Goal: Communication & Community: Answer question/provide support

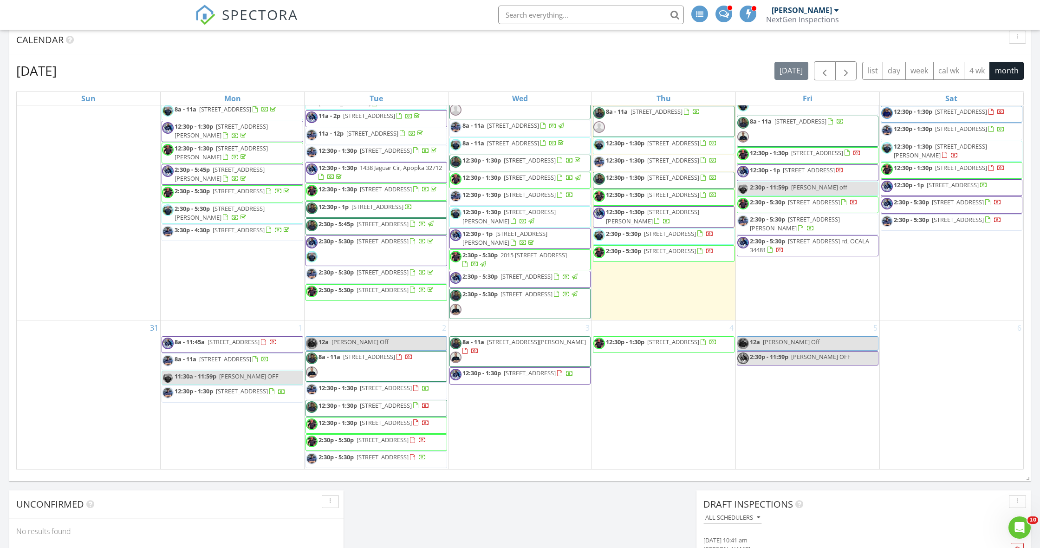
scroll to position [1268, 0]
click at [479, 348] on div at bounding box center [474, 351] width 7 height 7
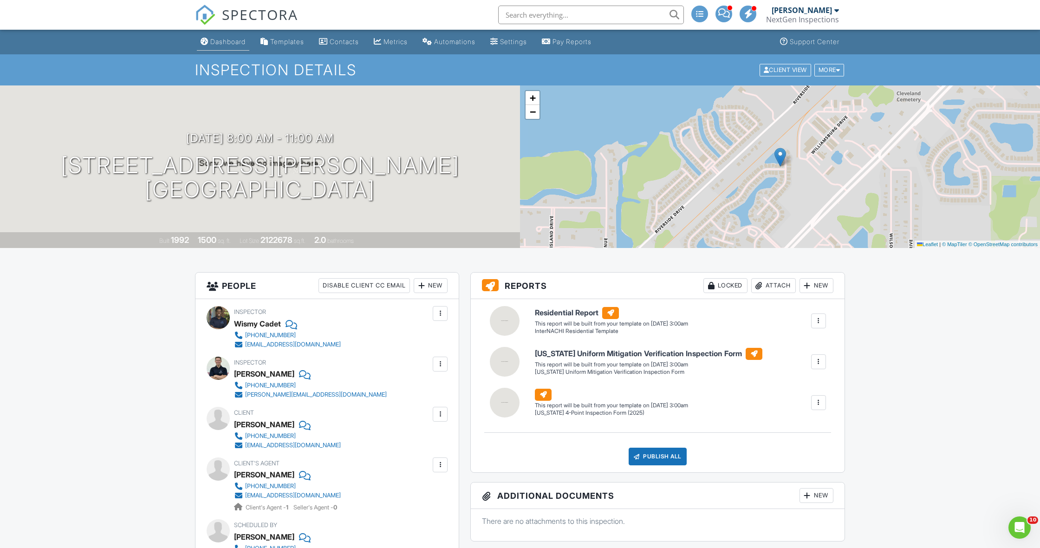
click at [232, 47] on link "Dashboard" at bounding box center [223, 41] width 52 height 17
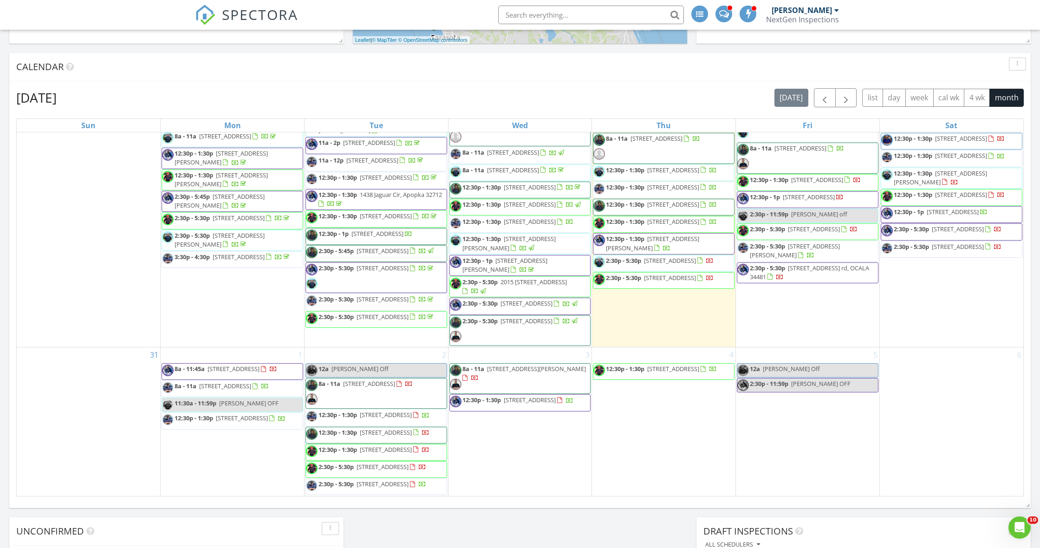
scroll to position [1098, 0]
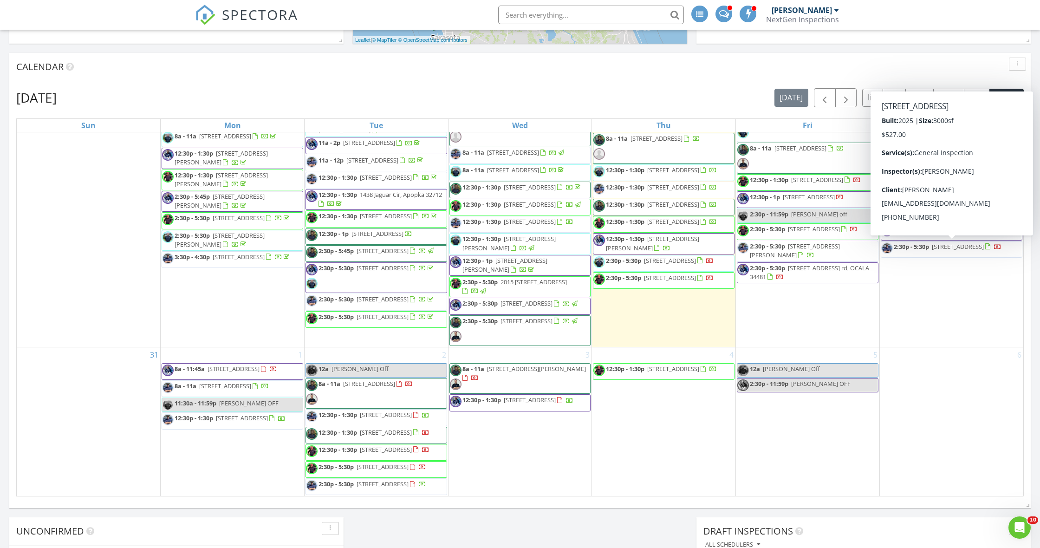
click at [949, 125] on span "8320 SW 57th Ct, Ocala 34476" at bounding box center [944, 121] width 52 height 8
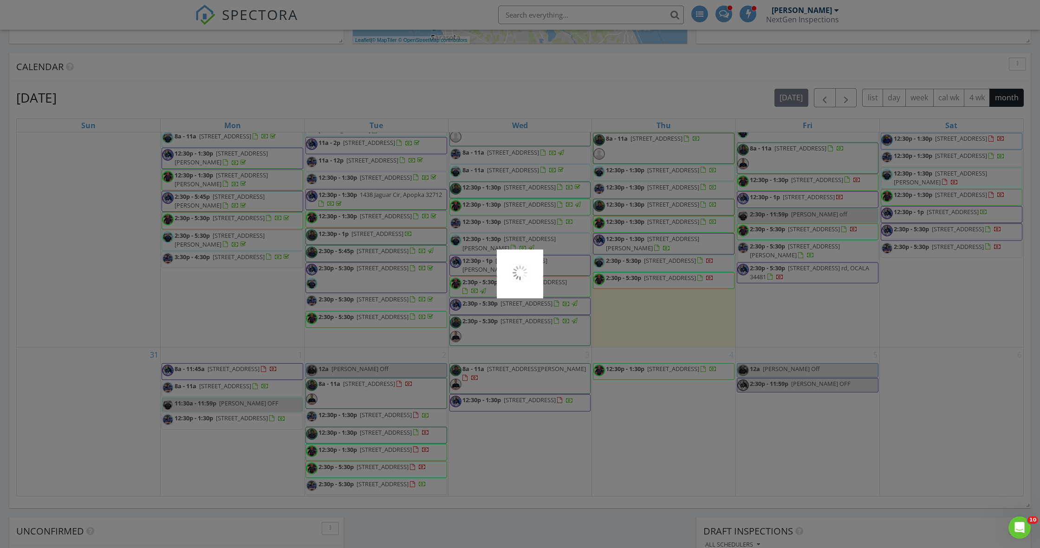
click at [949, 249] on div at bounding box center [520, 274] width 1040 height 548
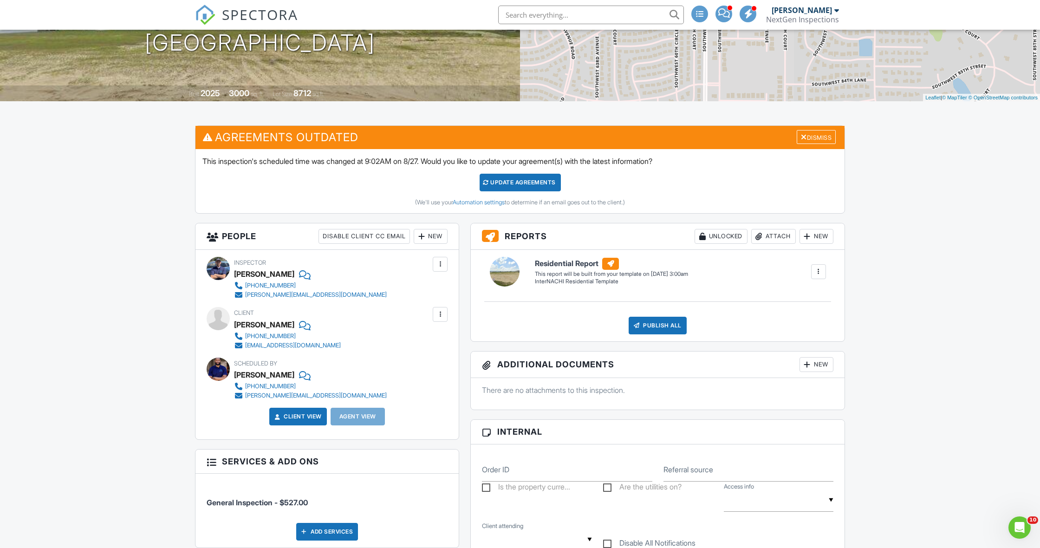
scroll to position [144, 0]
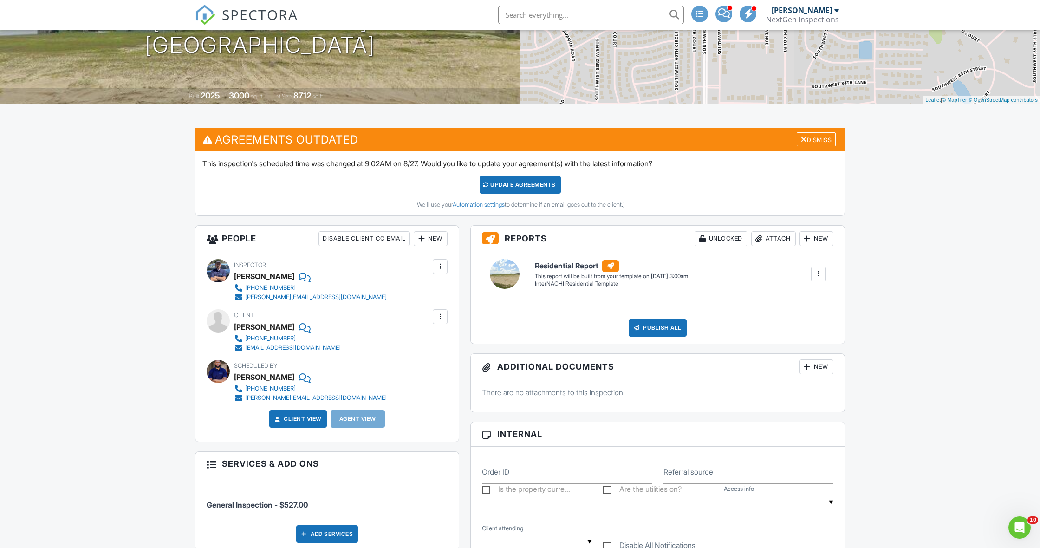
click at [442, 265] on div at bounding box center [439, 266] width 9 height 9
click at [391, 344] on li "Remove" at bounding box center [401, 341] width 82 height 23
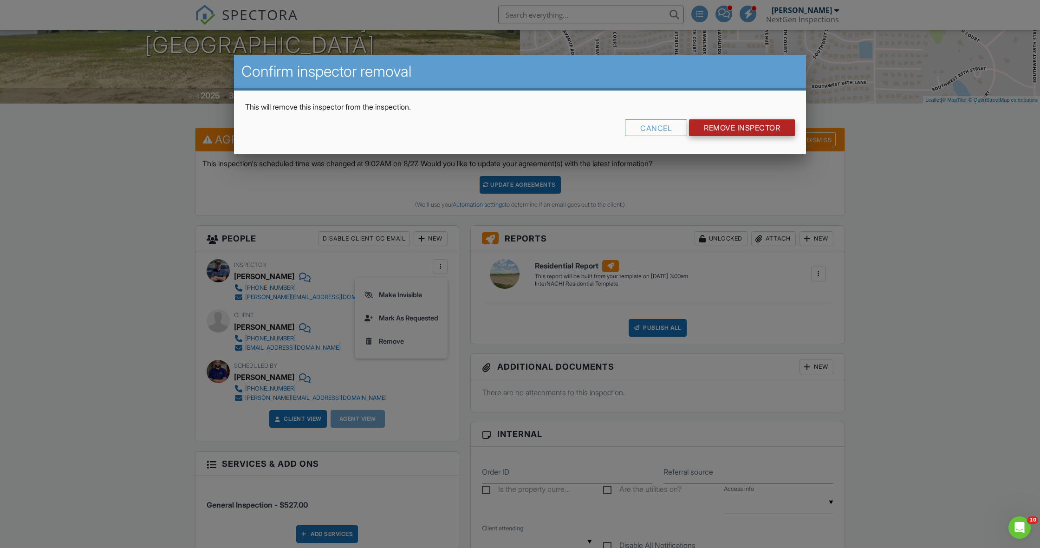
click at [716, 134] on input "Remove Inspector" at bounding box center [742, 127] width 106 height 17
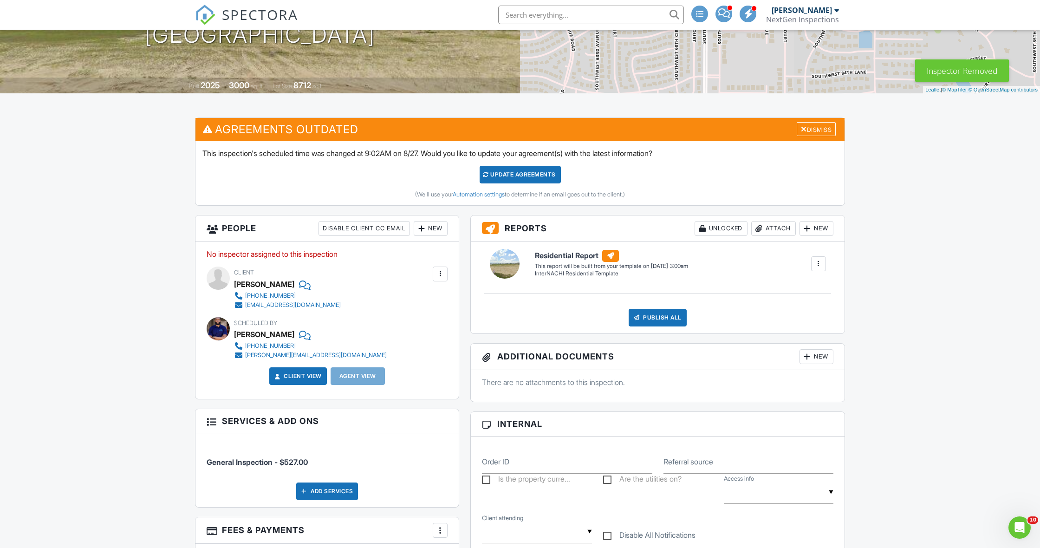
click at [430, 232] on div "New" at bounding box center [431, 228] width 34 height 15
click at [446, 255] on li "Inspector" at bounding box center [463, 256] width 91 height 23
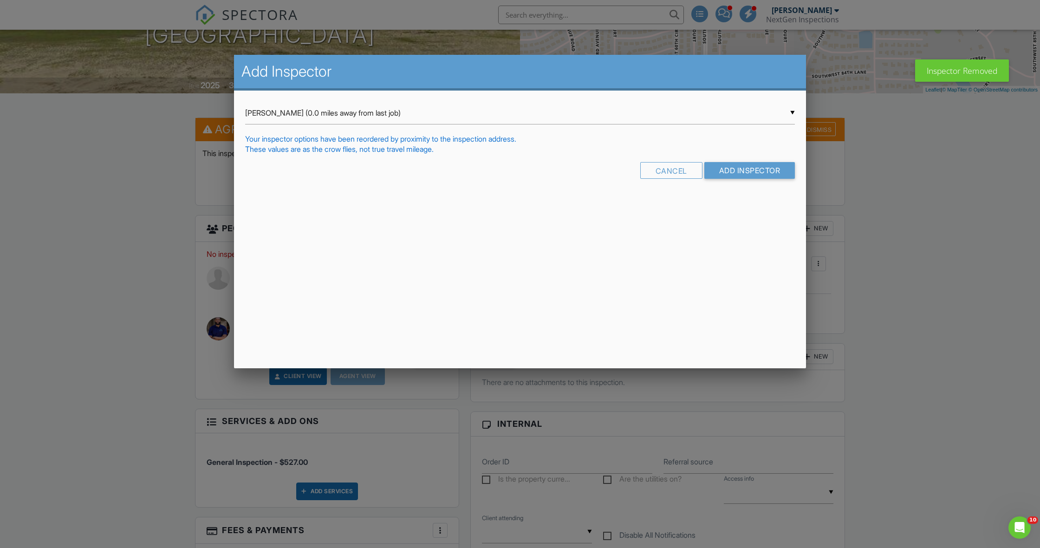
click at [371, 118] on div "▼ Nicholas Bowers (0.0 miles away from last job) Nicholas Bowers (0.0 miles awa…" at bounding box center [520, 113] width 550 height 23
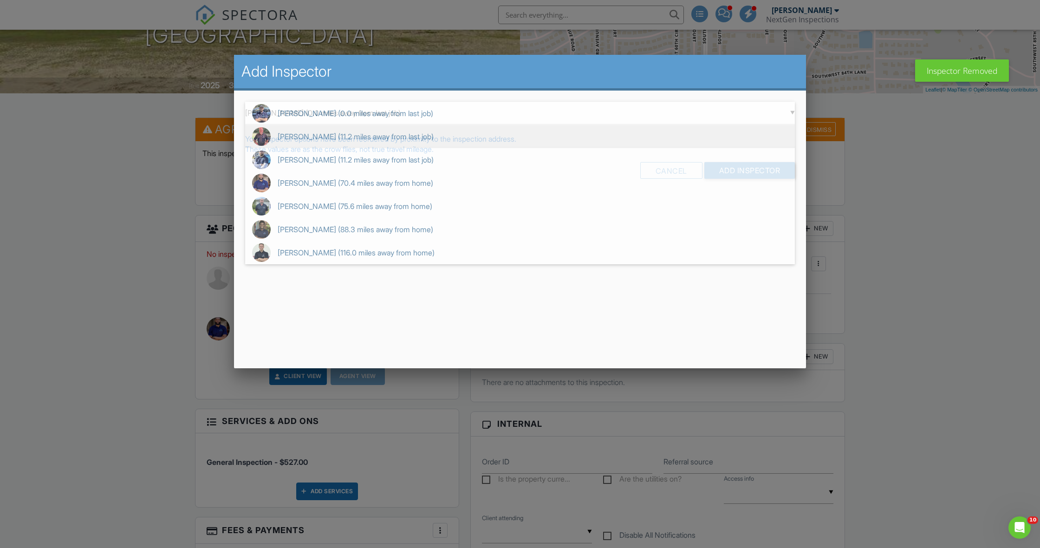
click at [367, 140] on span "David Stanier (11.2 miles away from last job)" at bounding box center [520, 136] width 550 height 23
type input "David Stanier (11.2 miles away from last job)"
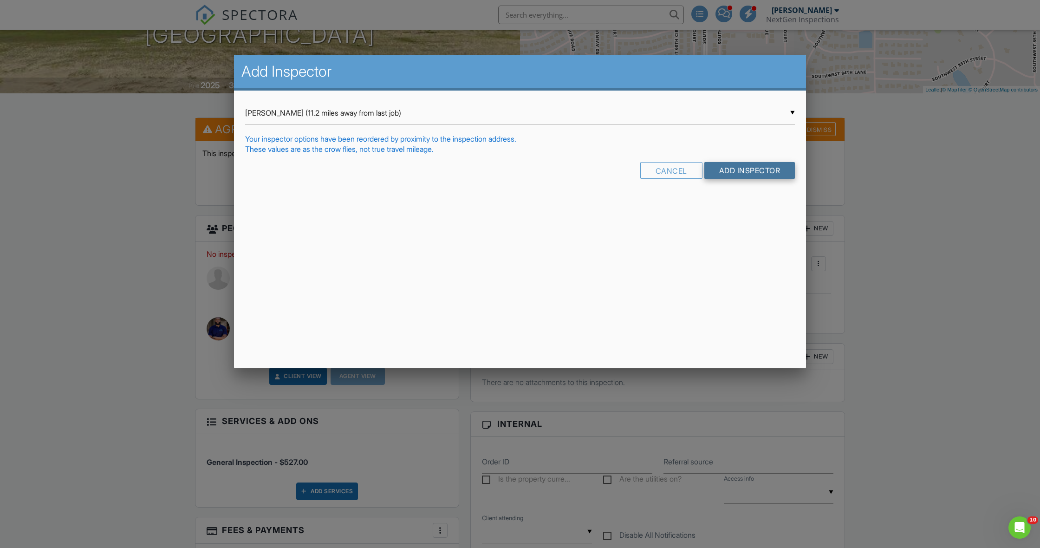
click at [728, 173] on input "Add Inspector" at bounding box center [749, 170] width 91 height 17
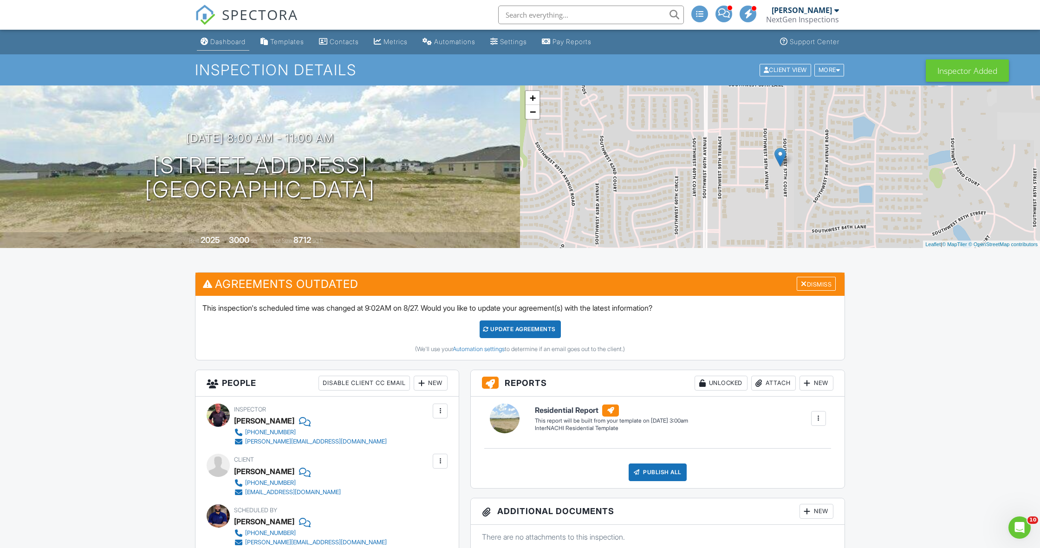
click at [230, 45] on link "Dashboard" at bounding box center [223, 41] width 52 height 17
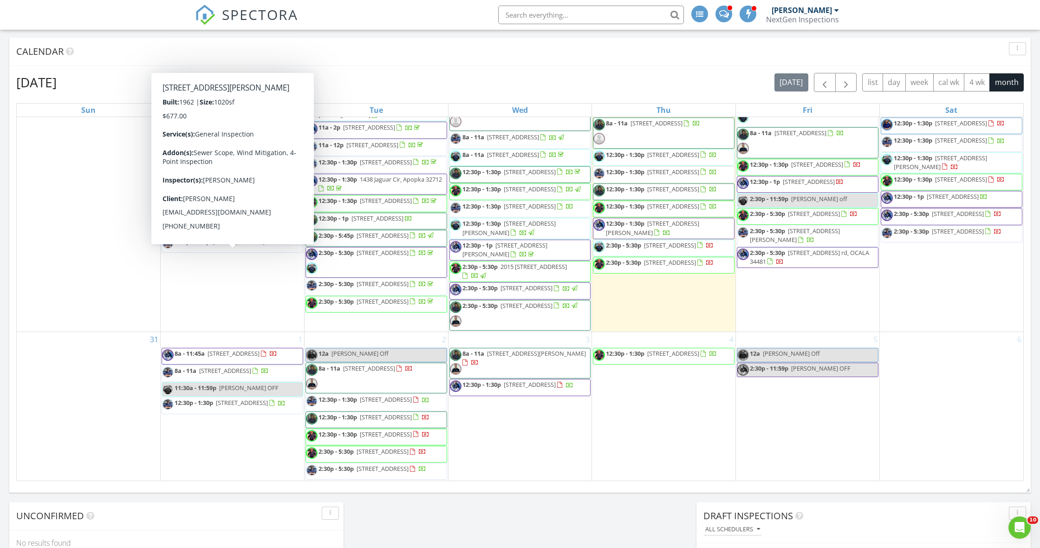
scroll to position [1153, 0]
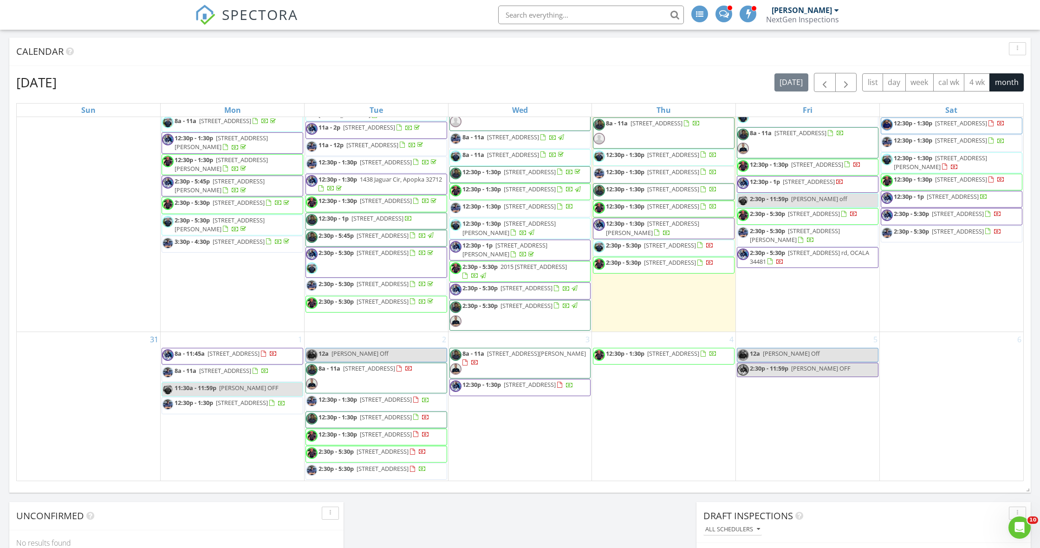
click at [362, 68] on div "August 2025 today list day week cal wk 4 wk month Sun Mon Tue Wed Thu Fri Sat 2…" at bounding box center [519, 277] width 1021 height 422
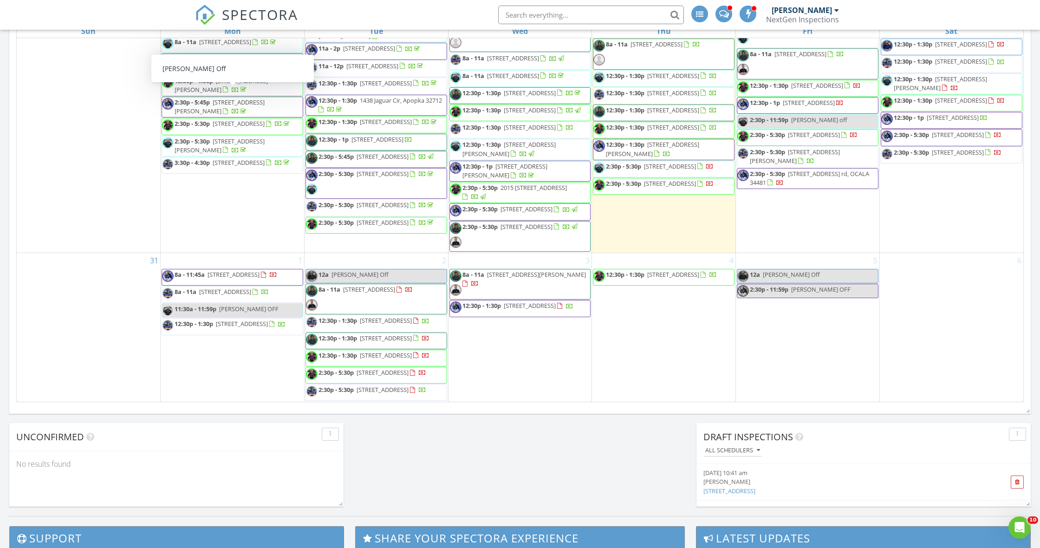
scroll to position [1139, 0]
click at [12, 149] on div "August 2025 today list day week cal wk 4 wk month Sun Mon Tue Wed Thu Fri Sat 2…" at bounding box center [519, 198] width 1021 height 422
click at [15, 202] on div "August 2025 today list day week cal wk 4 wk month Sun Mon Tue Wed Thu Fri Sat 2…" at bounding box center [519, 198] width 1021 height 422
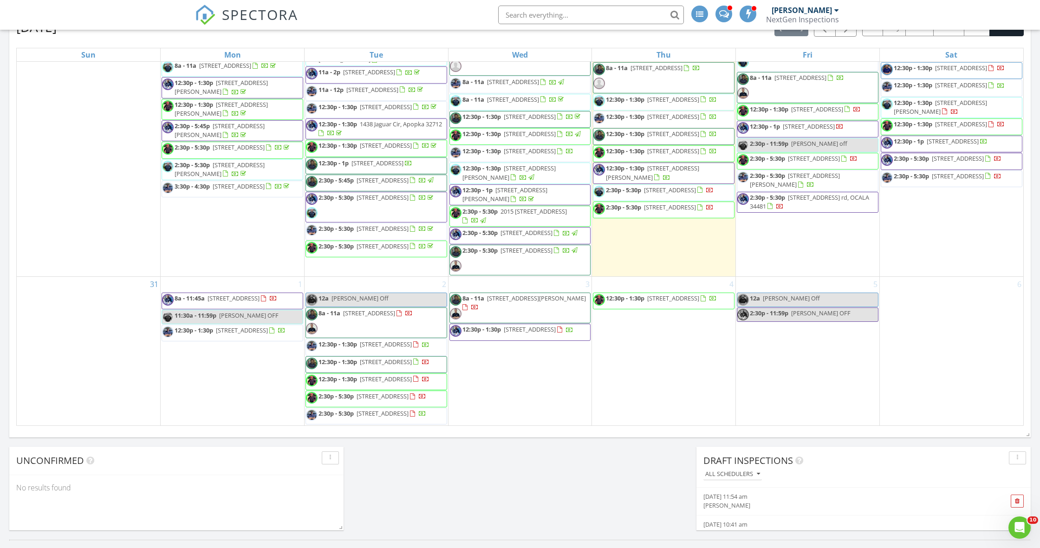
scroll to position [573, 0]
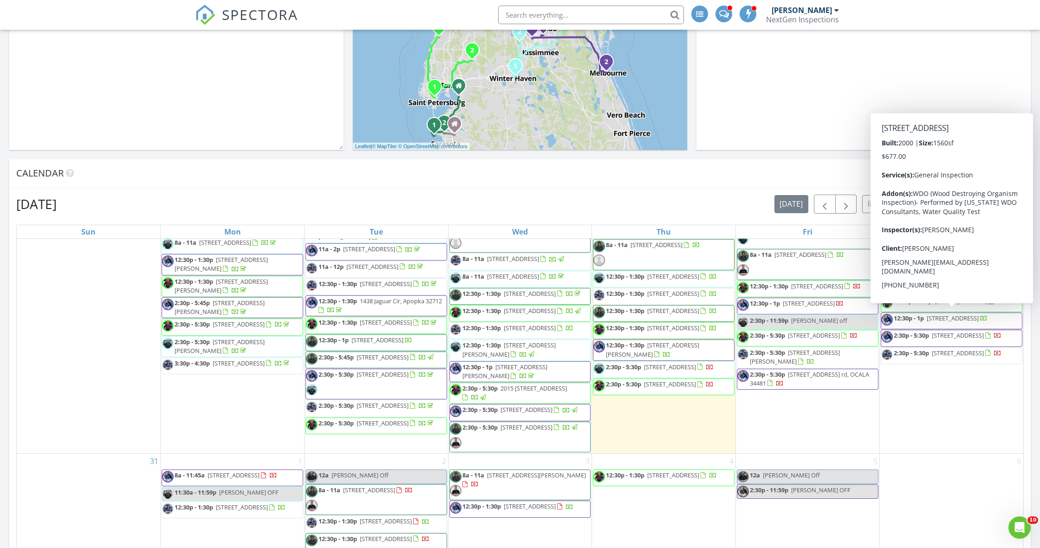
scroll to position [1116, 0]
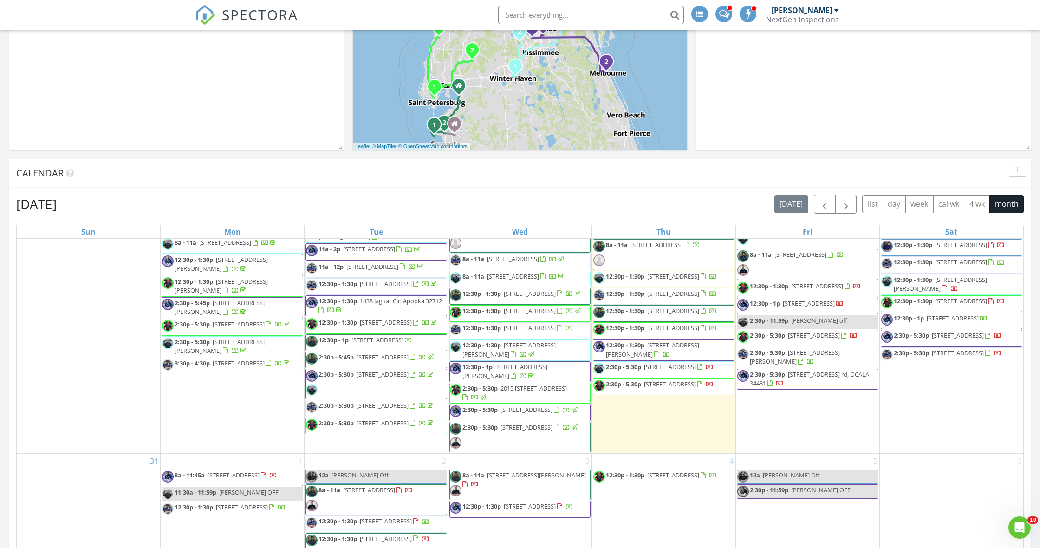
click at [979, 214] on span "16641 SW 57th ST, OCALA 34481" at bounding box center [953, 210] width 52 height 8
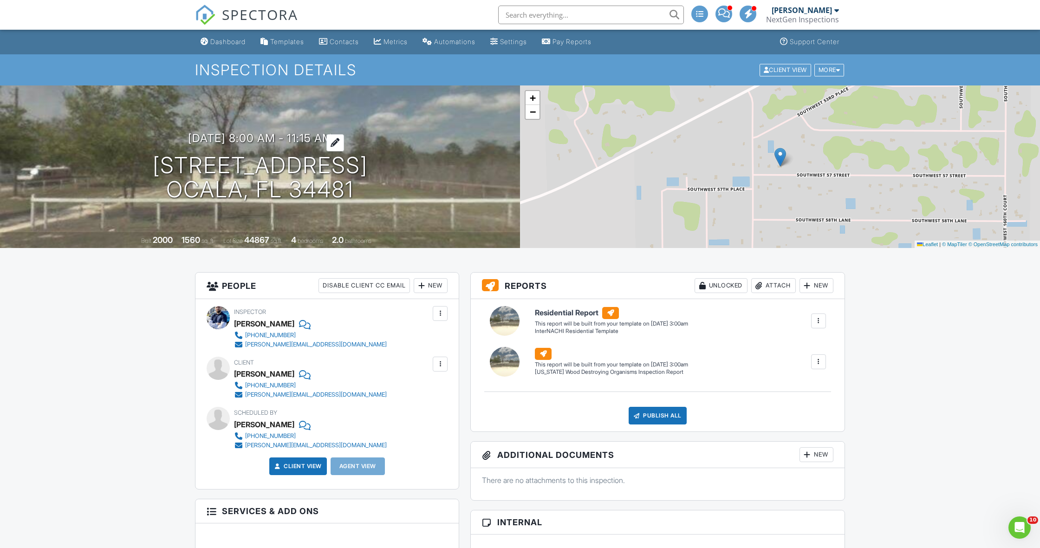
click at [252, 139] on h3 "08/30/2025 8:00 am - 11:15 am" at bounding box center [260, 138] width 144 height 13
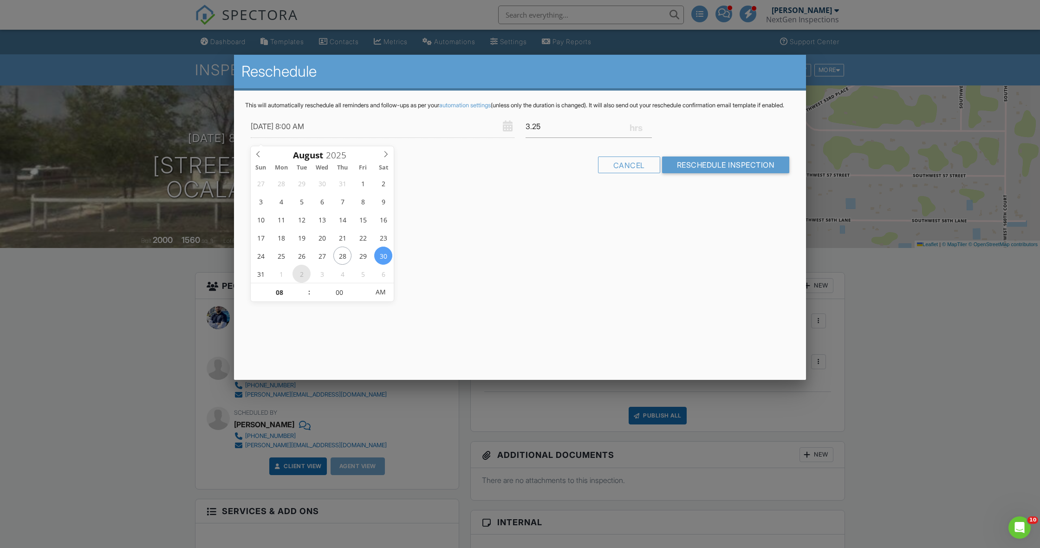
type input "[DATE] 8:00 AM"
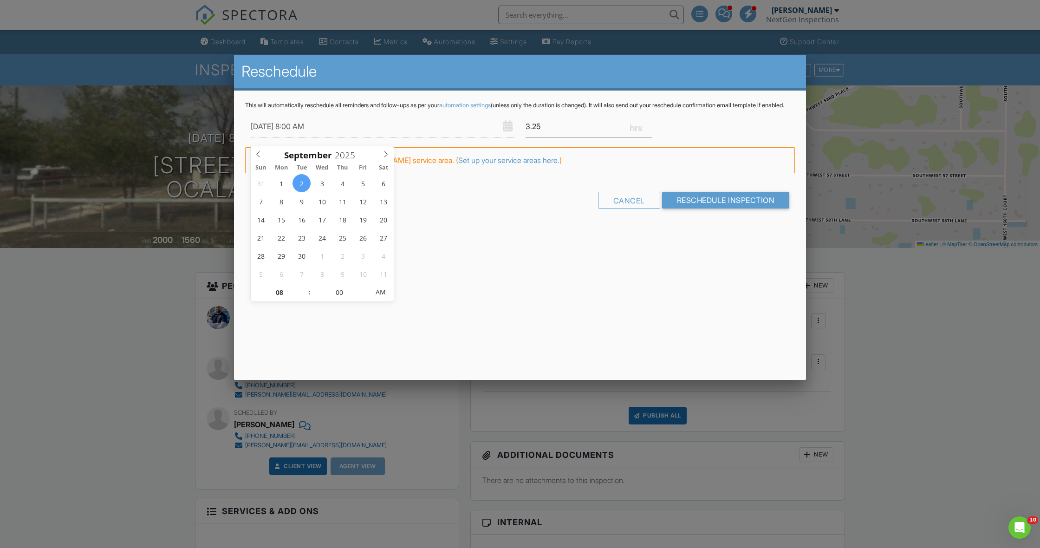
click at [534, 272] on div "Reschedule This will automatically reschedule all reminders and follow-ups as p…" at bounding box center [520, 217] width 572 height 325
click at [300, 130] on input "[DATE] 8:00 AM" at bounding box center [383, 126] width 264 height 23
click at [461, 264] on div "Reschedule This will automatically reschedule all reminders and follow-ups as p…" at bounding box center [520, 217] width 572 height 325
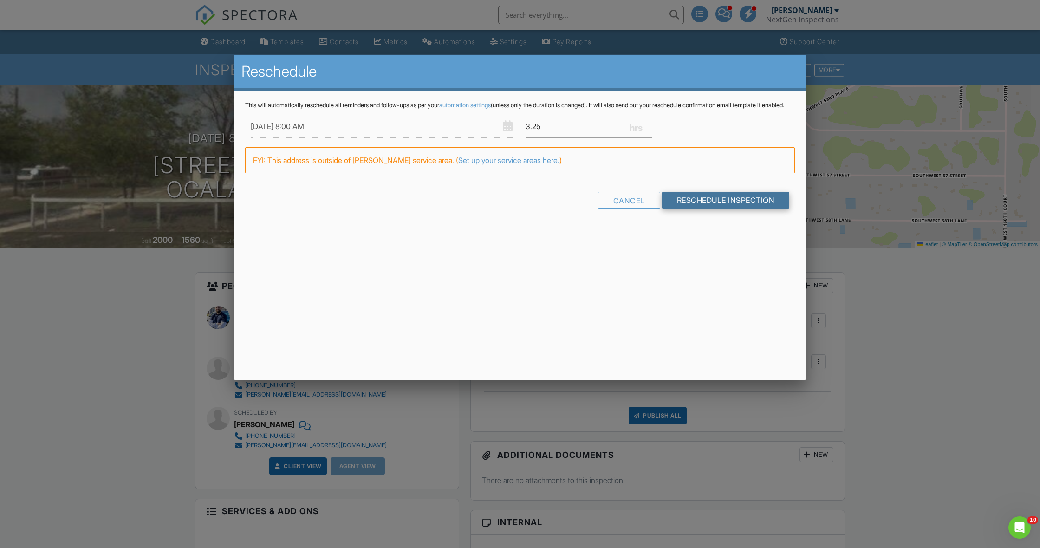
click at [757, 208] on input "Reschedule Inspection" at bounding box center [726, 200] width 128 height 17
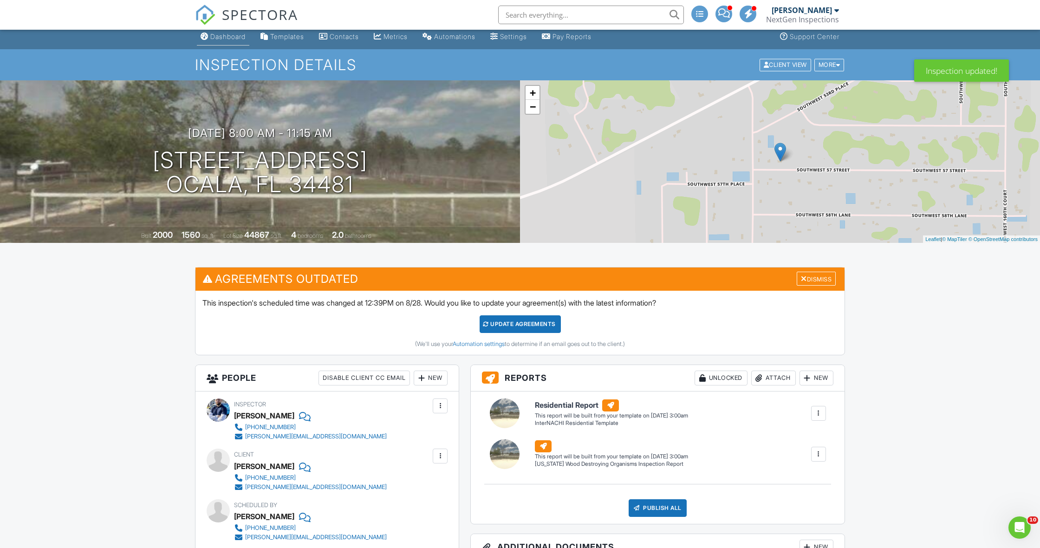
scroll to position [4, 0]
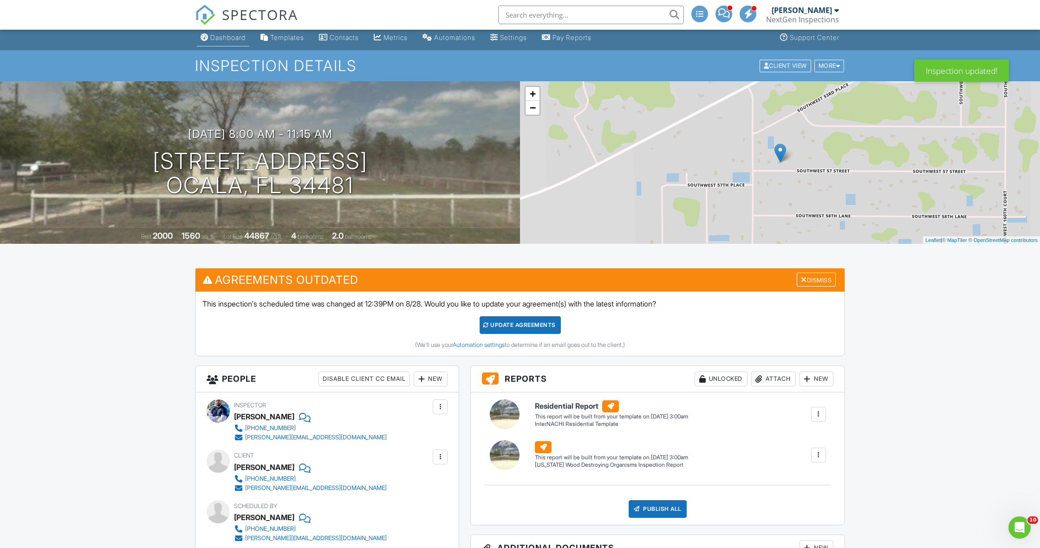
click at [226, 41] on link "Dashboard" at bounding box center [223, 37] width 52 height 17
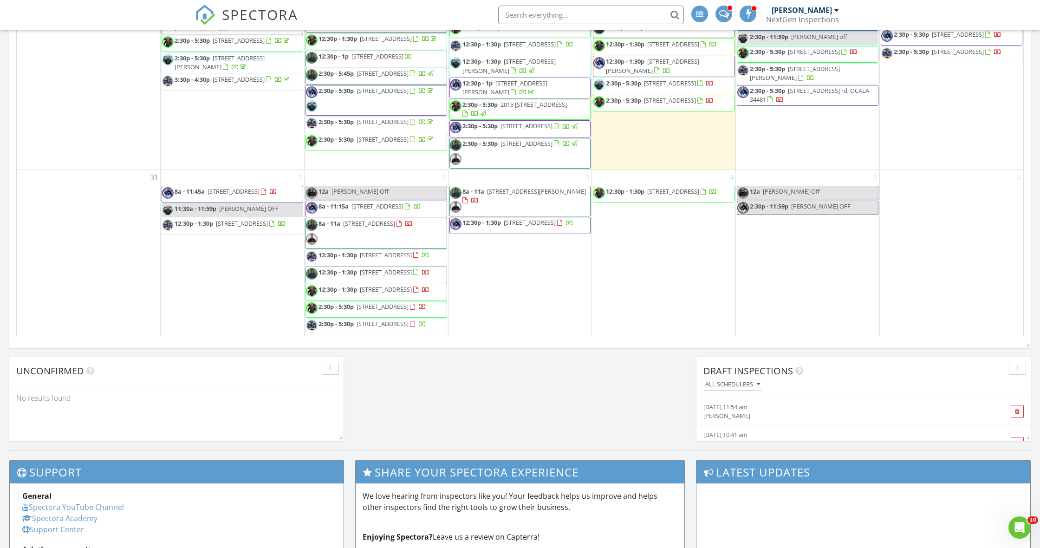
scroll to position [1094, 0]
click at [810, 19] on div "NextGen Inspections" at bounding box center [802, 19] width 73 height 9
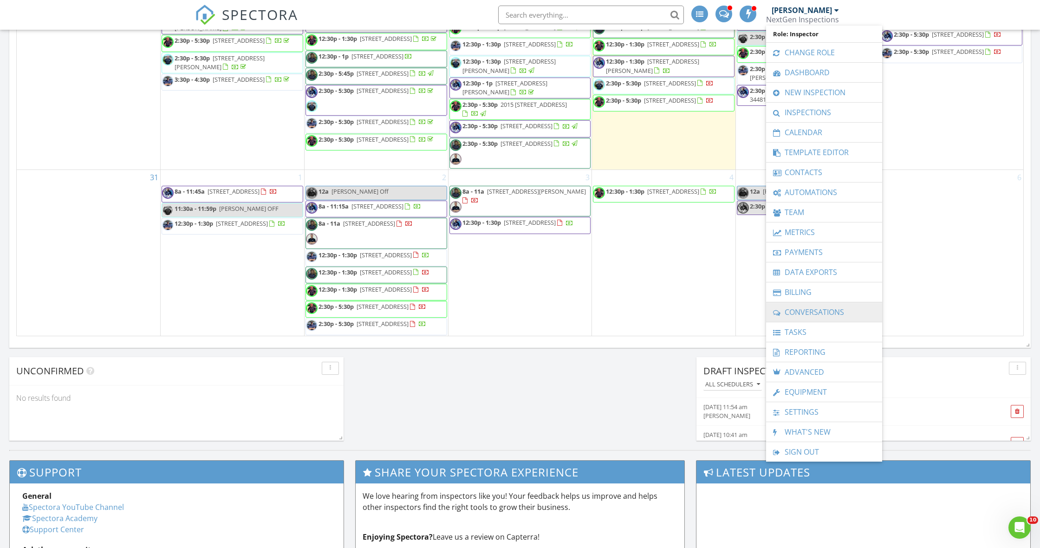
click at [813, 310] on link "Conversations" at bounding box center [824, 311] width 107 height 19
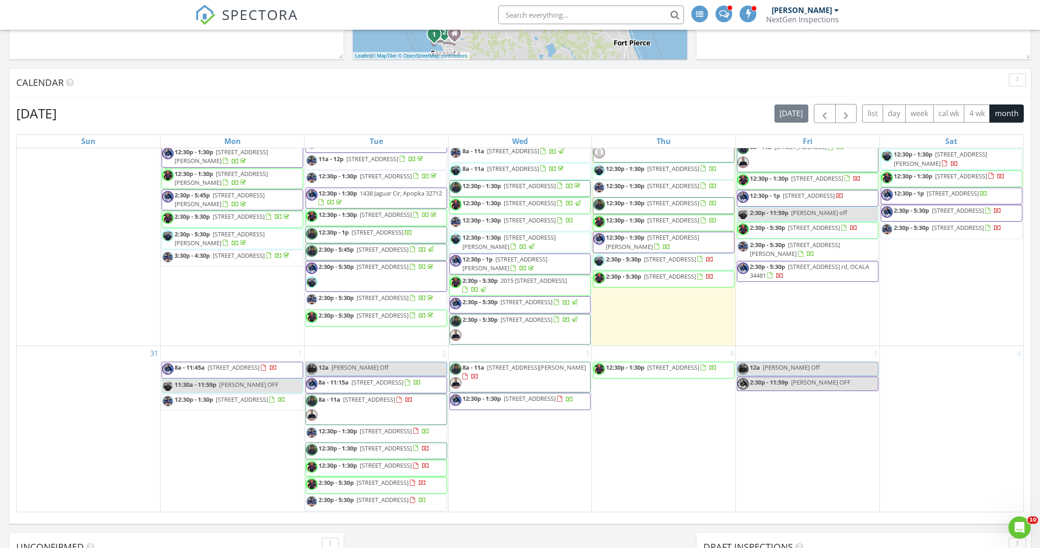
scroll to position [1121, 0]
click at [791, 120] on span "[STREET_ADDRESS]" at bounding box center [800, 115] width 52 height 8
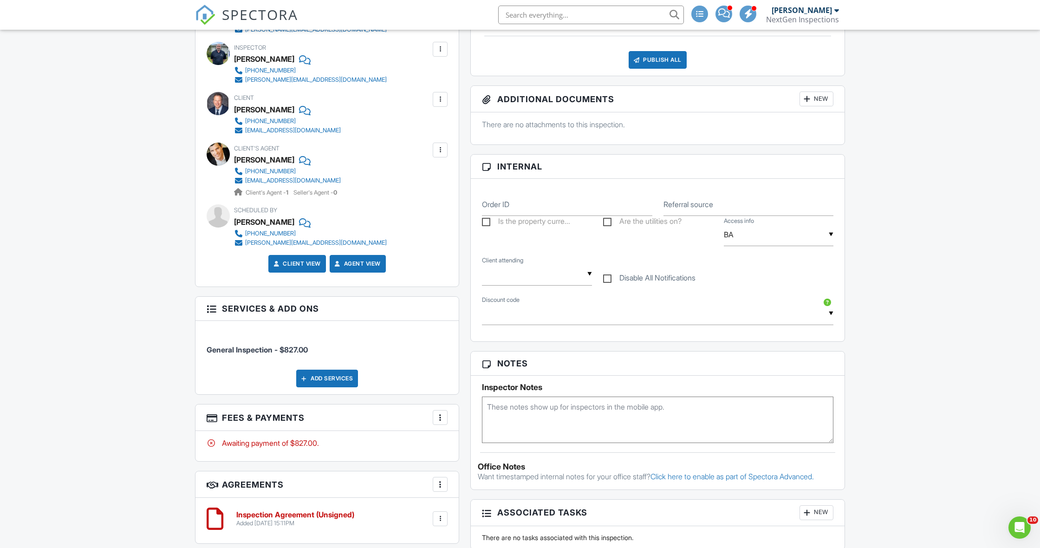
scroll to position [315, 0]
click at [558, 407] on textarea at bounding box center [657, 419] width 351 height 46
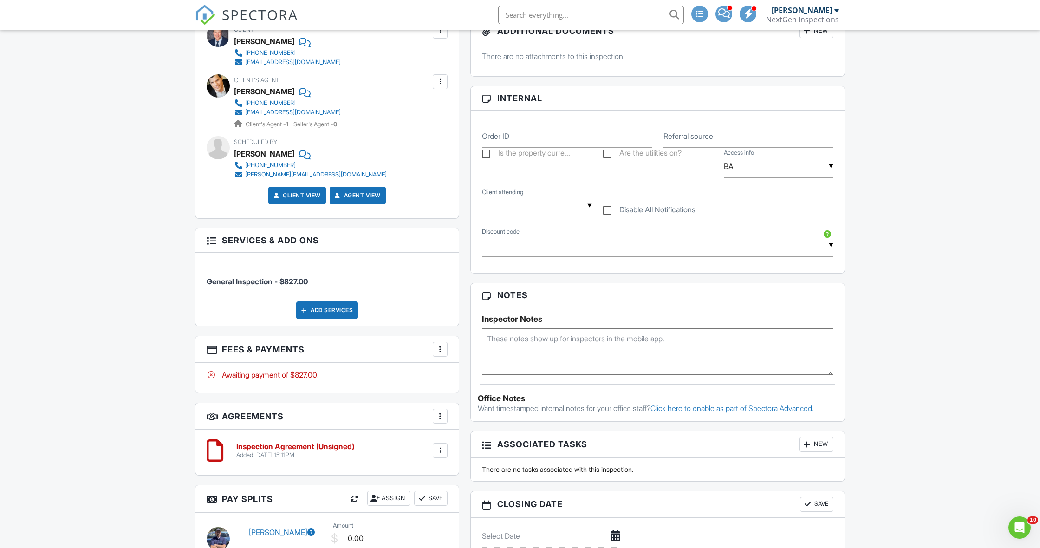
scroll to position [384, 0]
type textarea "Door code: 6979"
click at [872, 370] on div "Dashboard Templates Contacts Metrics Automations Settings Pay Reports Support C…" at bounding box center [520, 461] width 1040 height 1632
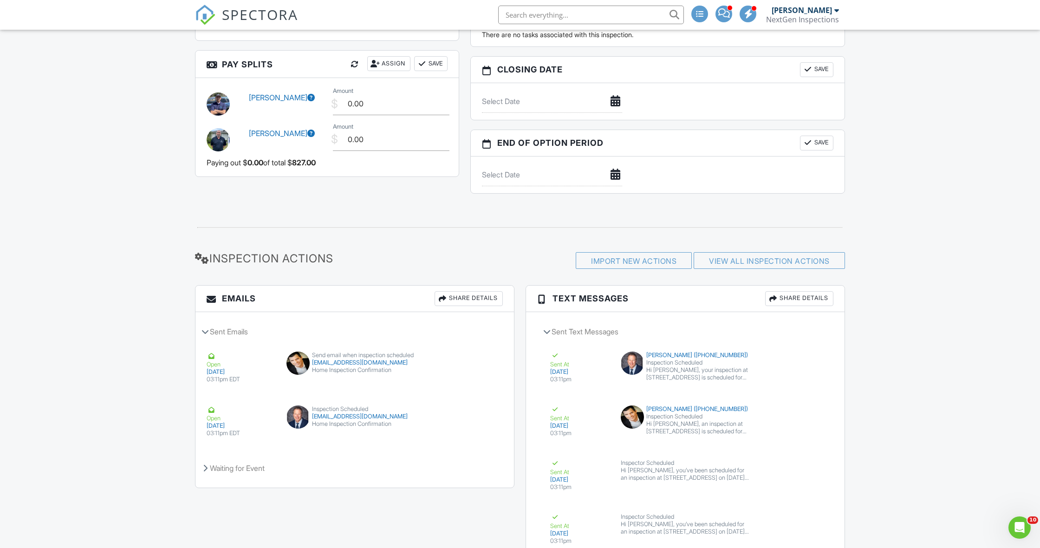
scroll to position [818, 0]
click at [457, 414] on button "View Email" at bounding box center [472, 415] width 50 height 18
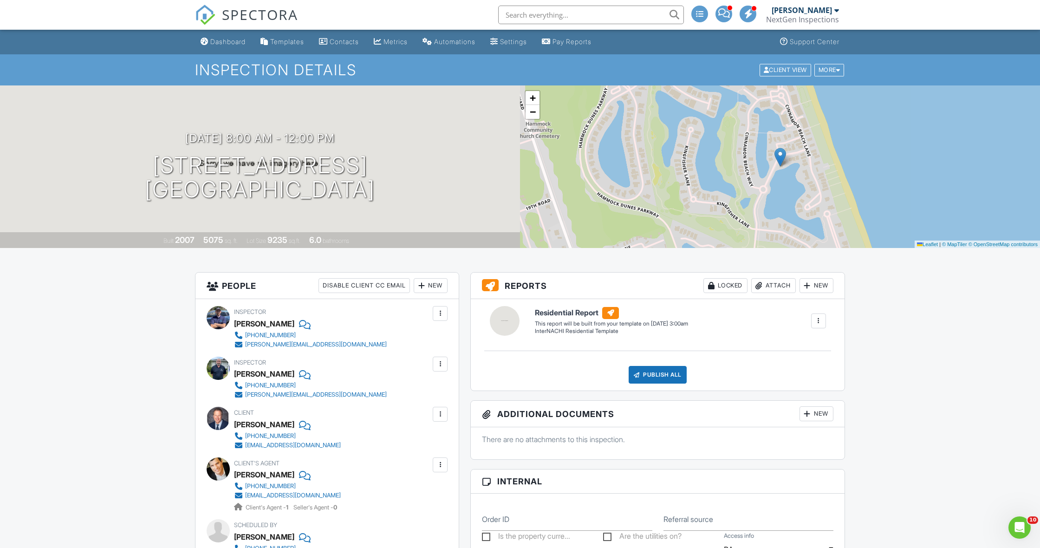
scroll to position [0, 0]
click at [210, 37] on link "Dashboard" at bounding box center [223, 41] width 52 height 17
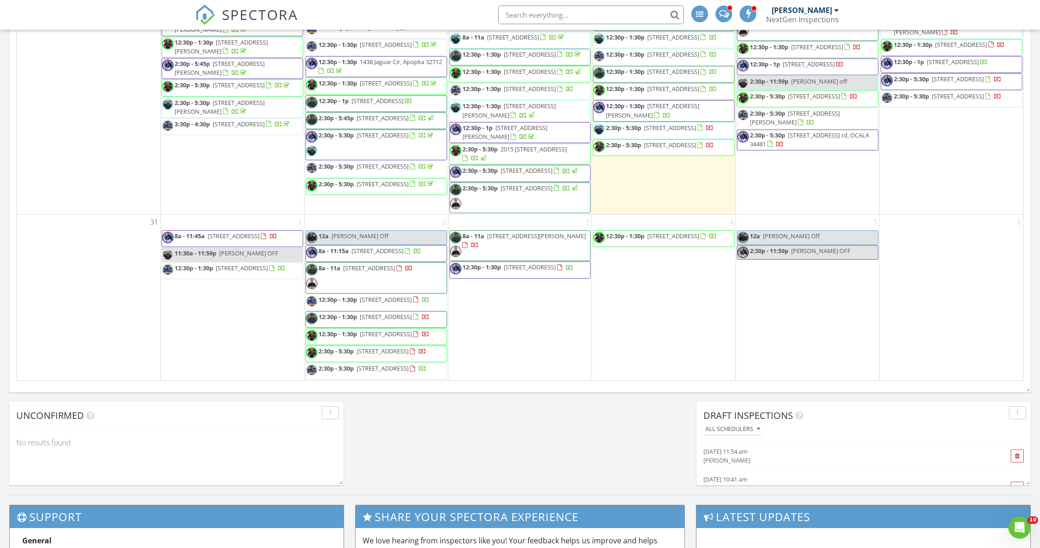
scroll to position [1289, 0]
click at [391, 246] on span "16641 SW 57th ST, OCALA 34481" at bounding box center [377, 250] width 52 height 8
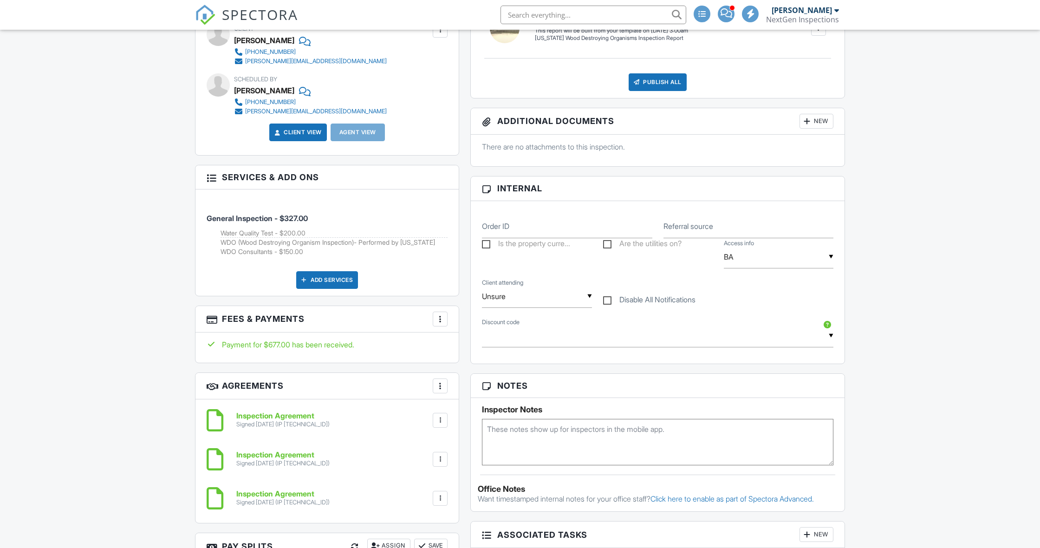
scroll to position [441, 0]
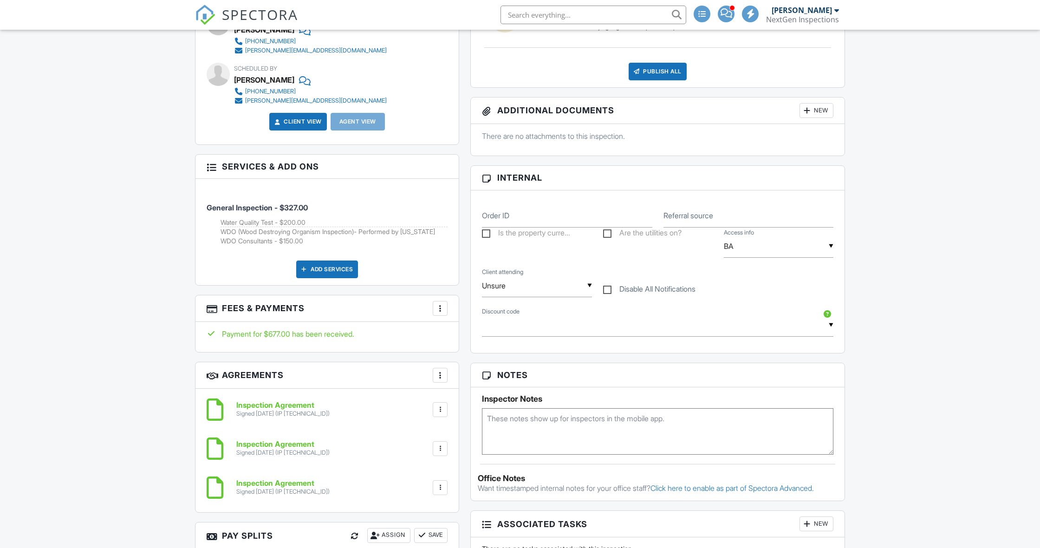
click at [526, 417] on textarea at bounding box center [657, 431] width 351 height 46
type textarea "Clients agent will be there to let in"
click at [130, 369] on div "Dashboard Templates Contacts Metrics Automations Settings Pay Reports Support C…" at bounding box center [520, 388] width 1040 height 1600
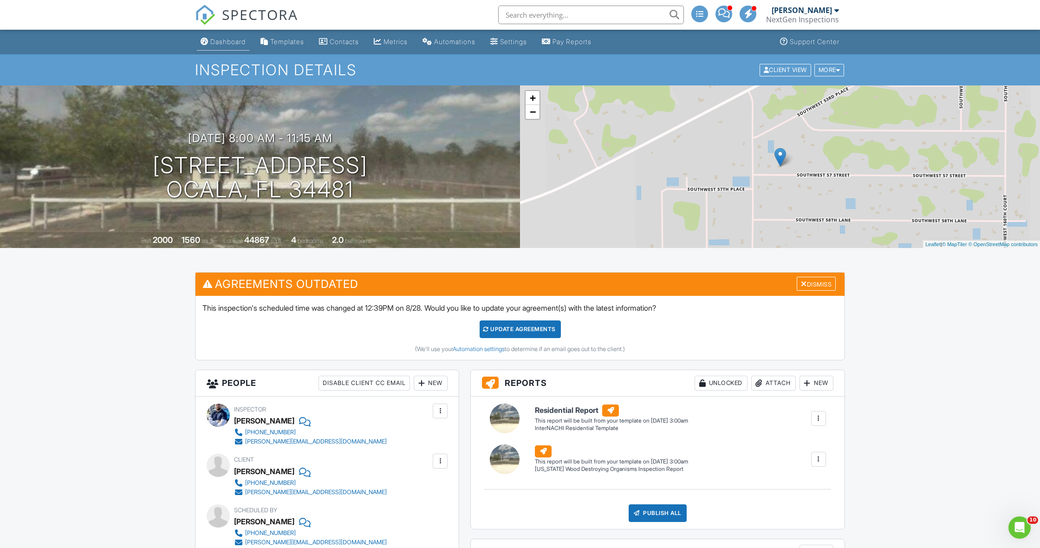
click at [229, 45] on link "Dashboard" at bounding box center [223, 41] width 52 height 17
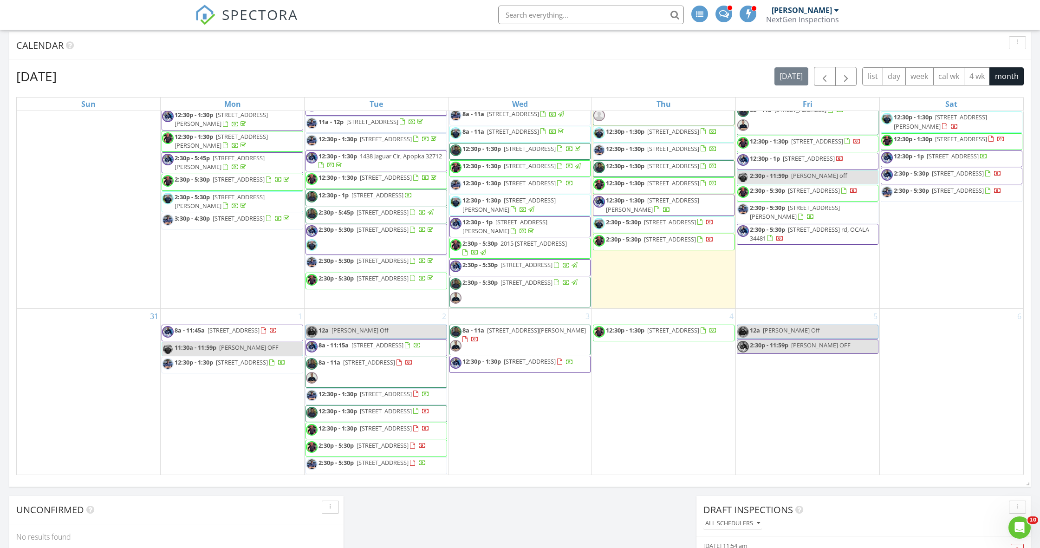
scroll to position [1284, 0]
click at [310, 81] on div "August 2025 today list day week cal wk 4 wk month" at bounding box center [519, 76] width 1007 height 19
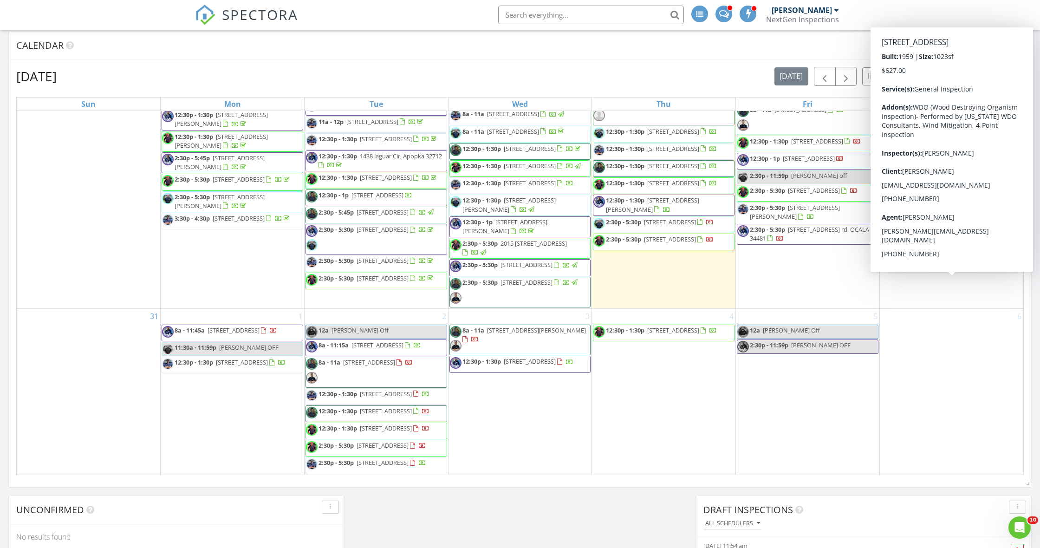
click at [1026, 294] on div "August 2025 today list day week cal wk 4 wk month Sun Mon Tue Wed Thu Fri Sat 2…" at bounding box center [519, 271] width 1021 height 422
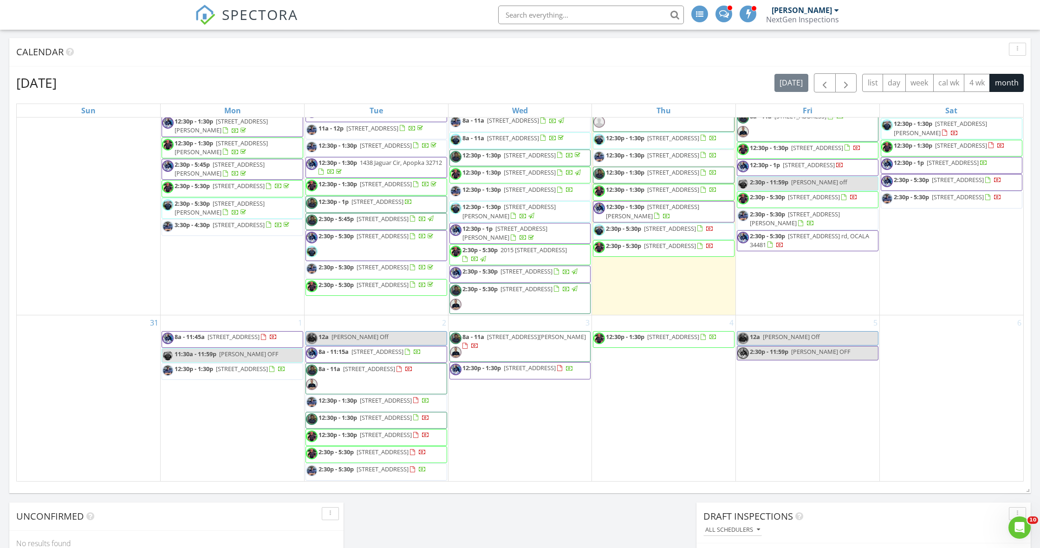
scroll to position [514, 0]
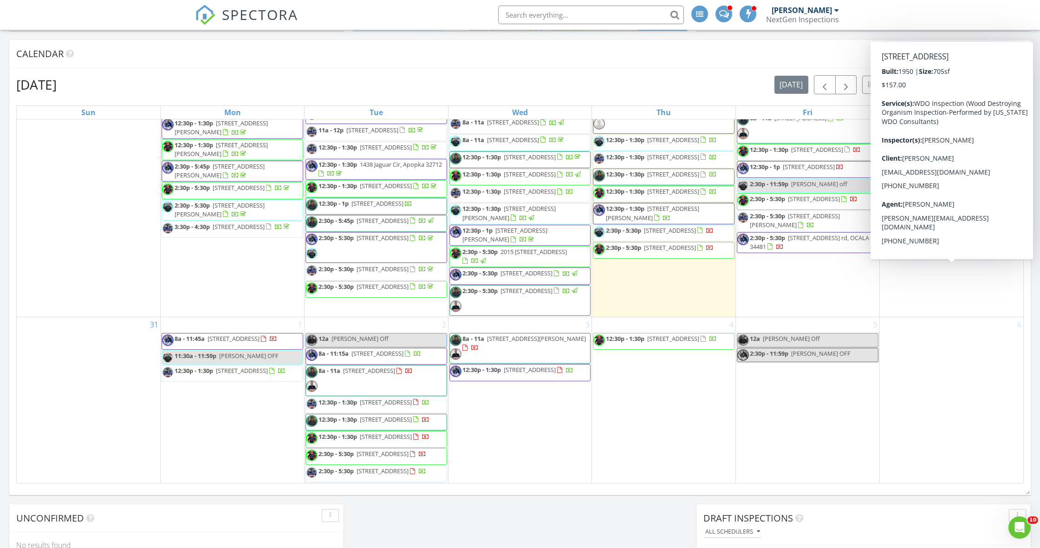
click at [661, 66] on div "Calendar" at bounding box center [519, 54] width 1021 height 28
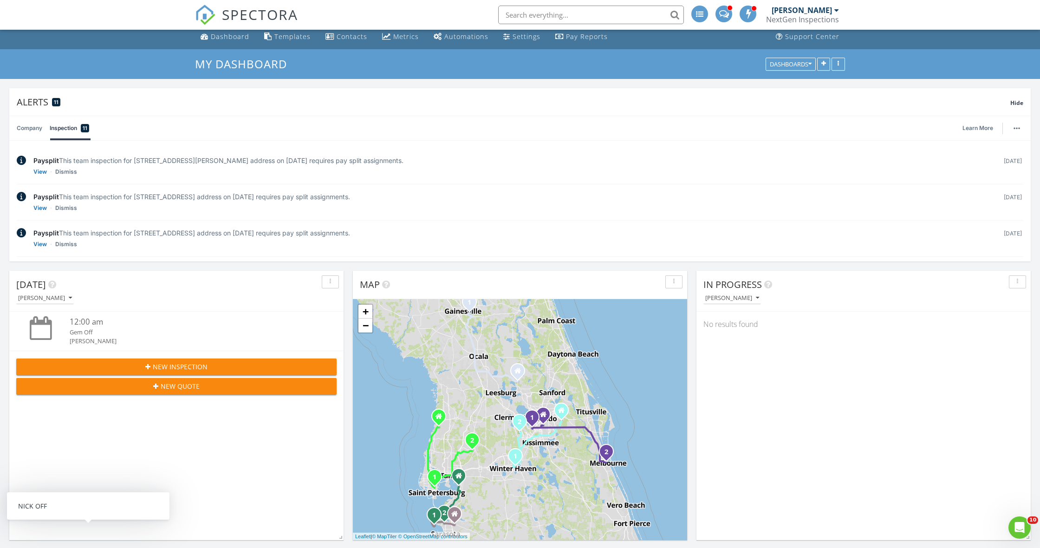
scroll to position [0, 0]
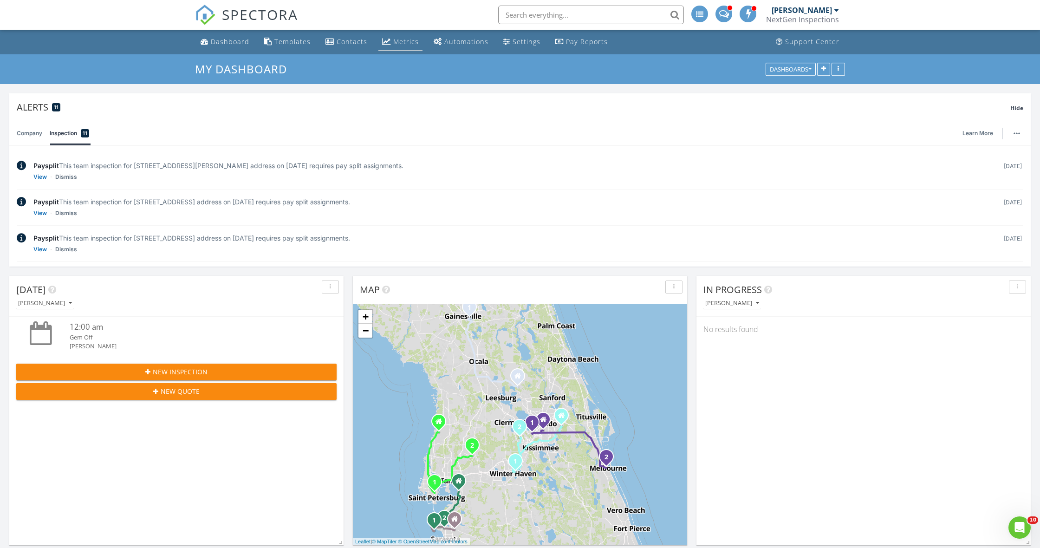
click at [407, 43] on div "Metrics" at bounding box center [406, 41] width 26 height 9
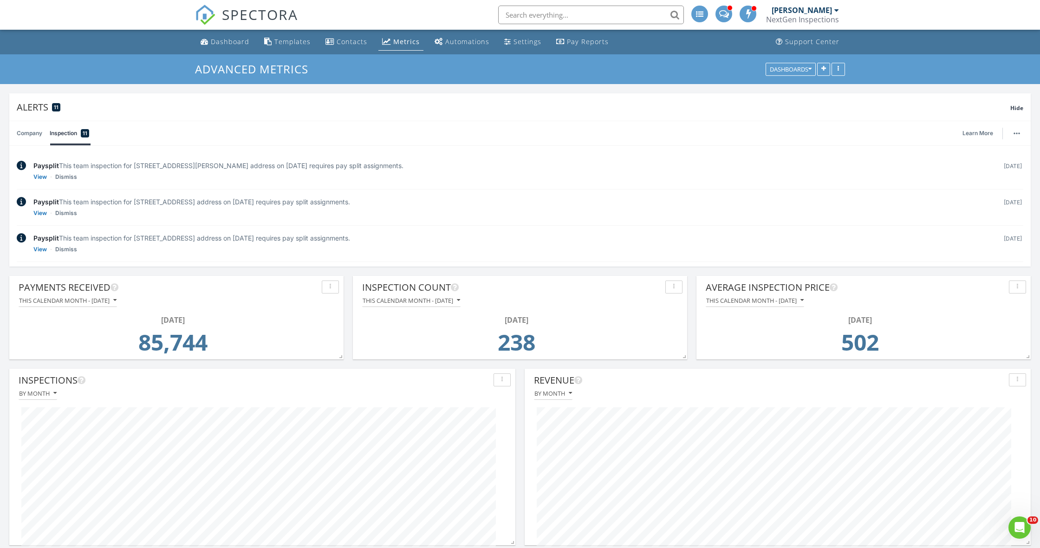
click at [800, 17] on div "NextGen Inspections" at bounding box center [802, 19] width 73 height 9
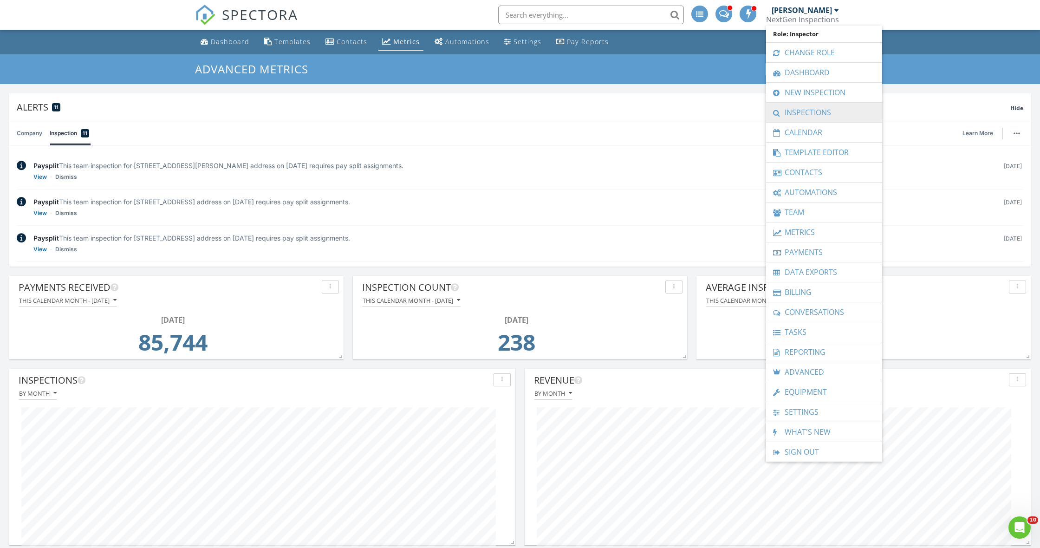
click at [801, 108] on link "Inspections" at bounding box center [824, 112] width 107 height 19
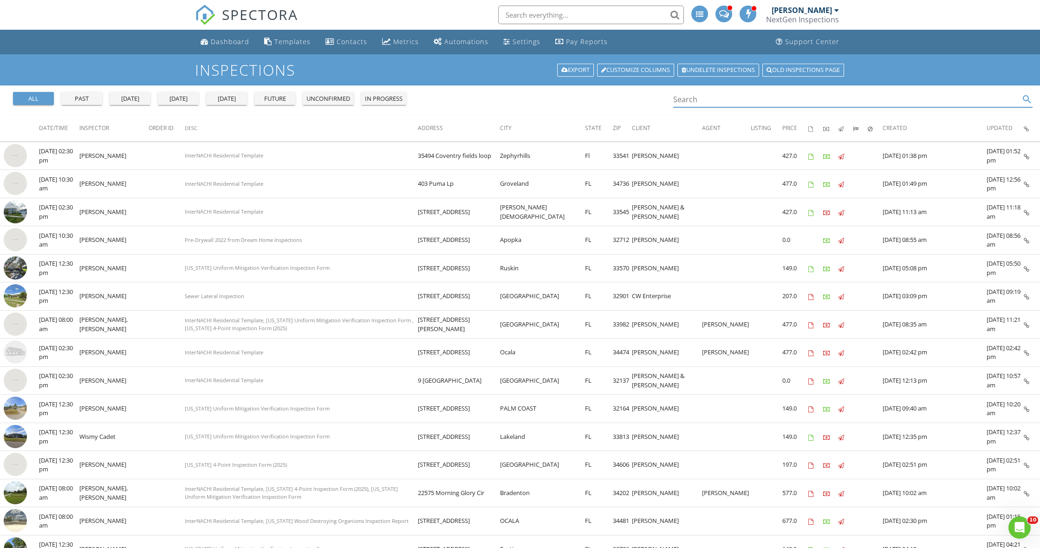
click at [744, 103] on input "Search" at bounding box center [846, 99] width 346 height 15
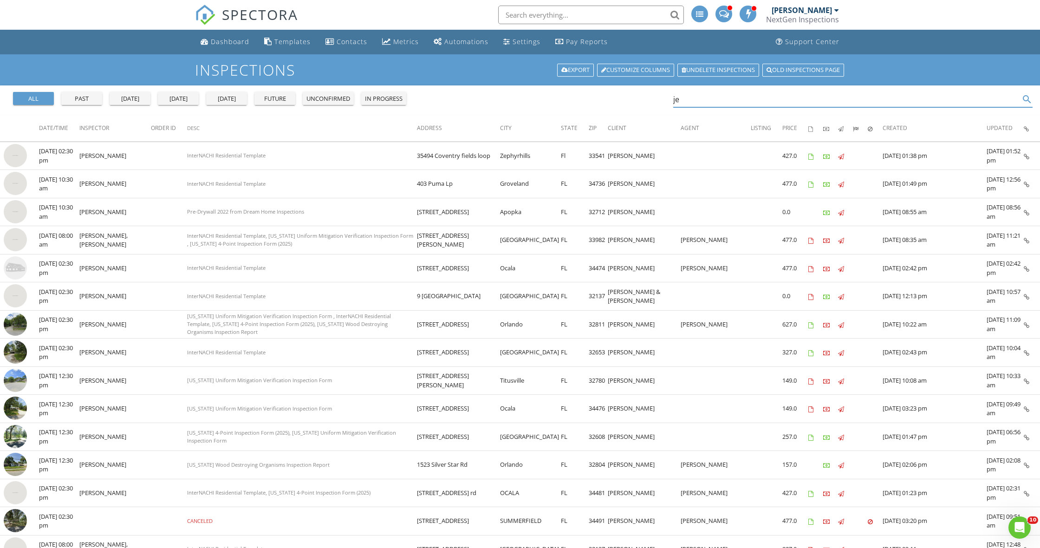
type input "j"
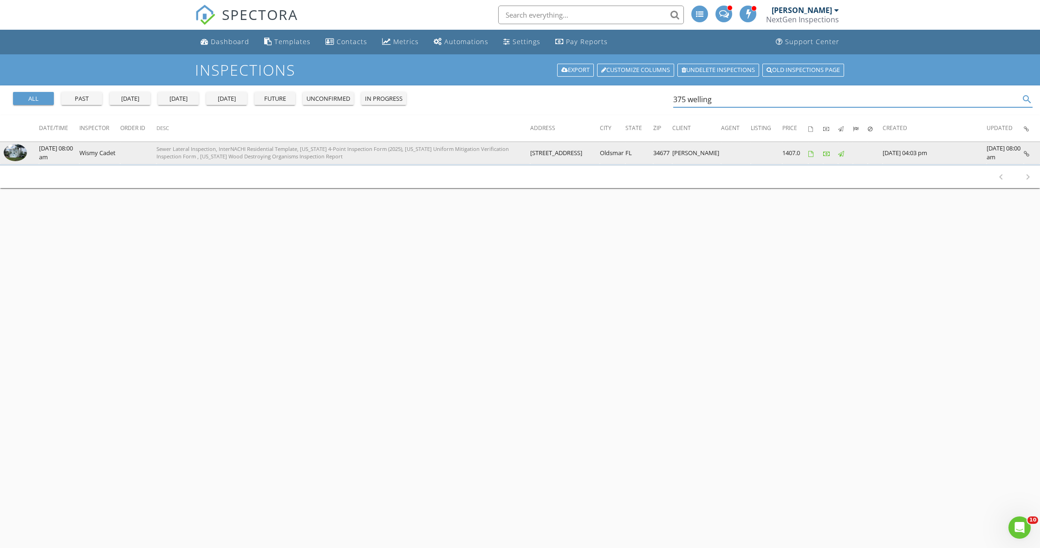
type input "375 welling"
click at [12, 154] on img at bounding box center [15, 152] width 23 height 17
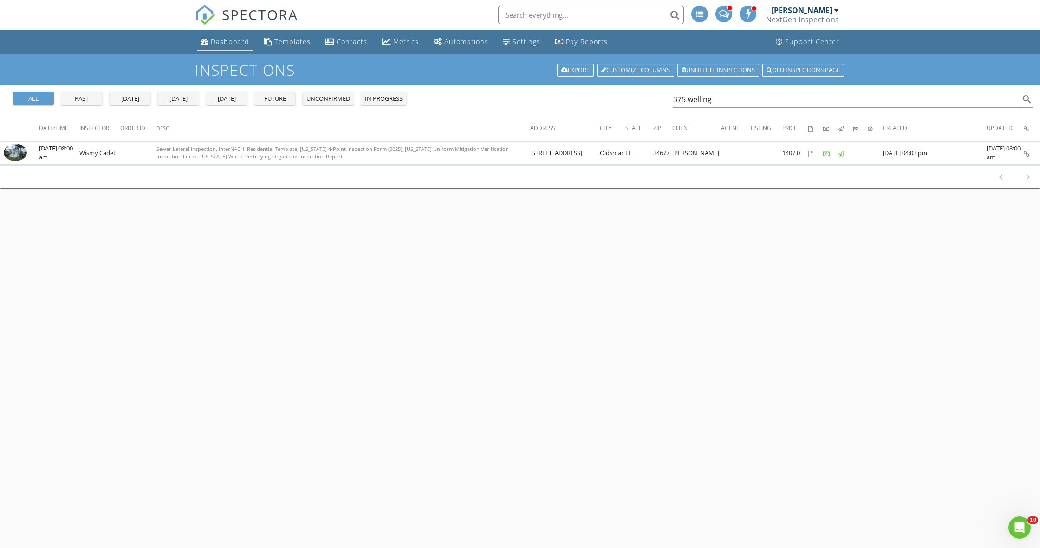
click at [217, 48] on link "Dashboard" at bounding box center [225, 41] width 56 height 17
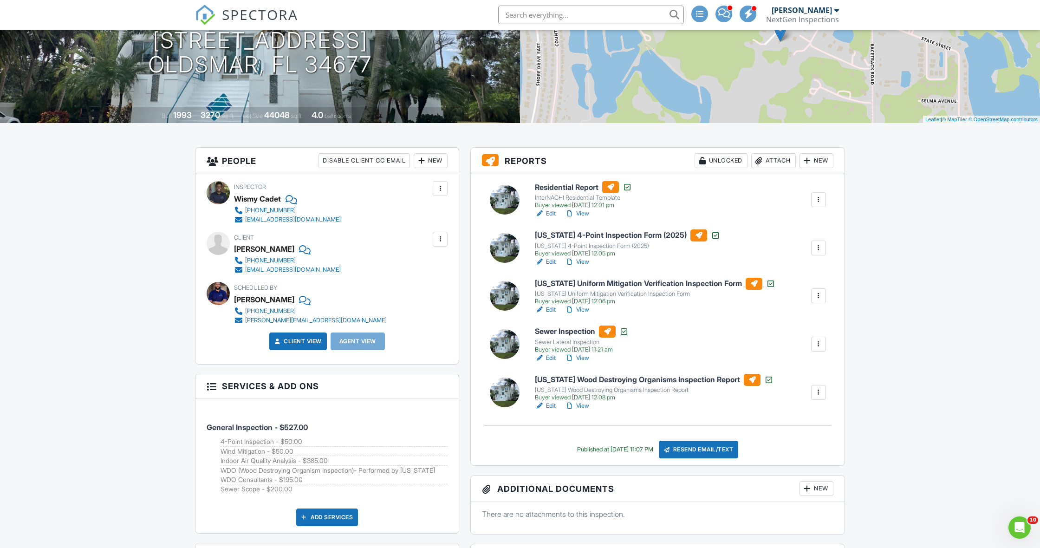
scroll to position [125, 0]
click at [767, 164] on div "Attach" at bounding box center [773, 160] width 45 height 15
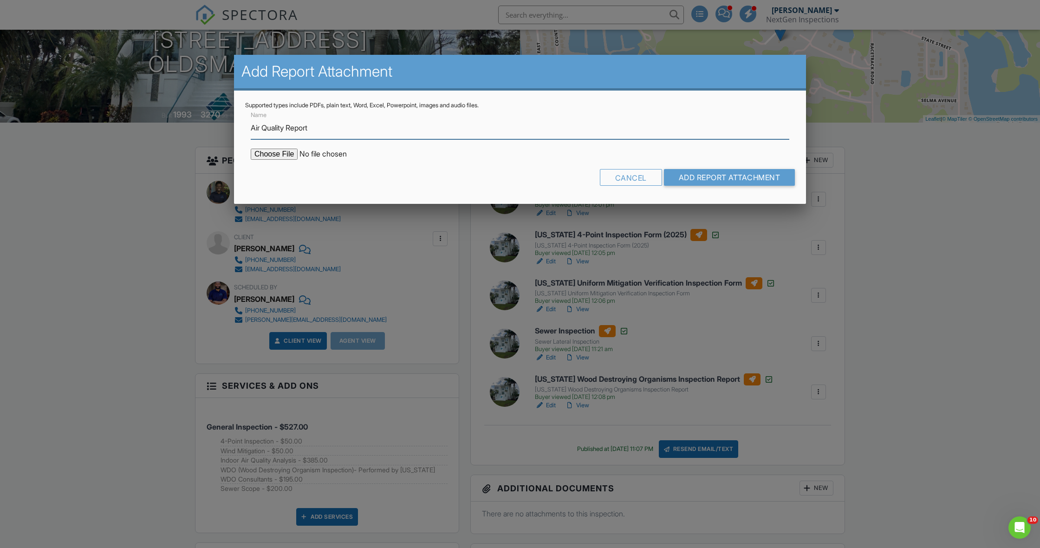
type input "Air Quality Report"
click at [290, 156] on input "file" at bounding box center [330, 154] width 158 height 11
type input "C:\fakepath\MoldReport_53030402_ForPrint.pdf"
click at [699, 176] on input "Add Report Attachment" at bounding box center [729, 177] width 131 height 17
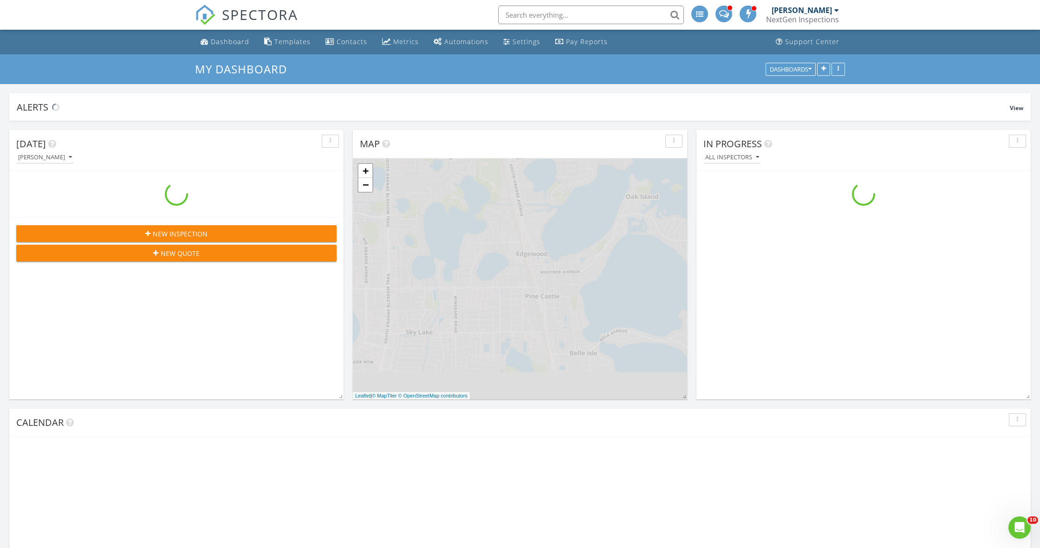
scroll to position [845, 1040]
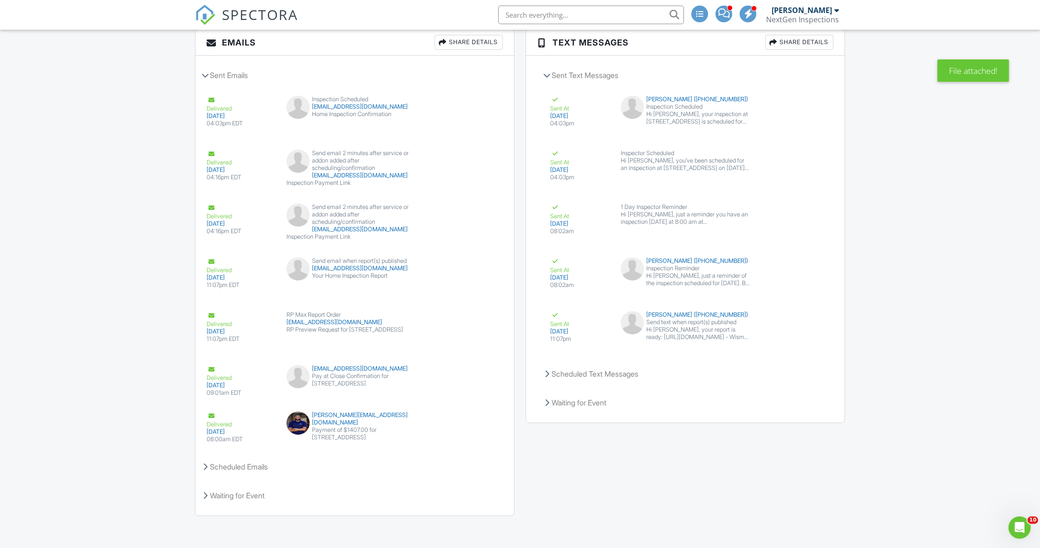
scroll to position [1380, 0]
click at [209, 467] on div "Scheduled Emails" at bounding box center [354, 466] width 318 height 25
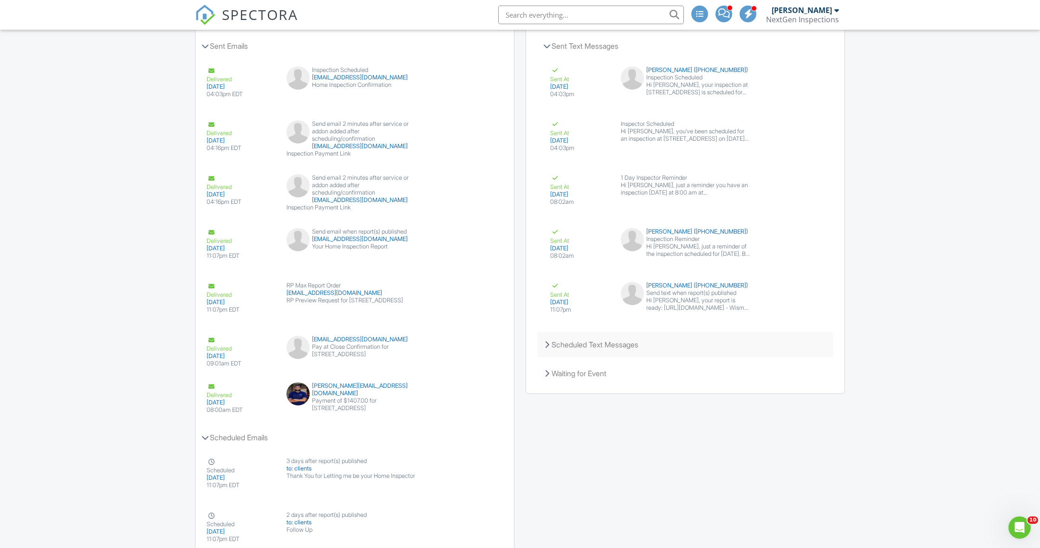
scroll to position [1409, 0]
click at [549, 347] on icon at bounding box center [547, 345] width 5 height 7
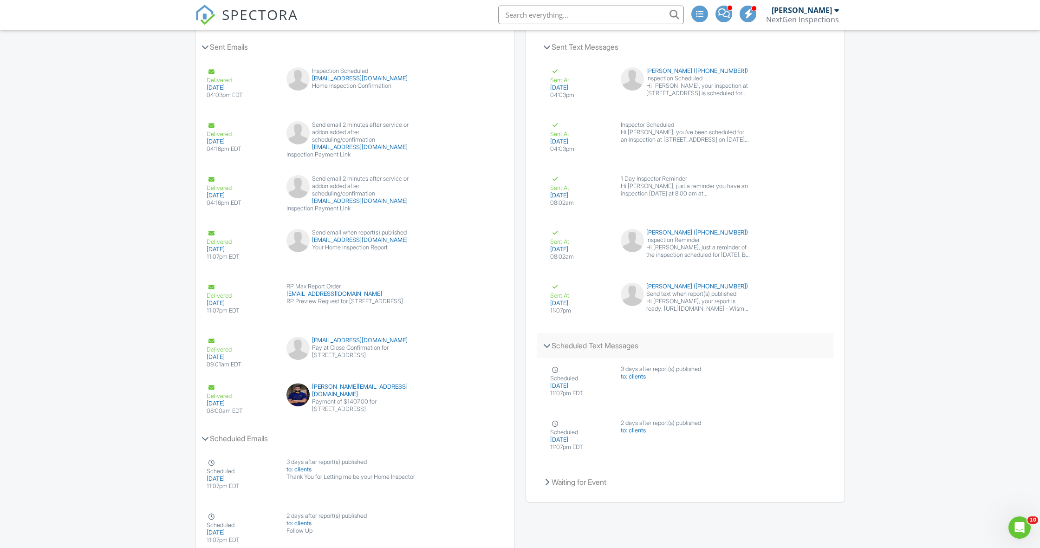
click at [549, 347] on div "Scheduled Text Messages" at bounding box center [685, 345] width 296 height 25
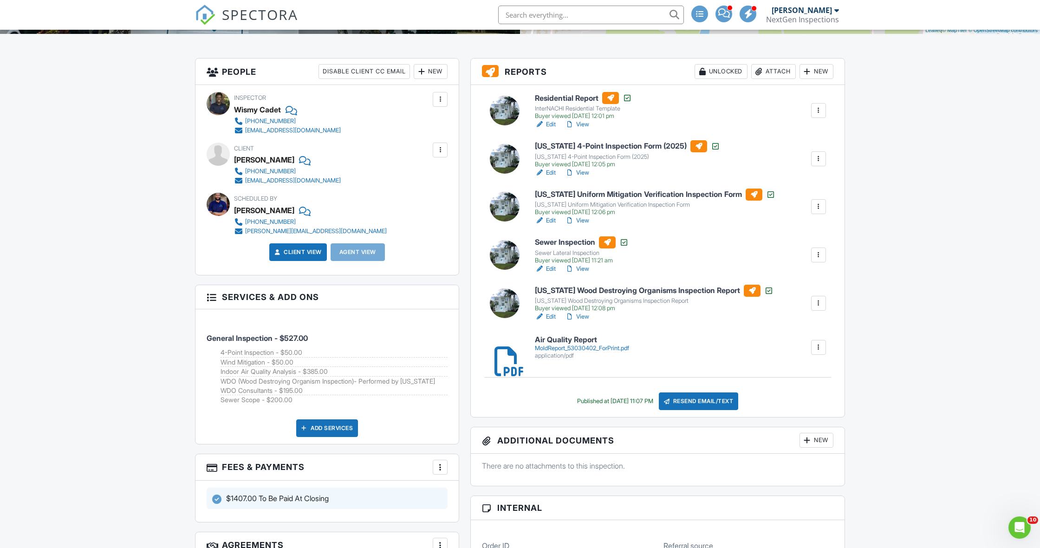
scroll to position [212, 0]
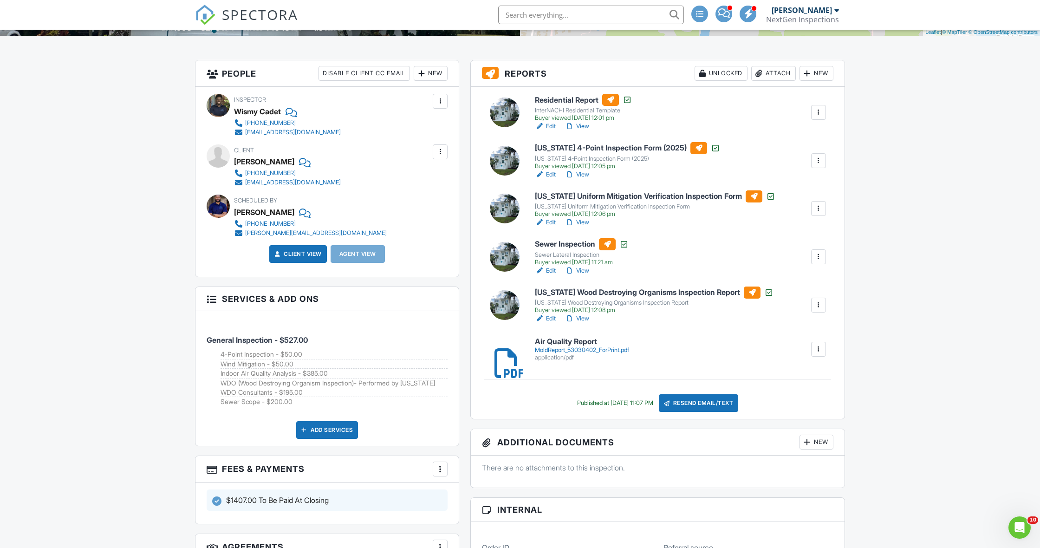
click at [686, 399] on div "Resend Email/Text" at bounding box center [699, 403] width 80 height 18
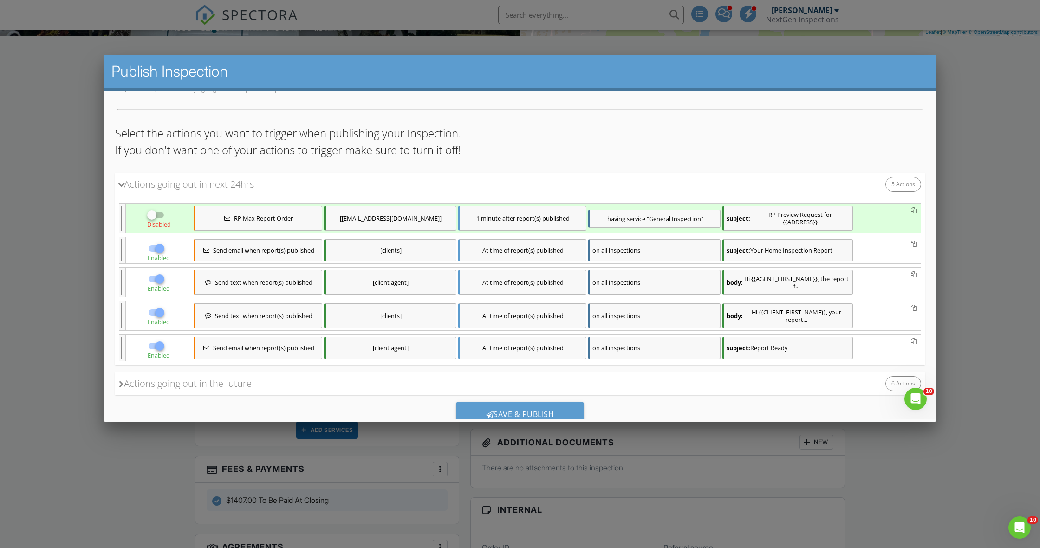
scroll to position [116, 0]
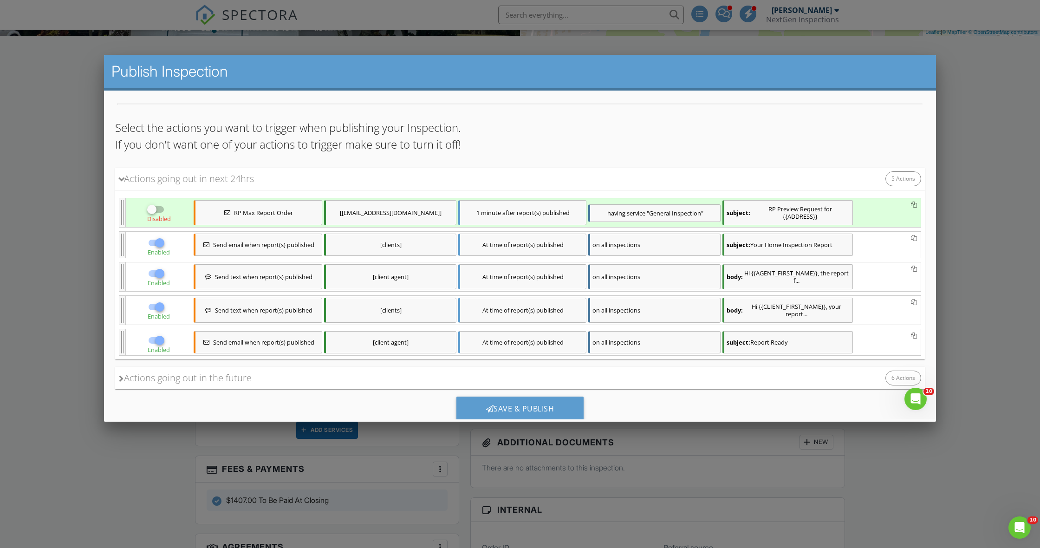
click at [0, 233] on div at bounding box center [520, 296] width 1040 height 685
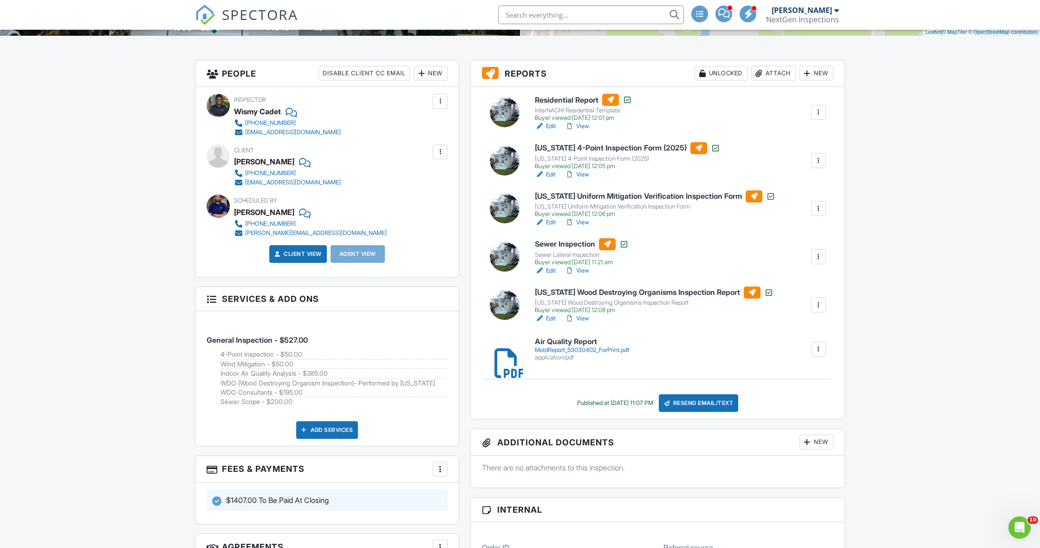
click at [687, 403] on div "Resend Email/Text" at bounding box center [699, 403] width 80 height 18
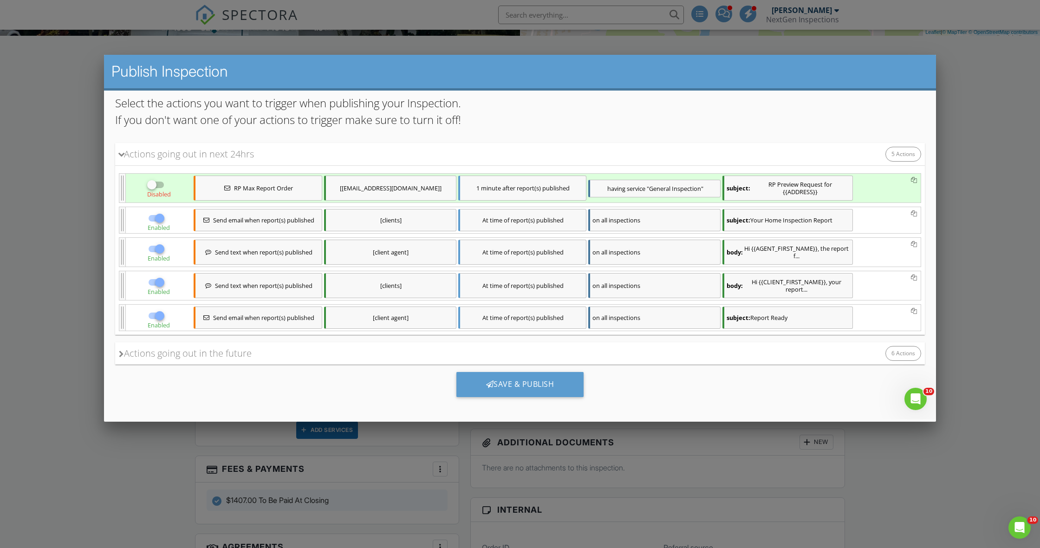
scroll to position [141, 0]
click at [246, 223] on span "Send email when report(s) published" at bounding box center [263, 219] width 101 height 7
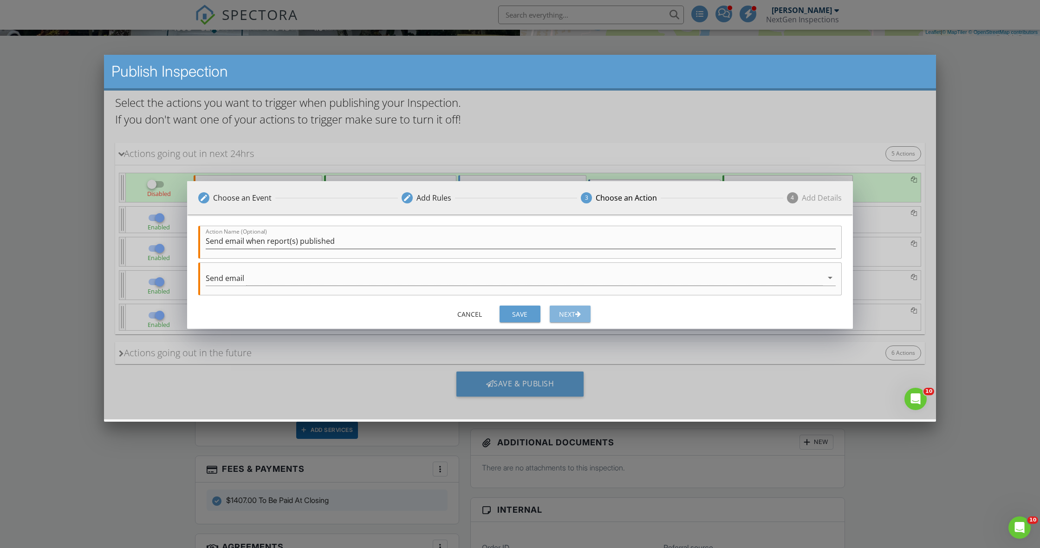
click at [560, 311] on div "Next" at bounding box center [570, 314] width 26 height 10
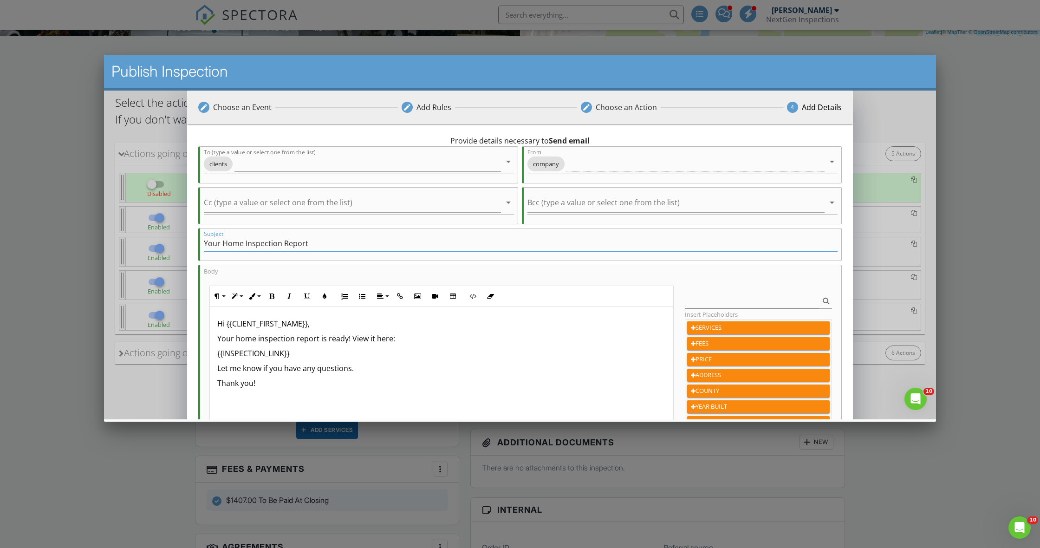
click at [280, 245] on input "Your Home Inspection Report" at bounding box center [521, 243] width 634 height 15
type input "Air Quality Report"
click at [293, 341] on p "Your home inspection report is ready! View it here:" at bounding box center [441, 338] width 448 height 11
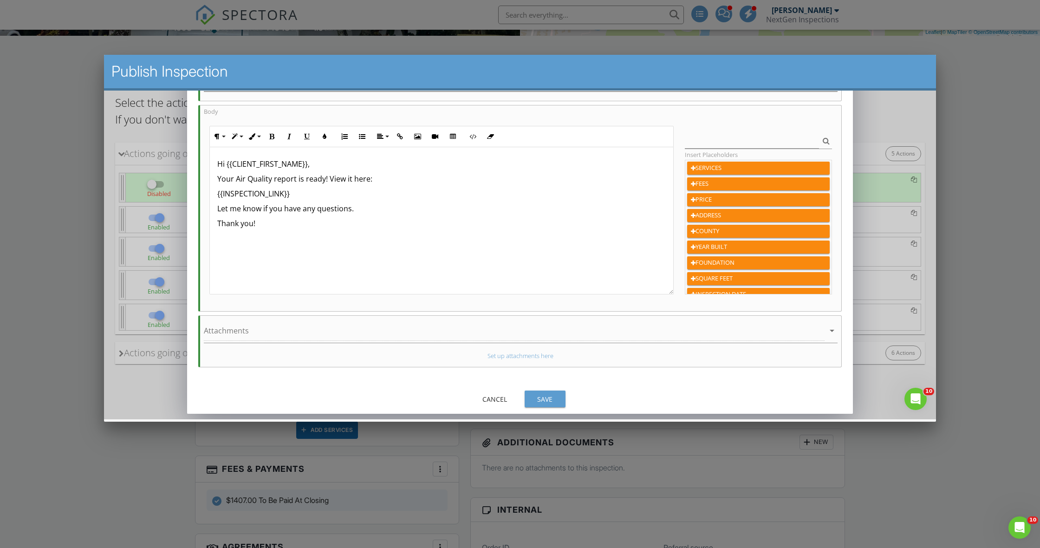
scroll to position [160, 0]
click at [552, 398] on div "Save" at bounding box center [545, 399] width 26 height 10
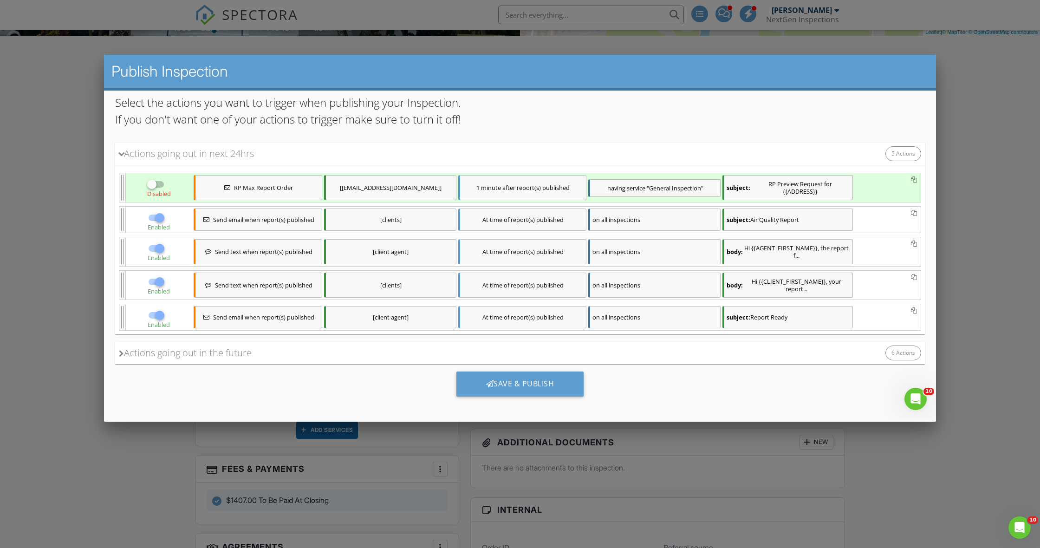
click at [162, 250] on div at bounding box center [160, 248] width 16 height 16
checkbox input "false"
drag, startPoint x: 161, startPoint y: 317, endPoint x: 181, endPoint y: 307, distance: 22.4
click at [161, 317] on div at bounding box center [160, 315] width 16 height 16
checkbox input "false"
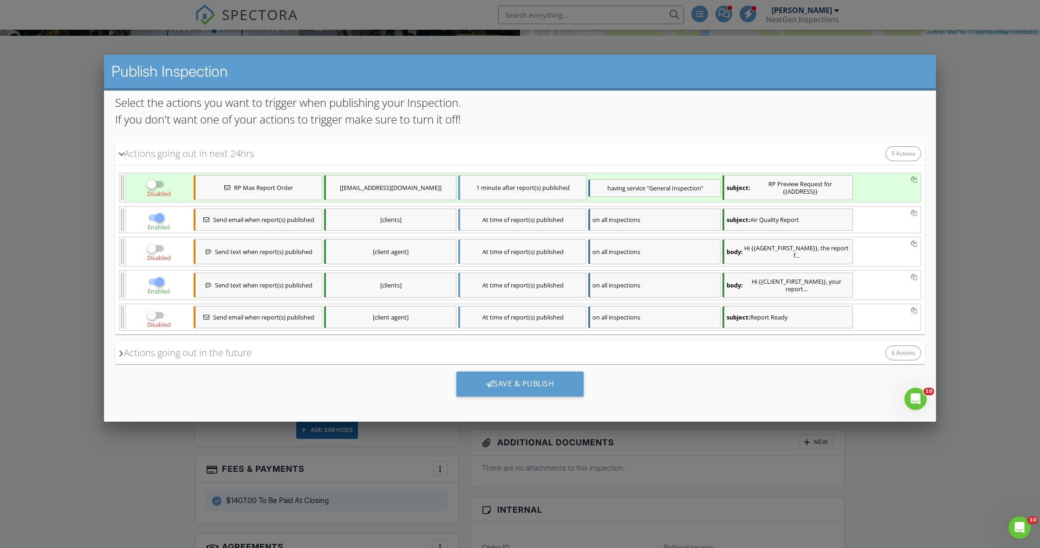
click at [240, 286] on span "Send text when report(s) published" at bounding box center [263, 284] width 97 height 7
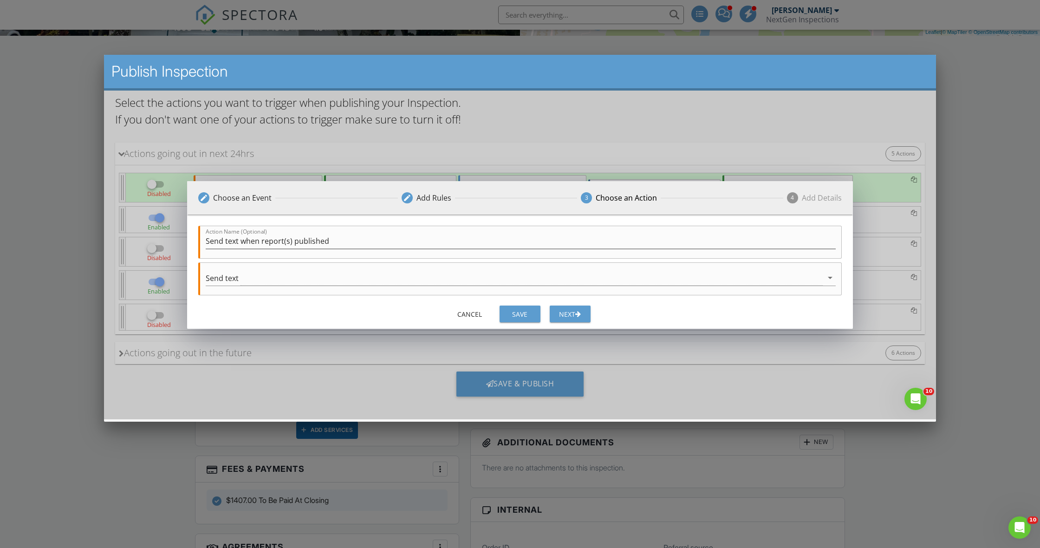
click at [569, 312] on div "Next" at bounding box center [570, 314] width 26 height 10
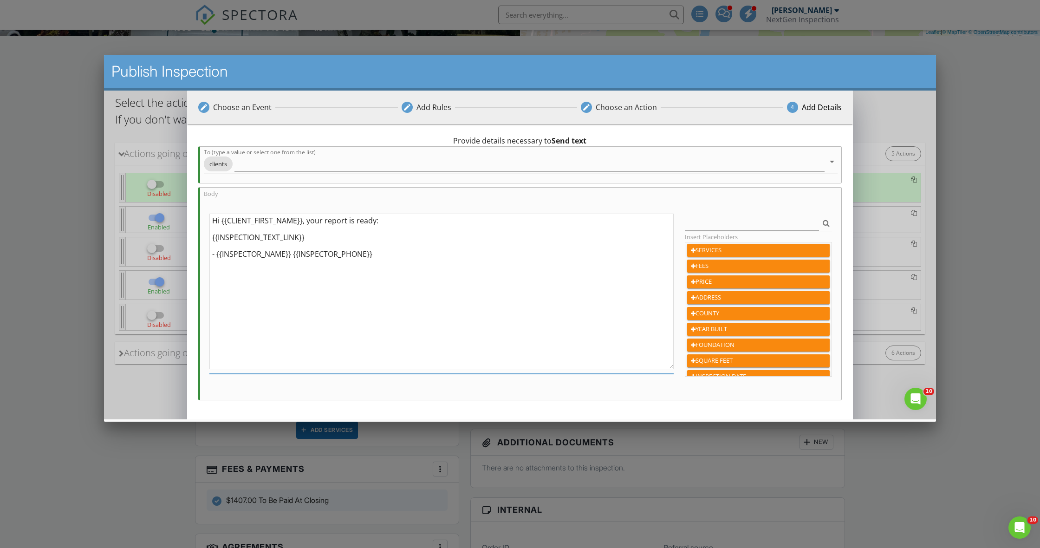
click at [326, 222] on textarea "Hi {{CLIENT_FIRST_NAME}}, your report is ready: {{INSPECTION_TEXT_LINK}} - {{IN…" at bounding box center [441, 292] width 464 height 156
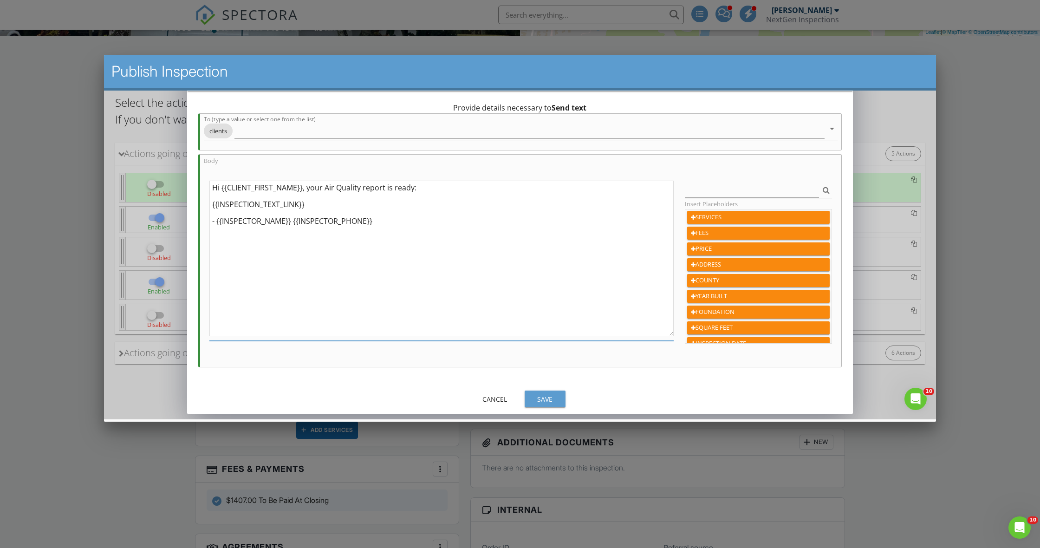
scroll to position [33, 0]
type textarea "Hi {{CLIENT_FIRST_NAME}}, your Air Quality report is ready: {{INSPECTION_TEXT_L…"
click at [539, 399] on div "Save" at bounding box center [545, 399] width 26 height 10
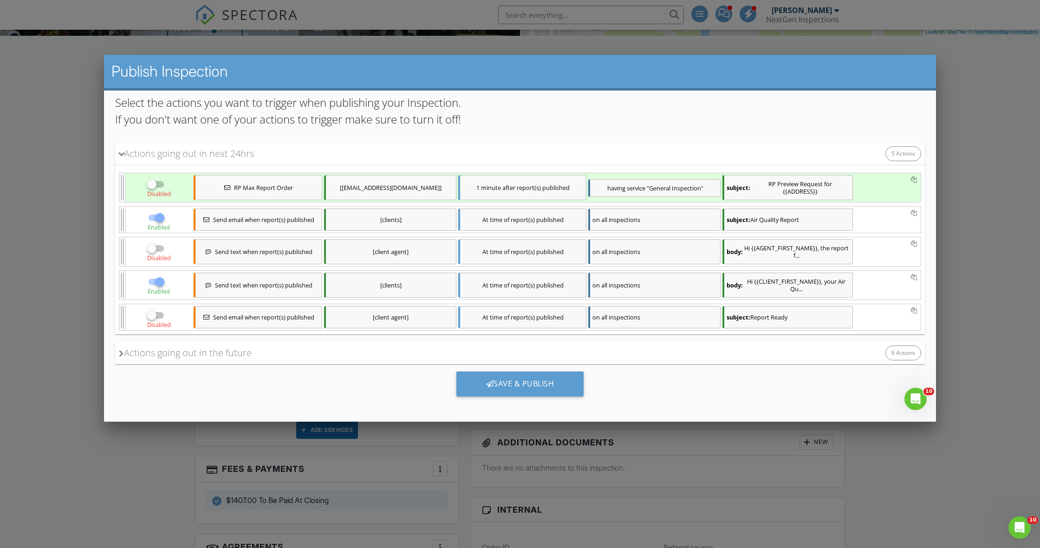
drag, startPoint x: 123, startPoint y: 352, endPoint x: 130, endPoint y: 349, distance: 7.5
click at [123, 352] on icon at bounding box center [121, 353] width 5 height 7
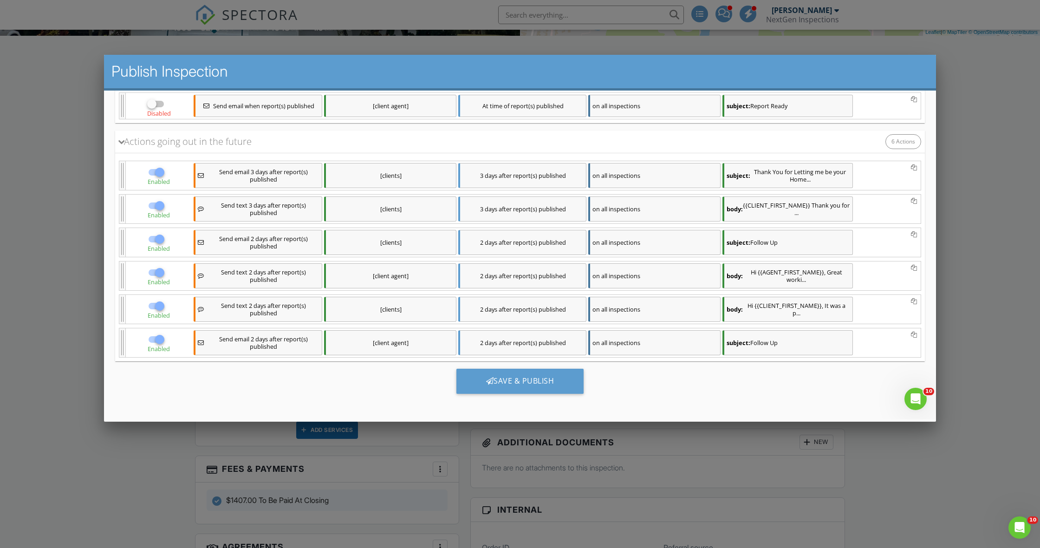
scroll to position [352, 0]
click at [163, 173] on div at bounding box center [160, 172] width 16 height 16
checkbox input "false"
drag, startPoint x: 162, startPoint y: 204, endPoint x: 164, endPoint y: 221, distance: 17.4
click at [162, 204] on div at bounding box center [160, 206] width 16 height 16
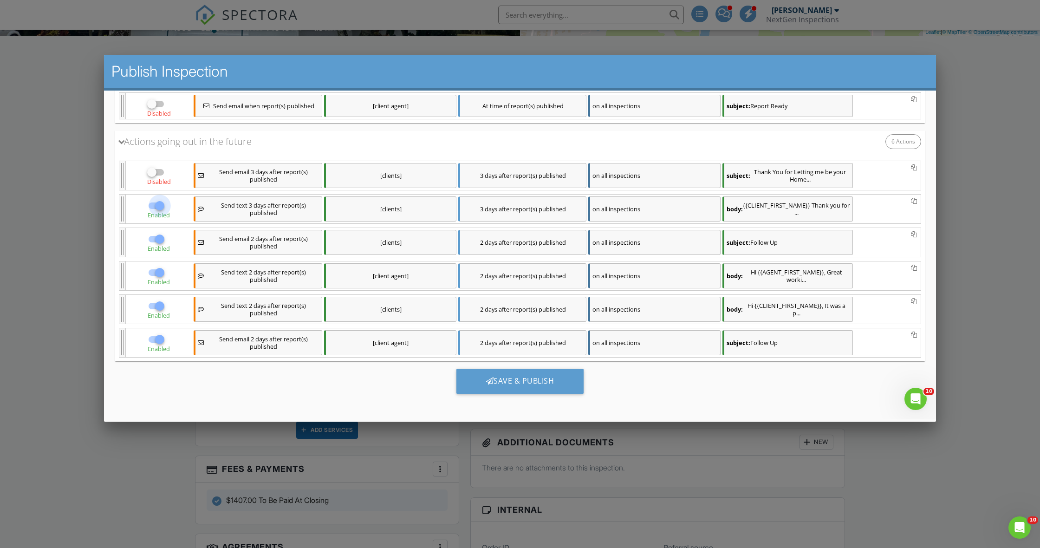
checkbox input "false"
click at [164, 241] on div at bounding box center [160, 239] width 16 height 16
checkbox input "false"
click at [158, 272] on div at bounding box center [160, 273] width 16 height 16
checkbox input "false"
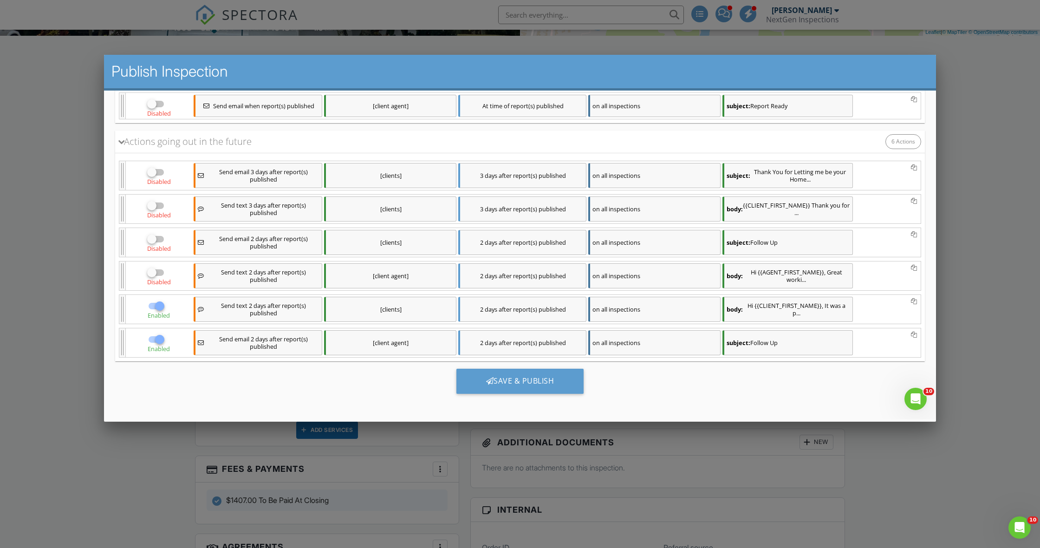
drag, startPoint x: 162, startPoint y: 305, endPoint x: 155, endPoint y: 324, distance: 20.0
click at [162, 305] on div at bounding box center [160, 306] width 16 height 16
checkbox input "false"
click at [156, 341] on div at bounding box center [160, 339] width 16 height 16
checkbox input "false"
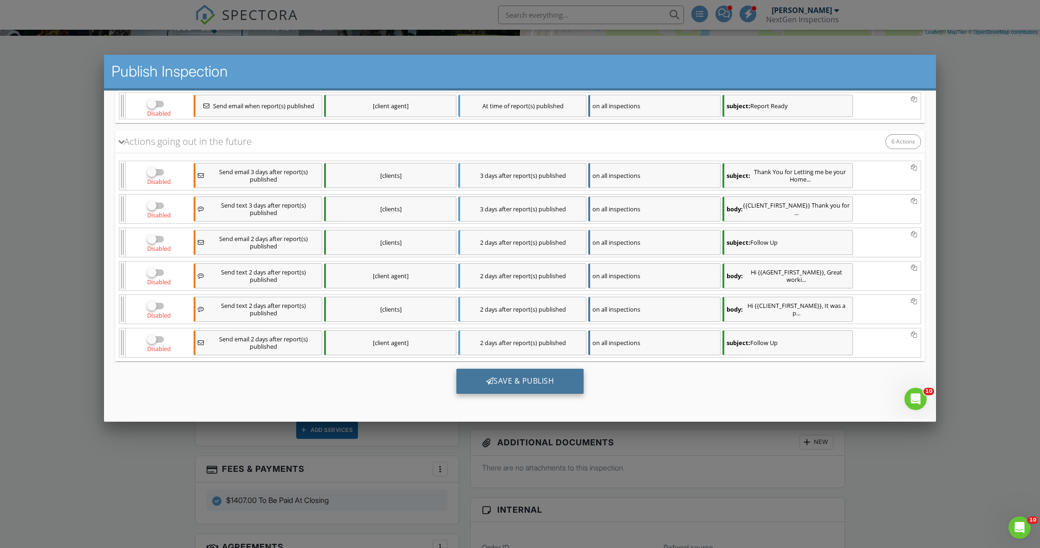
click at [483, 374] on div "Save & Publish" at bounding box center [520, 381] width 128 height 25
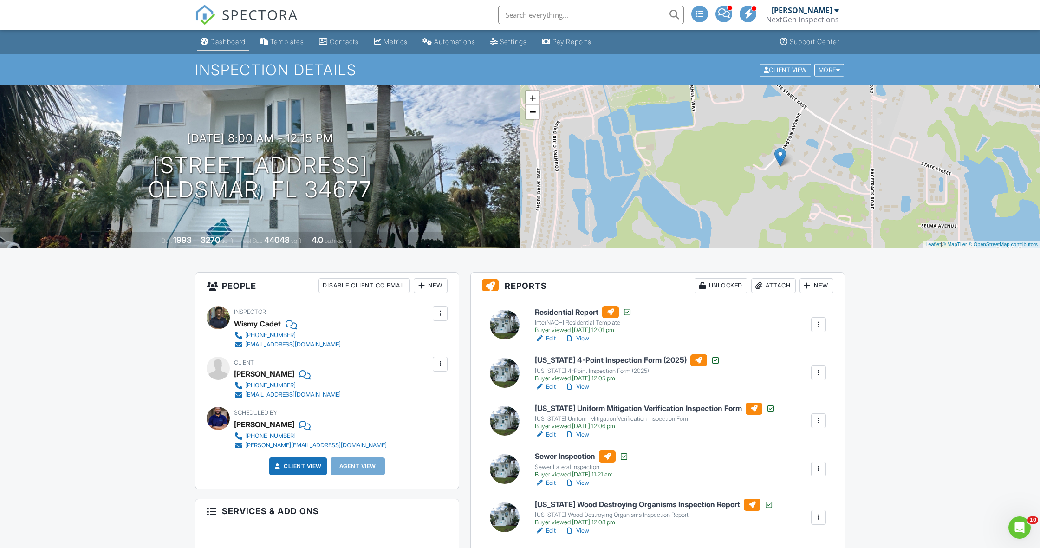
click at [215, 38] on div "Dashboard" at bounding box center [227, 42] width 35 height 8
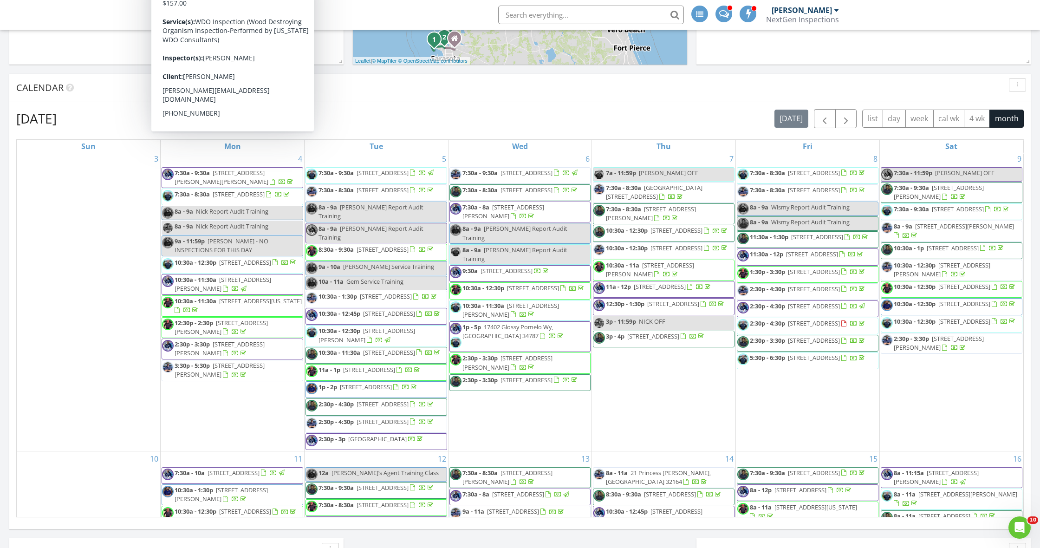
scroll to position [262, 0]
click at [110, 71] on div "Today Curtis Antoine 12:00 am Gem Off Curtis Antoine New Inspection New Quote M…" at bounding box center [520, 208] width 1040 height 845
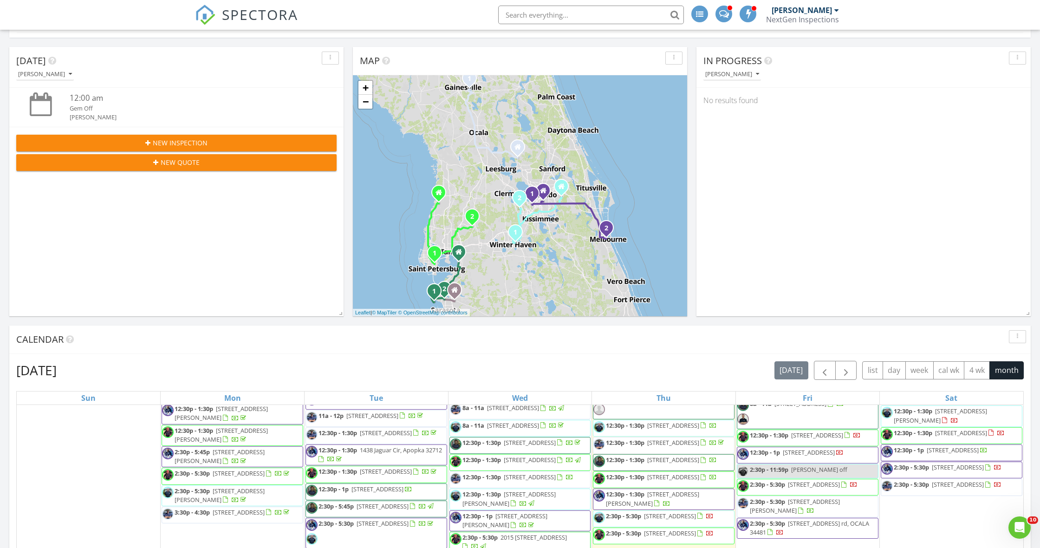
scroll to position [225, 0]
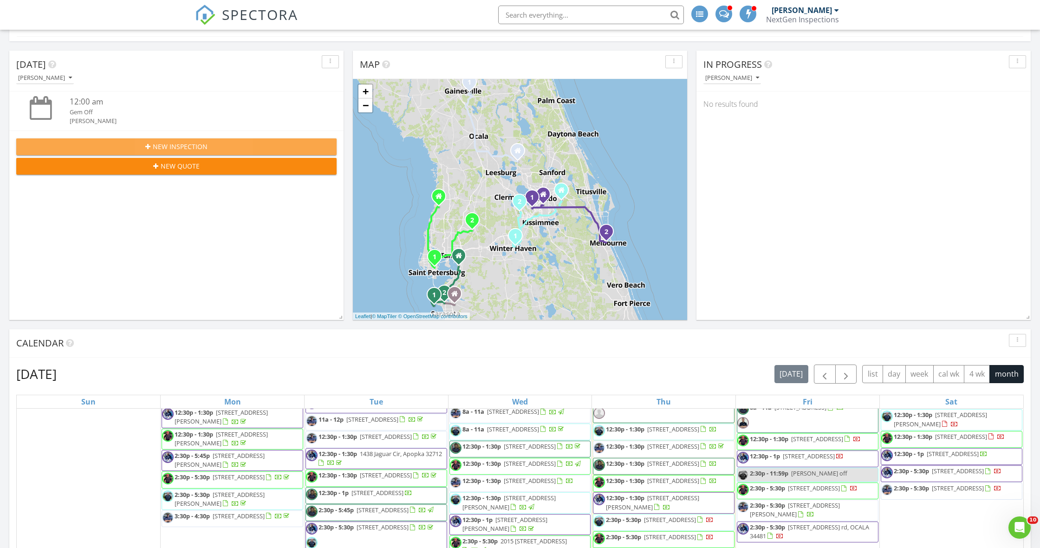
click at [141, 147] on div "New Inspection" at bounding box center [176, 147] width 305 height 10
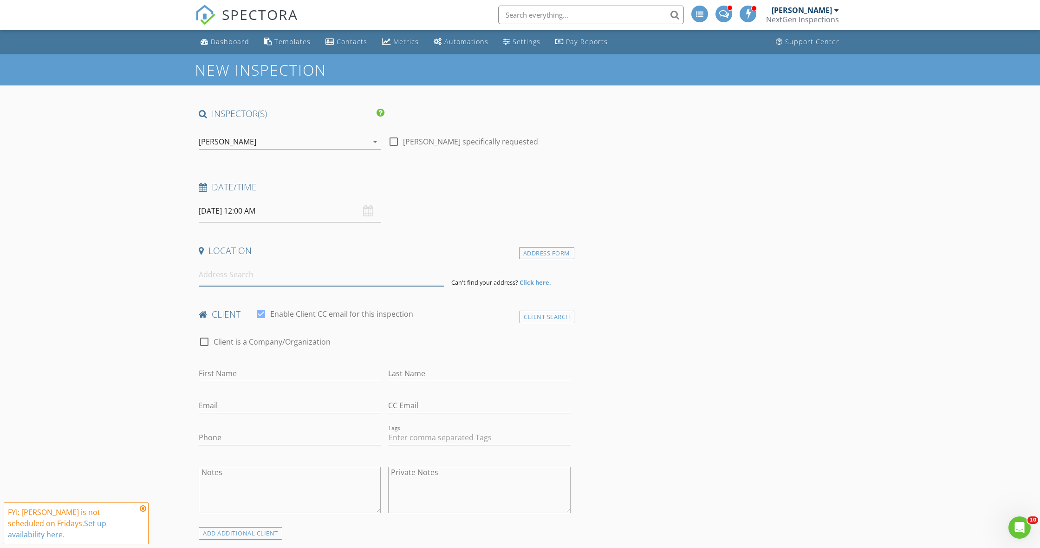
click at [242, 276] on input at bounding box center [321, 274] width 245 height 23
type input "[STREET_ADDRESS]"
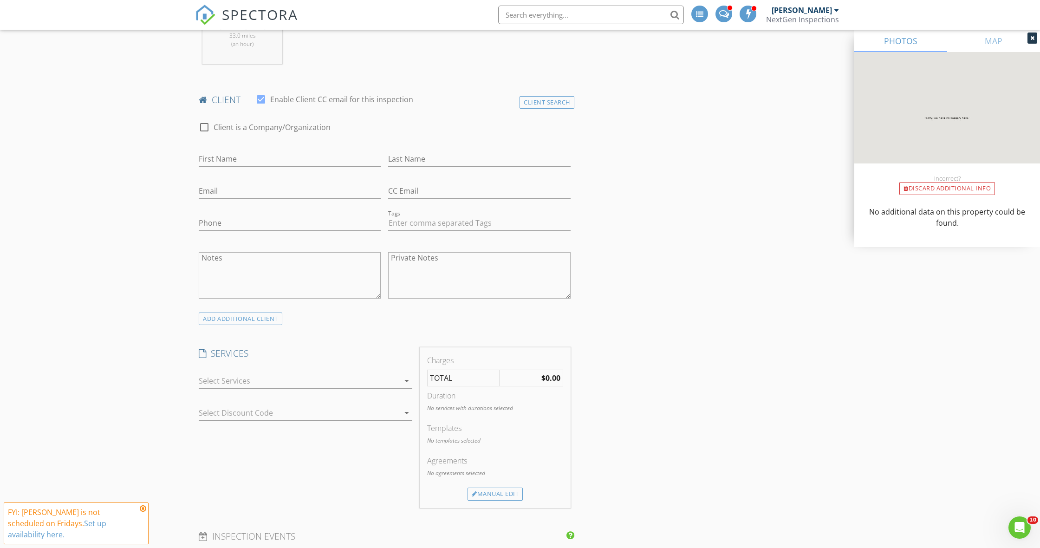
scroll to position [411, 0]
click at [287, 383] on div "arrow_drop_down" at bounding box center [306, 379] width 214 height 25
click at [289, 375] on div at bounding box center [299, 374] width 201 height 15
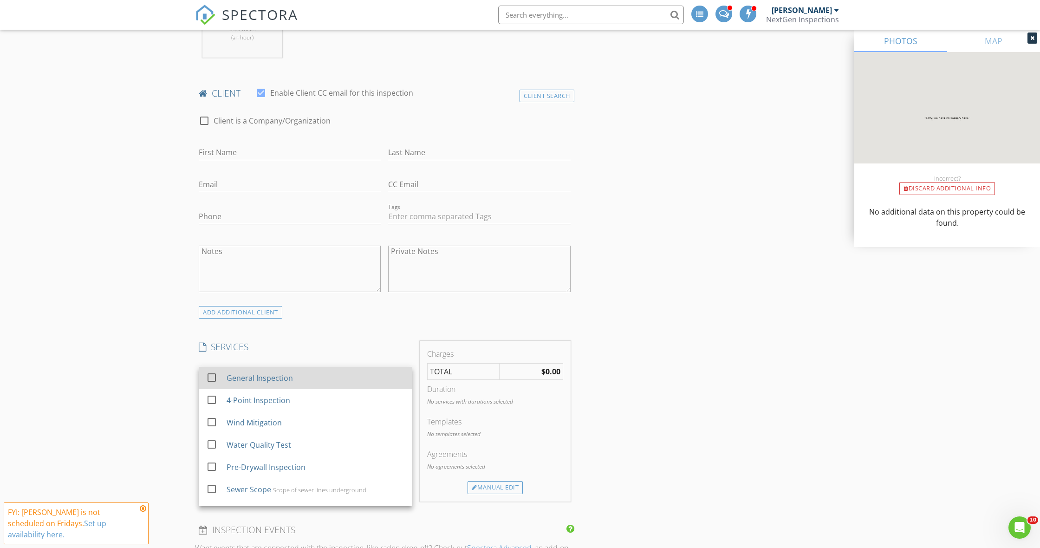
drag, startPoint x: 214, startPoint y: 376, endPoint x: 209, endPoint y: 377, distance: 4.7
click at [214, 376] on div at bounding box center [212, 378] width 16 height 16
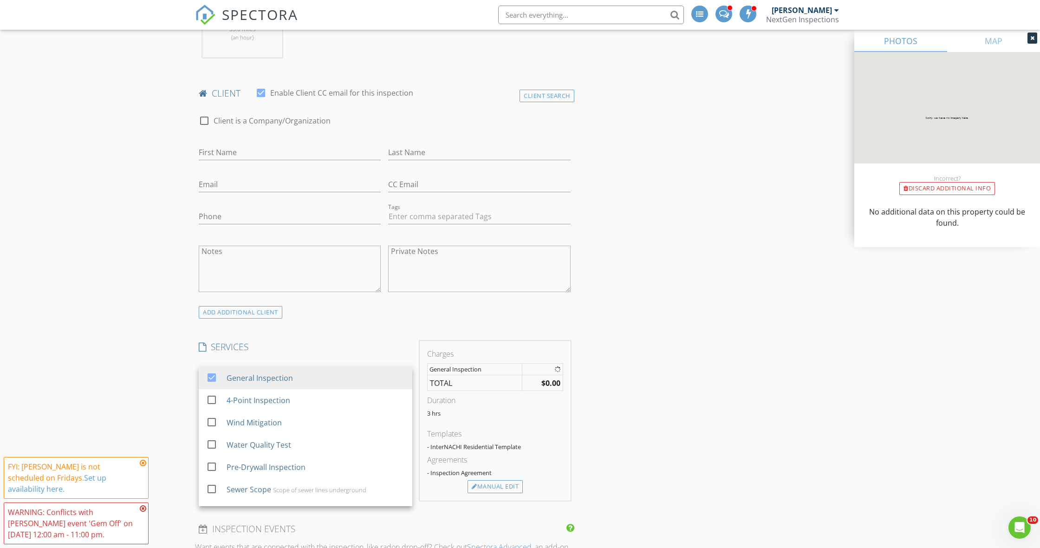
drag, startPoint x: 168, startPoint y: 380, endPoint x: 196, endPoint y: 395, distance: 31.6
click at [168, 380] on div "New Inspection INSPECTOR(S) check_box [PERSON_NAME] PRIMARY check_box_outline_b…" at bounding box center [520, 524] width 1040 height 1763
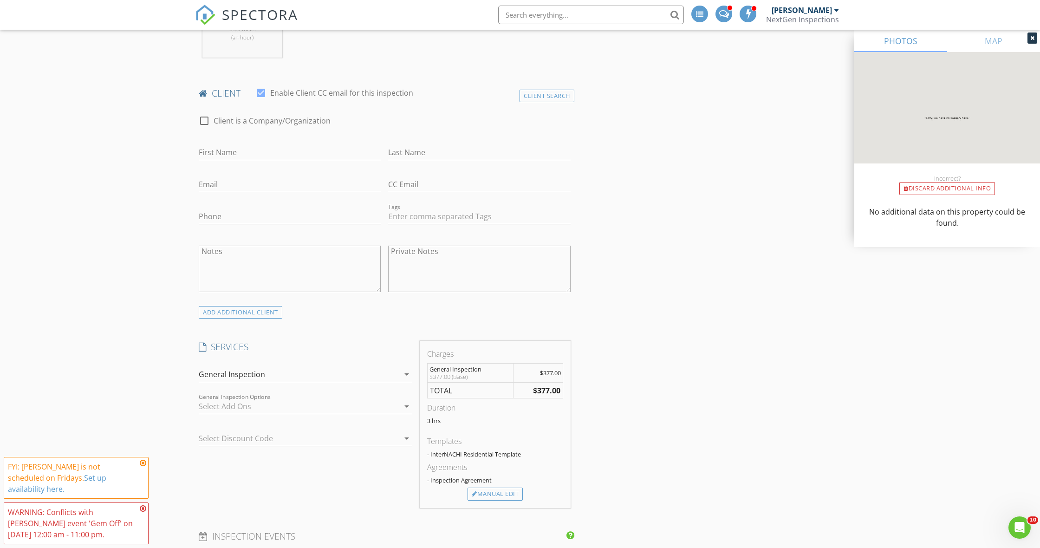
click at [235, 402] on div at bounding box center [299, 406] width 201 height 15
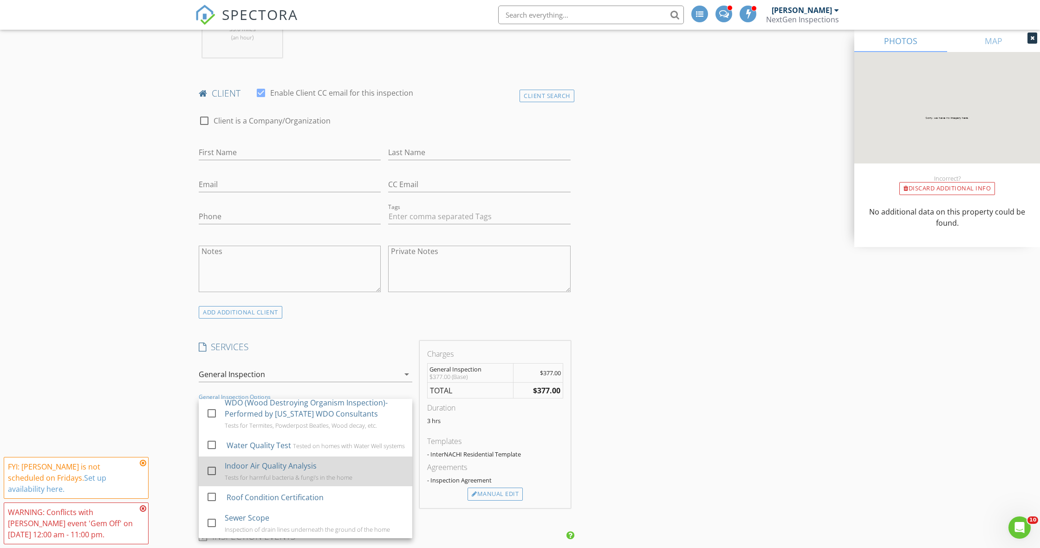
scroll to position [50, 0]
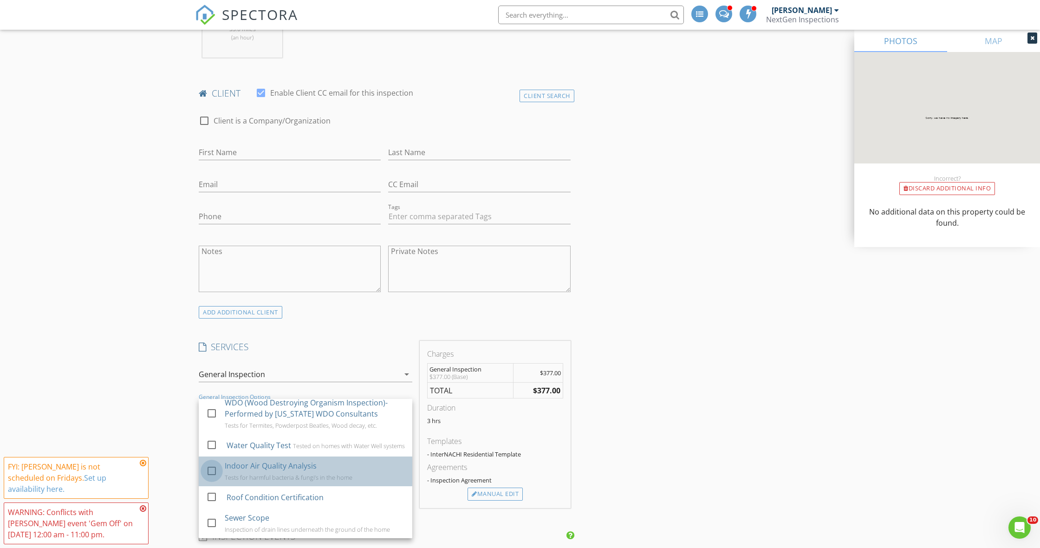
click at [212, 468] on div at bounding box center [212, 471] width 16 height 16
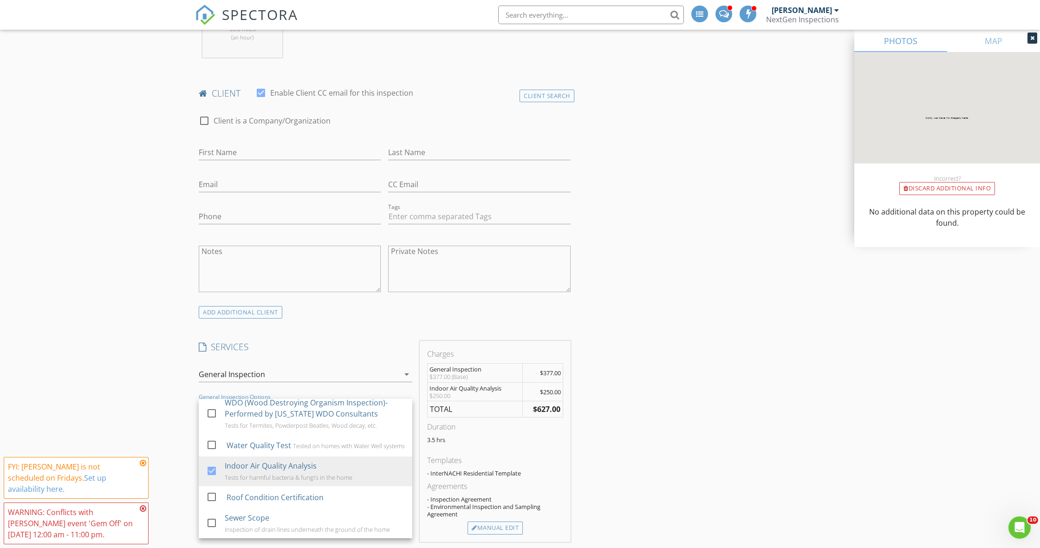
click at [167, 399] on div "New Inspection INSPECTOR(S) check_box [PERSON_NAME] PRIMARY check_box_outline_b…" at bounding box center [520, 544] width 1040 height 1803
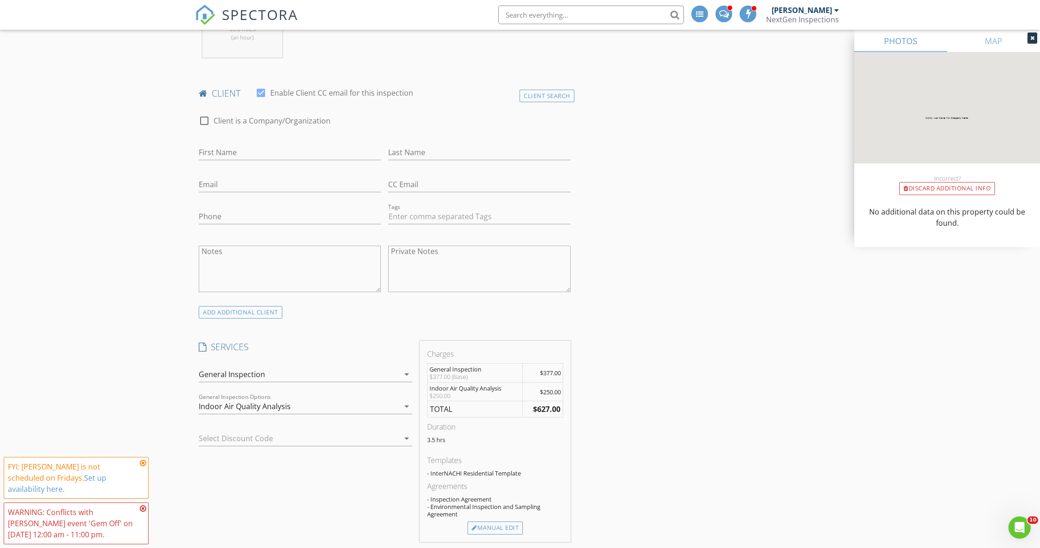
click at [279, 407] on div "Indoor Air Quality Analysis" at bounding box center [245, 406] width 92 height 8
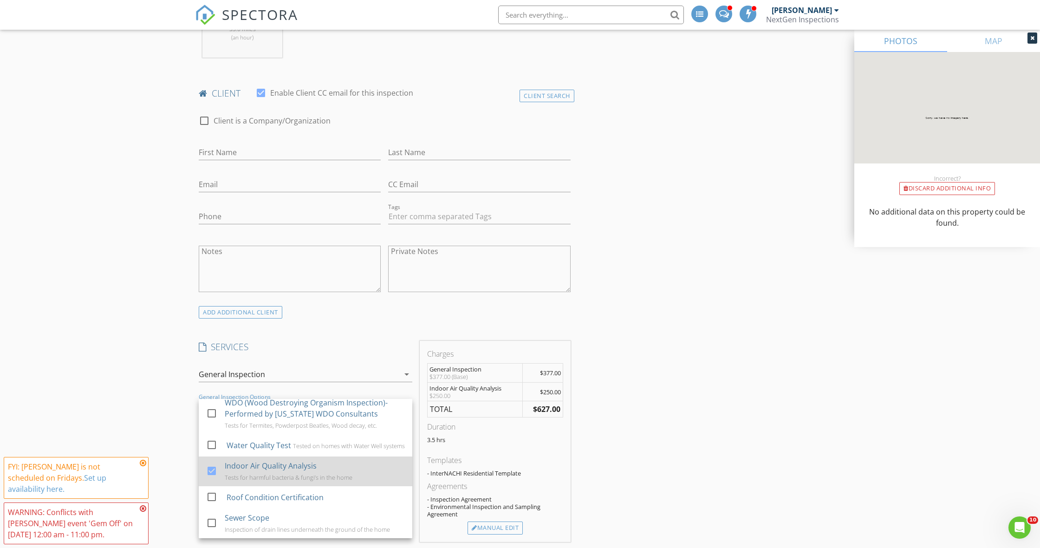
click at [209, 470] on div at bounding box center [212, 471] width 16 height 16
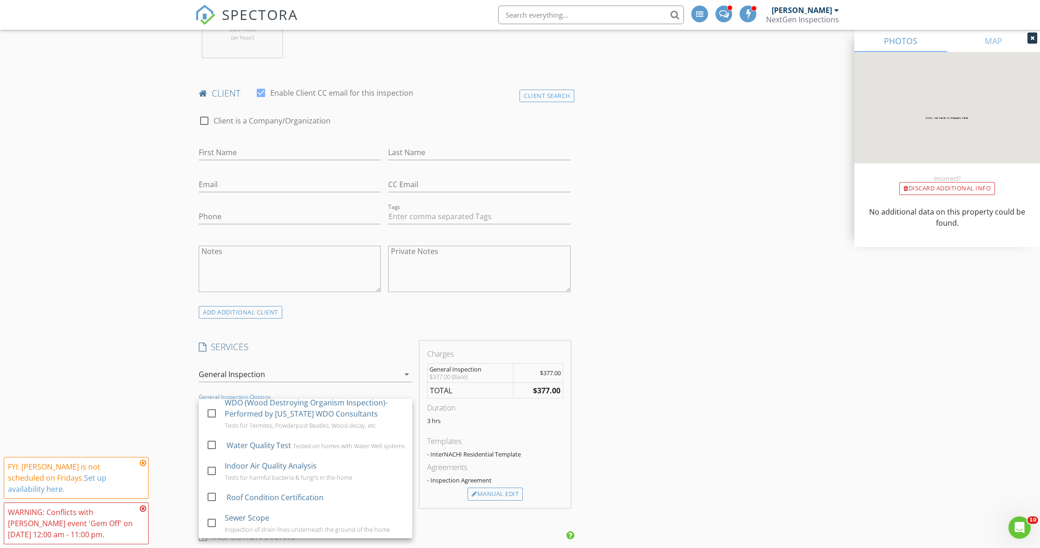
click at [165, 420] on div "New Inspection INSPECTOR(S) check_box [PERSON_NAME] PRIMARY check_box_outline_b…" at bounding box center [520, 528] width 1040 height 1770
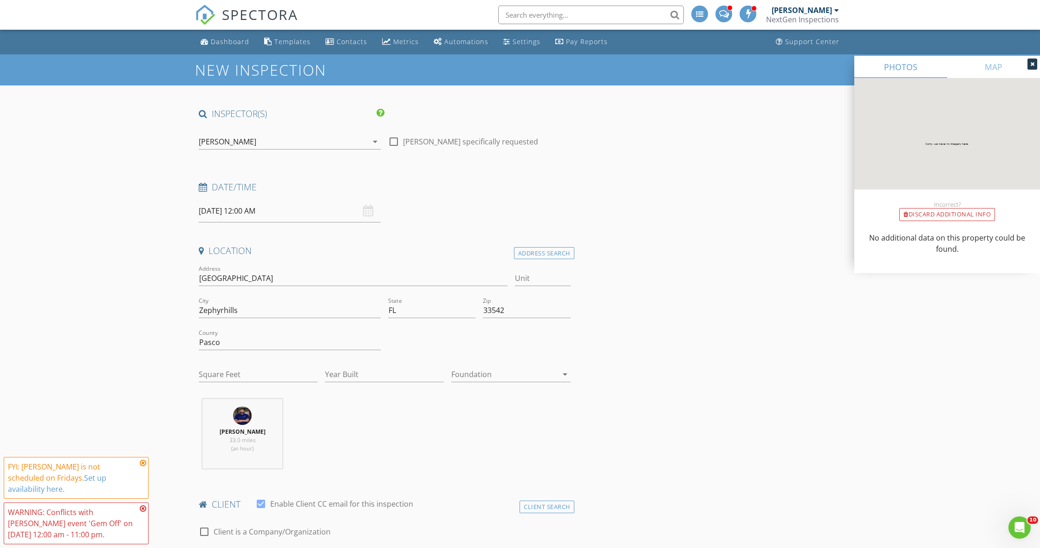
scroll to position [0, 0]
click at [229, 42] on div "Dashboard" at bounding box center [230, 41] width 39 height 9
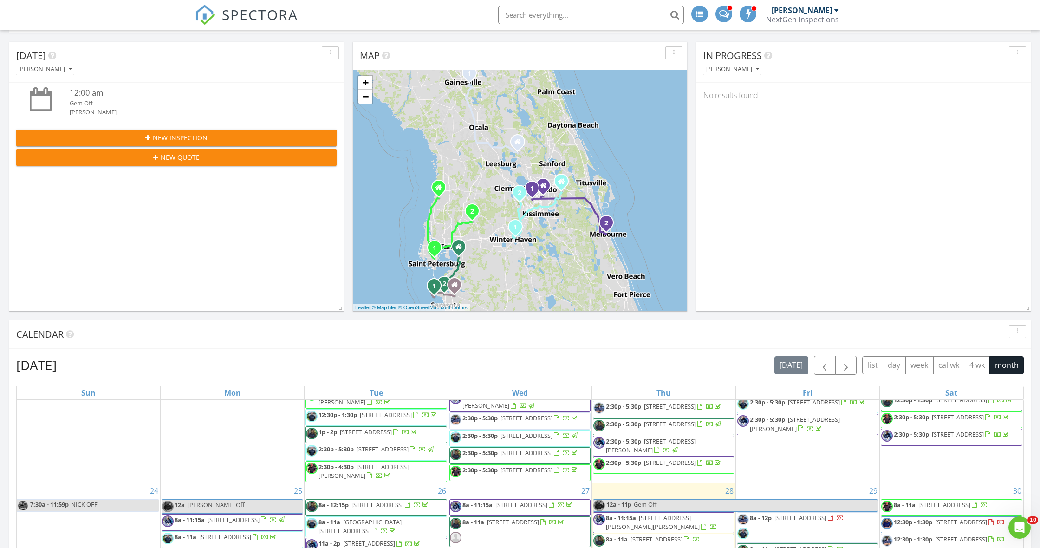
scroll to position [230, 0]
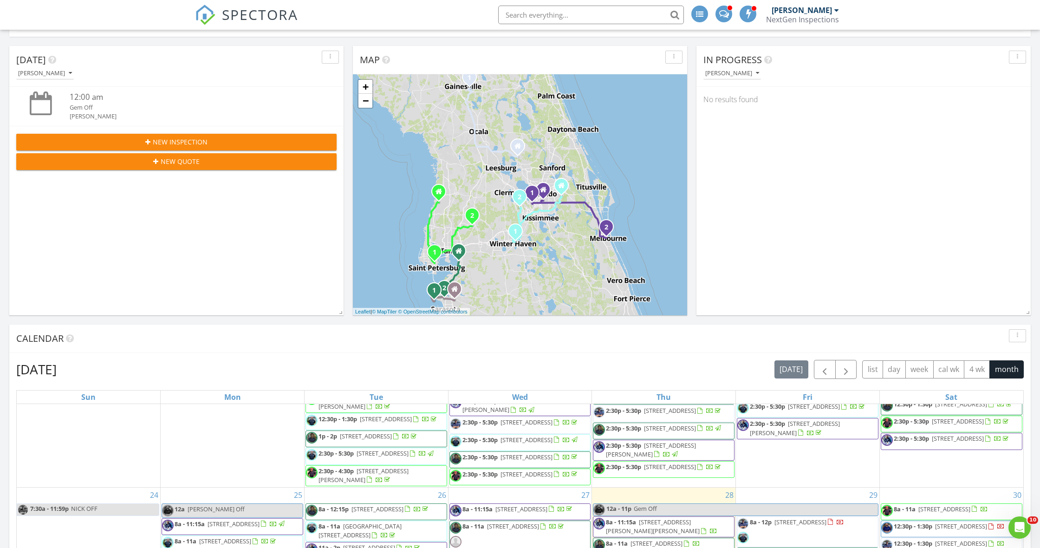
click at [170, 141] on span "New Inspection" at bounding box center [180, 142] width 55 height 10
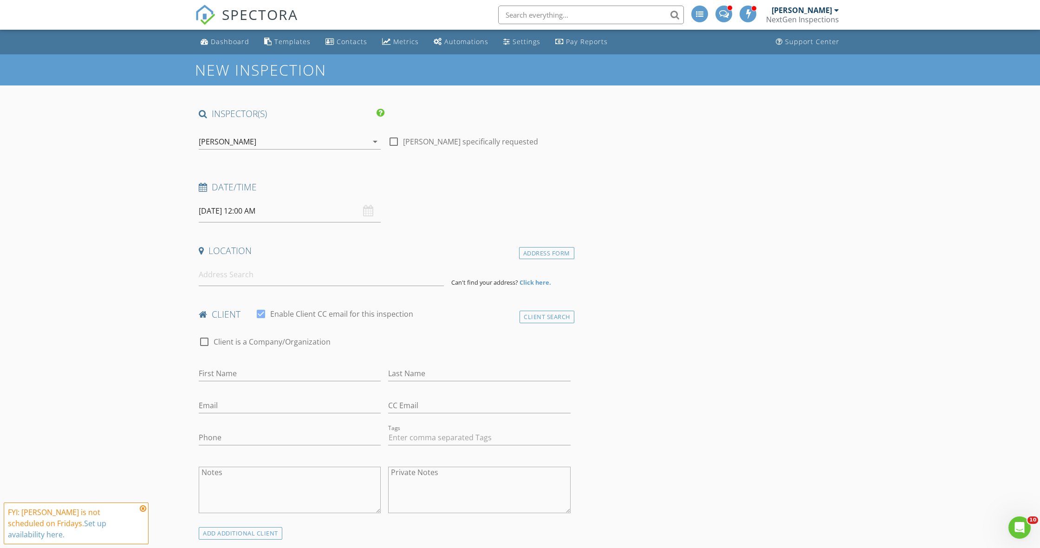
click at [255, 136] on div "[PERSON_NAME]" at bounding box center [283, 141] width 169 height 15
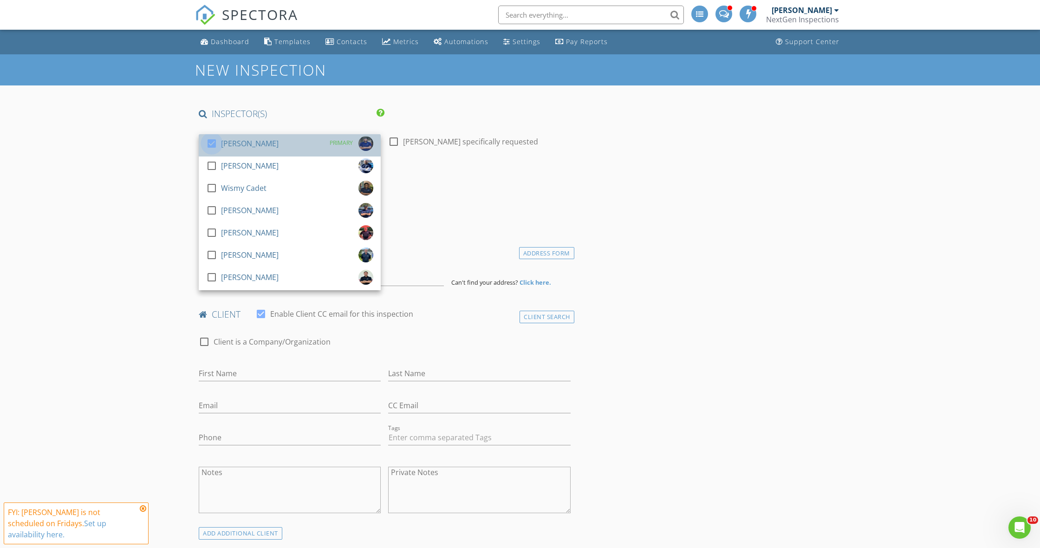
click at [214, 146] on div at bounding box center [212, 144] width 16 height 16
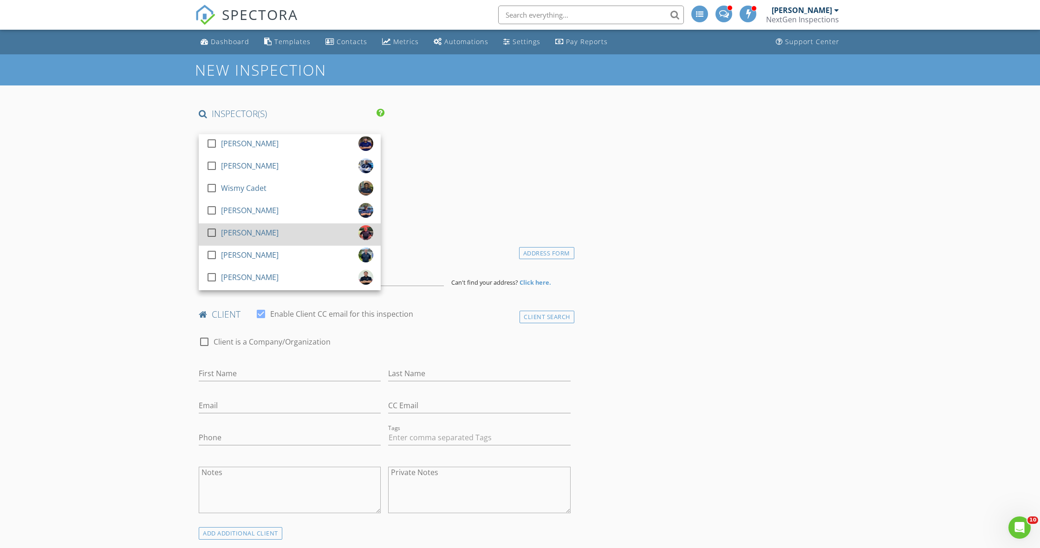
click at [214, 231] on div at bounding box center [212, 233] width 16 height 16
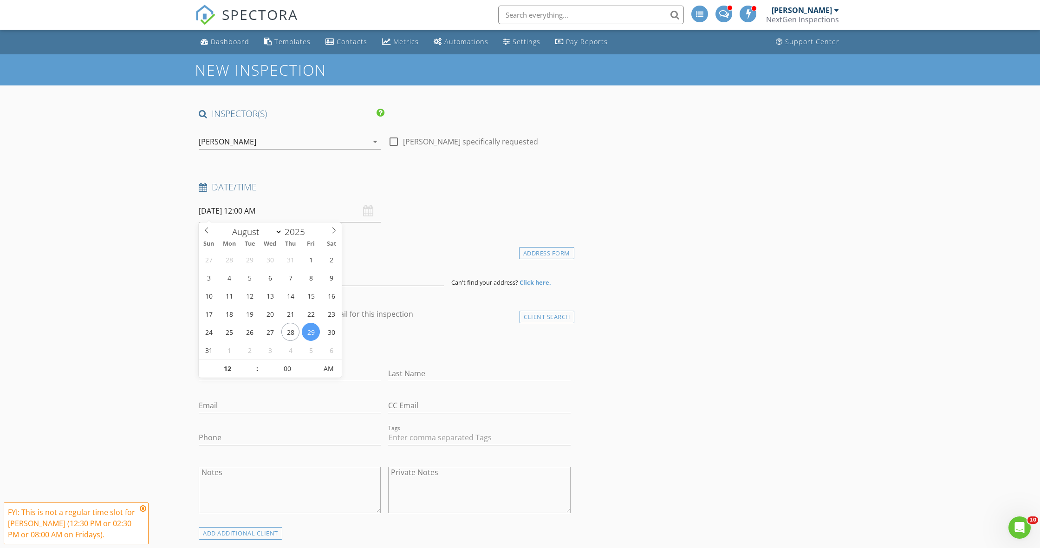
click at [220, 213] on input "[DATE] 12:00 AM" at bounding box center [290, 211] width 182 height 23
select select "8"
type input "[DATE] 12:00 AM"
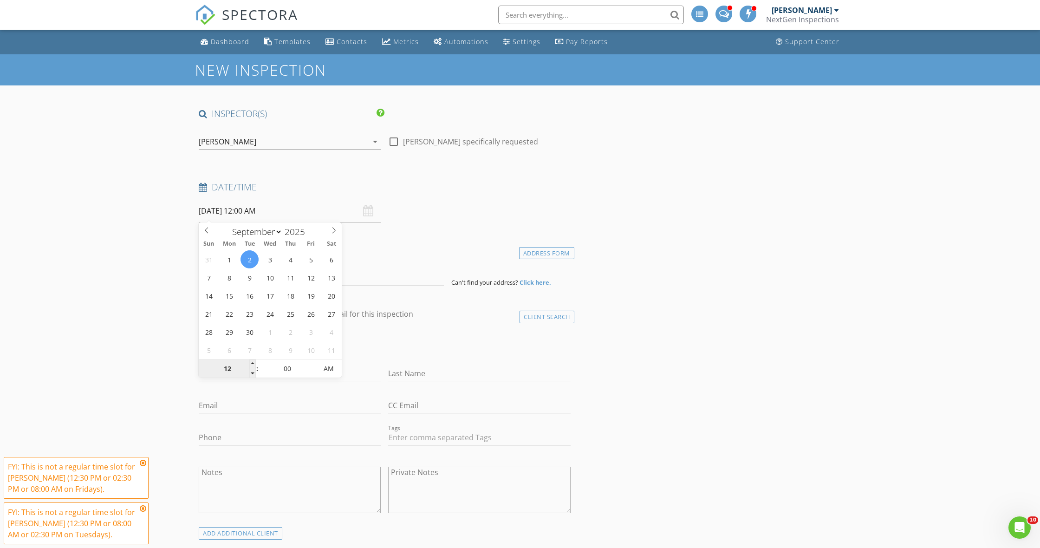
type input "8"
type input "[DATE] 8:00 AM"
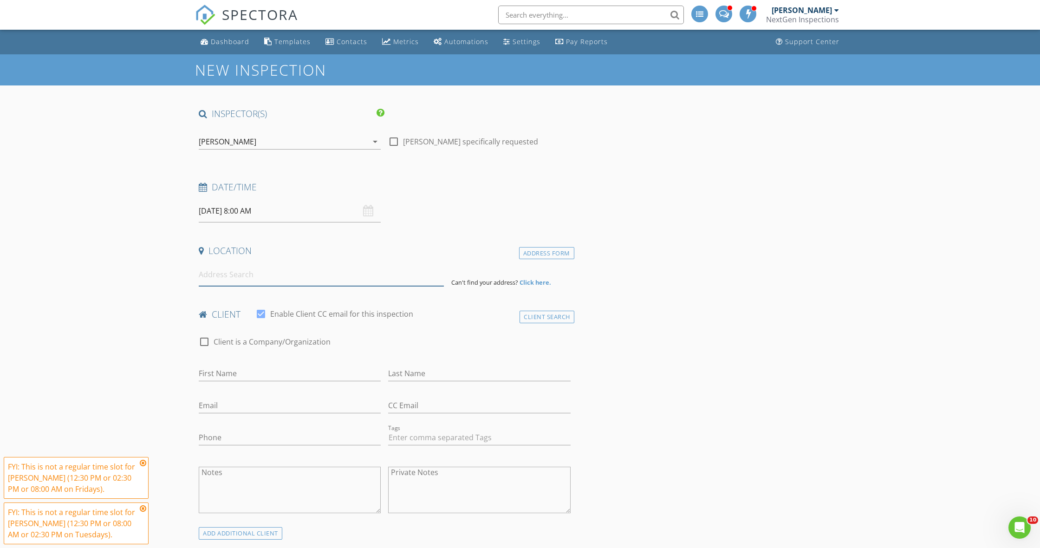
click at [245, 273] on input at bounding box center [321, 274] width 245 height 23
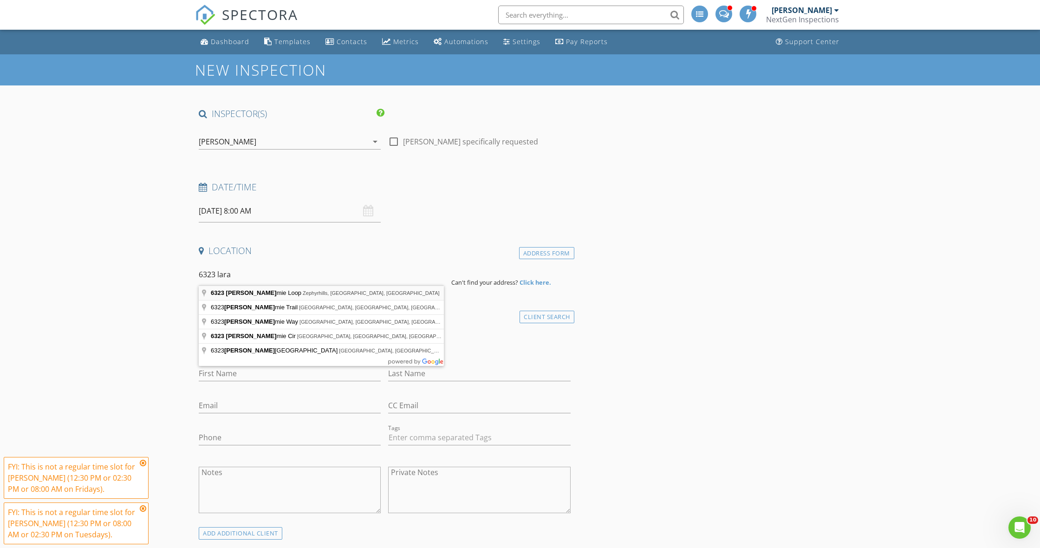
type input "[STREET_ADDRESS]"
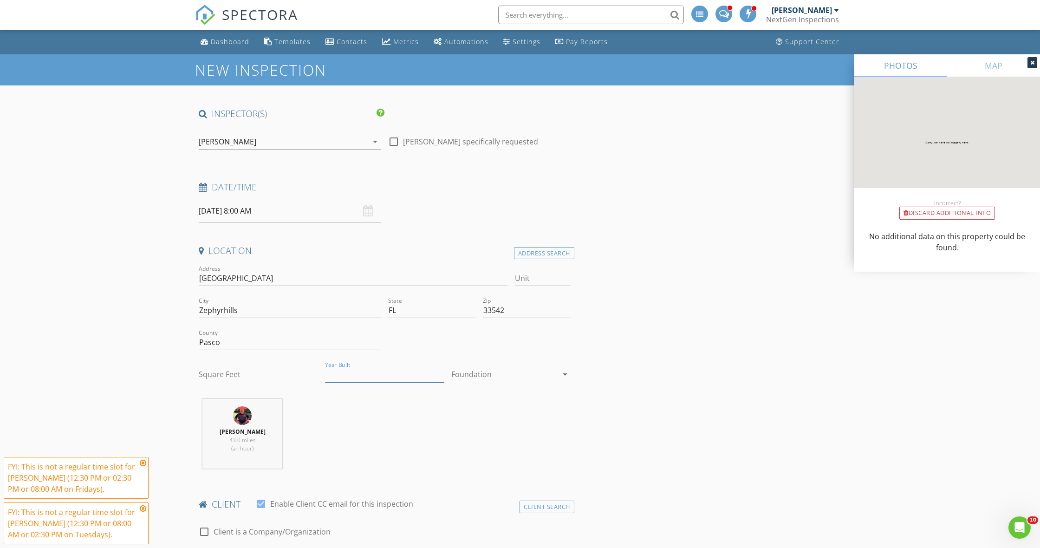
click at [372, 376] on input "Year Built" at bounding box center [384, 374] width 119 height 15
type input "1988"
click at [230, 376] on input "Square Feet" at bounding box center [258, 374] width 119 height 15
type input "1588"
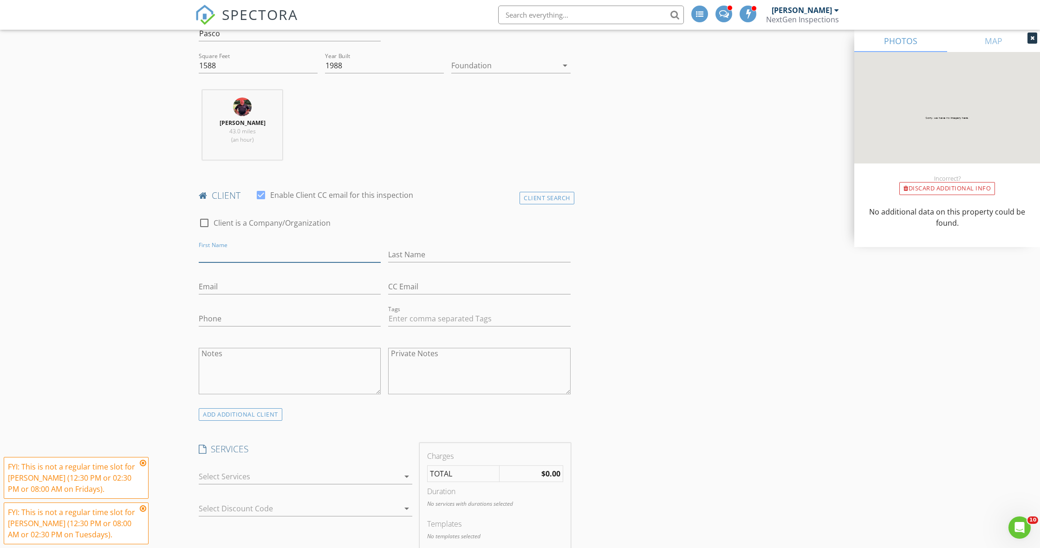
scroll to position [309, 0]
type input "[PERSON_NAME]"
type input "[EMAIL_ADDRESS][DOMAIN_NAME]"
type input "[PHONE_NUMBER]"
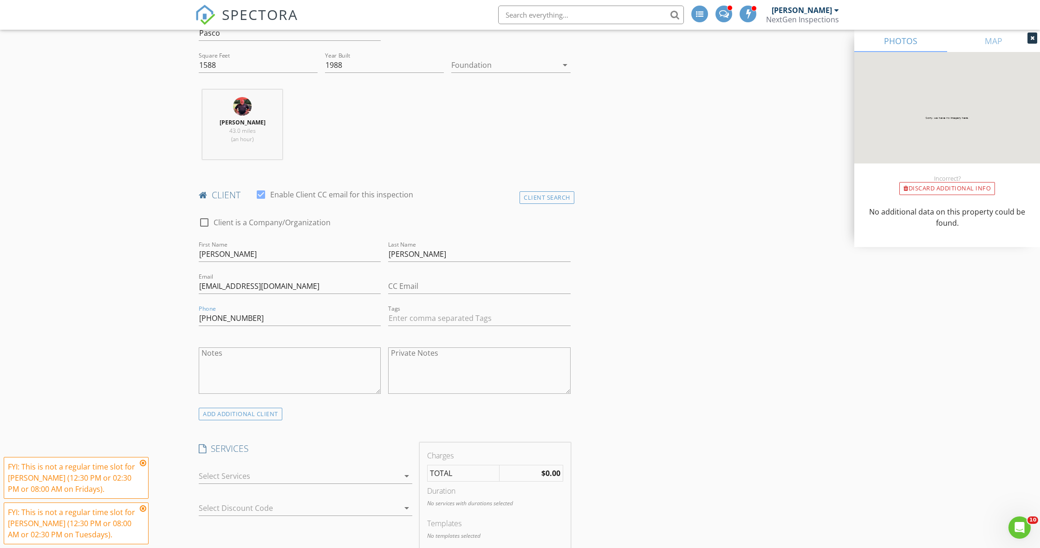
scroll to position [309, 0]
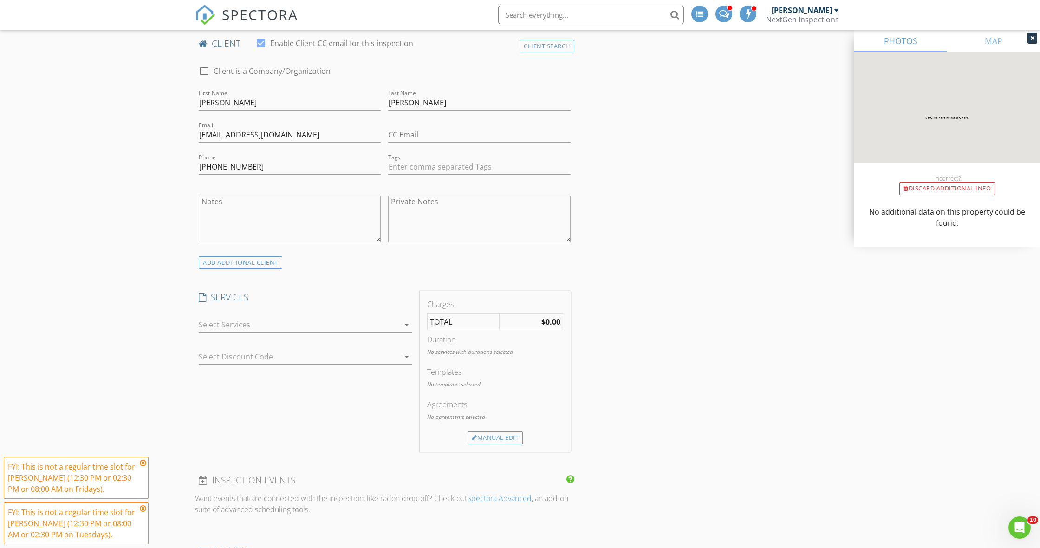
scroll to position [461, 0]
click at [241, 325] on div at bounding box center [299, 323] width 201 height 15
drag, startPoint x: 209, startPoint y: 324, endPoint x: 181, endPoint y: 327, distance: 28.5
click at [209, 324] on div at bounding box center [212, 327] width 16 height 16
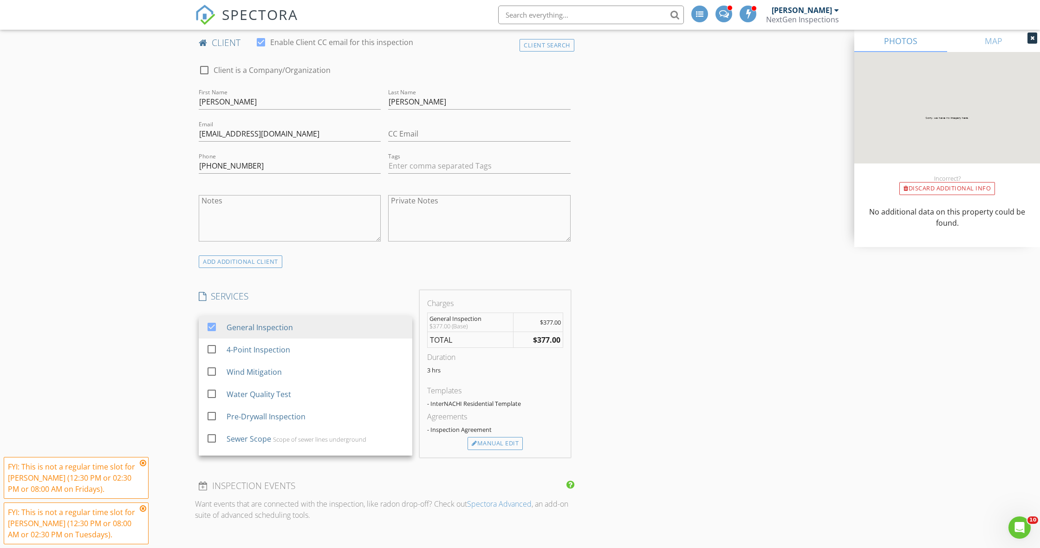
click at [139, 328] on div "New Inspection INSPECTOR(S) check_box_outline_blank Curtis Antoine check_box_ou…" at bounding box center [520, 478] width 1040 height 1770
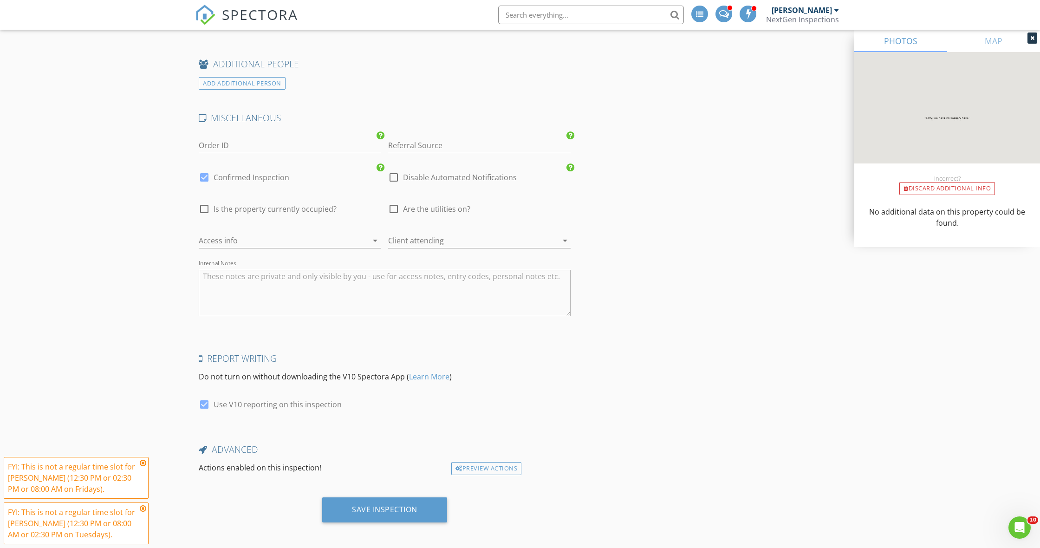
scroll to position [1271, 0]
click at [362, 499] on div "Save Inspection" at bounding box center [384, 511] width 125 height 25
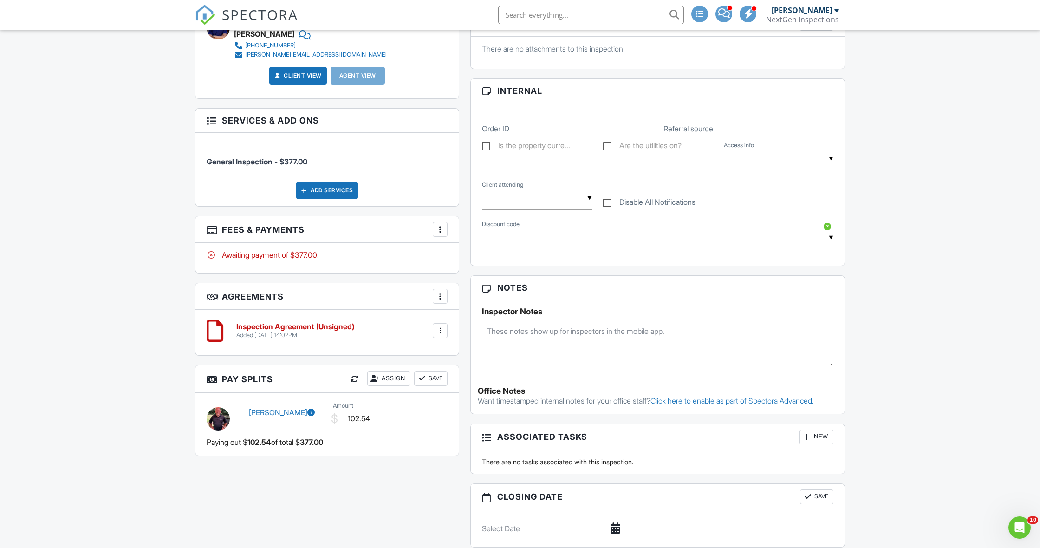
scroll to position [391, 0]
click at [575, 337] on textarea at bounding box center [657, 343] width 351 height 46
type textarea "Listing agent will be there to let in"
click at [907, 327] on div "Dashboard Templates Contacts Metrics Automations Settings Pay Reports Support C…" at bounding box center [520, 216] width 1040 height 1155
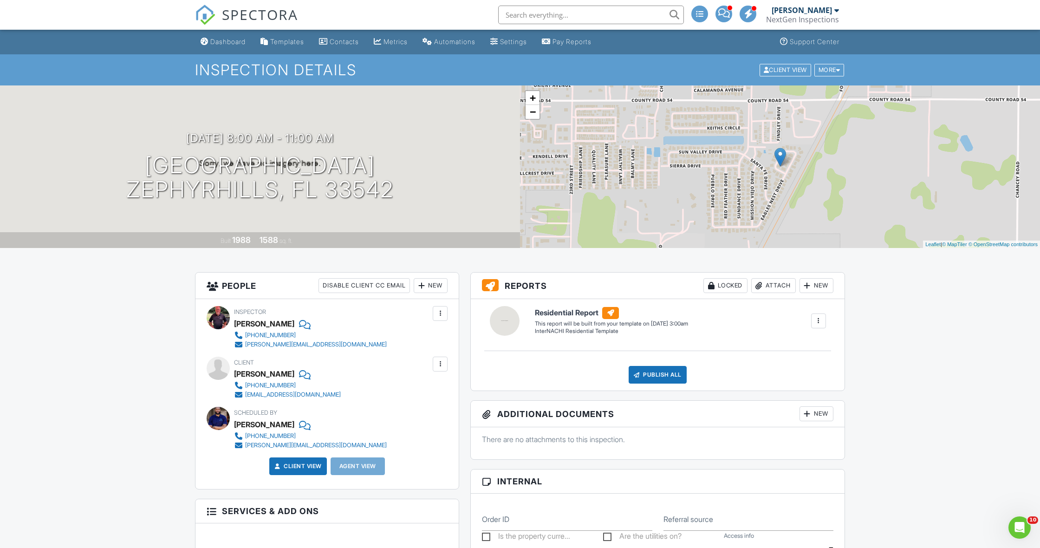
scroll to position [0, 0]
click at [221, 48] on link "Dashboard" at bounding box center [223, 41] width 52 height 17
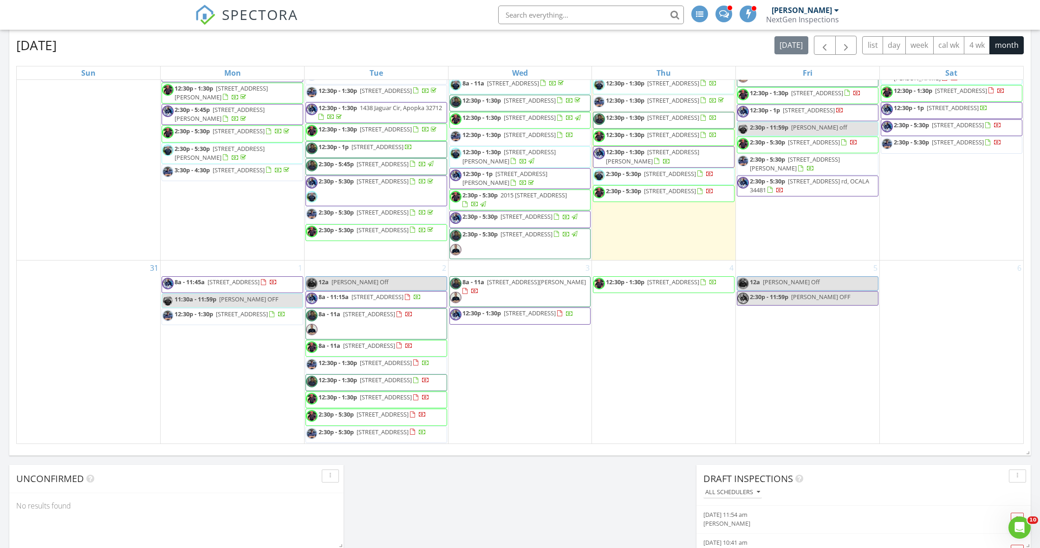
scroll to position [1238, 0]
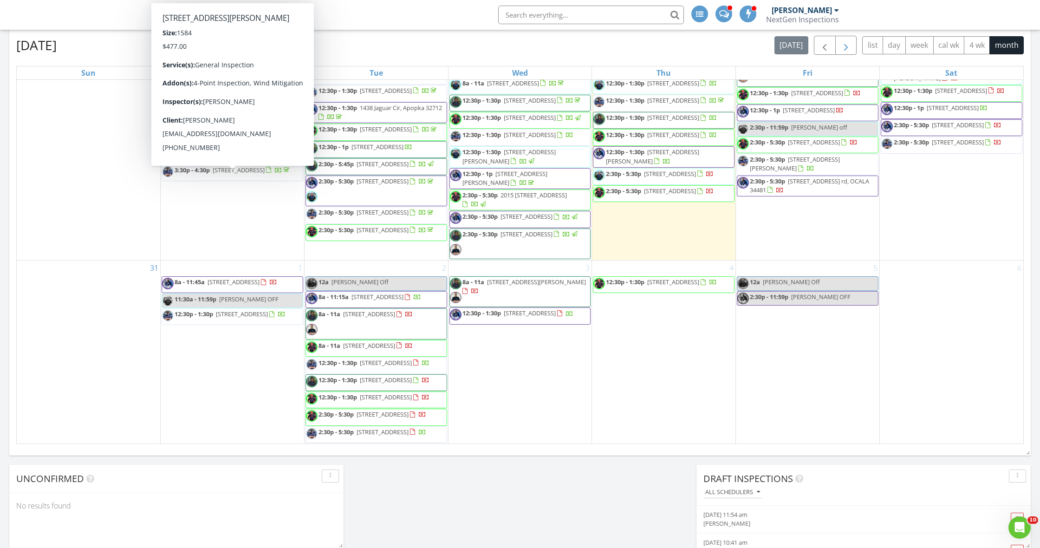
click at [844, 48] on span "button" at bounding box center [845, 45] width 11 height 11
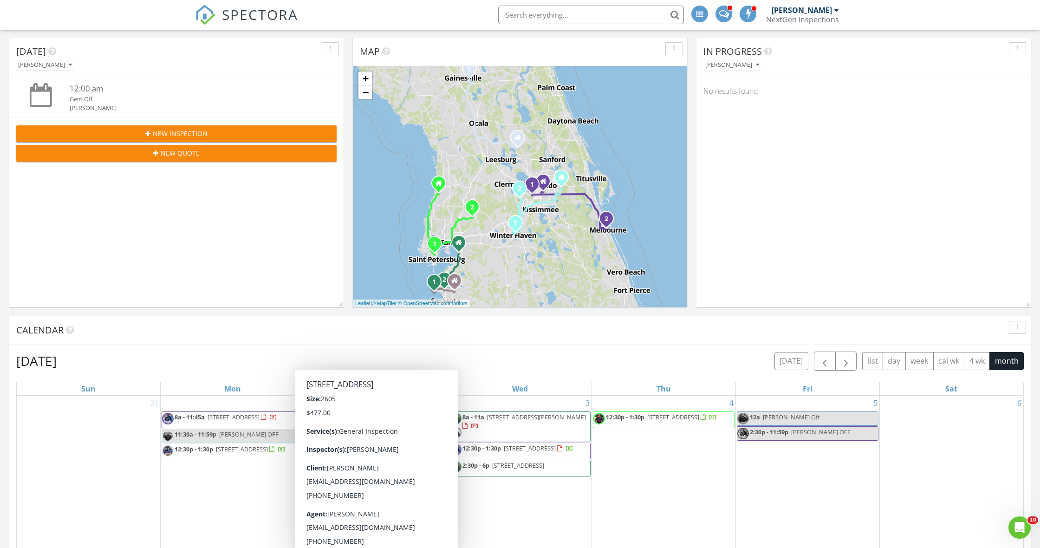
scroll to position [236, 0]
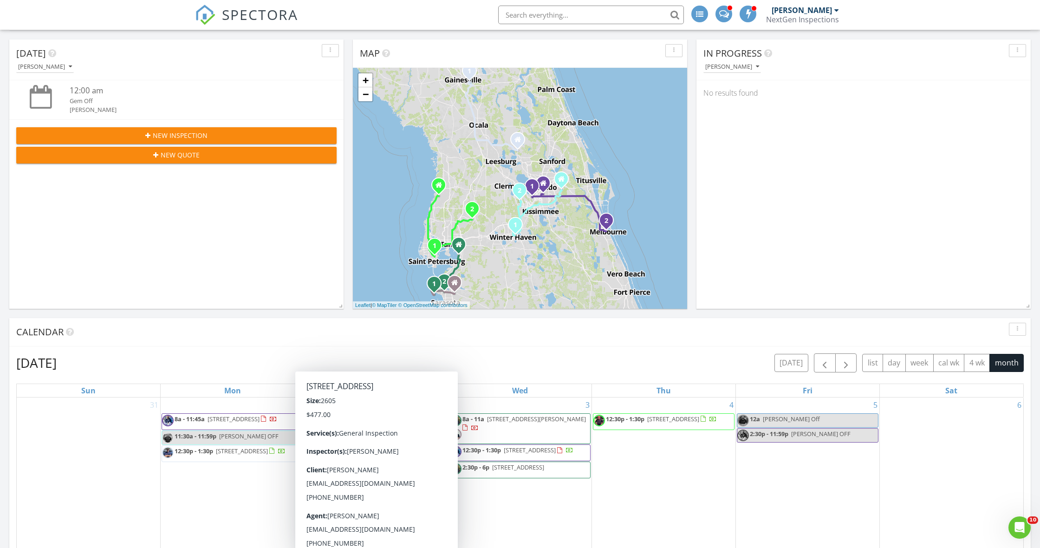
click at [155, 132] on span "New Inspection" at bounding box center [180, 135] width 55 height 10
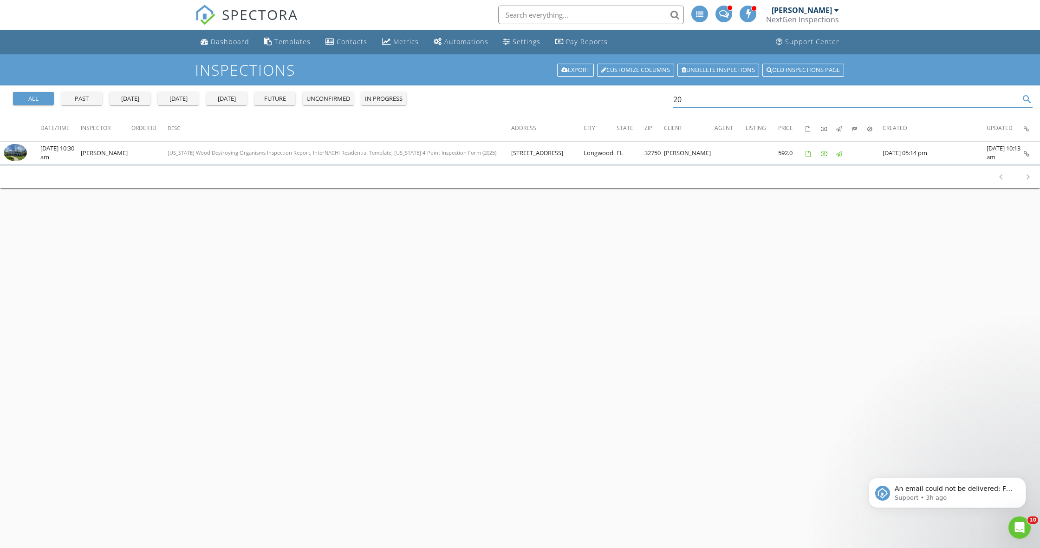
type input "2"
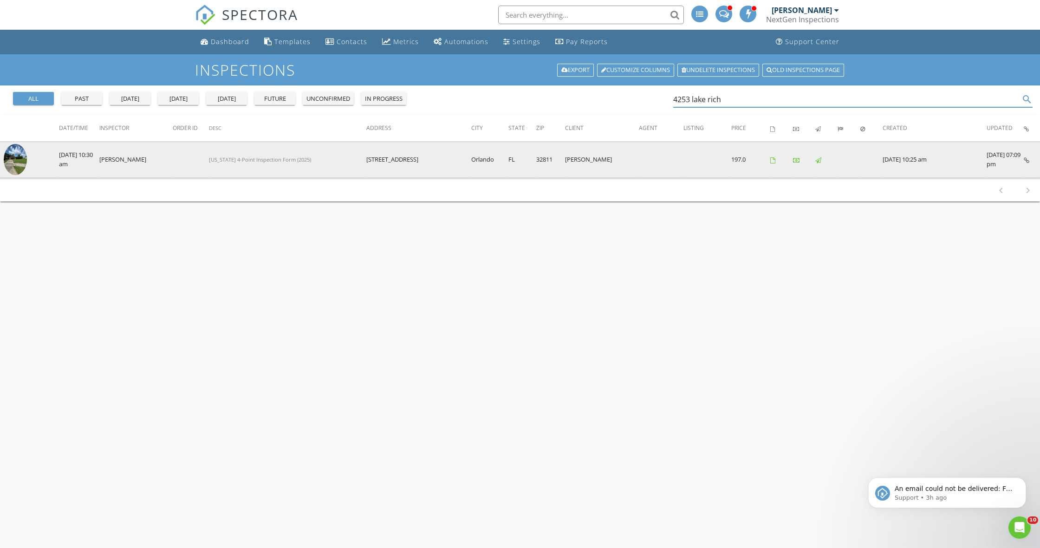
type input "4253 lake rich"
click at [10, 159] on img at bounding box center [15, 159] width 23 height 31
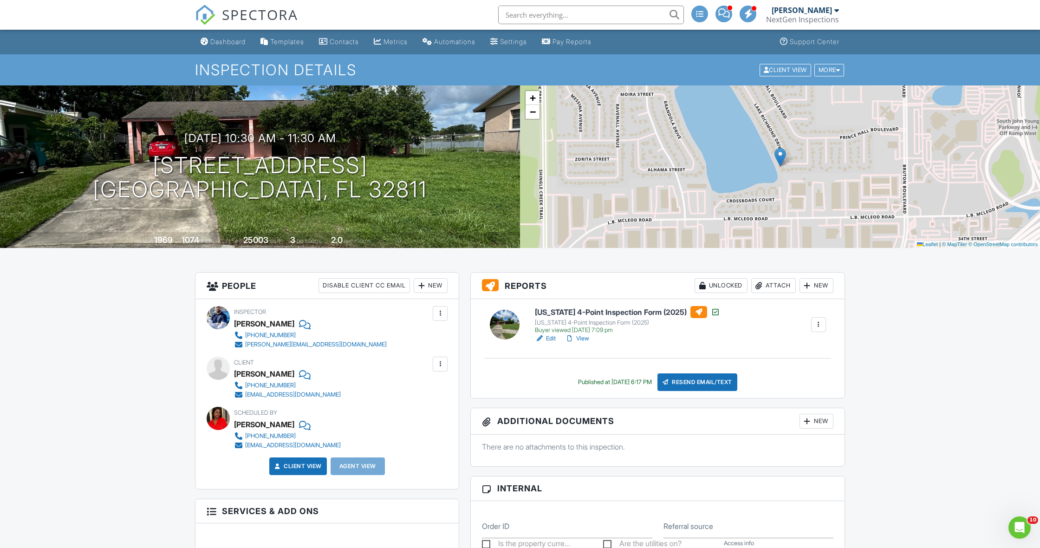
click at [585, 340] on link "View" at bounding box center [577, 338] width 24 height 9
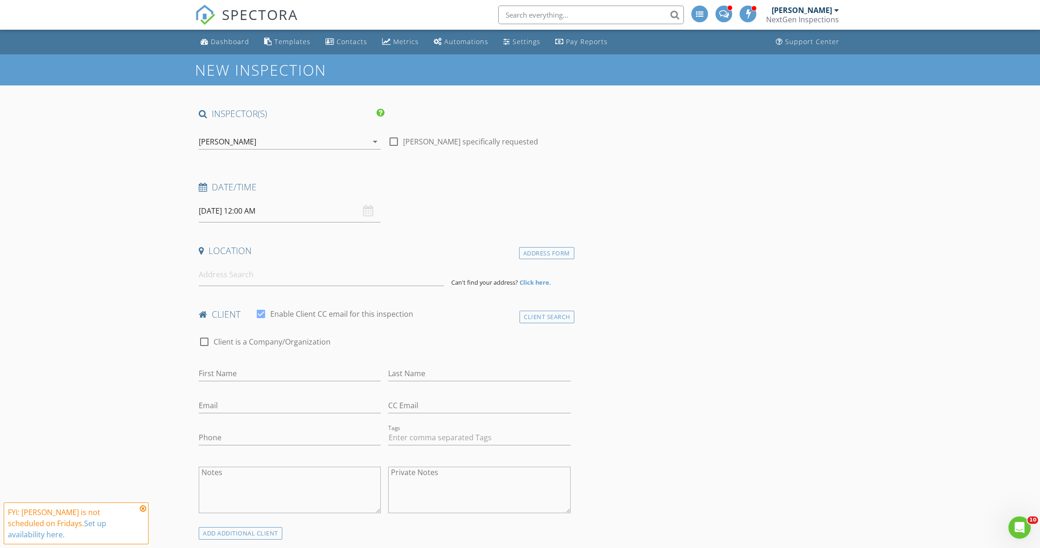
click at [227, 141] on div "[PERSON_NAME]" at bounding box center [228, 141] width 58 height 8
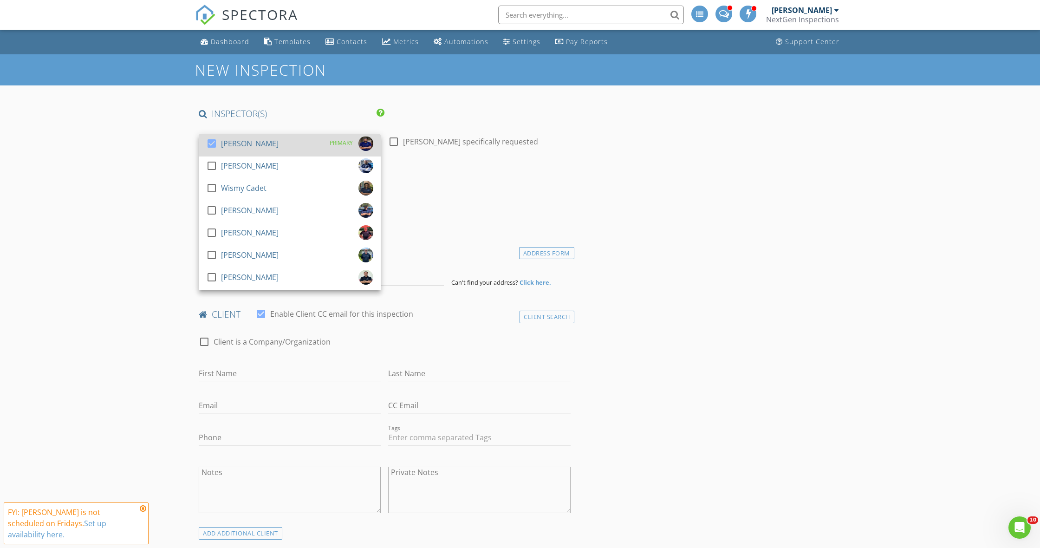
click at [216, 141] on div at bounding box center [212, 144] width 16 height 16
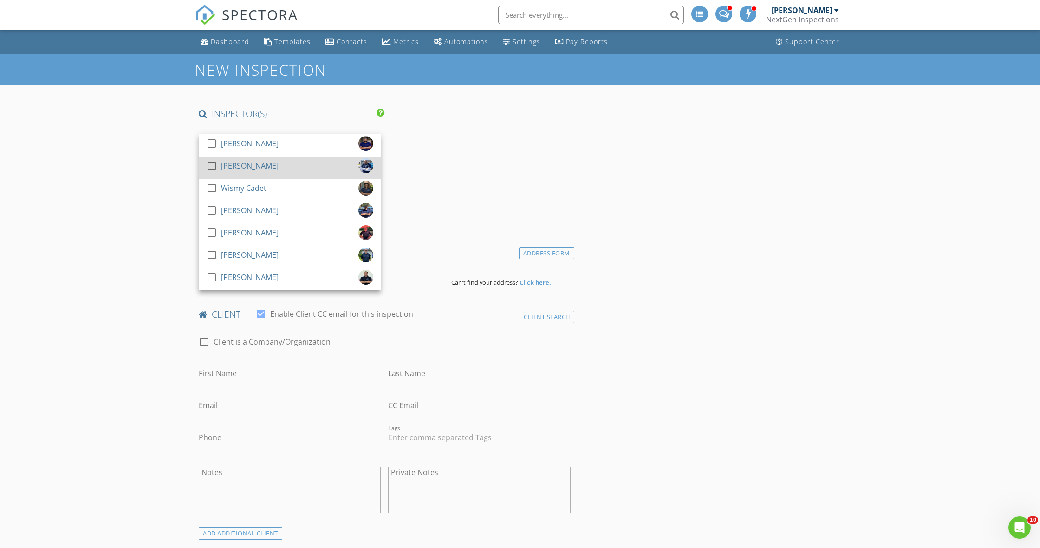
click at [213, 166] on div at bounding box center [212, 166] width 16 height 16
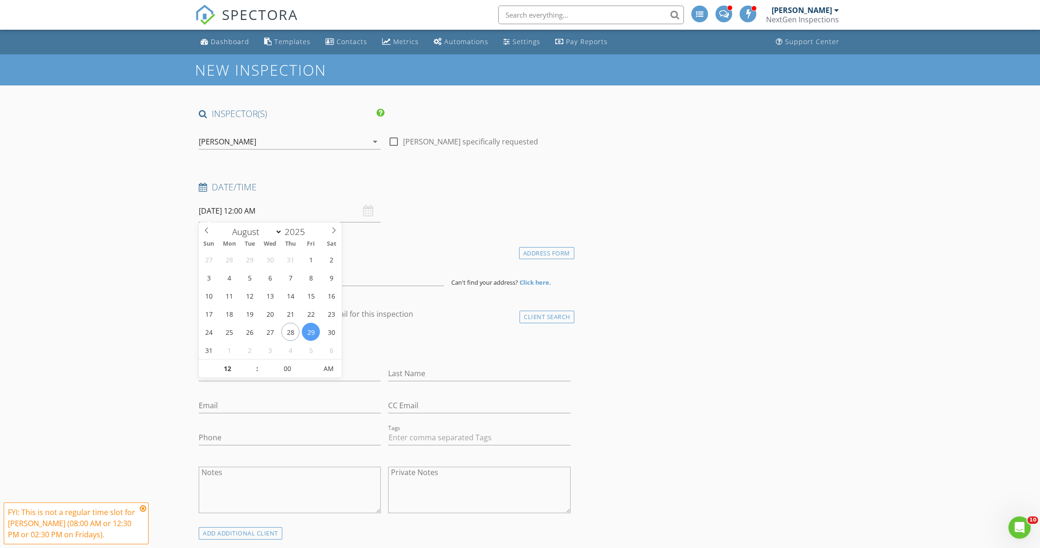
click at [230, 213] on input "08/29/2025 12:00 AM" at bounding box center [290, 211] width 182 height 23
select select "8"
type input "09/12/2025 12:00 AM"
click at [298, 370] on input "00" at bounding box center [287, 369] width 57 height 19
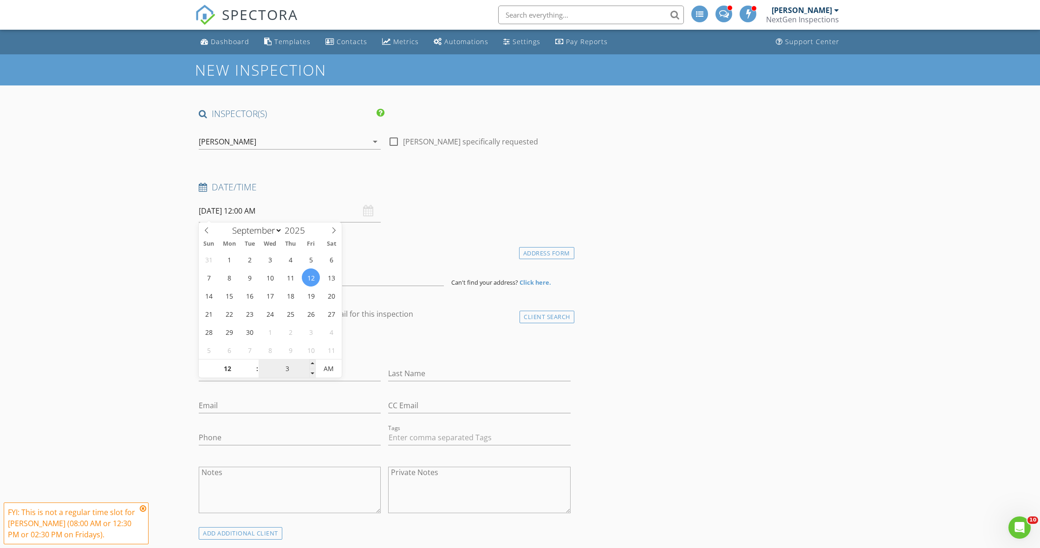
type input "30"
type input "[DATE] 12:30 PM"
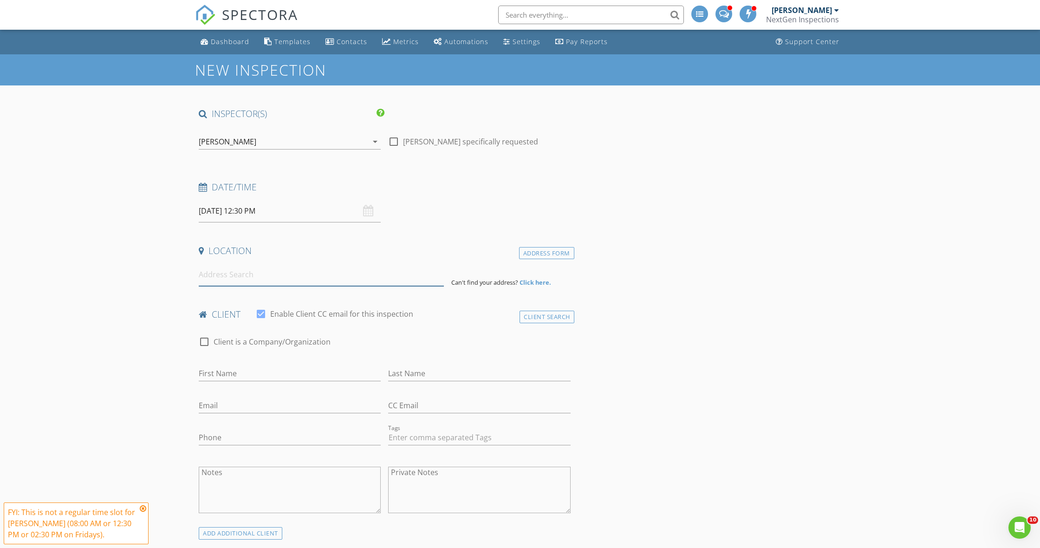
click at [234, 277] on input at bounding box center [321, 274] width 245 height 23
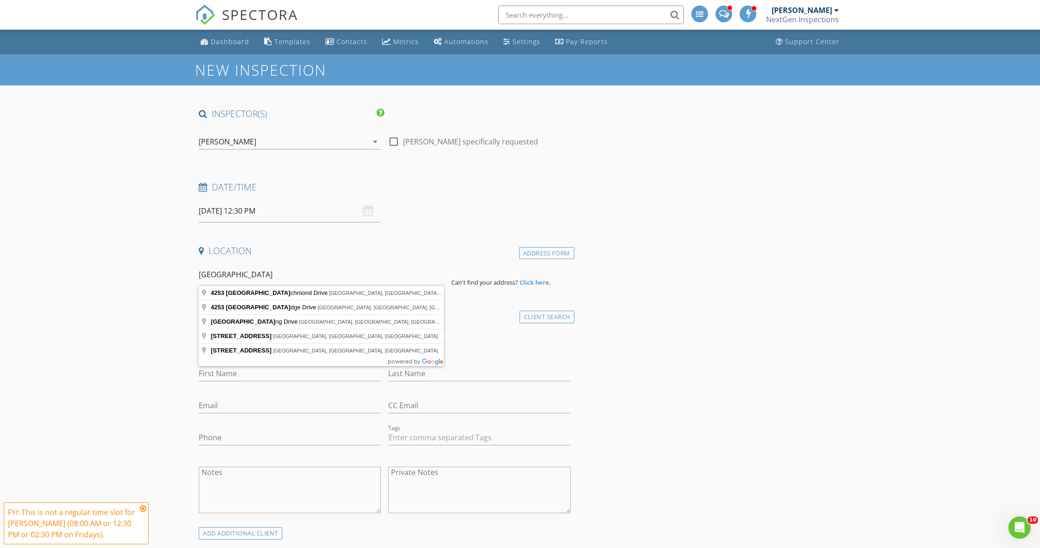
type input "4253 Lake Richmond Drive, Orlando, FL, USA"
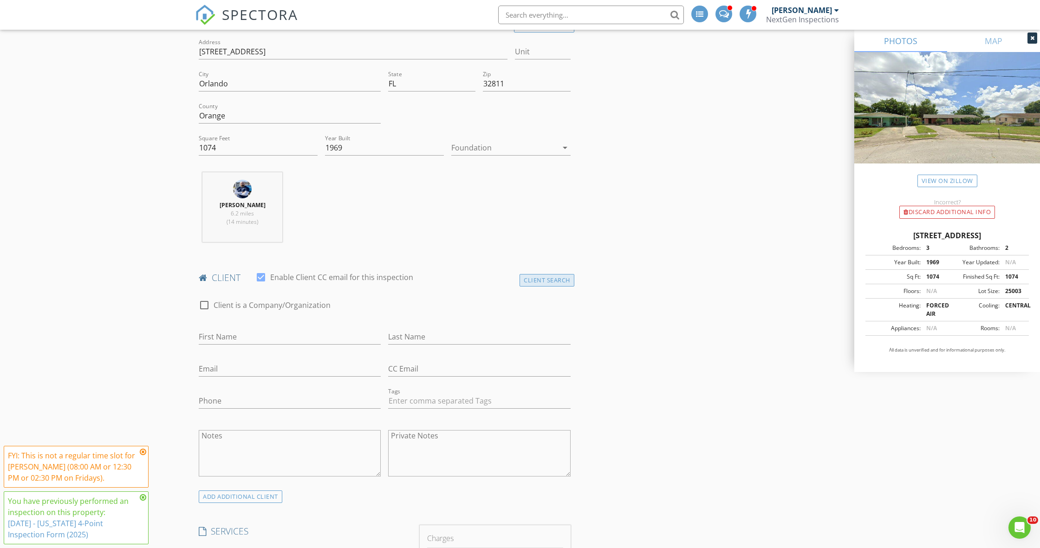
scroll to position [230, 0]
click at [561, 272] on div "Client Search" at bounding box center [546, 276] width 55 height 13
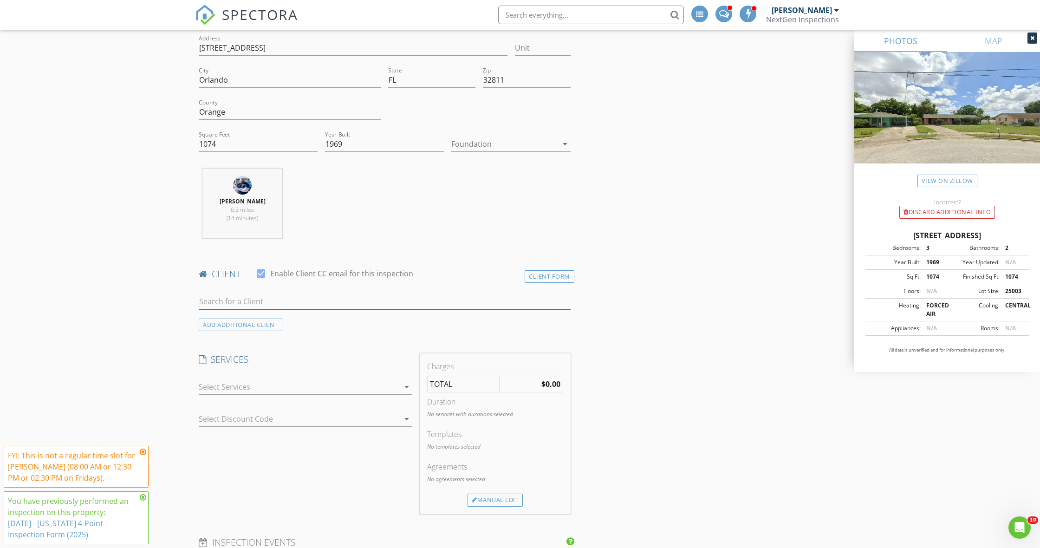
click at [418, 299] on input "text" at bounding box center [385, 301] width 372 height 15
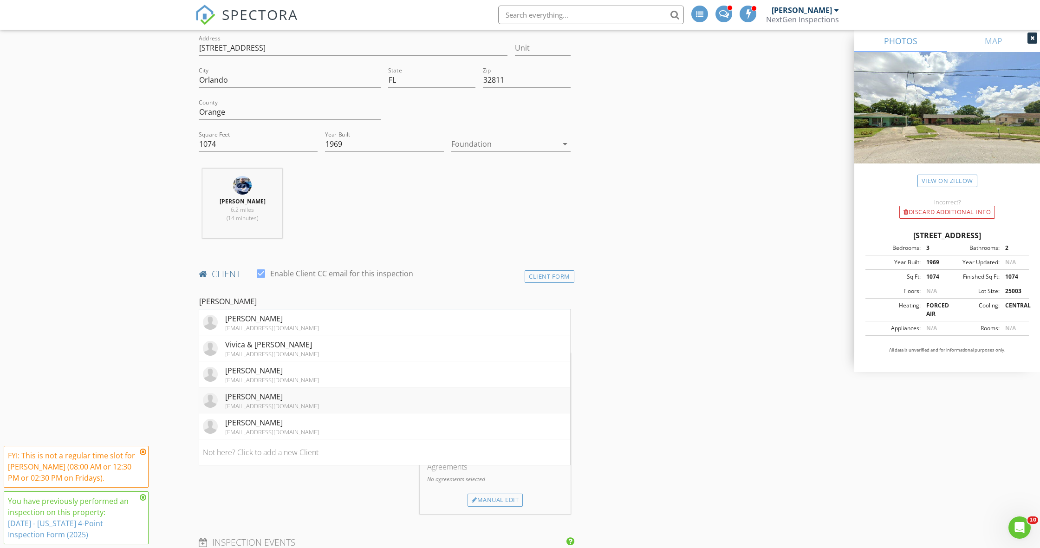
type input "norma"
click at [294, 392] on li "Norma Hill jeannhill1717@gmail.com" at bounding box center [384, 400] width 371 height 26
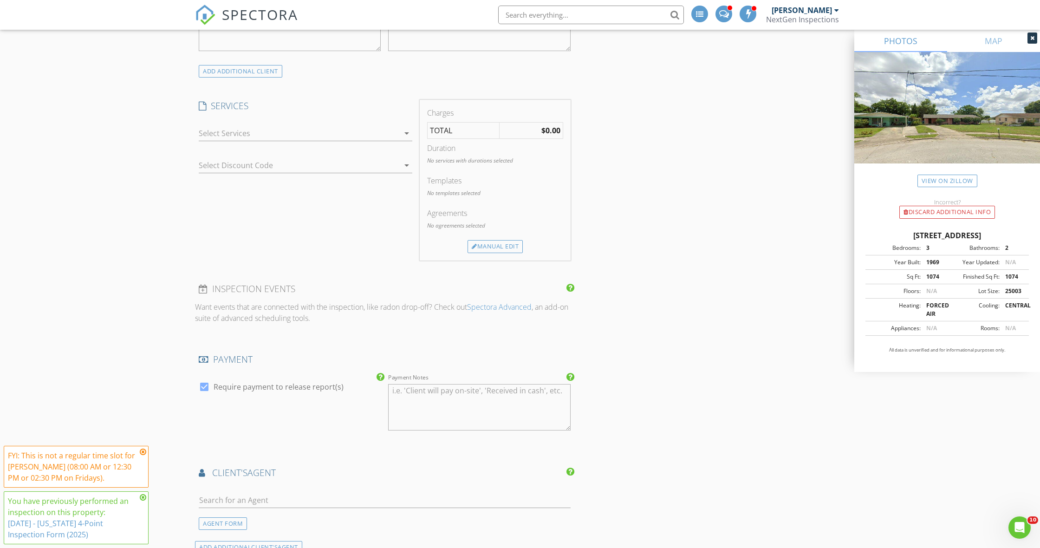
scroll to position [653, 0]
click at [224, 128] on div at bounding box center [299, 132] width 201 height 15
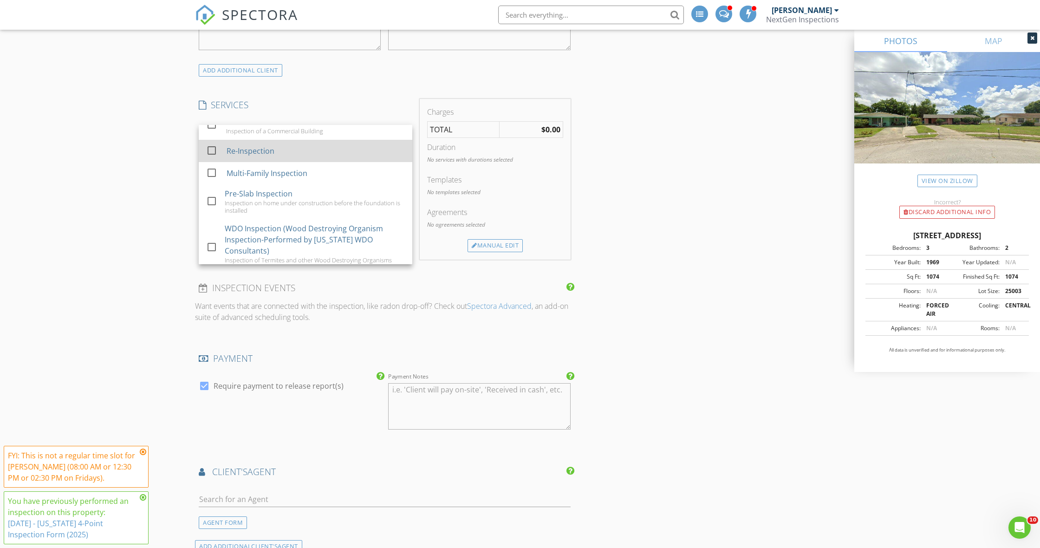
scroll to position [142, 0]
click at [211, 149] on div at bounding box center [212, 157] width 16 height 16
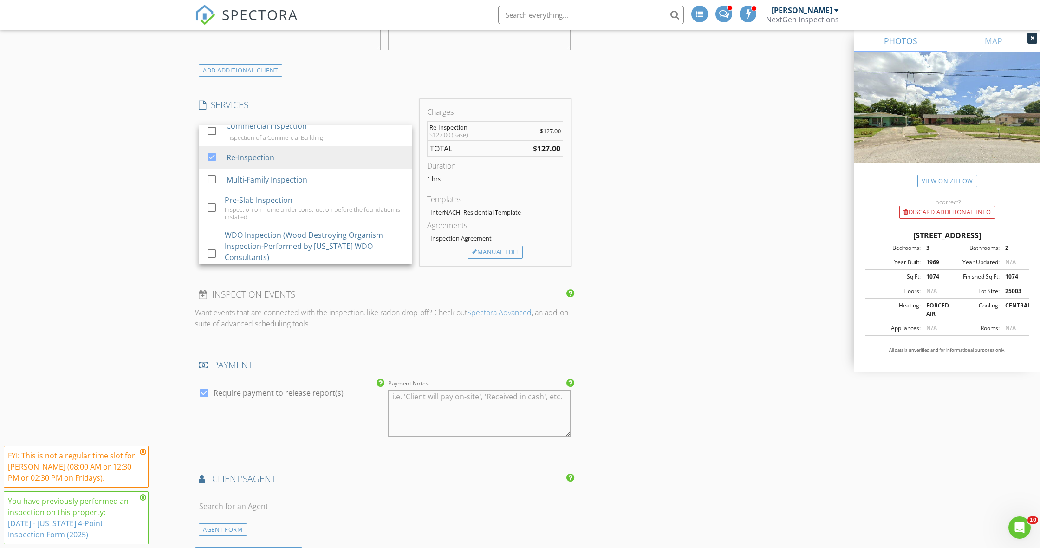
click at [153, 170] on div "New Inspection INSPECTOR(S) check_box_outline_blank Curtis Antoine check_box Br…" at bounding box center [520, 287] width 1040 height 1770
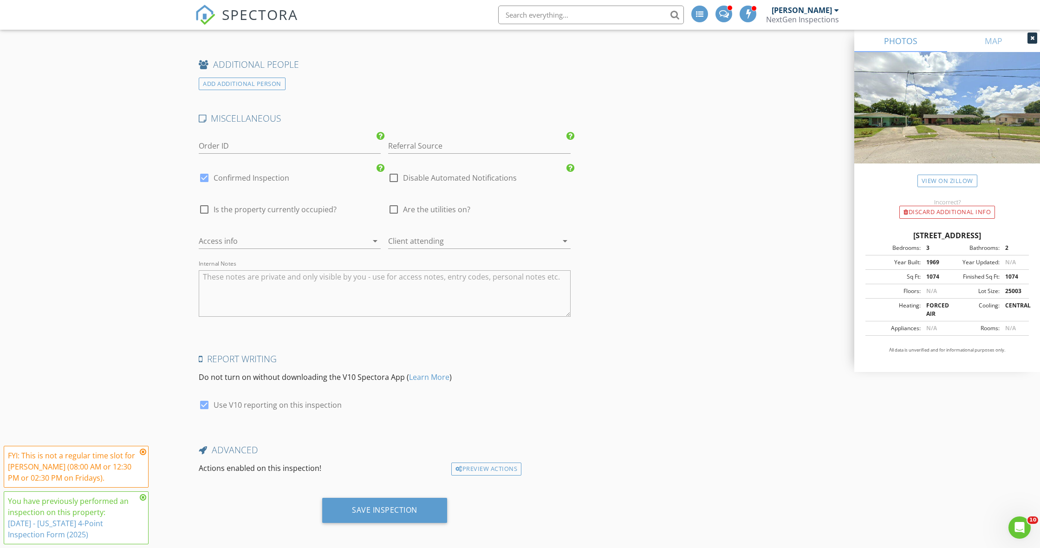
scroll to position [1271, 0]
click at [373, 509] on div "Save Inspection" at bounding box center [384, 510] width 65 height 9
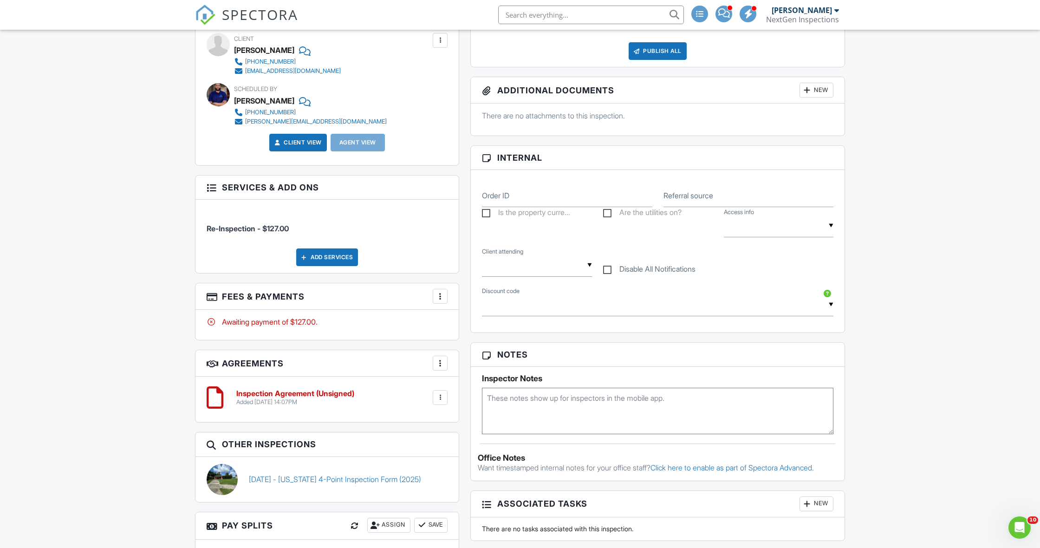
scroll to position [324, 0]
click at [523, 415] on textarea at bounding box center [657, 410] width 351 height 46
type textarea "Re-inspection of unsatisfactory items from first 4-point inspection"
click at [47, 375] on div "Dashboard Templates Contacts Metrics Automations Settings Pay Reports Support C…" at bounding box center [520, 283] width 1040 height 1155
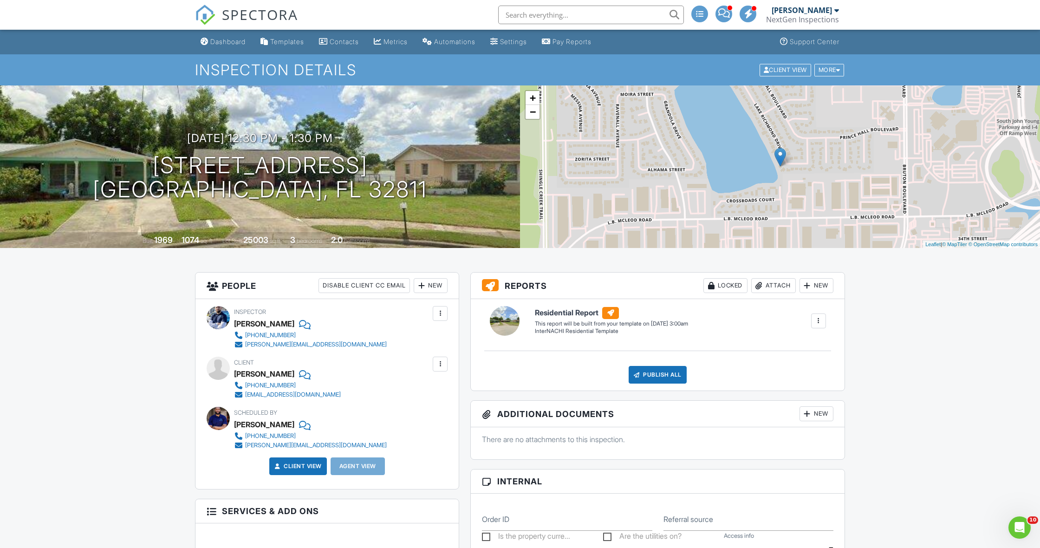
scroll to position [0, 0]
click at [223, 45] on link "Dashboard" at bounding box center [223, 41] width 52 height 17
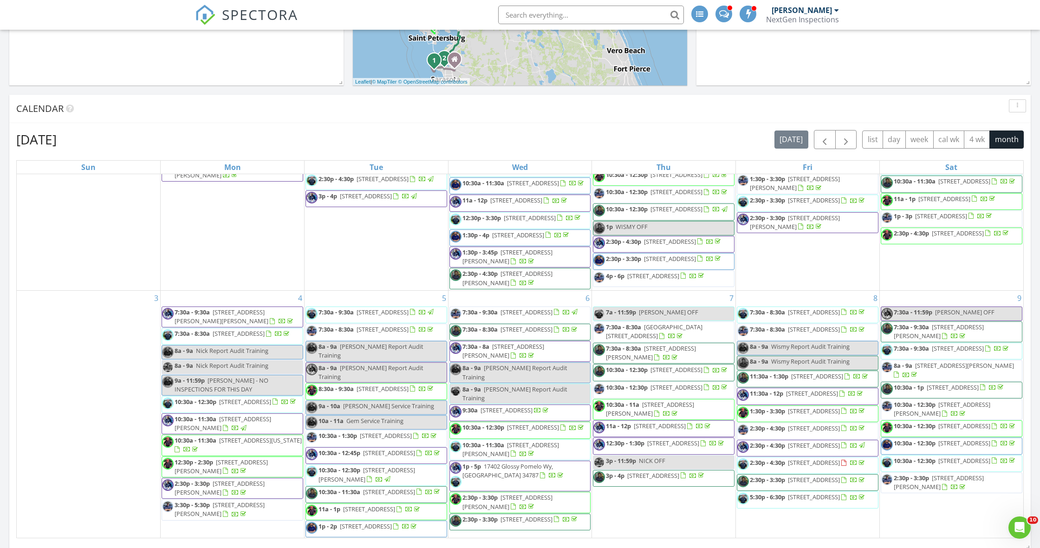
scroll to position [160, 0]
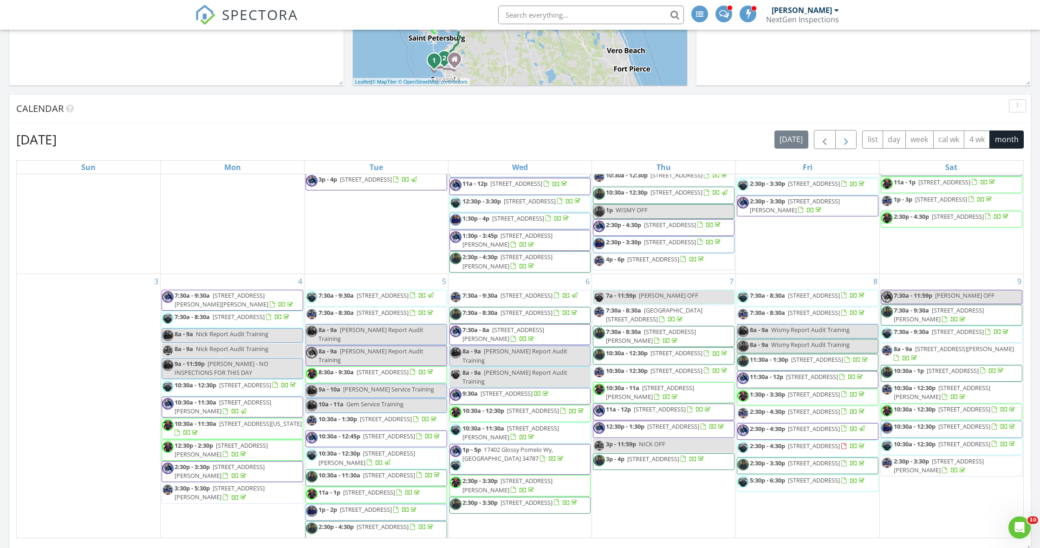
click at [839, 136] on button "button" at bounding box center [846, 139] width 22 height 19
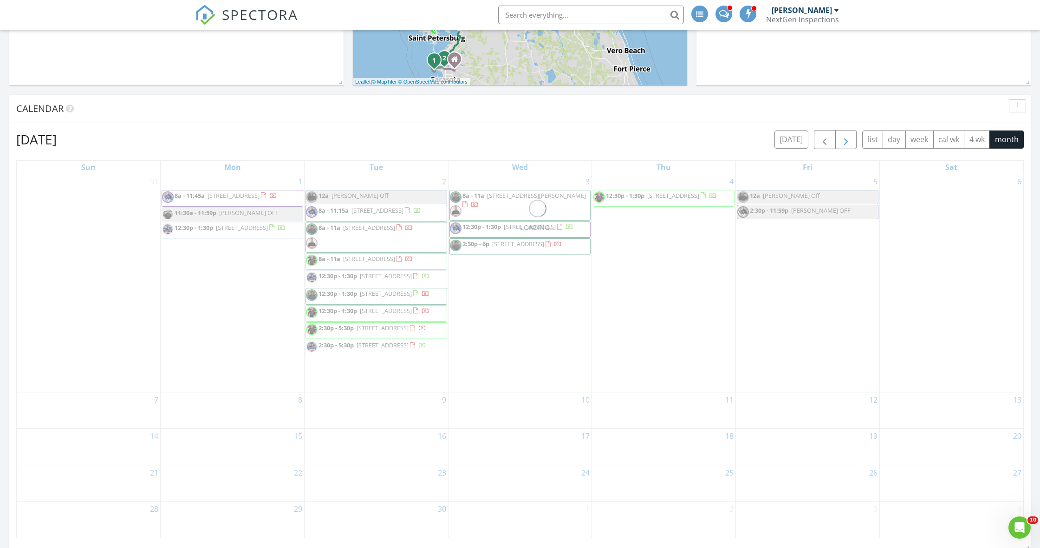
scroll to position [0, 0]
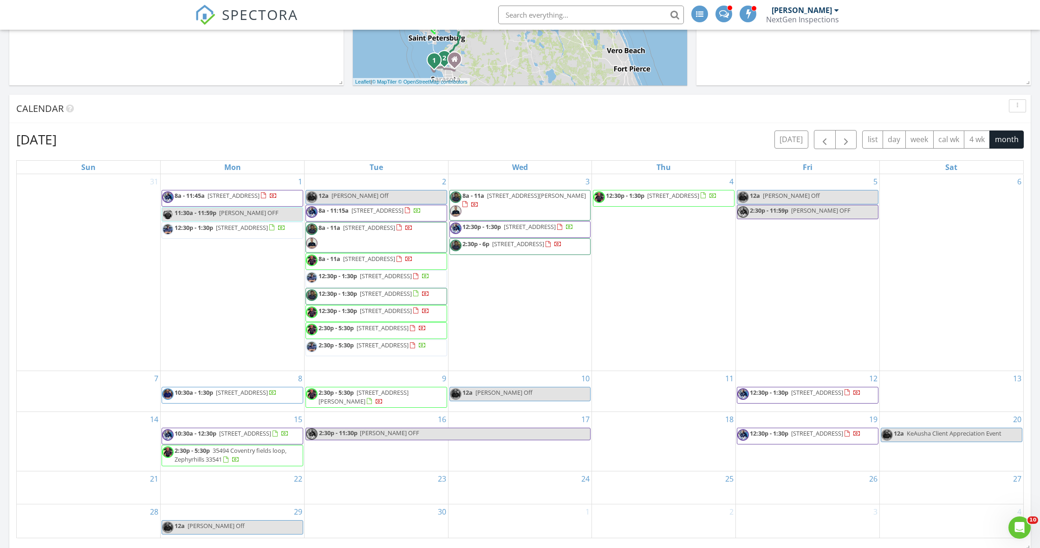
click at [558, 197] on span "[STREET_ADDRESS][PERSON_NAME]" at bounding box center [536, 195] width 99 height 8
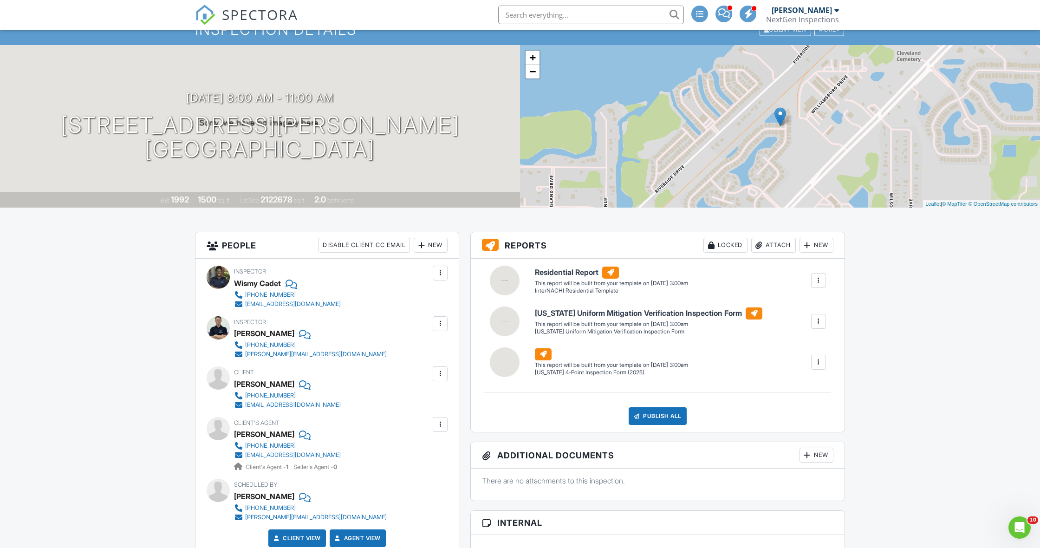
scroll to position [39, 0]
click at [442, 327] on div at bounding box center [439, 324] width 9 height 9
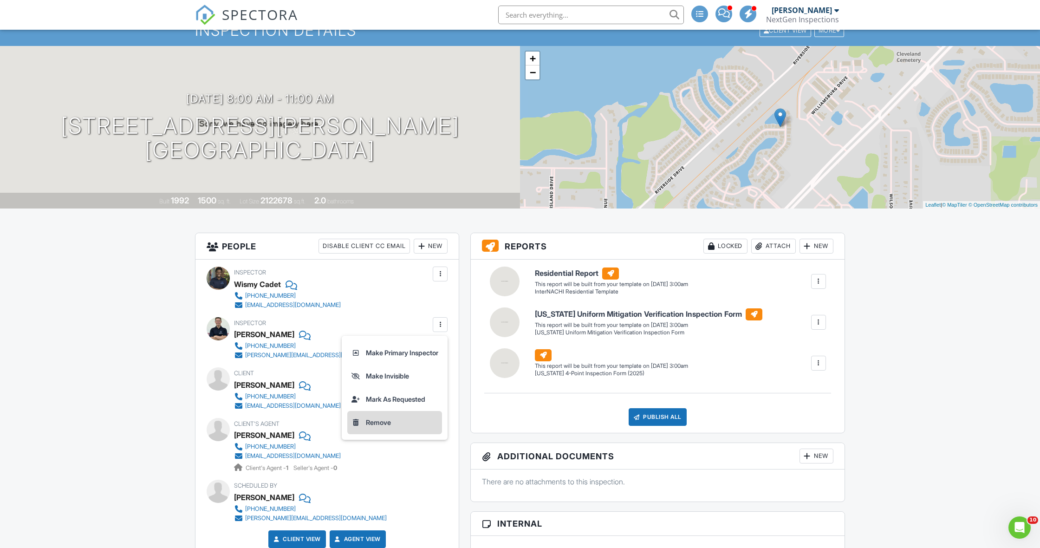
click at [377, 420] on li "Remove" at bounding box center [394, 422] width 95 height 23
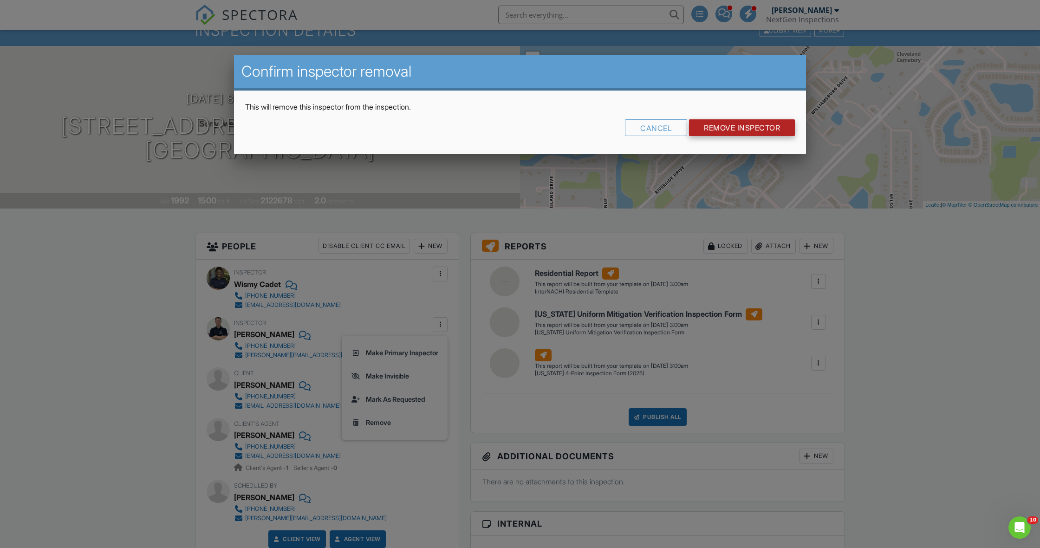
click at [736, 129] on input "Remove Inspector" at bounding box center [742, 127] width 106 height 17
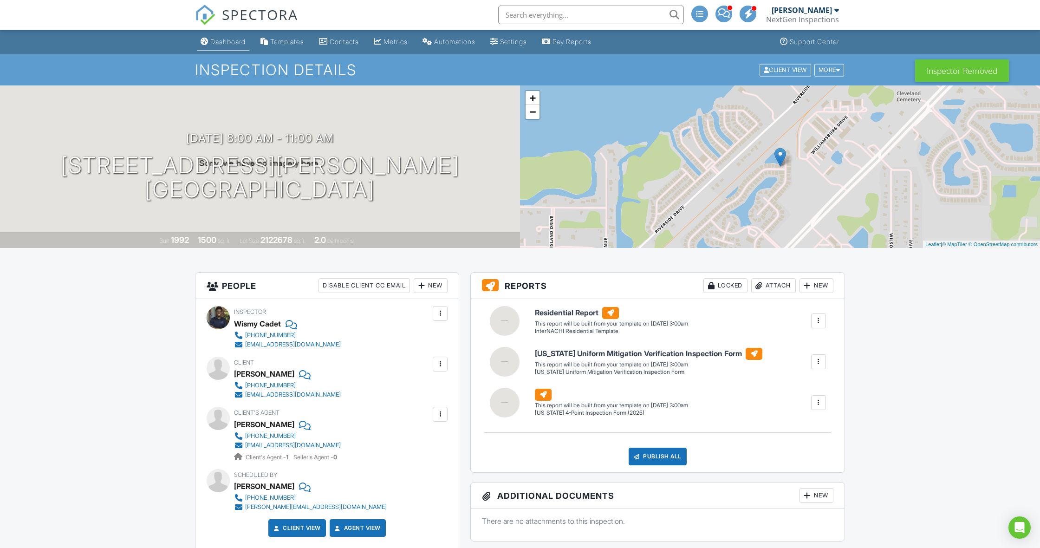
click at [233, 45] on link "Dashboard" at bounding box center [223, 41] width 52 height 17
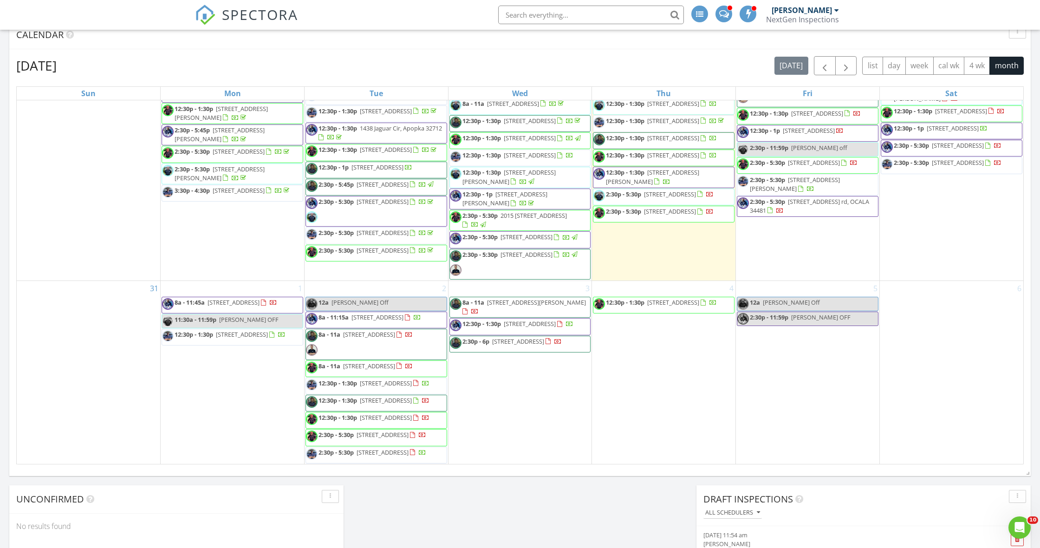
scroll to position [1310, 0]
click at [520, 337] on span "2:30p - 6p 4583 Baycedar Lane 136, Sarasota 34214" at bounding box center [506, 344] width 112 height 14
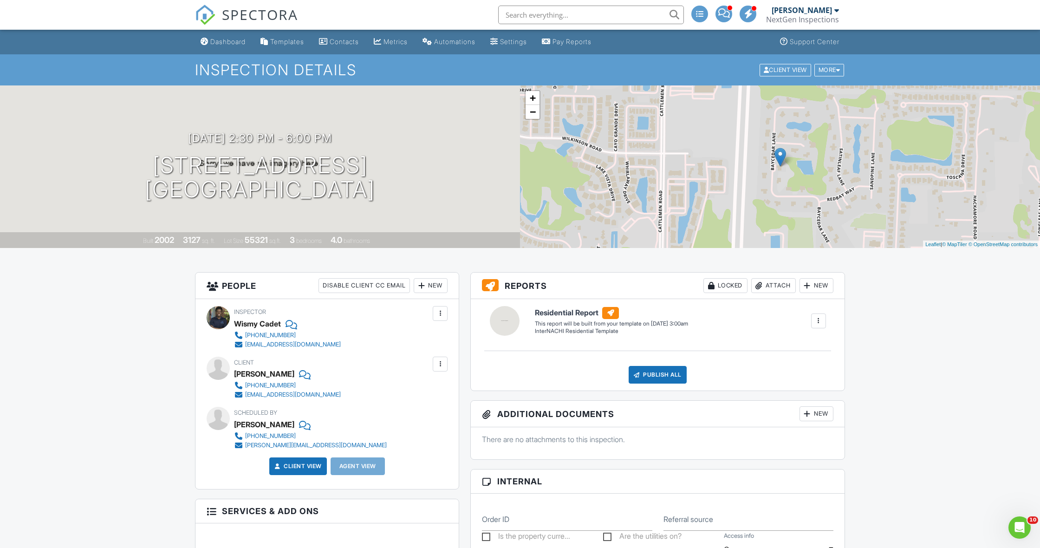
click at [437, 285] on div "New" at bounding box center [431, 285] width 34 height 15
click at [454, 310] on li "Inspector" at bounding box center [463, 313] width 91 height 23
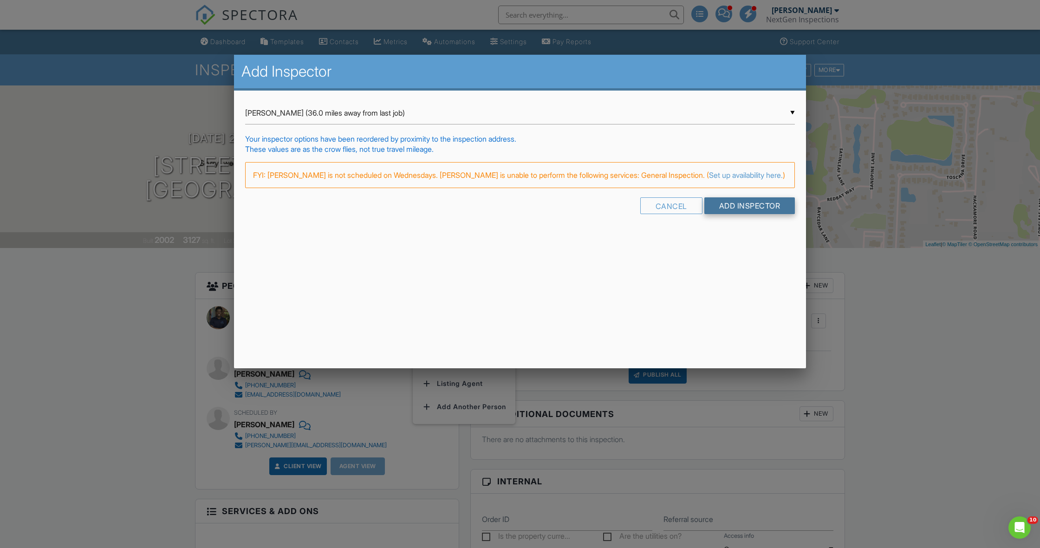
click at [726, 214] on input "Add Inspector" at bounding box center [749, 205] width 91 height 17
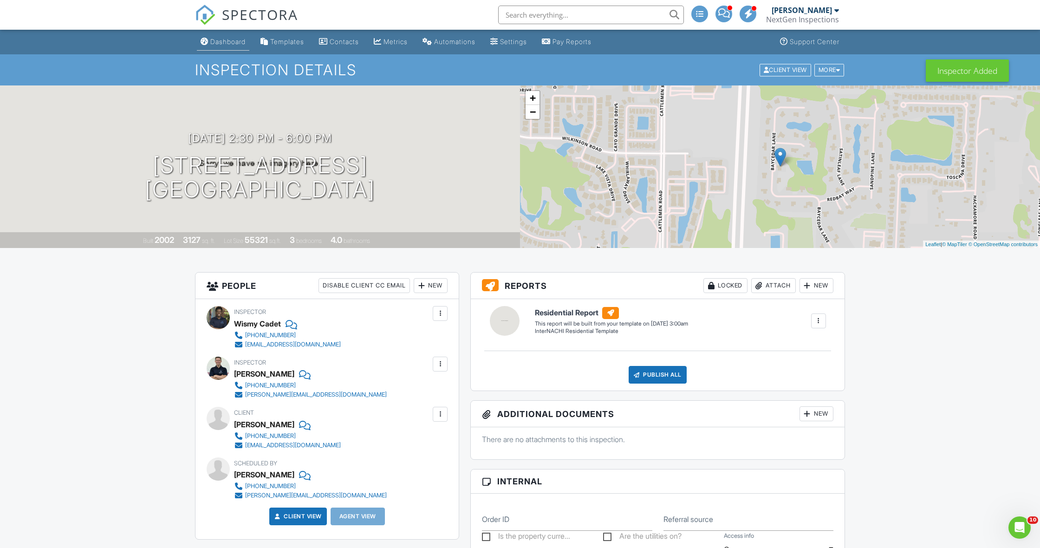
click at [229, 45] on div "Dashboard" at bounding box center [227, 42] width 35 height 8
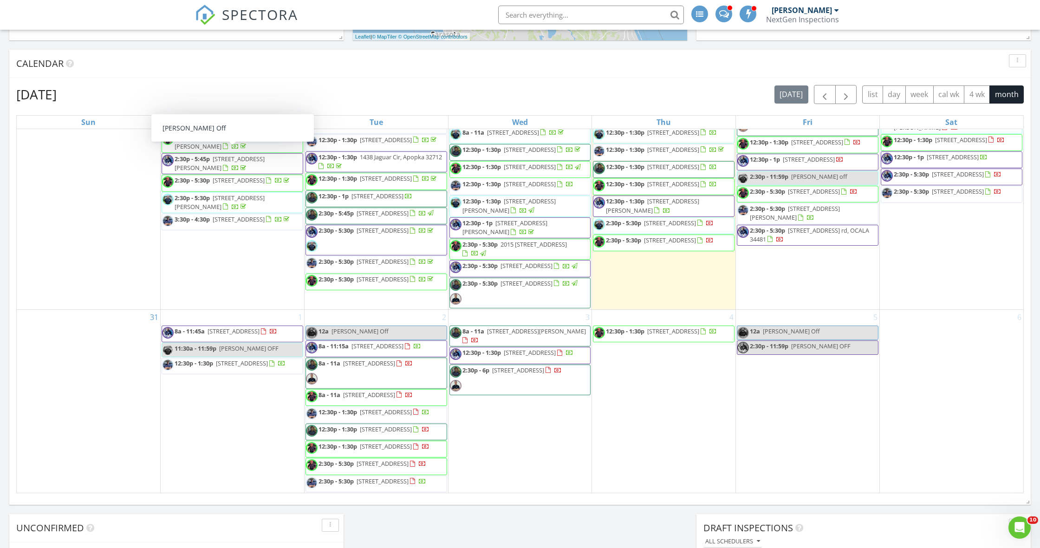
scroll to position [1168, 0]
click at [12, 312] on div "August 2025 today list day week cal wk 4 wk month Sun Mon Tue Wed Thu Fri Sat 2…" at bounding box center [519, 289] width 1021 height 422
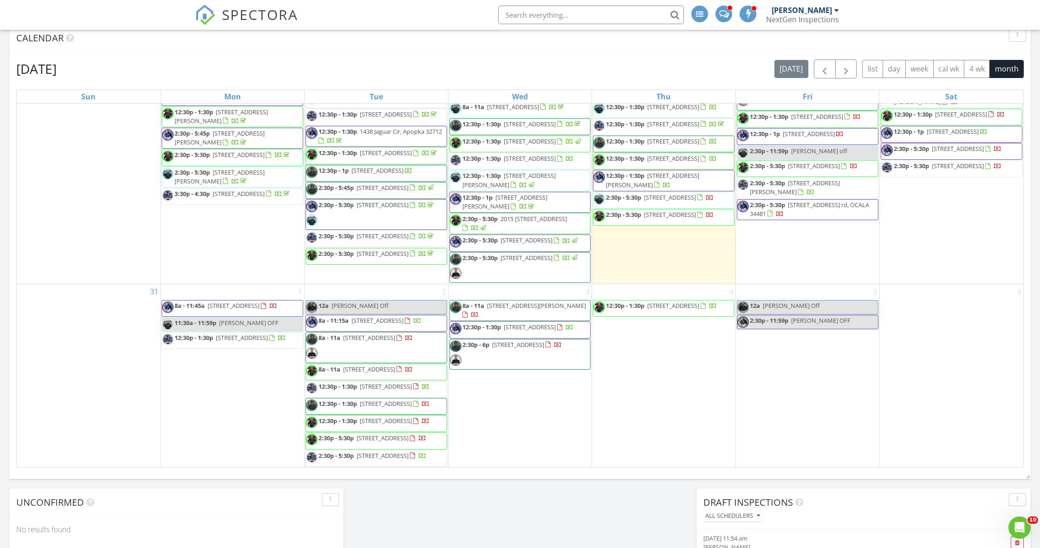
scroll to position [1125, 0]
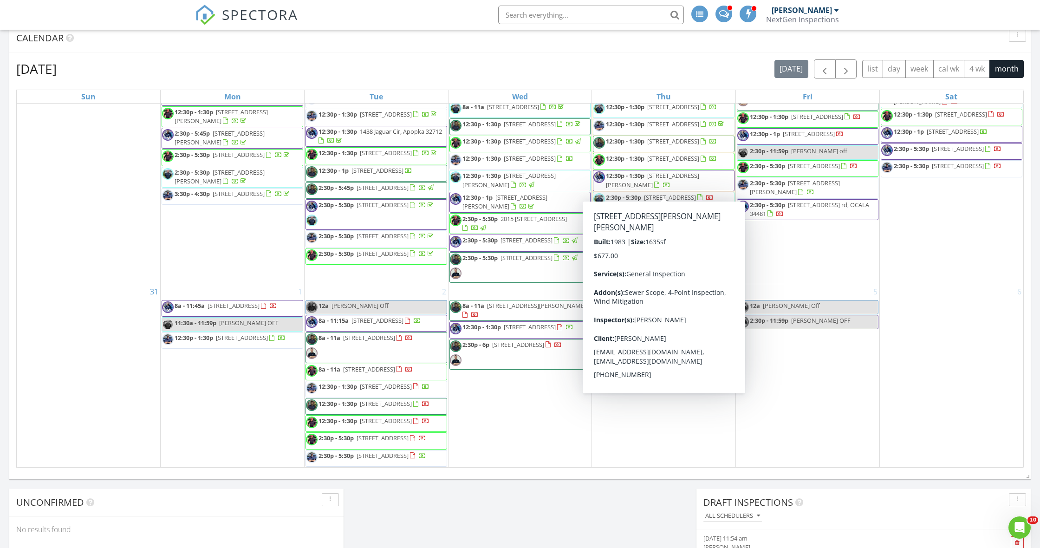
click at [727, 73] on div "August 2025 today list day week cal wk 4 wk month" at bounding box center [519, 68] width 1007 height 19
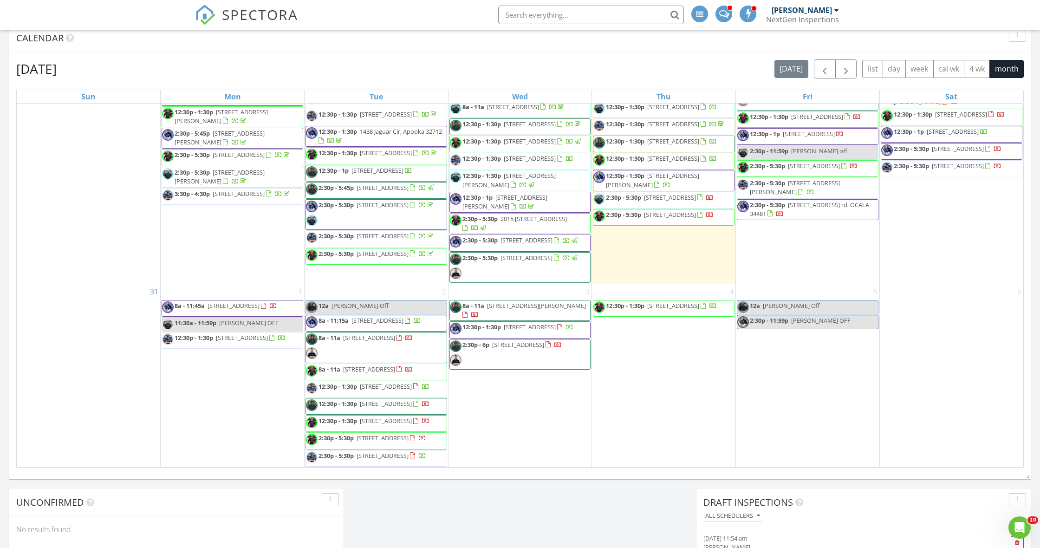
click at [722, 76] on div "August 2025 today list day week cal wk 4 wk month" at bounding box center [519, 68] width 1007 height 19
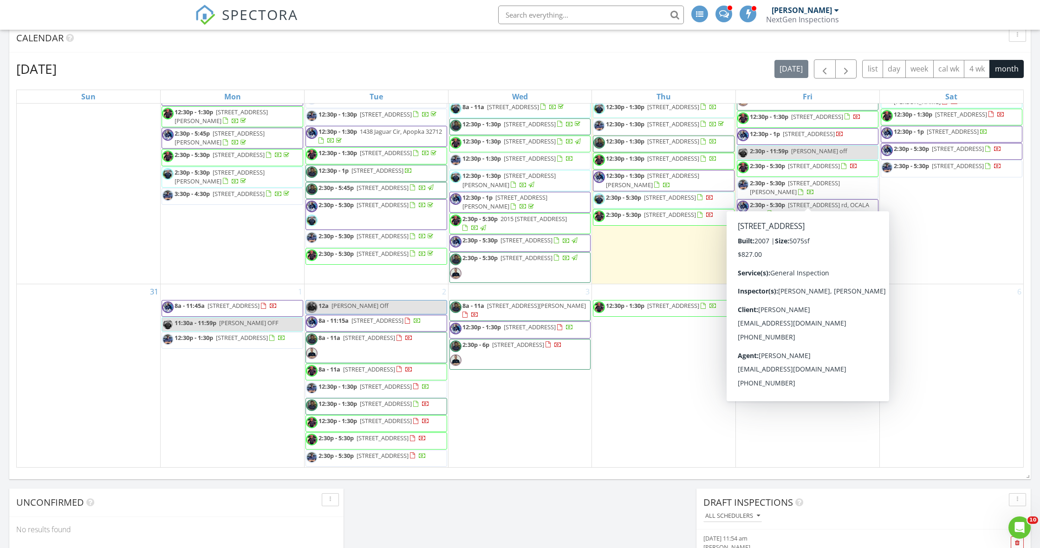
click at [785, 78] on span "8a - 12p 101 Ocean Way N, Palm Coast 32137" at bounding box center [790, 64] width 107 height 28
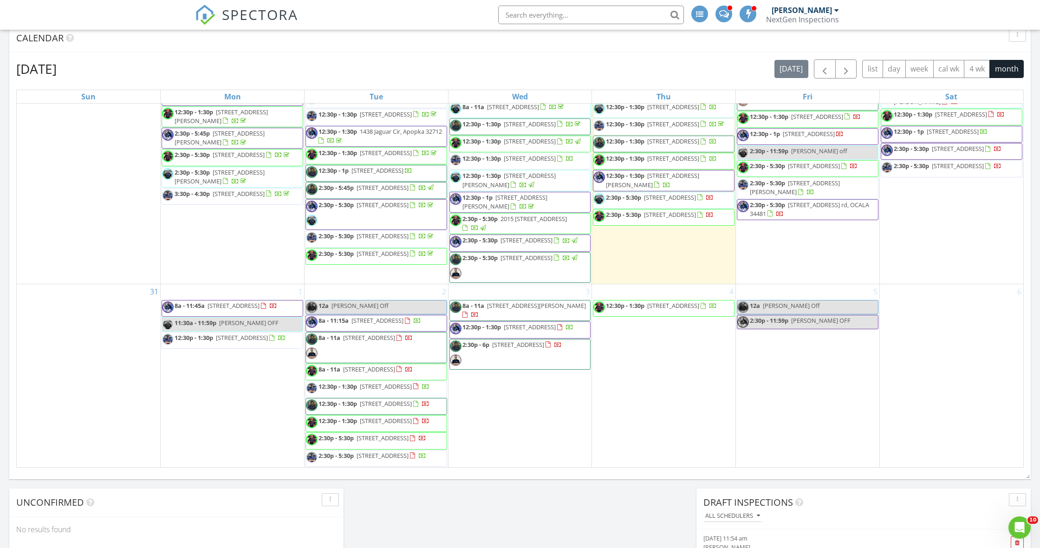
click at [785, 192] on div at bounding box center [520, 274] width 1040 height 548
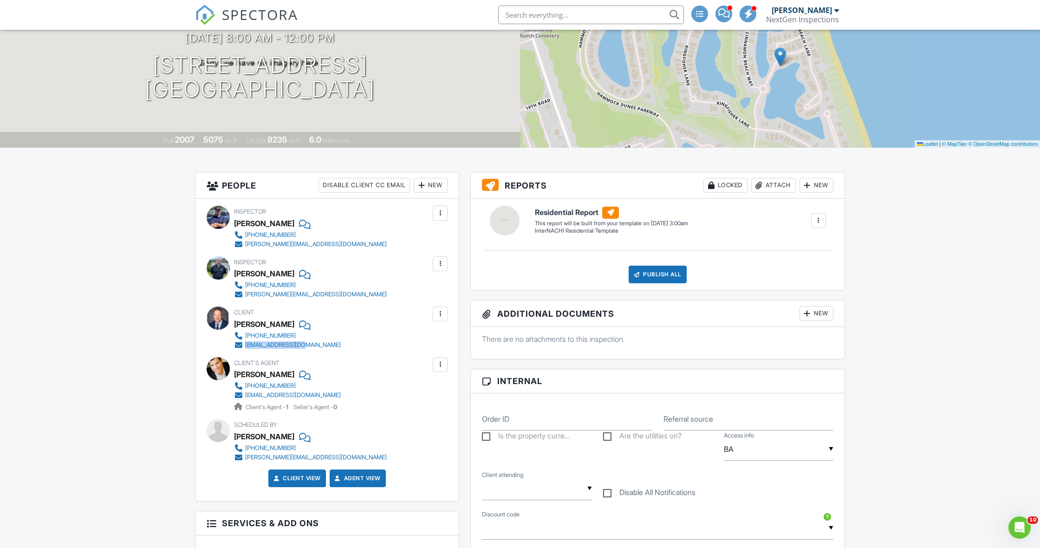
drag, startPoint x: 317, startPoint y: 345, endPoint x: 246, endPoint y: 345, distance: 70.6
click at [246, 345] on div "Client Steven Corwin 386-864-7247 stcorwin@yahoo.com" at bounding box center [309, 327] width 151 height 43
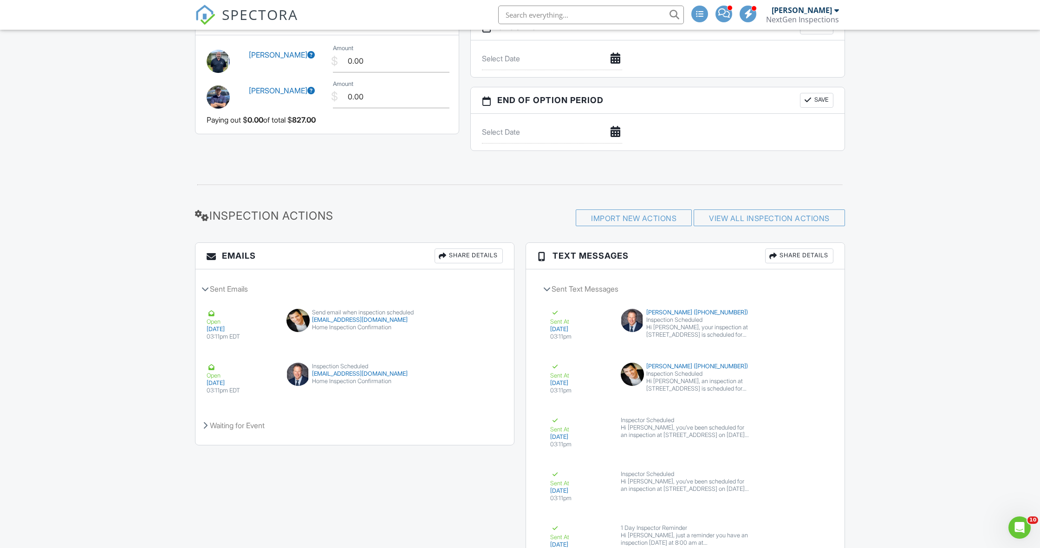
scroll to position [861, 0]
click at [452, 256] on div "Share Details" at bounding box center [469, 254] width 68 height 15
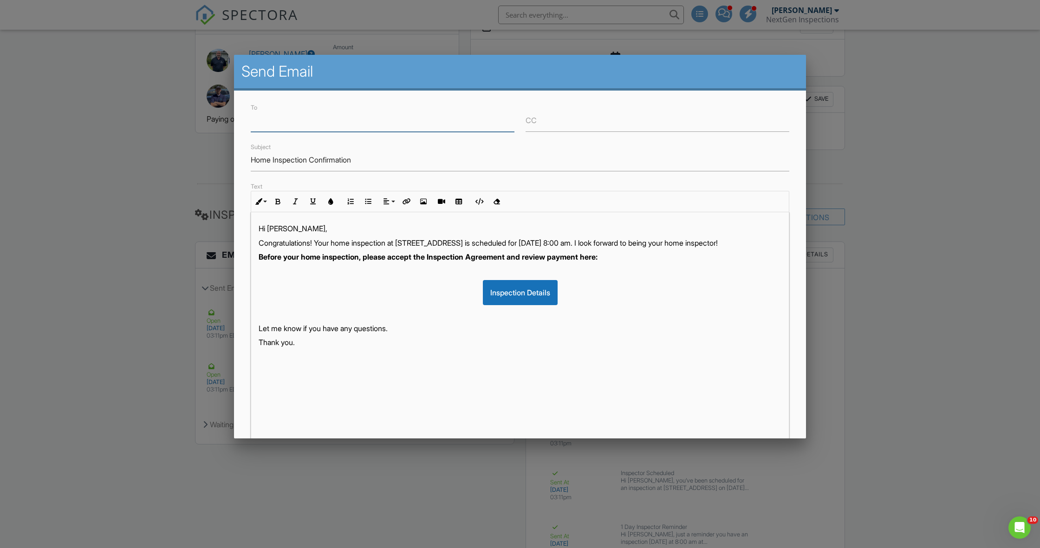
paste input "stcorwin@yahoo.com"
type input "stcorwin@yahoo.com"
drag, startPoint x: 367, startPoint y: 159, endPoint x: 243, endPoint y: 158, distance: 124.4
click at [244, 158] on div "To stcorwin@yahoo.com CC Subject Home Inspection Confirmation Text Inline Style…" at bounding box center [520, 290] width 572 height 398
type input "Inspection Agreement Unsigned"
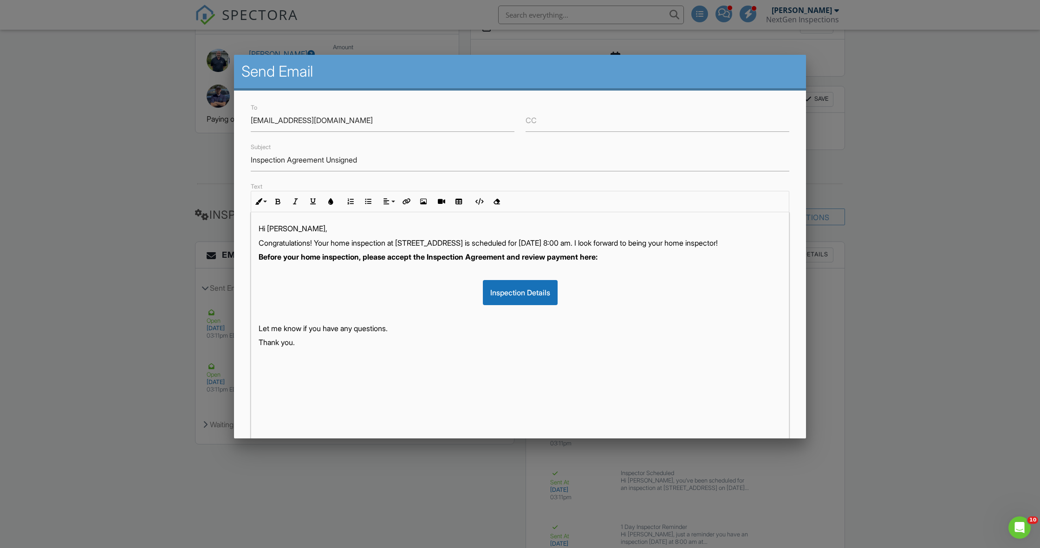
click at [319, 241] on p "Congratulations! Your home inspection at 101 Ocean Way N, Palm Coast, FL 32137 …" at bounding box center [520, 243] width 523 height 10
click at [541, 242] on p "Your home inspection at 101 Ocean Way N, Palm Coast, FL 32137 is scheduled for …" at bounding box center [520, 243] width 523 height 10
click at [735, 241] on p "Your home inspection at 101 Ocean Way N, Palm Coast, FL 32137 on 08/29/2025 at …" at bounding box center [520, 243] width 523 height 10
click at [738, 243] on p "Your home inspection at 101 Ocean Way N, Palm Coast, FL 32137 on 08/29/2025 at …" at bounding box center [520, 243] width 523 height 10
click at [369, 259] on strong "Before your home inspection, please accept the Inspection Agreement and review …" at bounding box center [428, 256] width 339 height 9
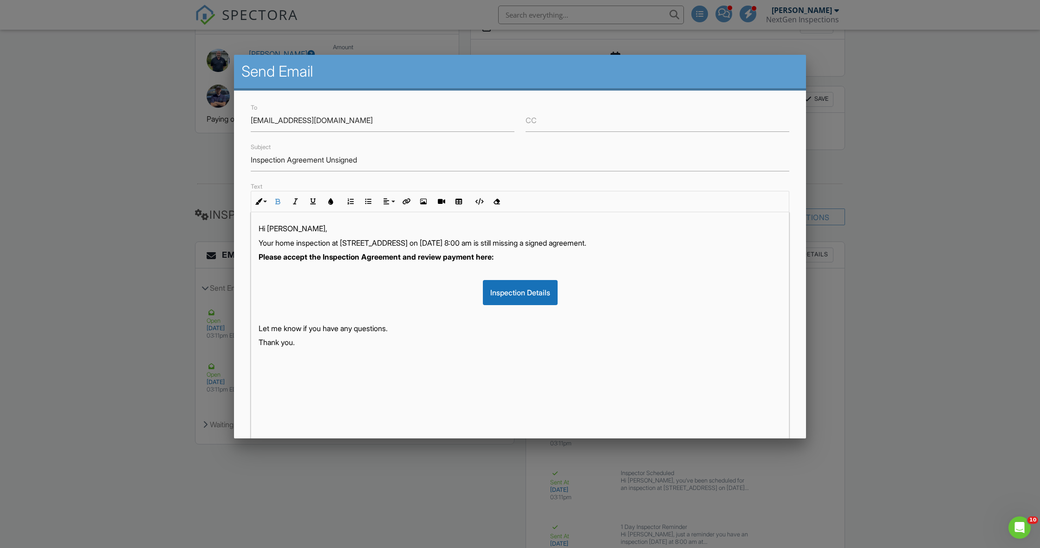
click at [493, 256] on strong "Please accept the Inspection Agreement and review payment here:" at bounding box center [376, 256] width 235 height 9
click at [282, 325] on p "Let me know if you have any questions." at bounding box center [520, 328] width 523 height 10
click at [570, 243] on p "Your home inspection at 101 Ocean Way N, Palm Coast, FL 32137 on 08/29/2025 at …" at bounding box center [520, 243] width 523 height 10
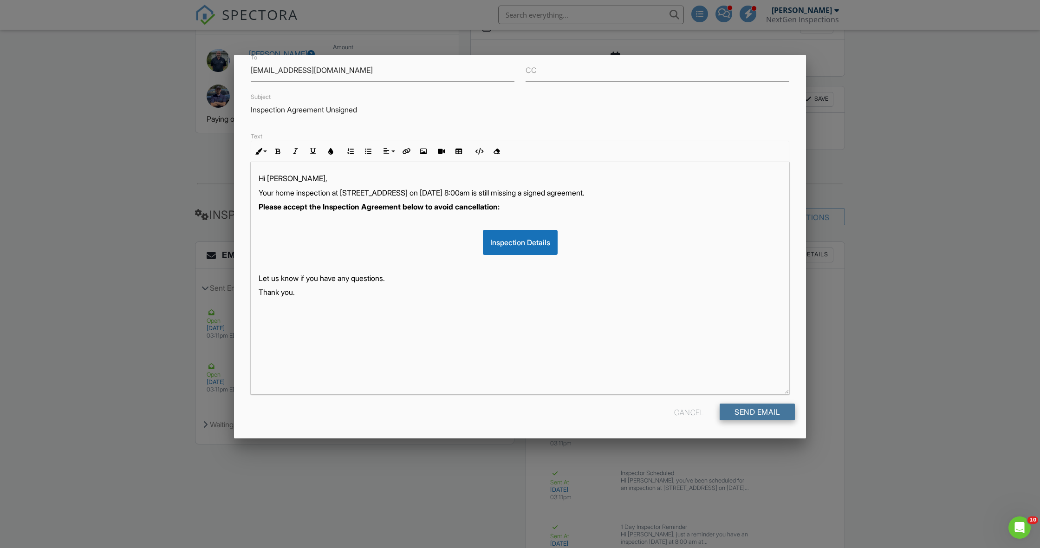
scroll to position [50, 0]
click at [747, 412] on div "Send Email" at bounding box center [757, 411] width 75 height 17
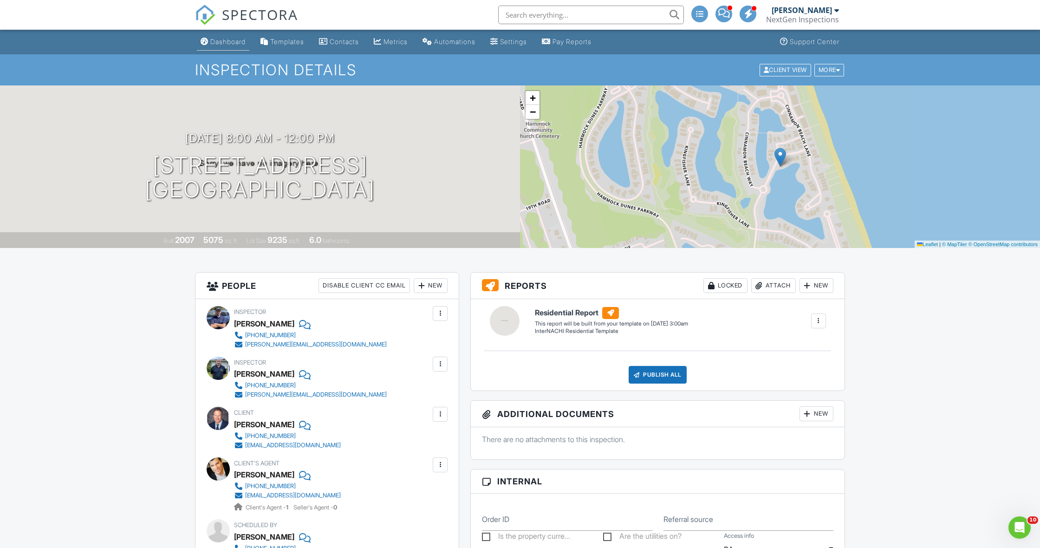
click at [206, 40] on div "Dashboard" at bounding box center [205, 41] width 8 height 7
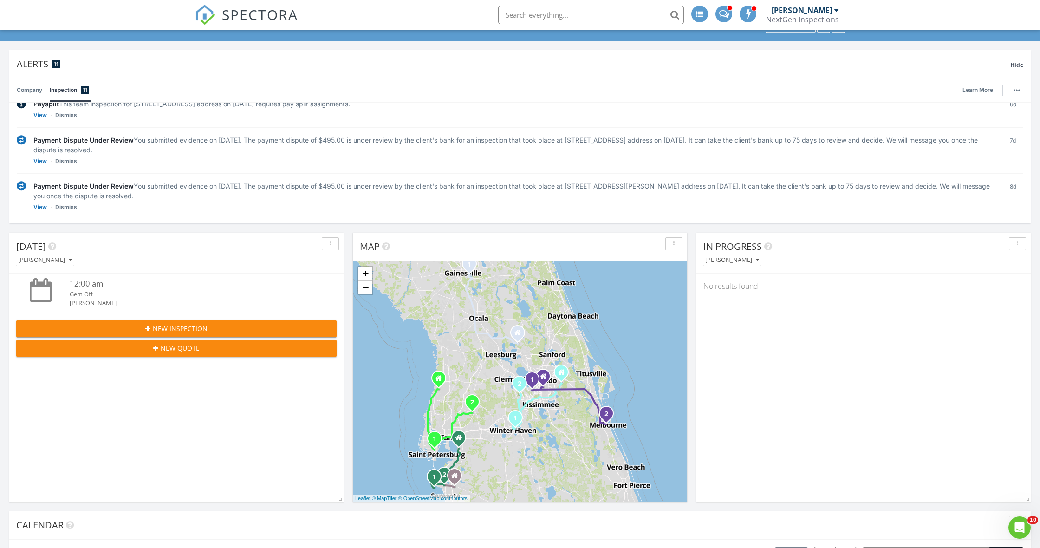
scroll to position [43, 0]
click at [38, 208] on link "View" at bounding box center [39, 207] width 13 height 9
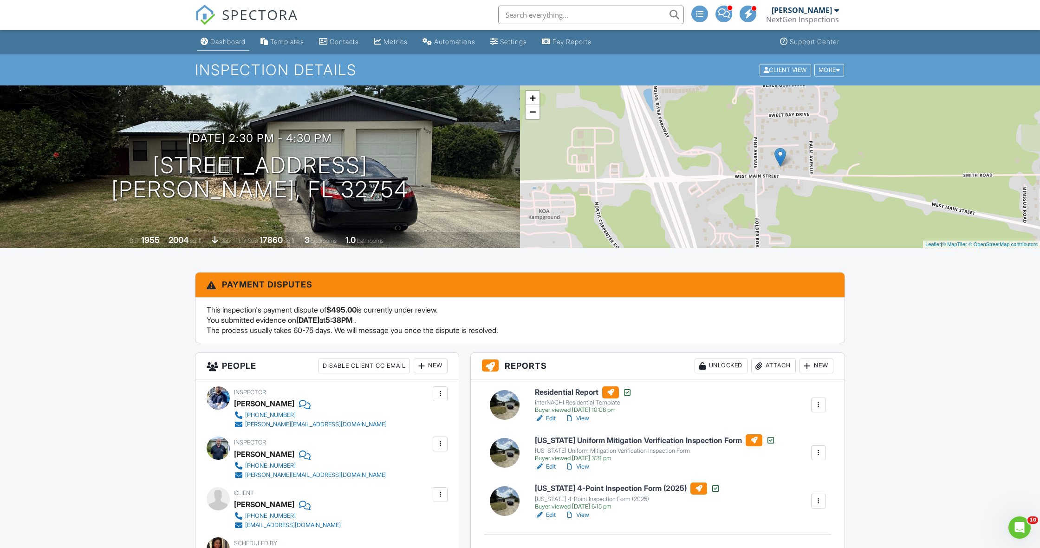
click at [214, 47] on link "Dashboard" at bounding box center [223, 41] width 52 height 17
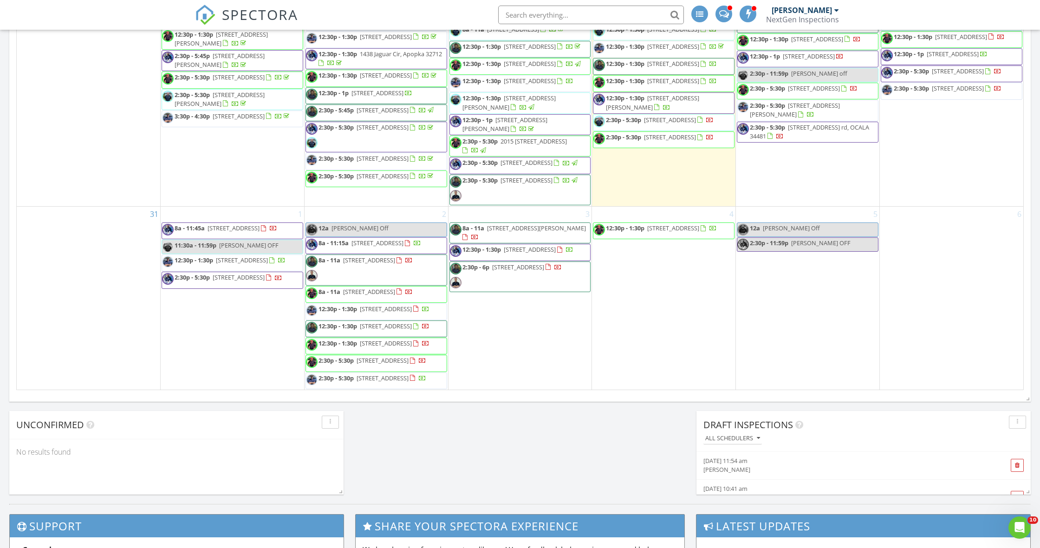
scroll to position [608, 0]
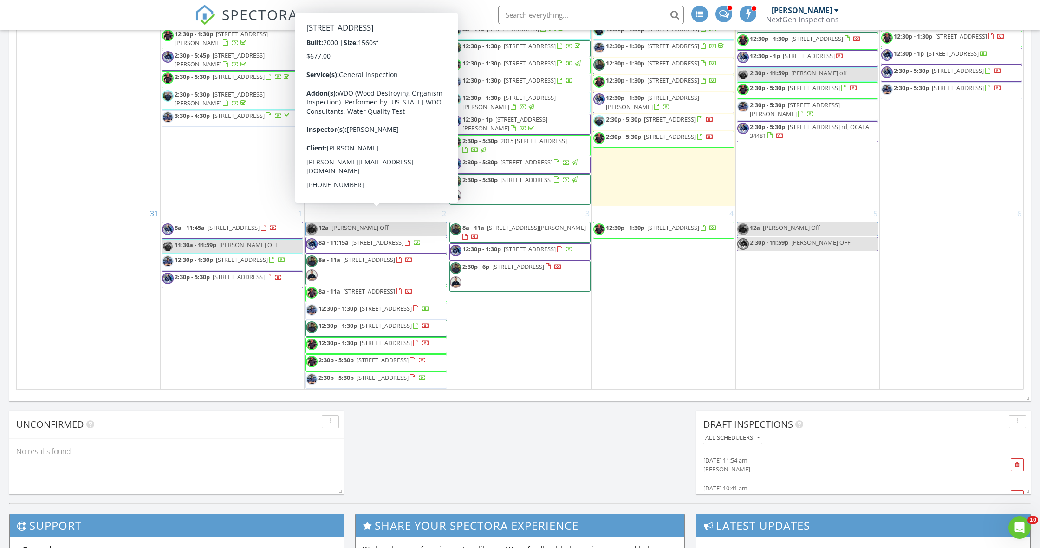
click at [346, 238] on span "8a - 11:15a" at bounding box center [333, 242] width 30 height 8
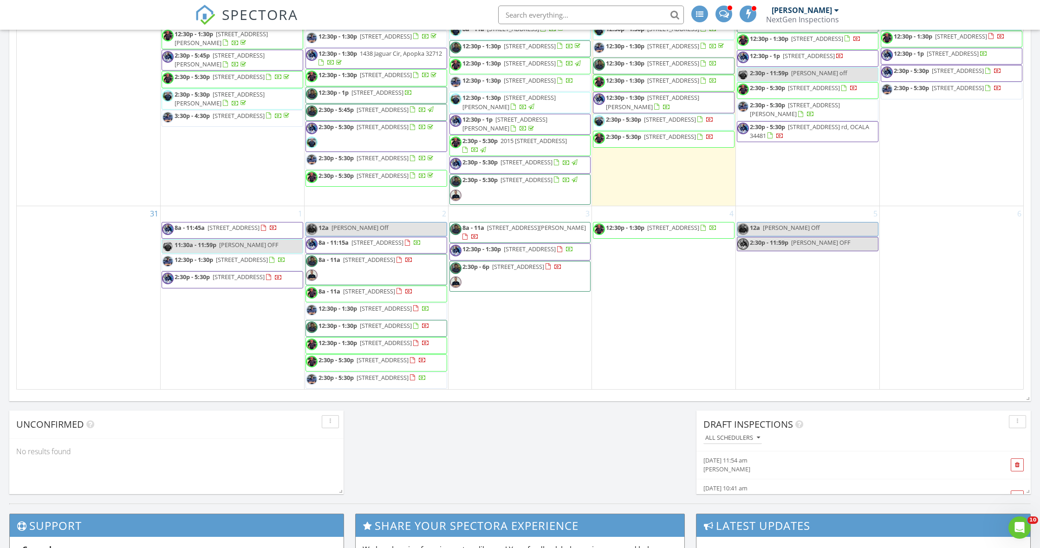
click at [346, 213] on div at bounding box center [520, 274] width 1040 height 548
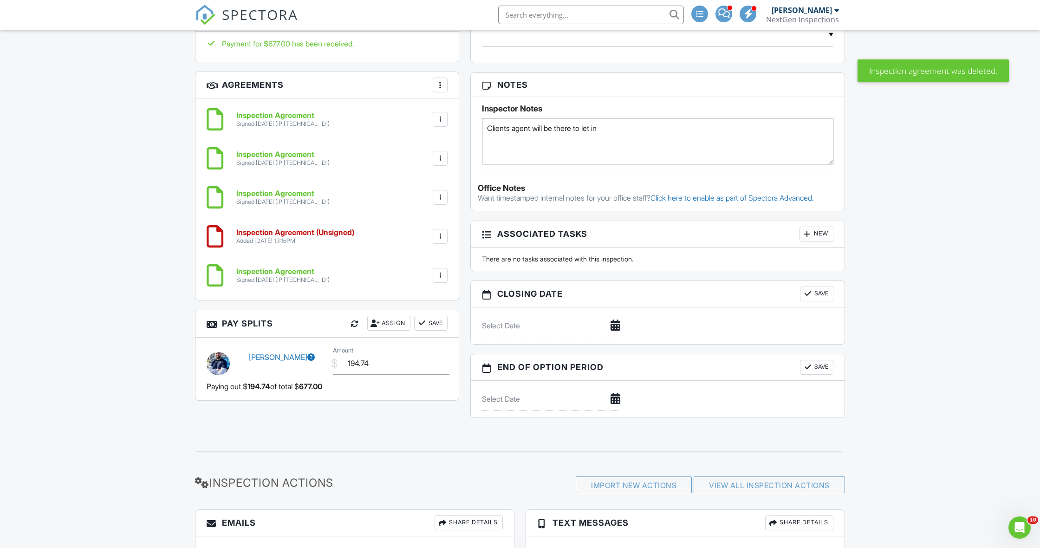
scroll to position [635, 0]
click at [442, 239] on div at bounding box center [440, 235] width 15 height 15
drag, startPoint x: 418, startPoint y: 304, endPoint x: 604, endPoint y: 273, distance: 188.7
click at [418, 304] on li "Delete" at bounding box center [415, 307] width 53 height 23
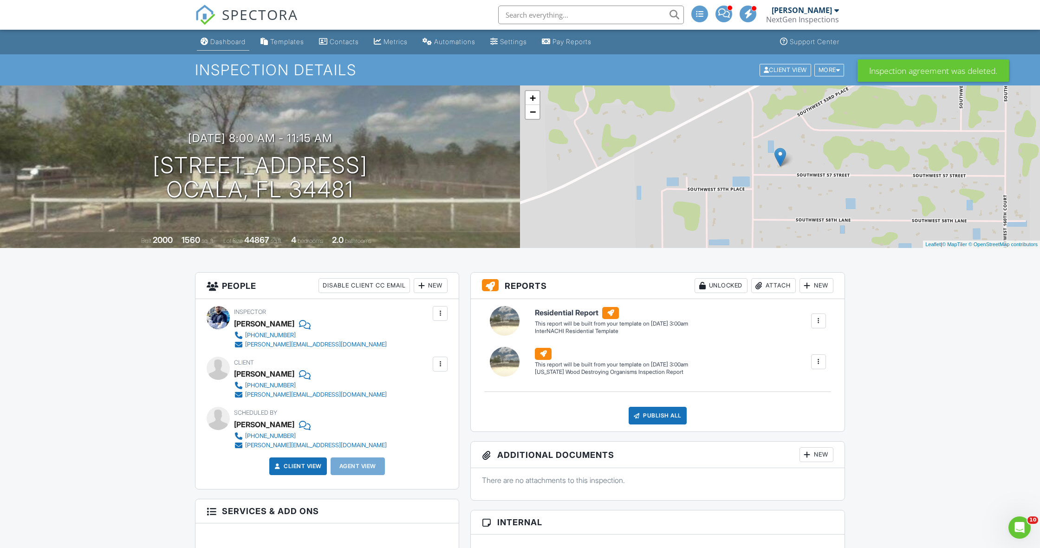
click at [217, 39] on div "Dashboard" at bounding box center [227, 42] width 35 height 8
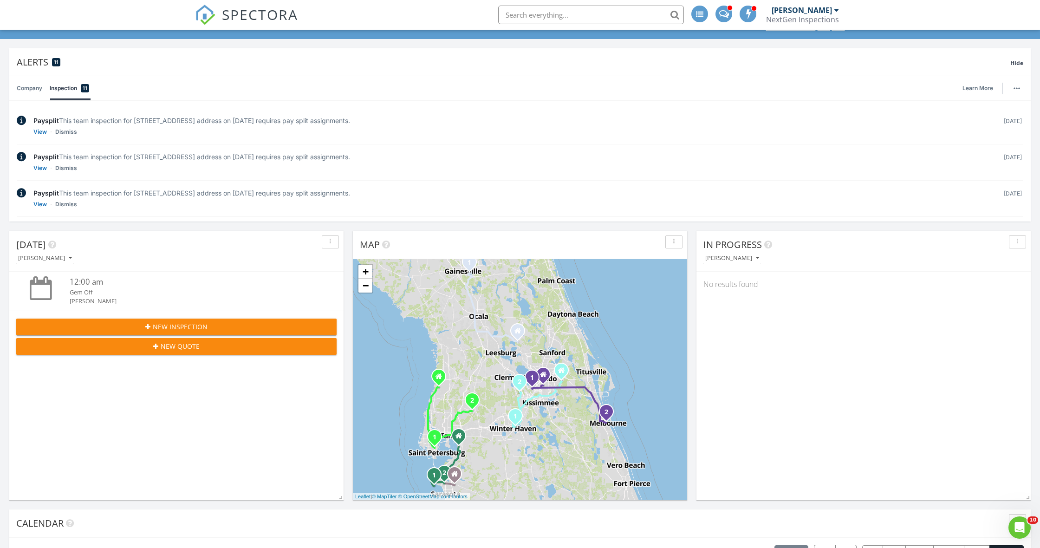
scroll to position [24, 0]
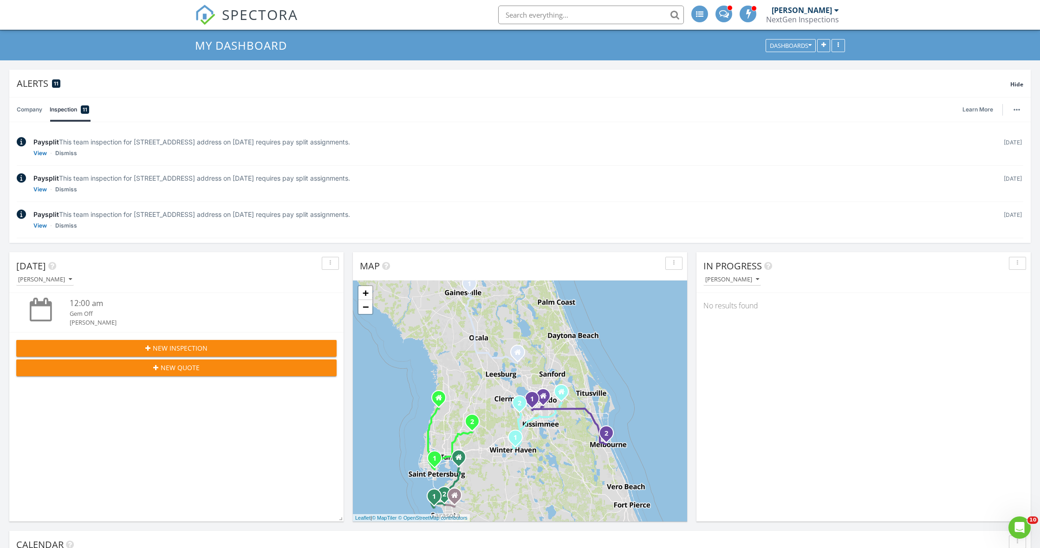
click at [199, 341] on button "New Inspection" at bounding box center [176, 348] width 320 height 17
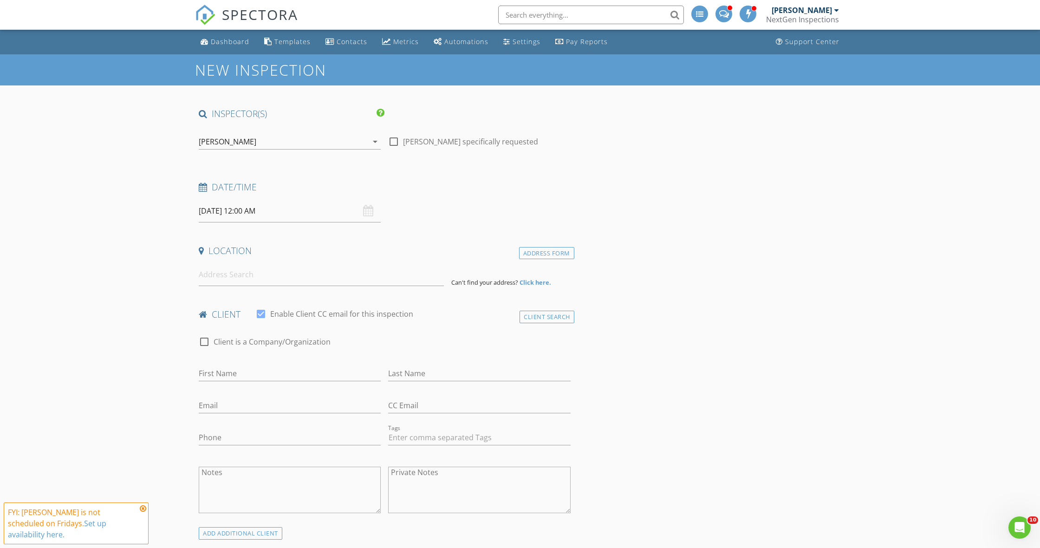
click at [246, 137] on div "[PERSON_NAME]" at bounding box center [228, 141] width 58 height 8
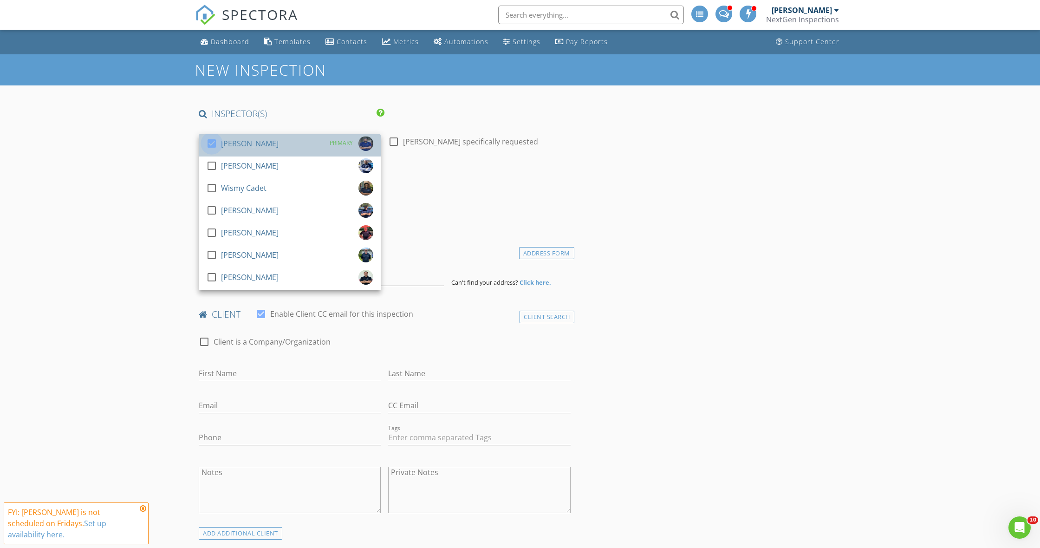
click at [207, 144] on div at bounding box center [212, 144] width 16 height 16
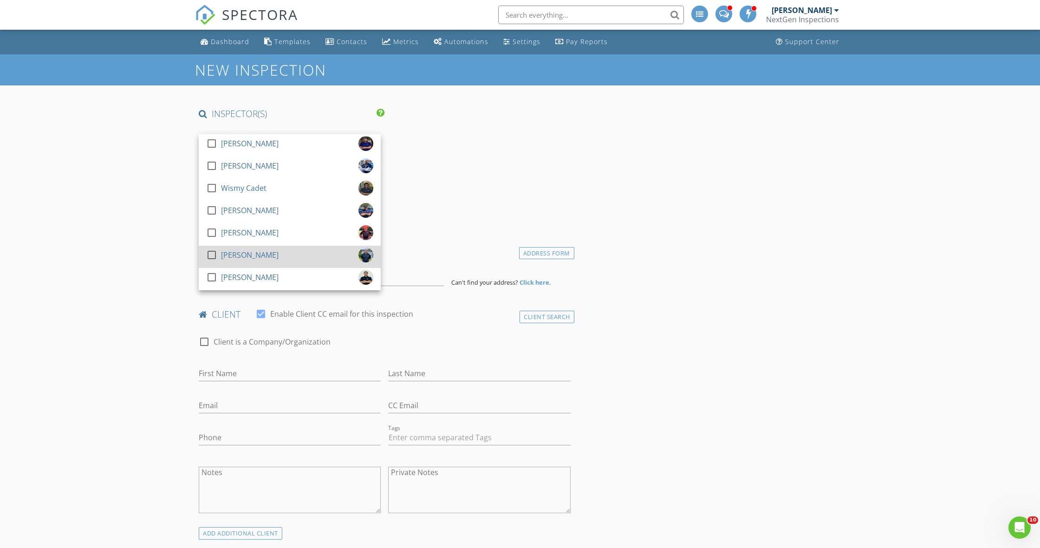
click at [208, 254] on div at bounding box center [212, 255] width 16 height 16
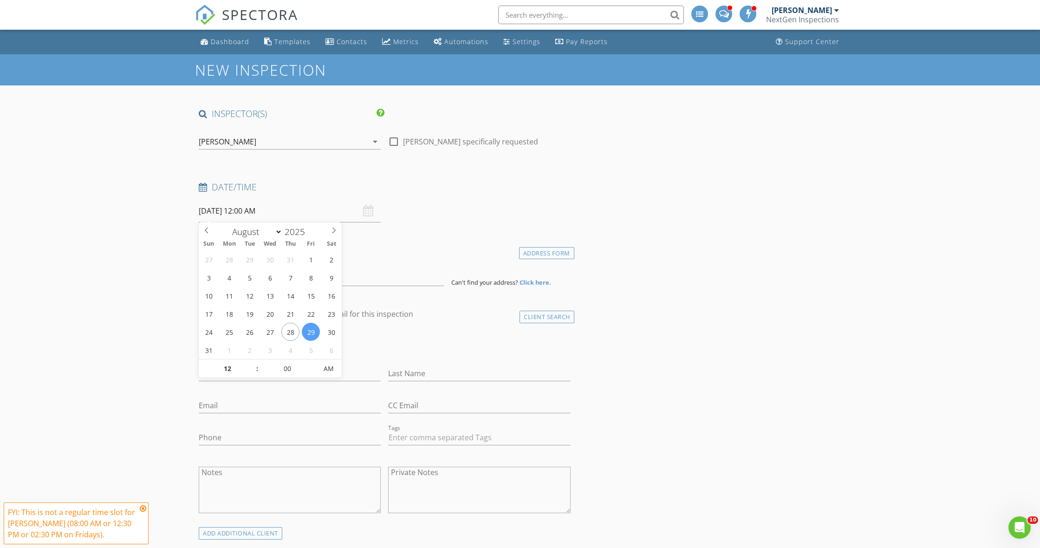
click at [224, 213] on input "08/29/2025 12:00 AM" at bounding box center [290, 211] width 182 height 23
select select "8"
type input "09/02/2025 12:00 AM"
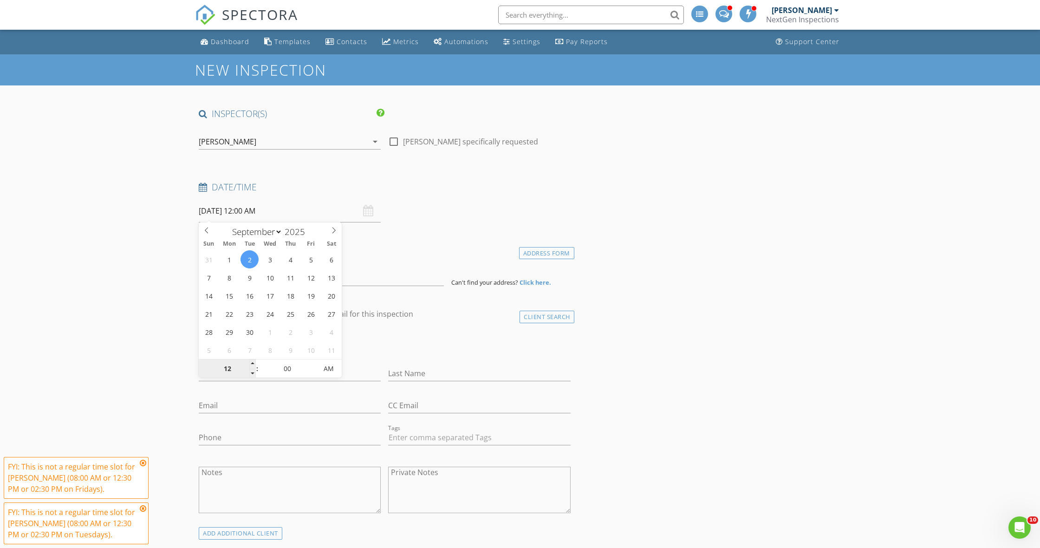
type input "8"
type input "[DATE] 8:00 AM"
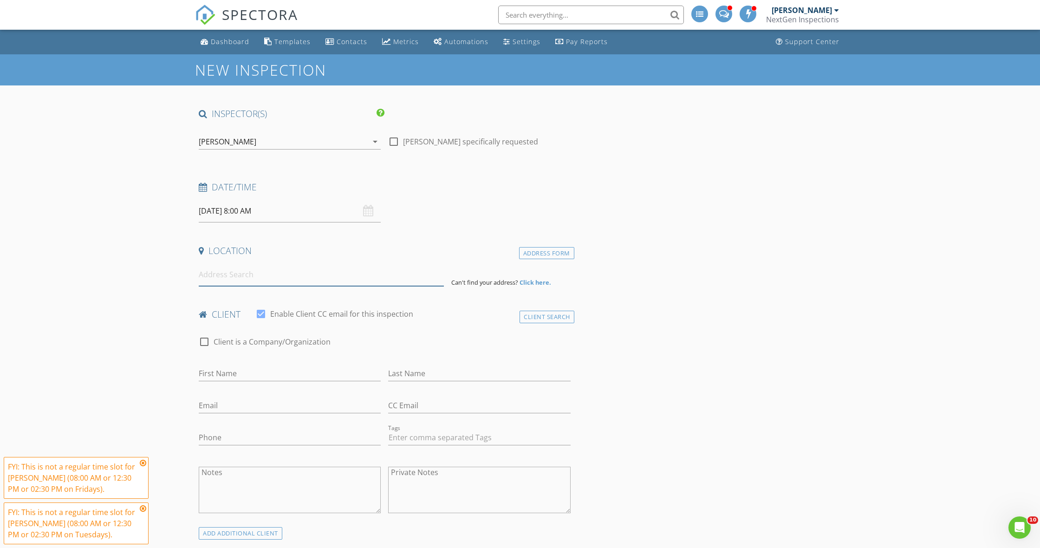
click at [240, 275] on input at bounding box center [321, 274] width 245 height 23
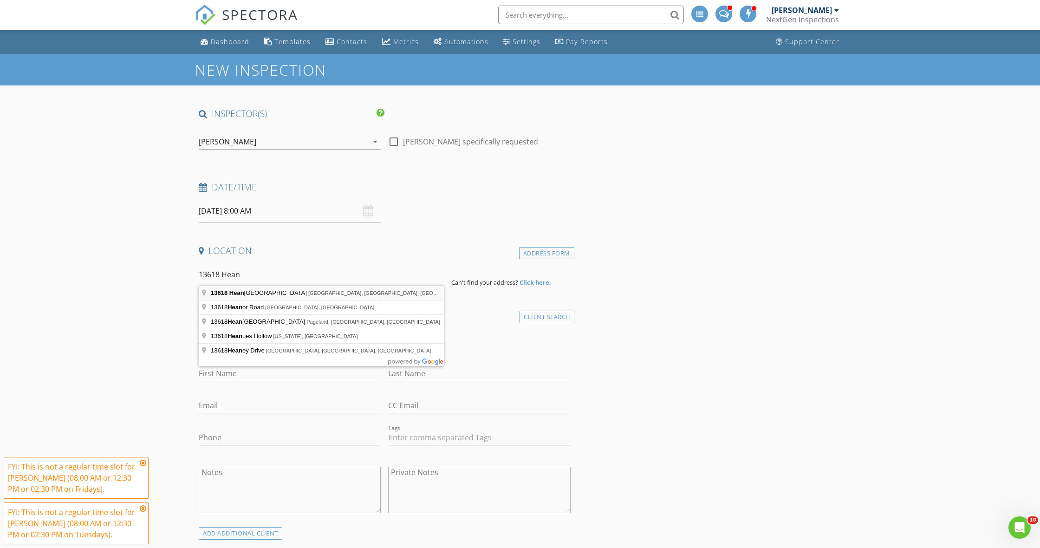
type input "13618 Heaney Avenue, Orlando, FL, USA"
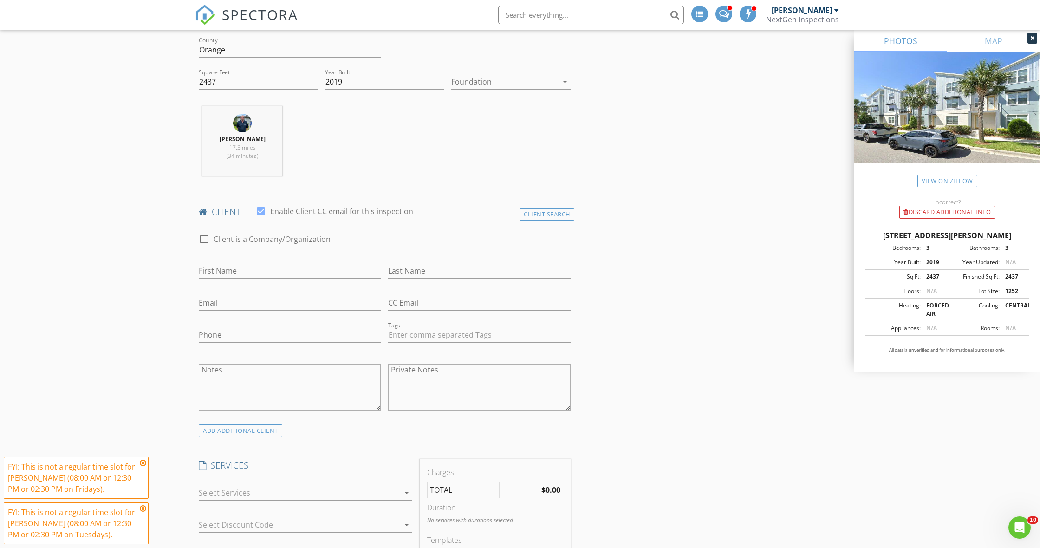
scroll to position [295, 0]
type input "[PERSON_NAME]"
type input "Sainton"
type input "Bryansainton17@gmail.com"
type input "[PHONE_NUMBER]"
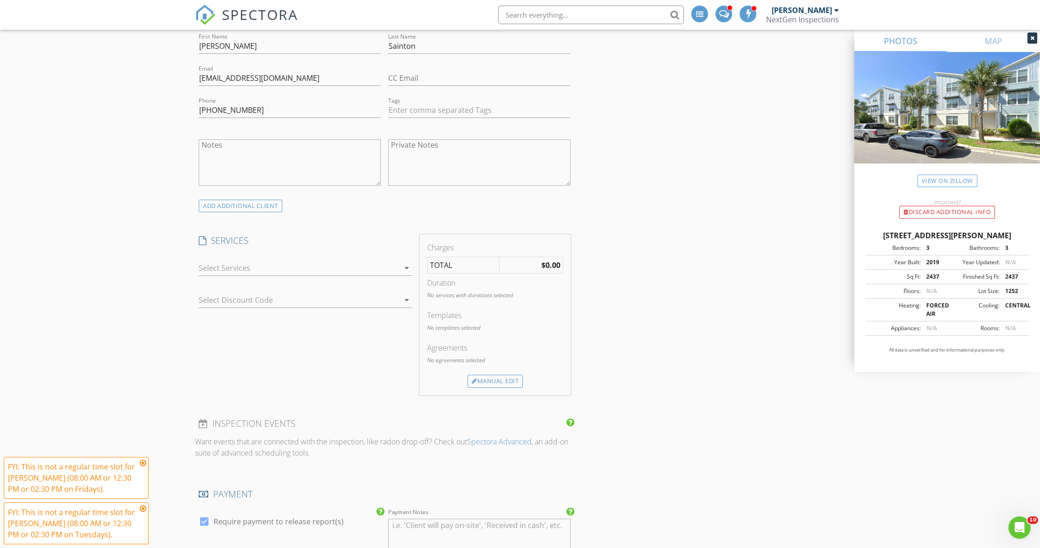
scroll to position [518, 0]
click at [234, 266] on div at bounding box center [299, 267] width 201 height 15
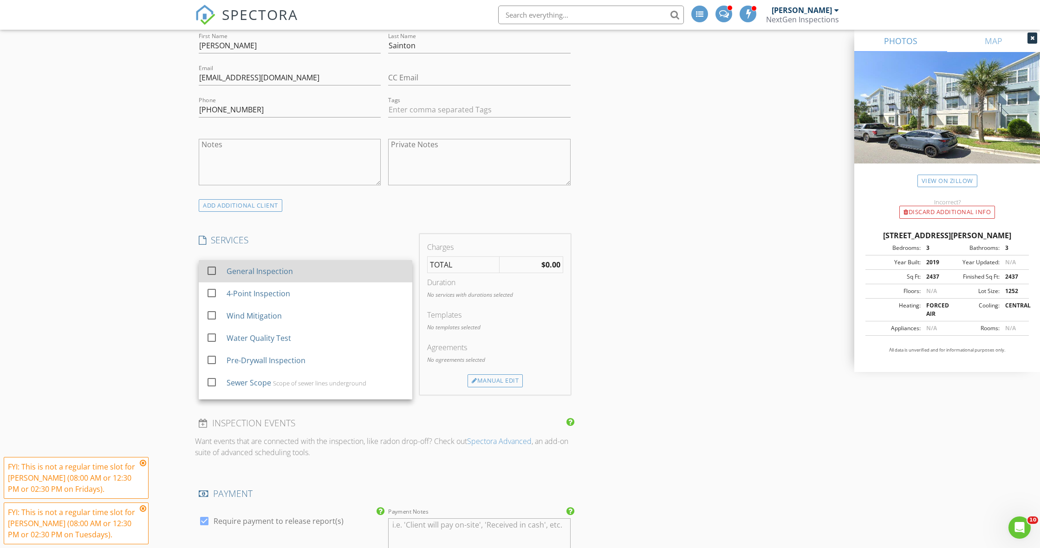
click at [210, 269] on div at bounding box center [212, 271] width 16 height 16
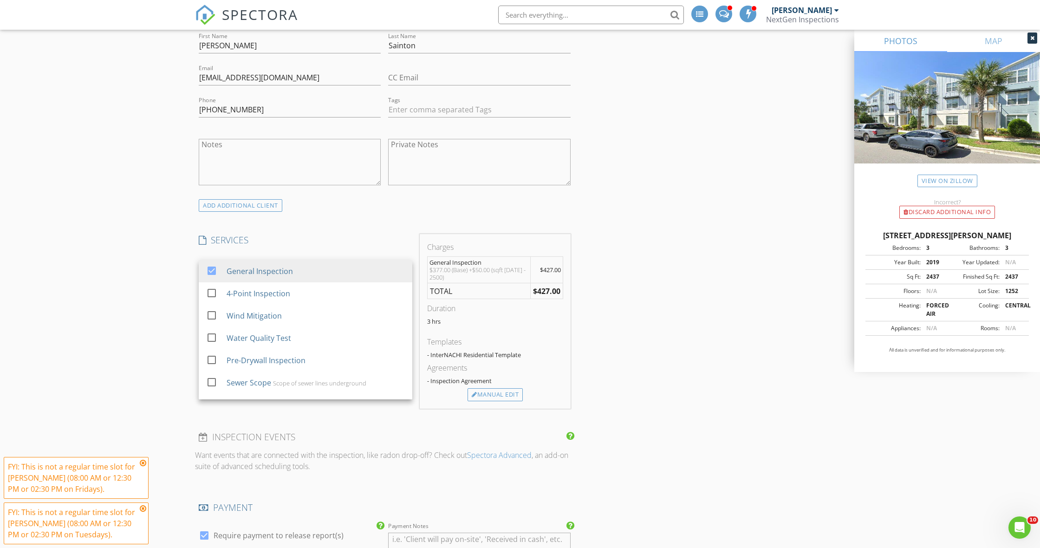
click at [164, 285] on div "New Inspection INSPECTOR(S) check_box_outline_blank Curtis Antoine check_box_ou…" at bounding box center [520, 425] width 1040 height 1777
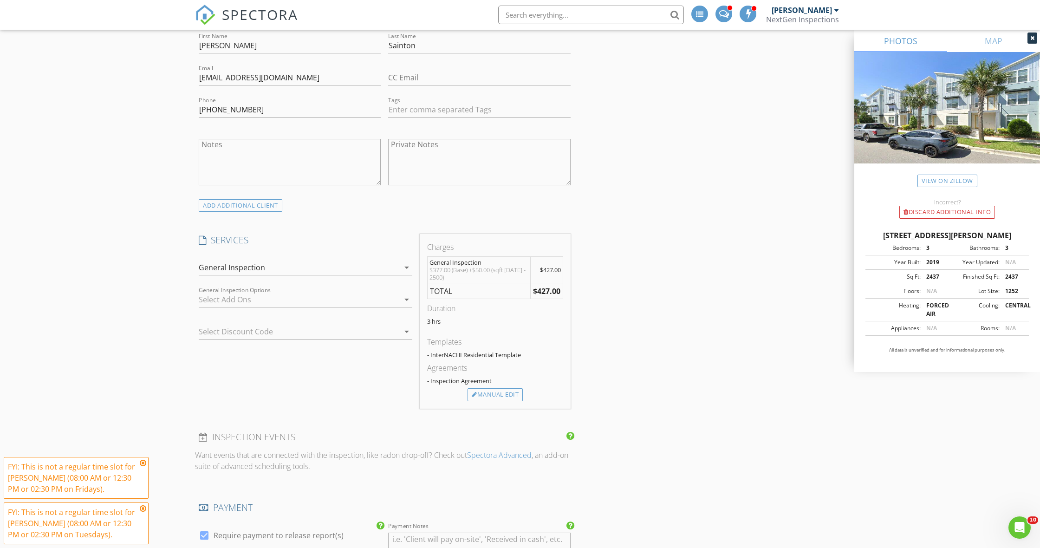
click at [219, 298] on div at bounding box center [299, 299] width 201 height 15
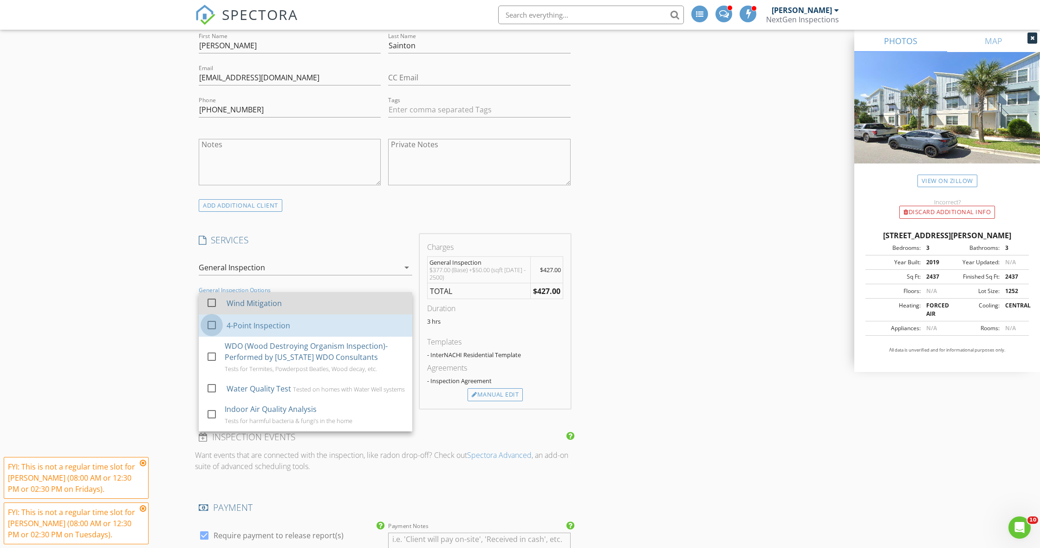
drag, startPoint x: 211, startPoint y: 322, endPoint x: 218, endPoint y: 312, distance: 12.6
click at [211, 322] on div at bounding box center [212, 325] width 16 height 16
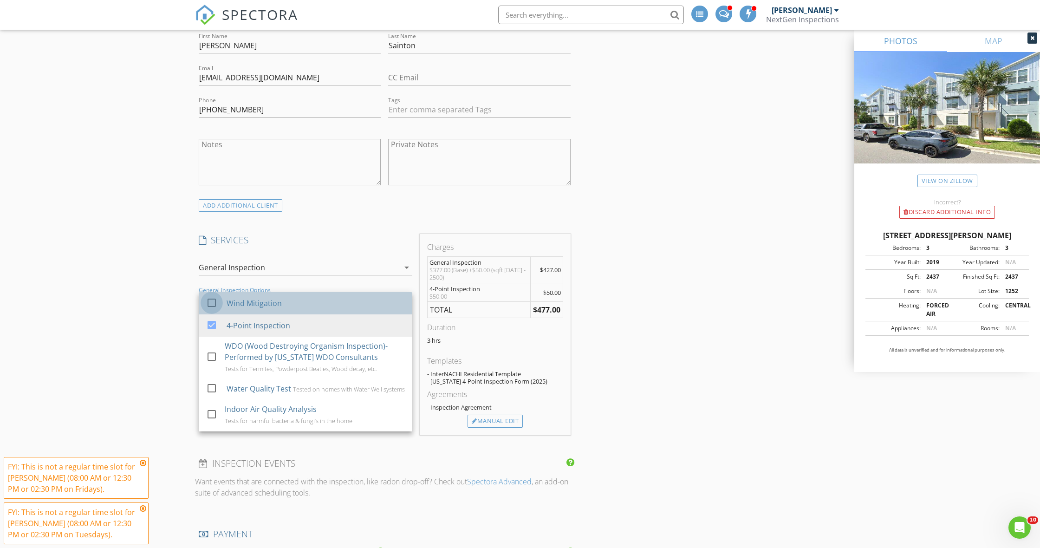
drag, startPoint x: 214, startPoint y: 300, endPoint x: 200, endPoint y: 303, distance: 13.7
click at [214, 300] on div at bounding box center [212, 303] width 16 height 16
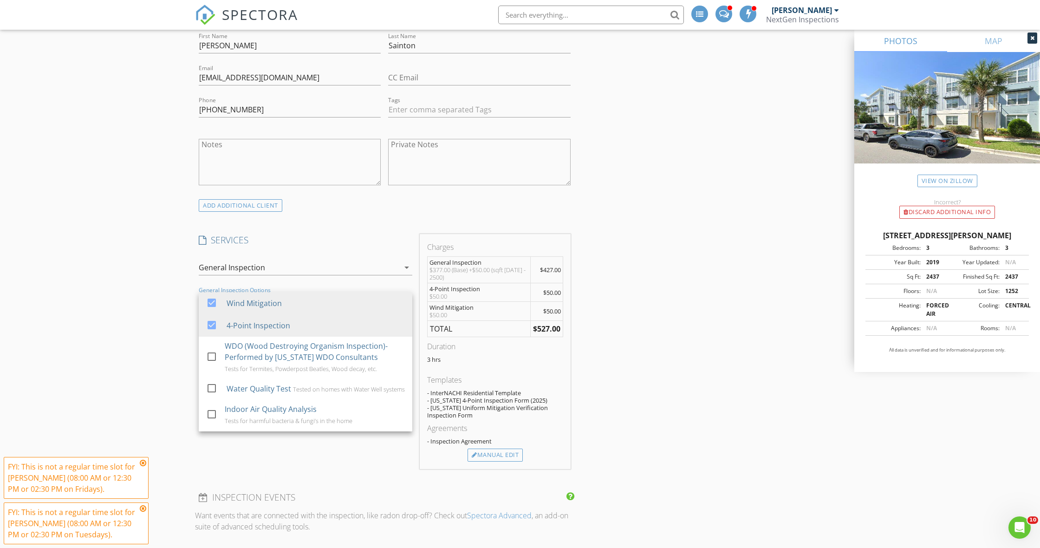
click at [172, 304] on div "New Inspection INSPECTOR(S) check_box_outline_blank Curtis Antoine check_box_ou…" at bounding box center [520, 455] width 1040 height 1837
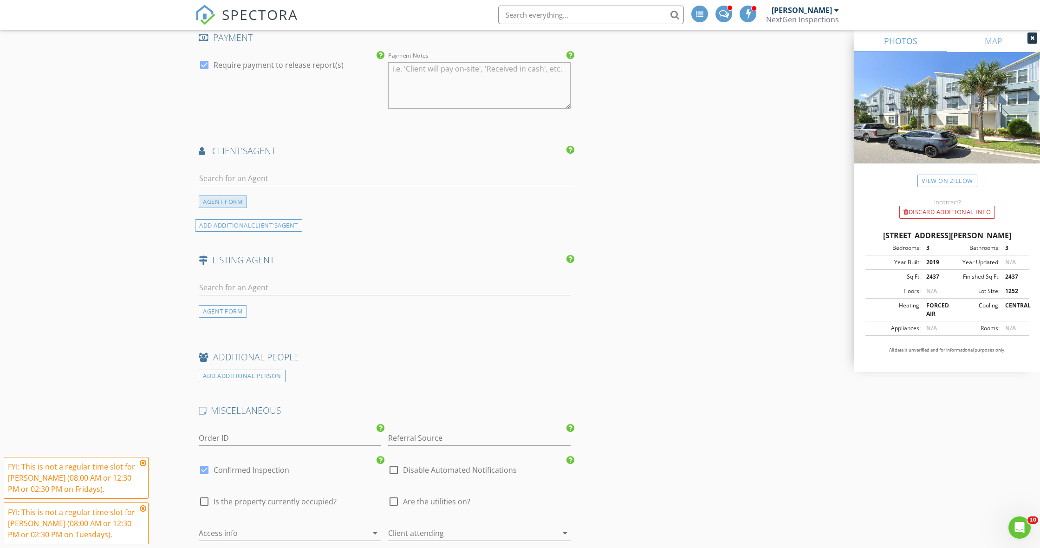
scroll to position [1049, 0]
click at [222, 197] on div "AGENT FORM" at bounding box center [223, 200] width 48 height 13
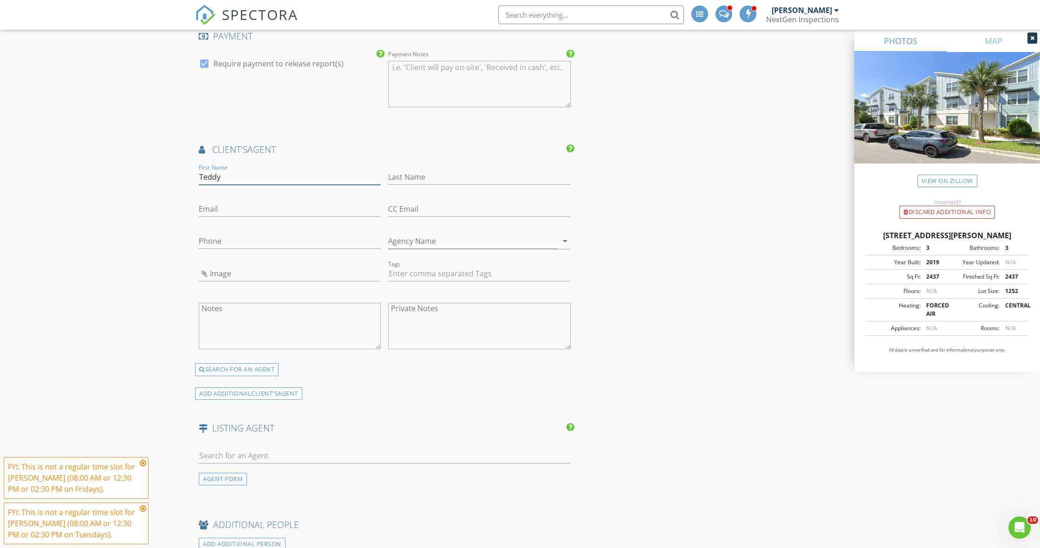
type input "Teddy"
type input "Oyarce"
type input "edward@anchorrealestate.com"
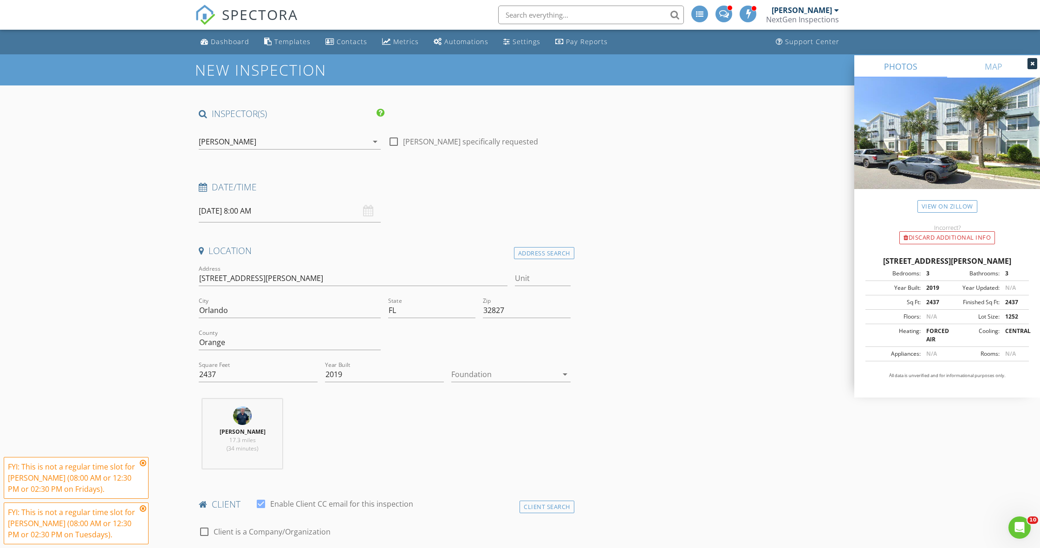
scroll to position [0, 0]
type input "305-431-1766"
click at [218, 211] on input "09/02/2025 8:00 AM" at bounding box center [290, 211] width 182 height 23
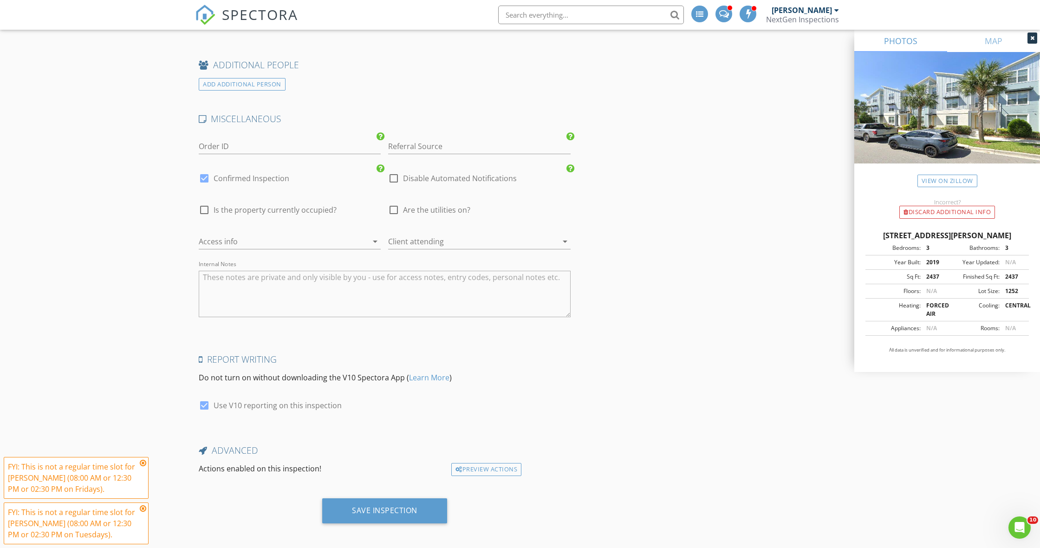
scroll to position [1508, 0]
click at [390, 500] on div "Save Inspection" at bounding box center [384, 511] width 125 height 25
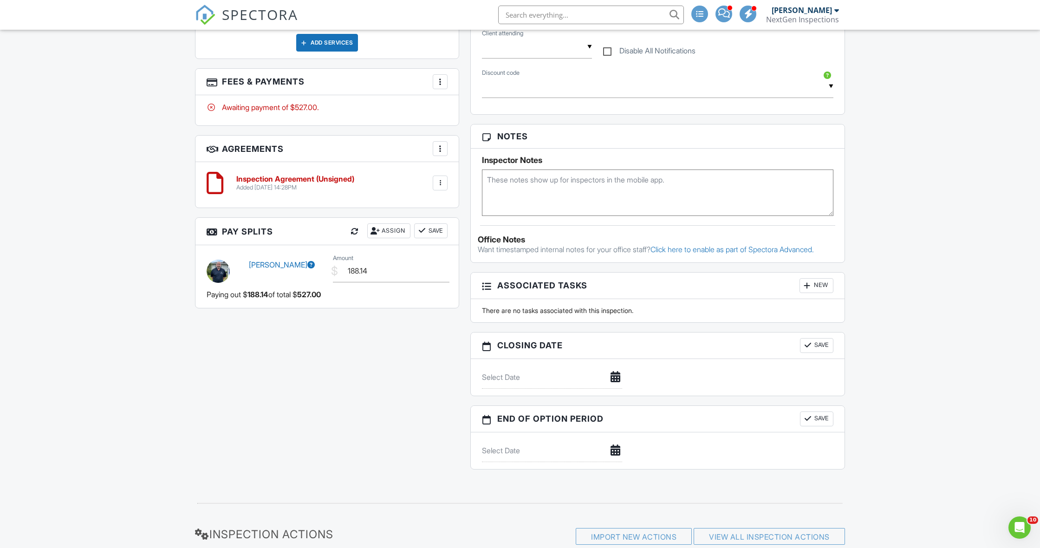
scroll to position [625, 0]
click at [566, 200] on textarea at bounding box center [657, 191] width 351 height 46
type textarea "Agent & client will be there to let in"
click at [167, 299] on div "Dashboard Templates Contacts Metrics Automations Settings Pay Reports Support C…" at bounding box center [520, 23] width 1040 height 1237
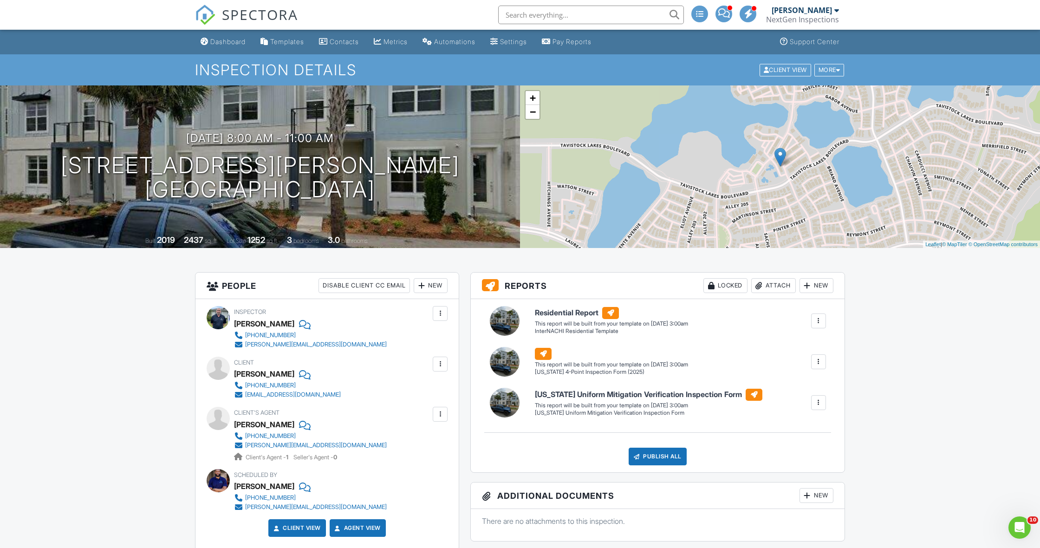
scroll to position [0, 0]
click at [218, 45] on div "Dashboard" at bounding box center [227, 42] width 35 height 8
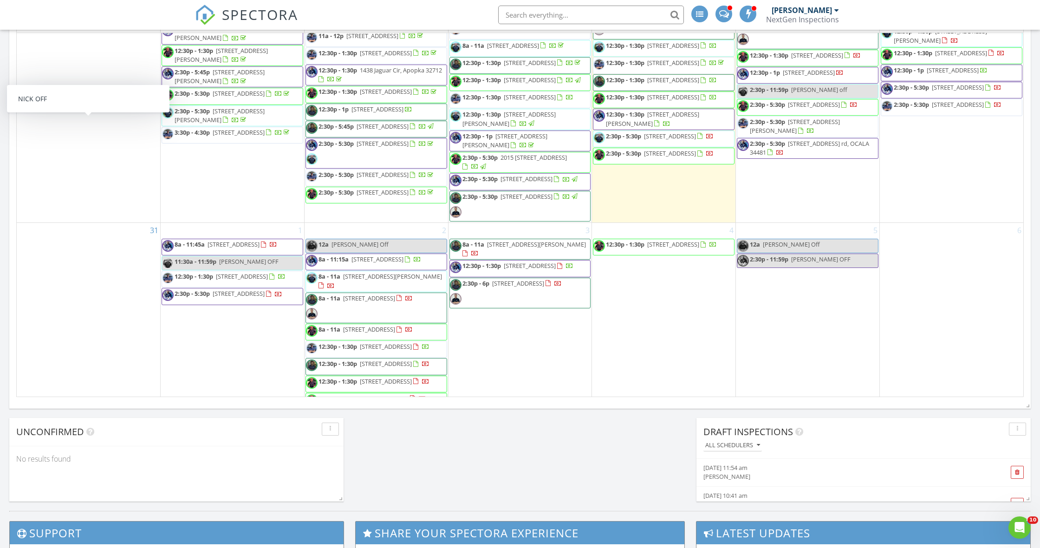
scroll to position [1098, 0]
click at [15, 147] on div "August 2025 today list day week cal wk 4 wk month Sun Mon Tue Wed Thu Fri Sat 2…" at bounding box center [519, 193] width 1021 height 422
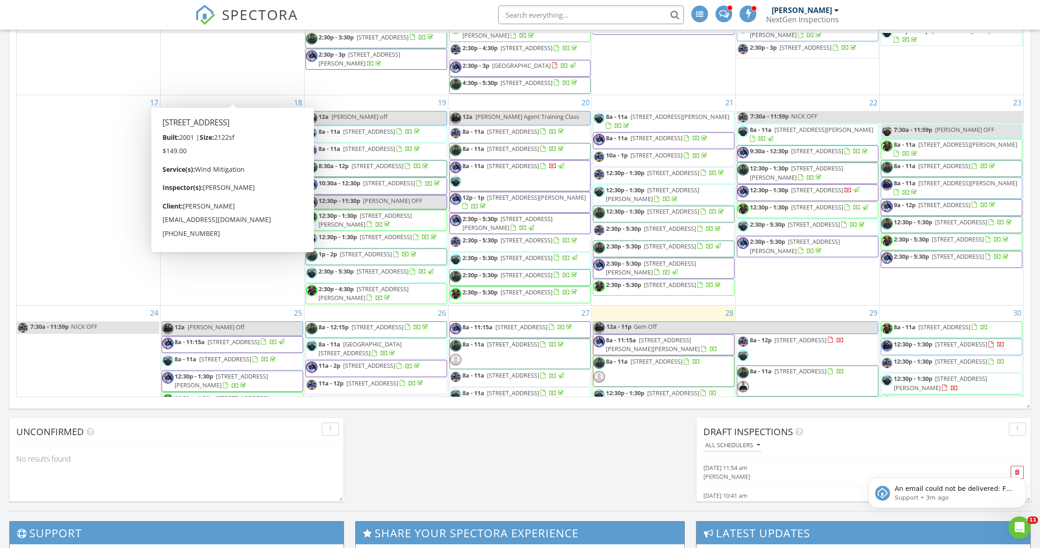
scroll to position [0, 0]
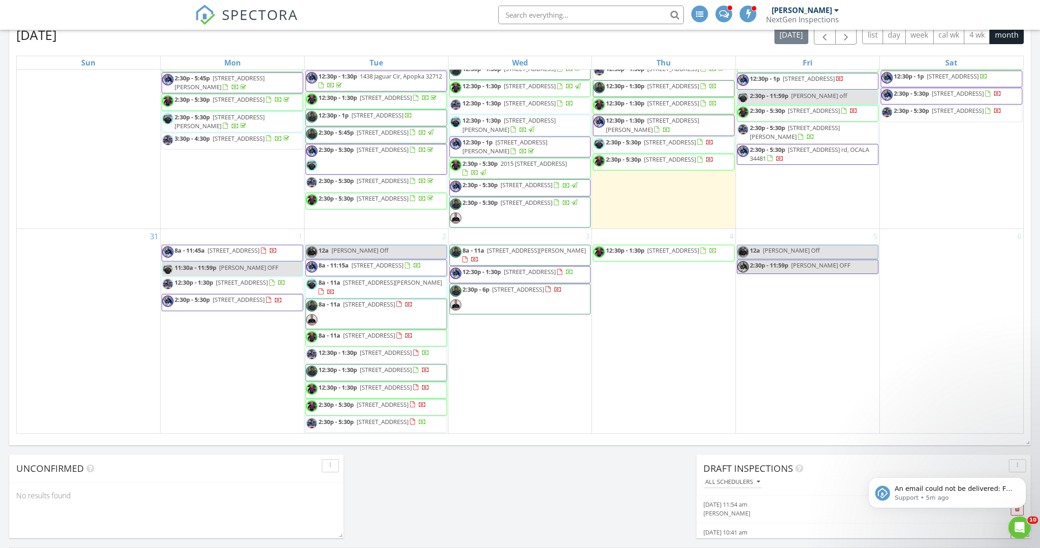
scroll to position [1332, 0]
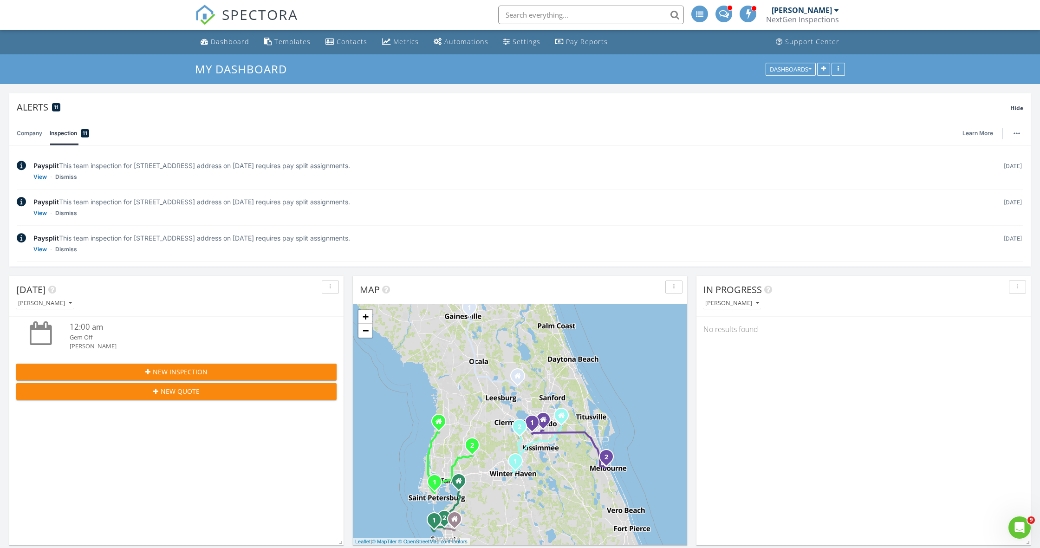
click at [811, 20] on div "NextGen Inspections" at bounding box center [802, 19] width 73 height 9
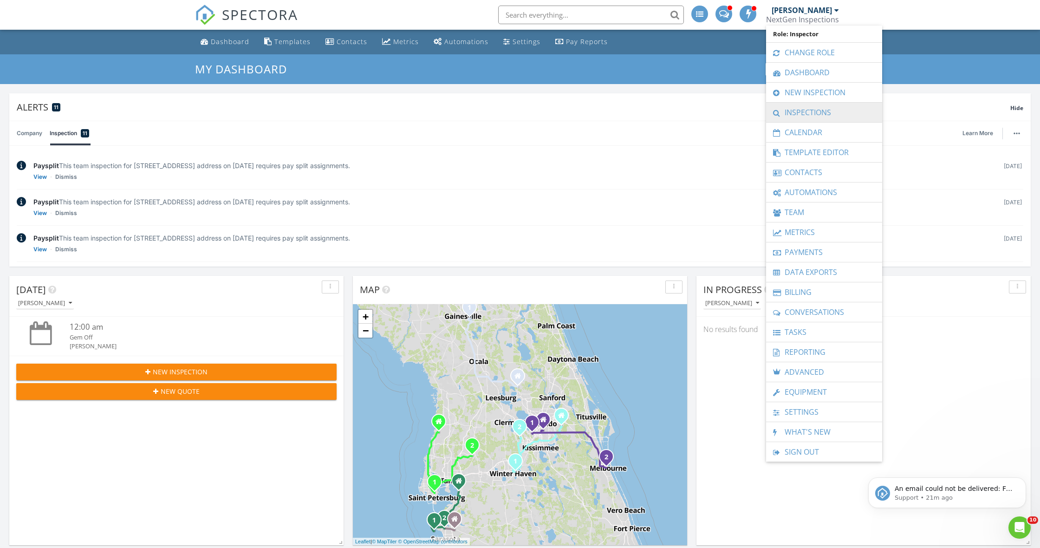
click at [804, 112] on link "Inspections" at bounding box center [824, 112] width 107 height 19
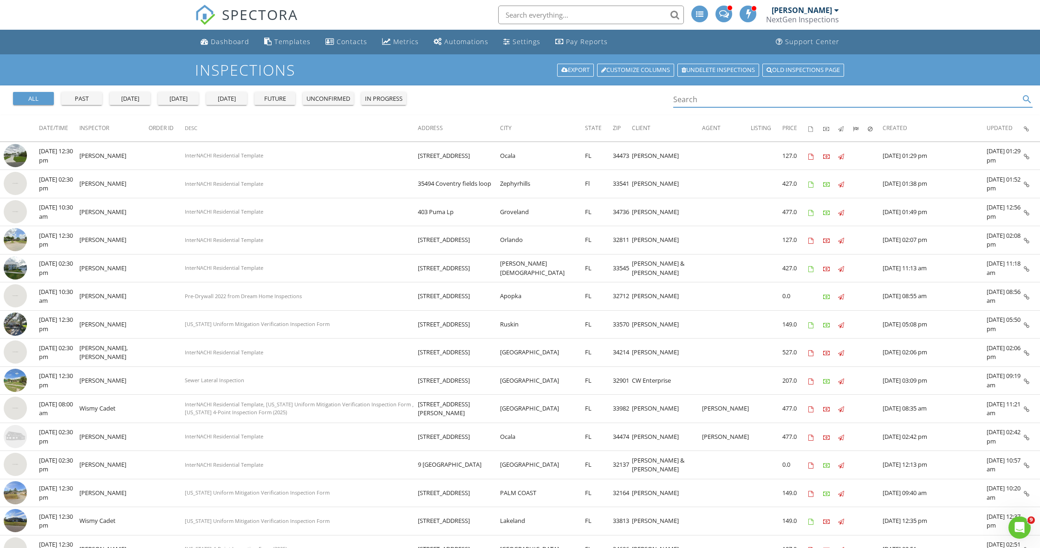
click at [694, 106] on input "Search" at bounding box center [846, 99] width 346 height 15
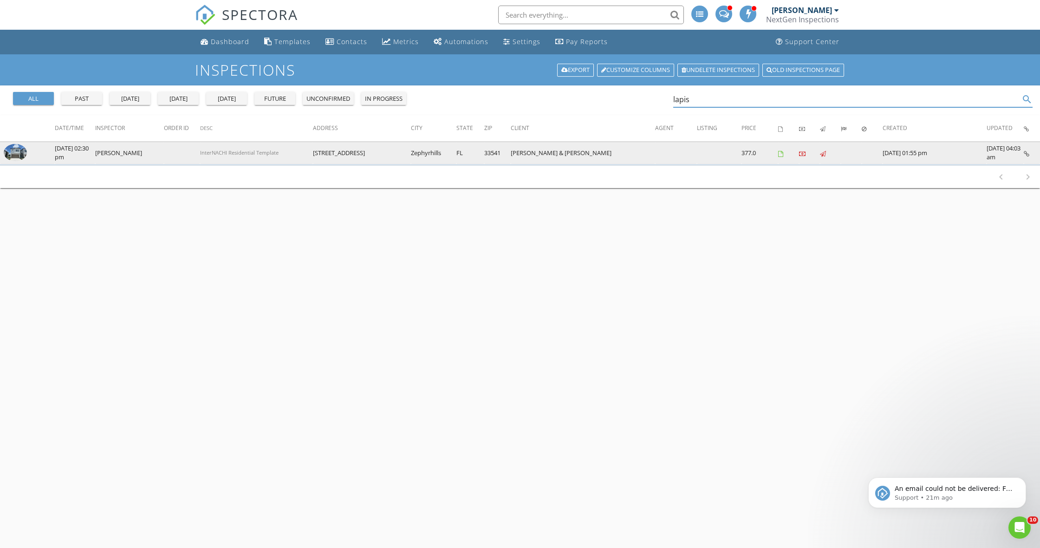
type input "lapis"
click at [18, 155] on img at bounding box center [15, 153] width 23 height 18
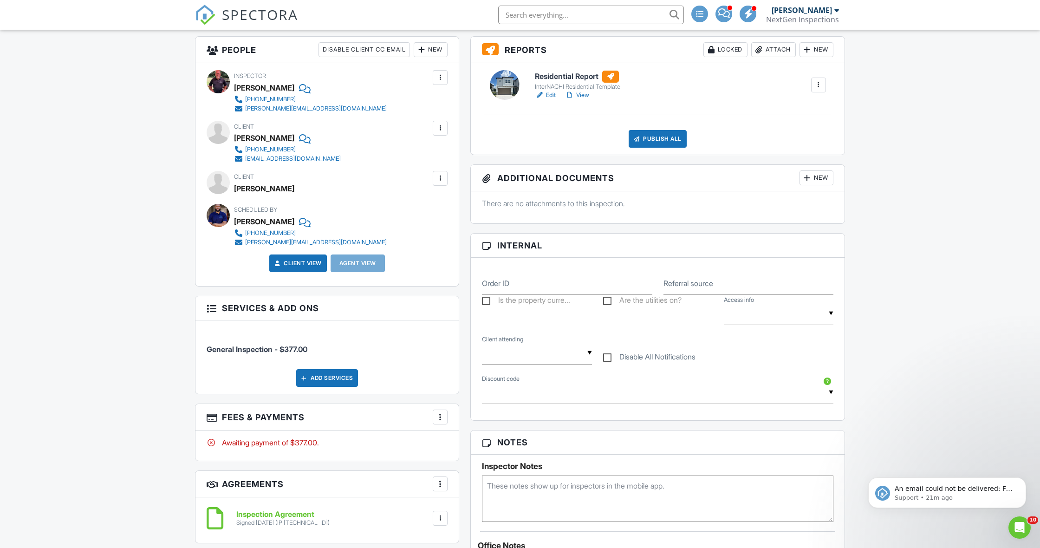
scroll to position [237, 0]
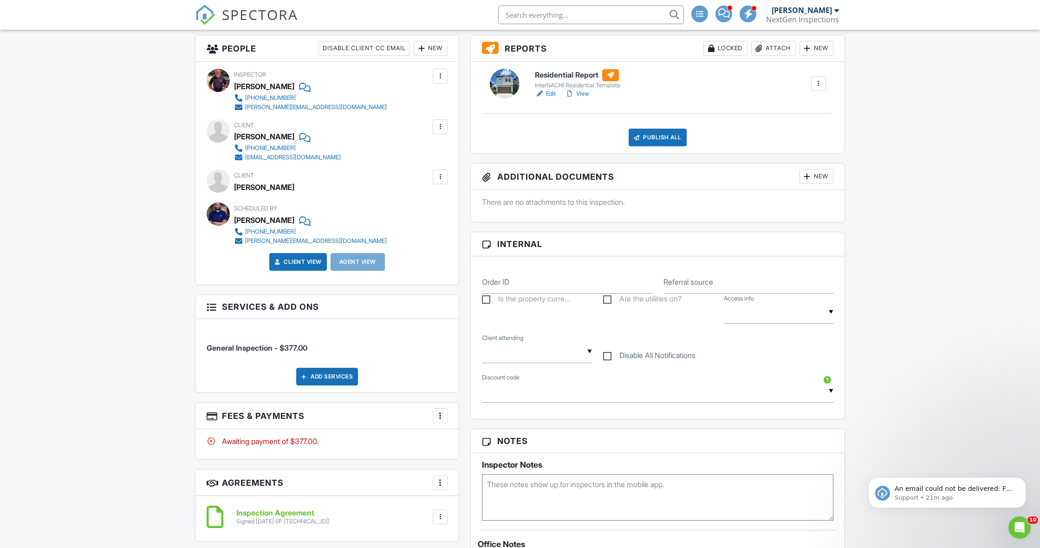
click at [438, 418] on div at bounding box center [439, 415] width 9 height 9
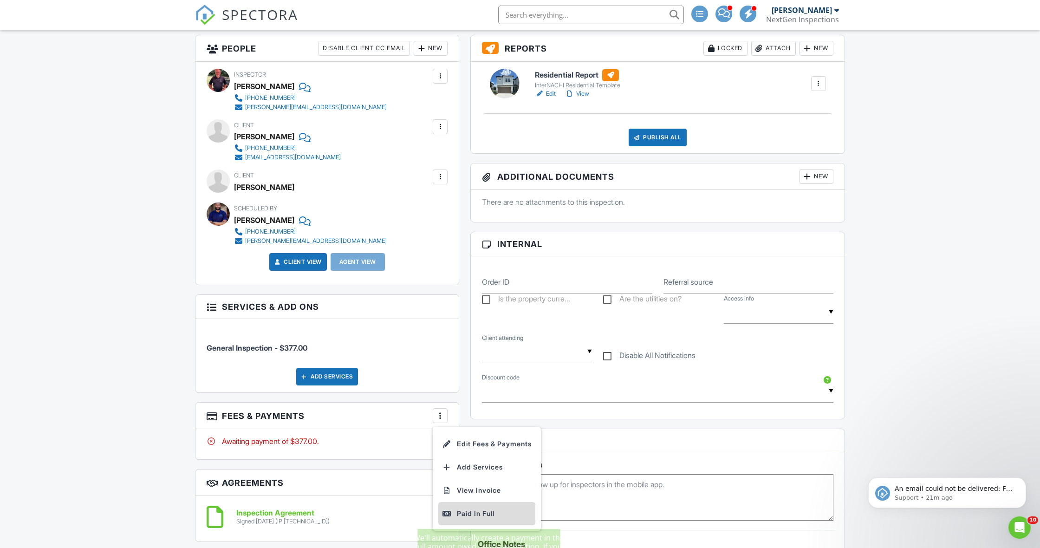
click at [466, 511] on div "Paid In Full" at bounding box center [487, 513] width 90 height 11
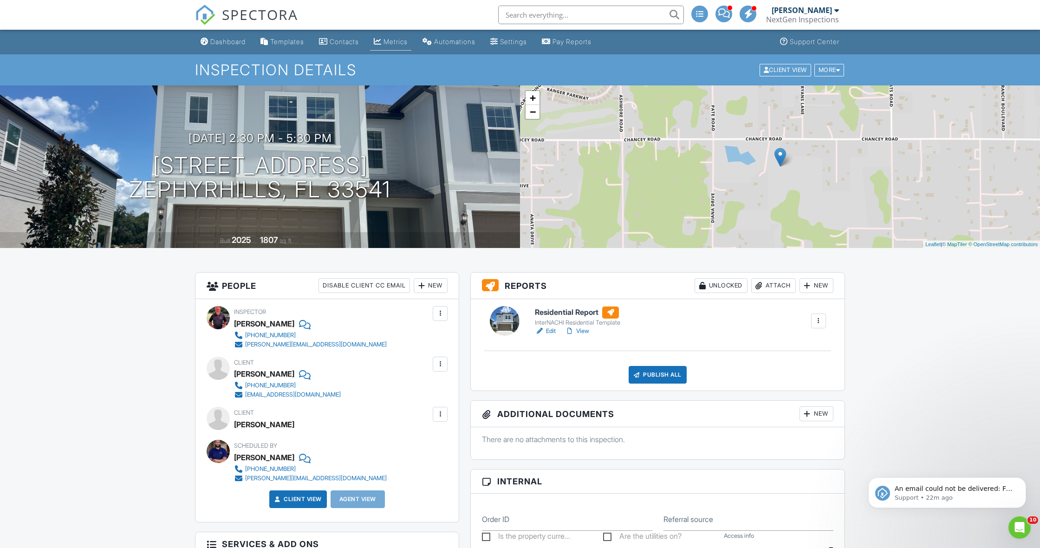
click at [397, 43] on div "Metrics" at bounding box center [395, 42] width 24 height 8
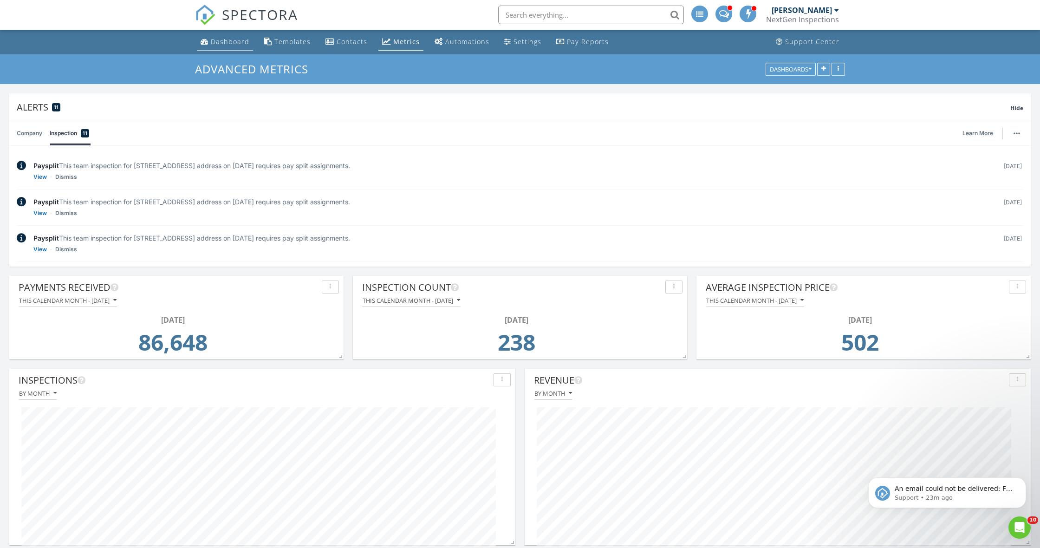
click at [237, 41] on div "Dashboard" at bounding box center [230, 41] width 39 height 9
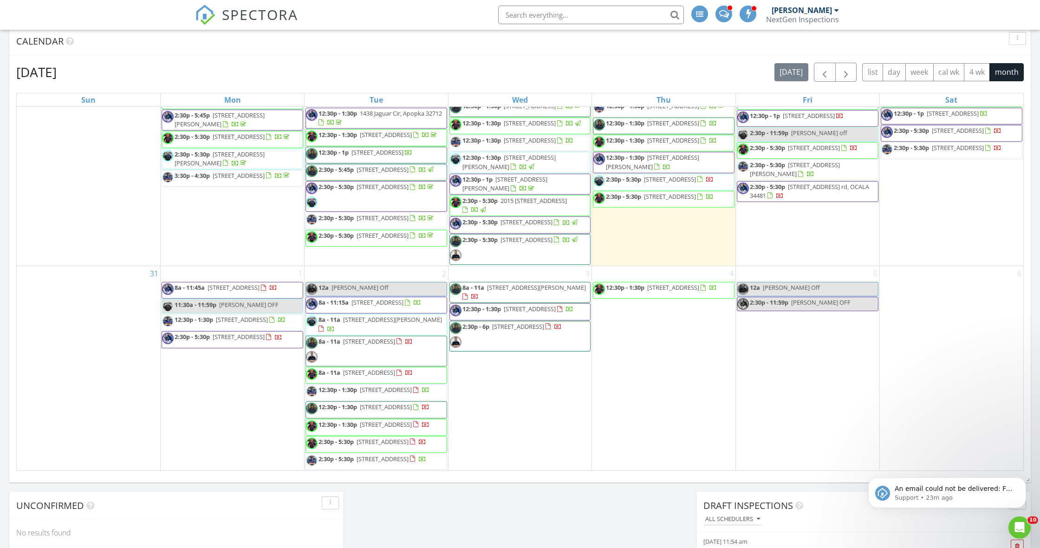
scroll to position [1230, 0]
click at [399, 324] on span "13618 Heaney Ave, Orlando 32827" at bounding box center [392, 319] width 99 height 8
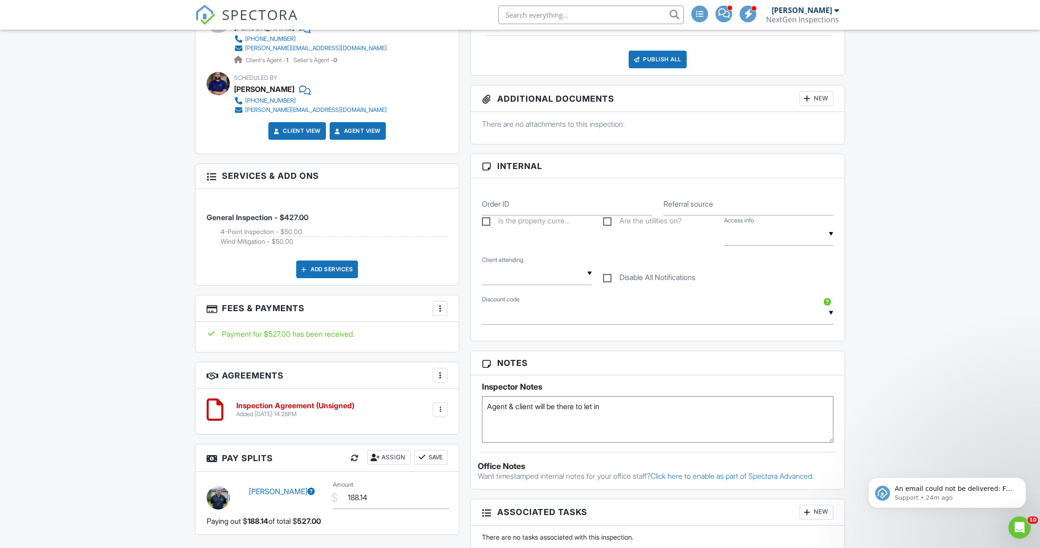
scroll to position [402, 0]
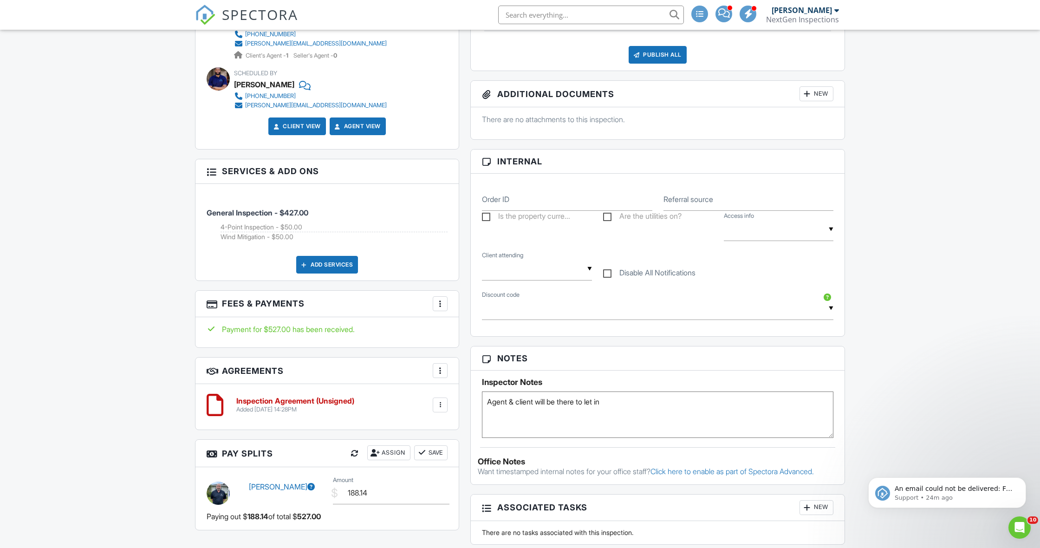
click at [539, 405] on textarea "Agent & client will be there to let in" at bounding box center [657, 414] width 351 height 46
click at [623, 400] on textarea "Agent & client will be there to let in" at bounding box center [657, 414] width 351 height 46
type textarea "Agent will be there to let in. There's a leak in the master bedroom to the righ…"
click at [177, 357] on div "Dashboard Templates Contacts Metrics Automations Settings Pay Reports Support C…" at bounding box center [520, 370] width 1040 height 1484
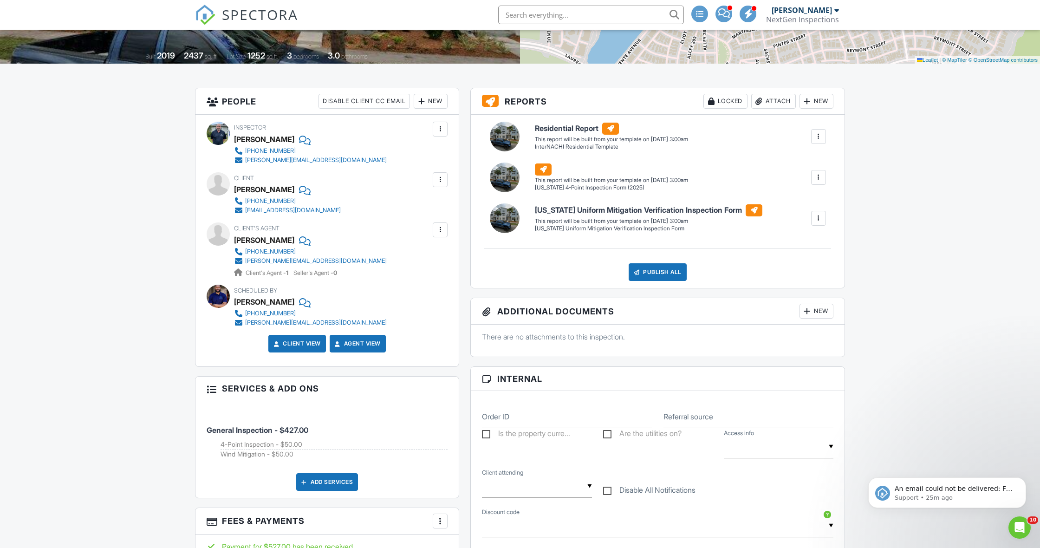
scroll to position [184, 0]
click at [438, 230] on div at bounding box center [439, 230] width 9 height 9
click at [428, 260] on li "Edit" at bounding box center [418, 258] width 47 height 23
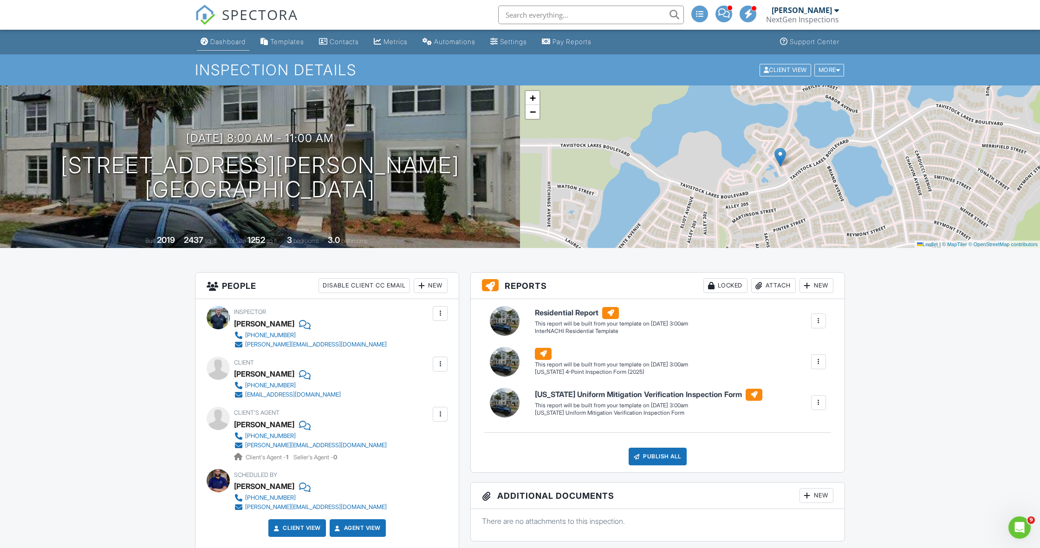
click at [221, 41] on div "Dashboard" at bounding box center [227, 42] width 35 height 8
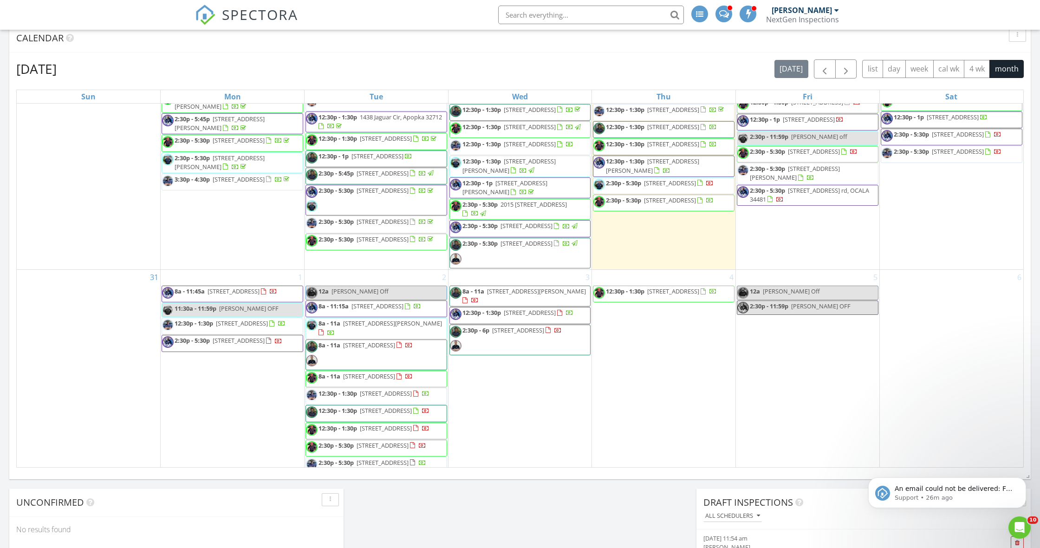
scroll to position [1122, 0]
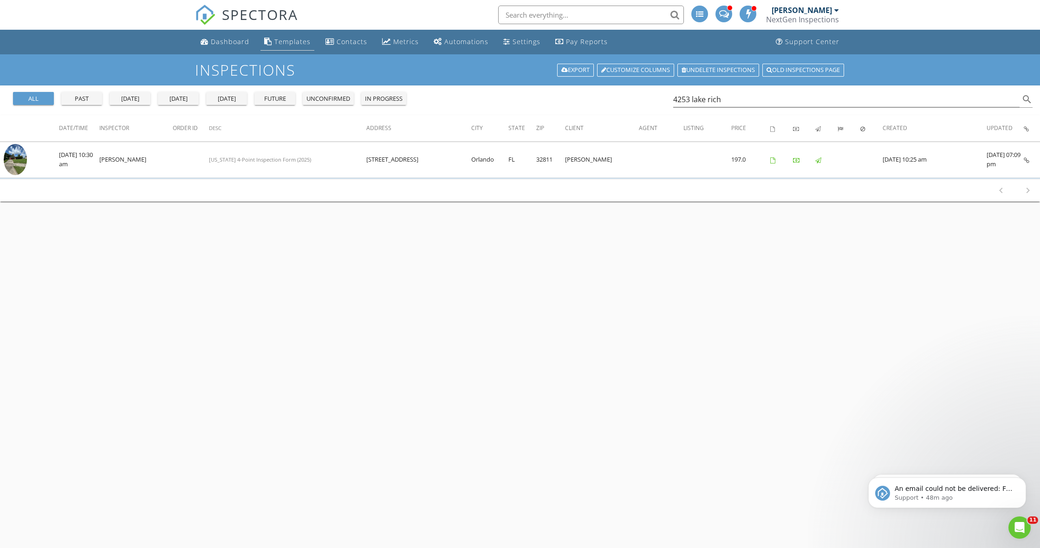
click at [278, 47] on link "Templates" at bounding box center [287, 41] width 54 height 17
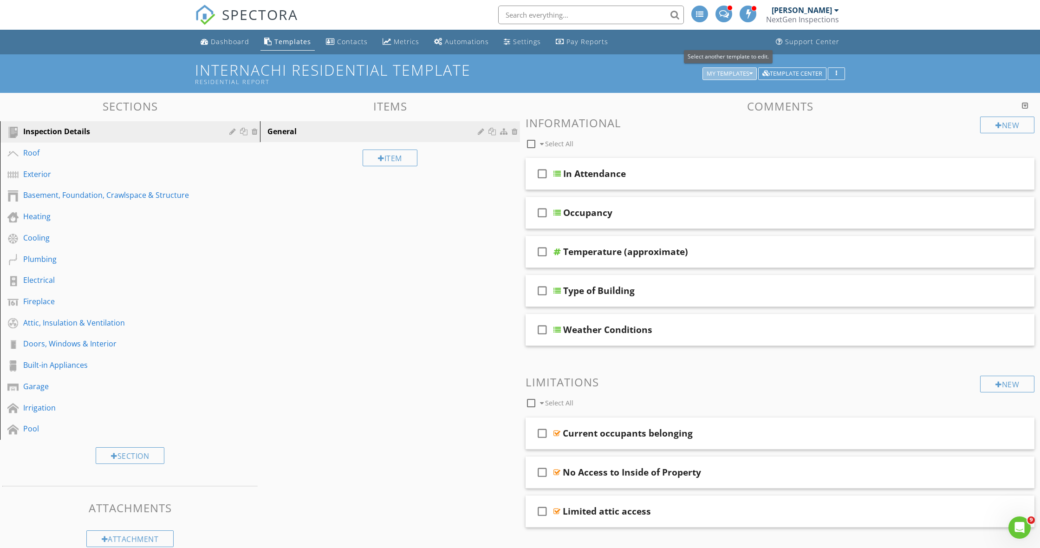
click at [746, 75] on div "My Templates" at bounding box center [730, 74] width 46 height 6
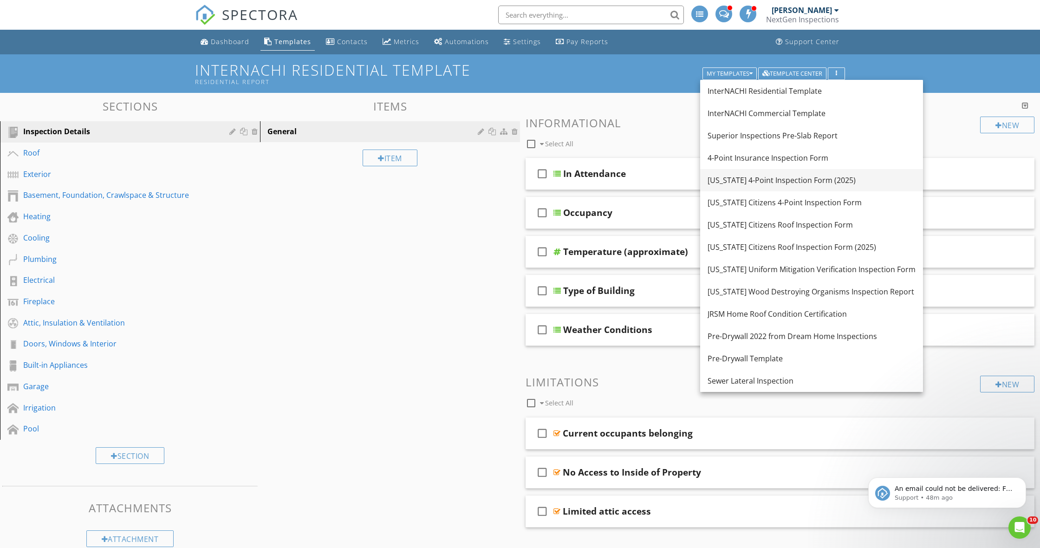
click at [750, 184] on div "[US_STATE] 4-Point Inspection Form (2025)" at bounding box center [811, 180] width 208 height 11
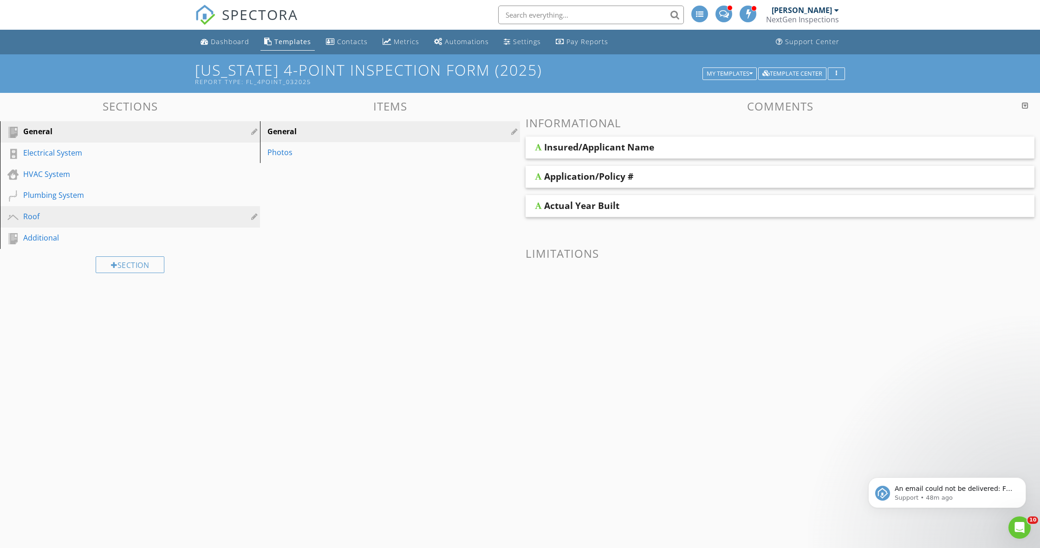
click at [70, 217] on div "Roof" at bounding box center [119, 216] width 193 height 11
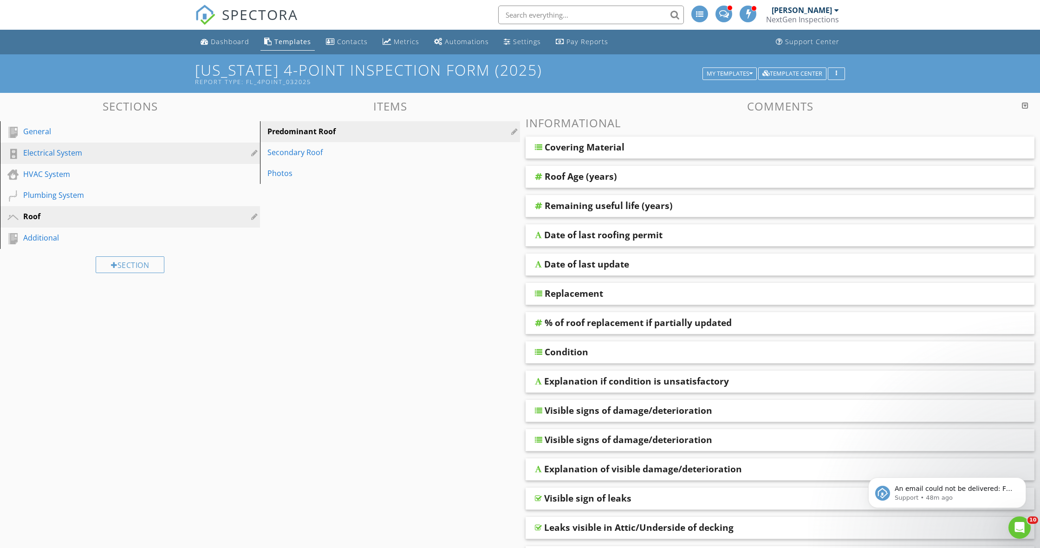
click at [115, 152] on div "Electrical System" at bounding box center [119, 152] width 193 height 11
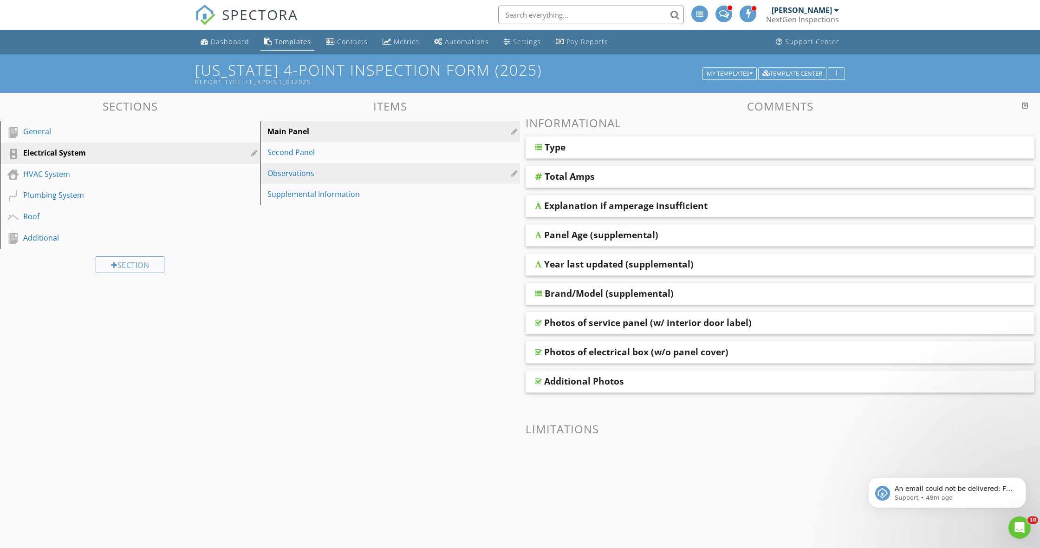
click at [311, 169] on div "Observations" at bounding box center [373, 173] width 213 height 11
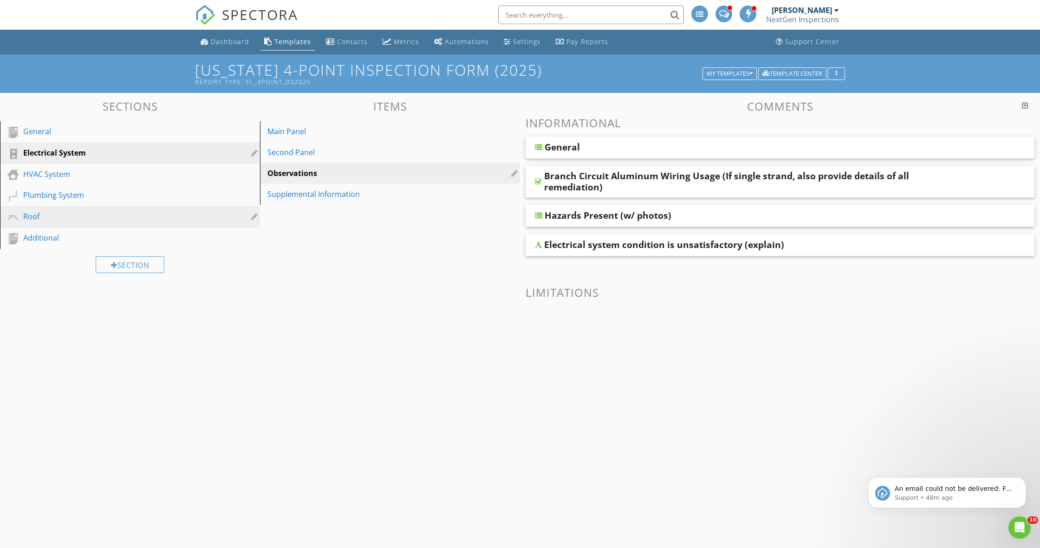
click at [138, 214] on div "Roof" at bounding box center [119, 216] width 193 height 11
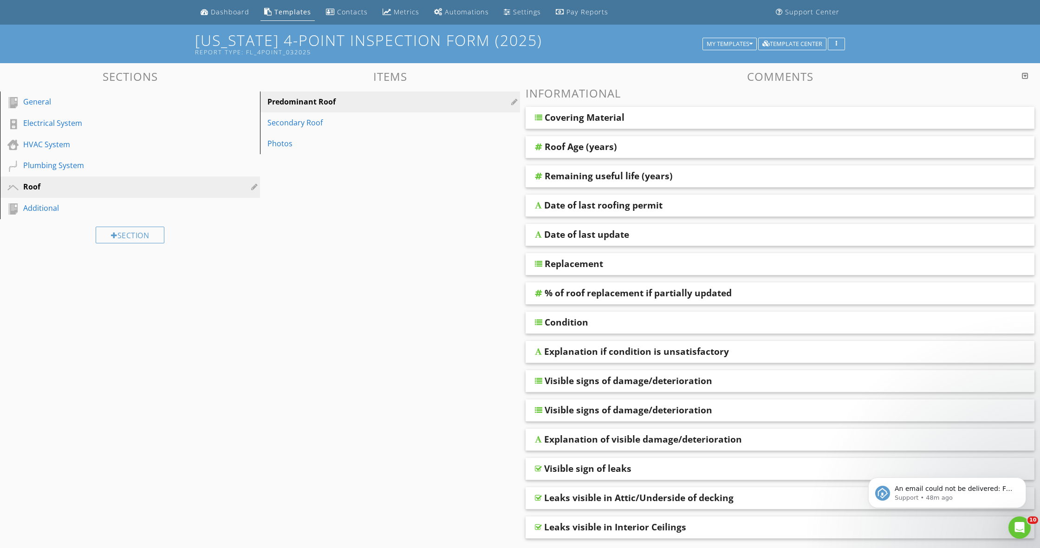
scroll to position [31, 0]
click at [798, 378] on div "Visible signs of damage/deterioration" at bounding box center [729, 379] width 368 height 11
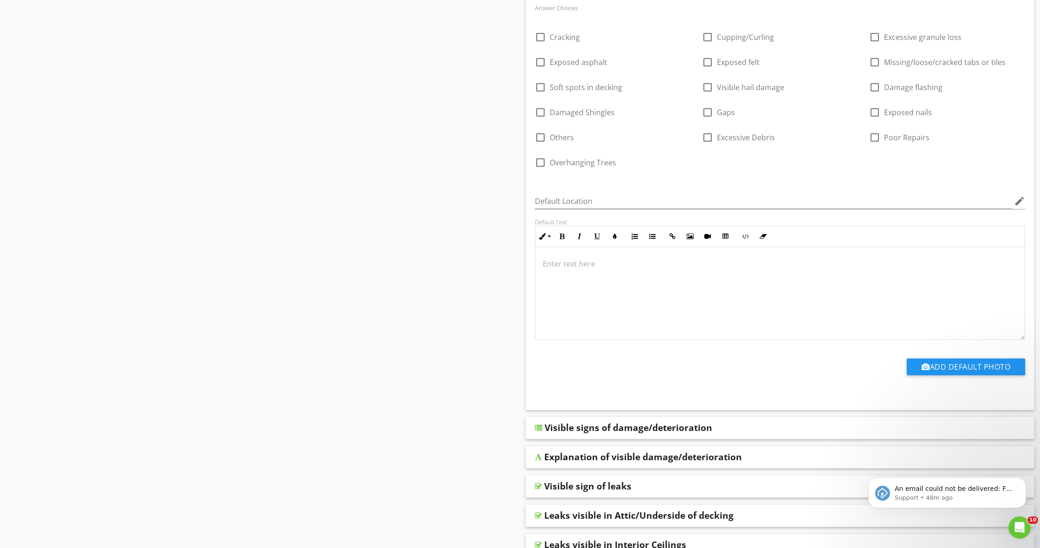
scroll to position [431, 0]
click at [785, 428] on div "Visible signs of damage/deterioration" at bounding box center [729, 426] width 368 height 11
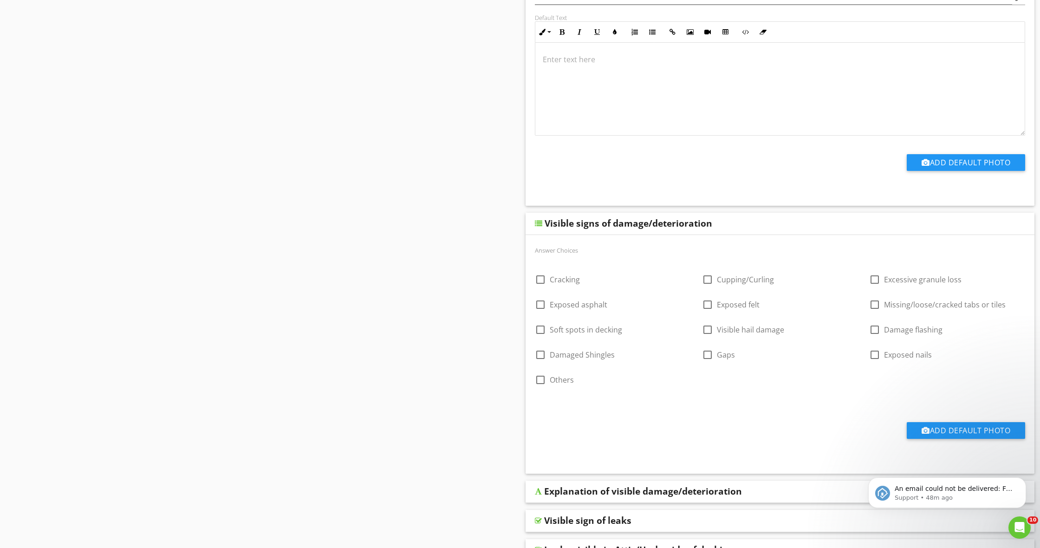
scroll to position [634, 0]
click at [1013, 525] on icon "Open Intercom Messenger" at bounding box center [1018, 526] width 15 height 15
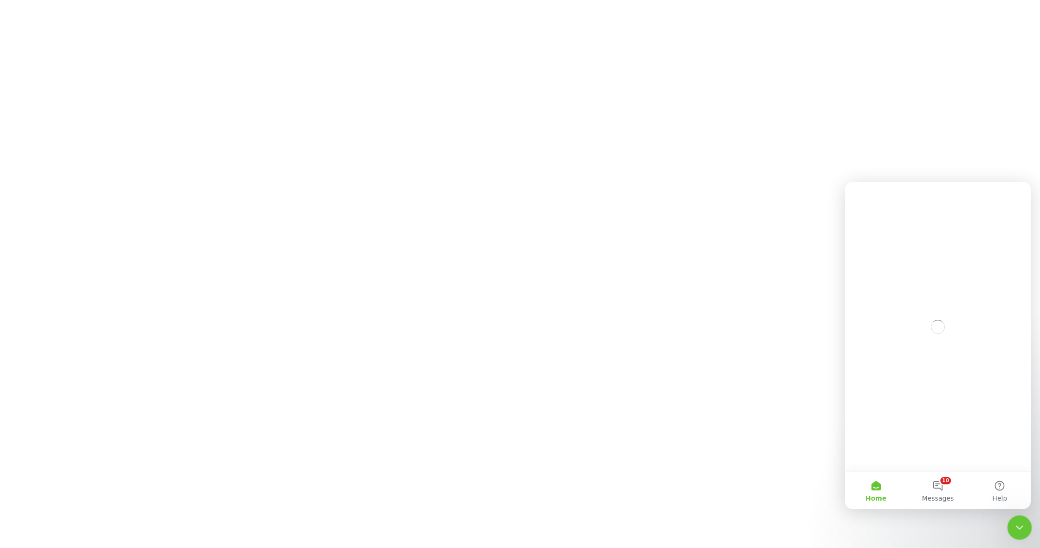
scroll to position [0, 0]
click at [943, 489] on button "10 Messages" at bounding box center [938, 490] width 62 height 37
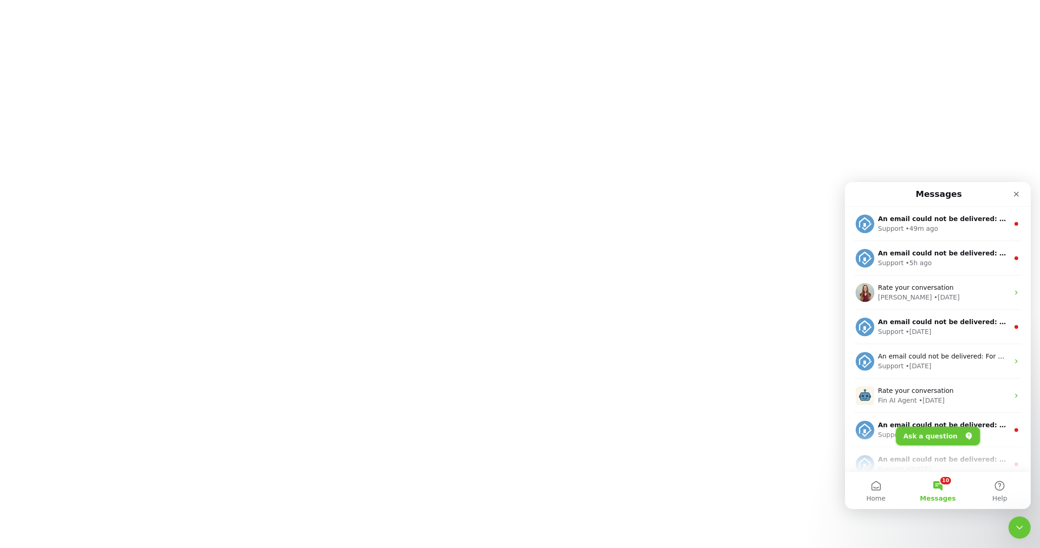
click at [944, 438] on button "Ask a question" at bounding box center [938, 436] width 84 height 19
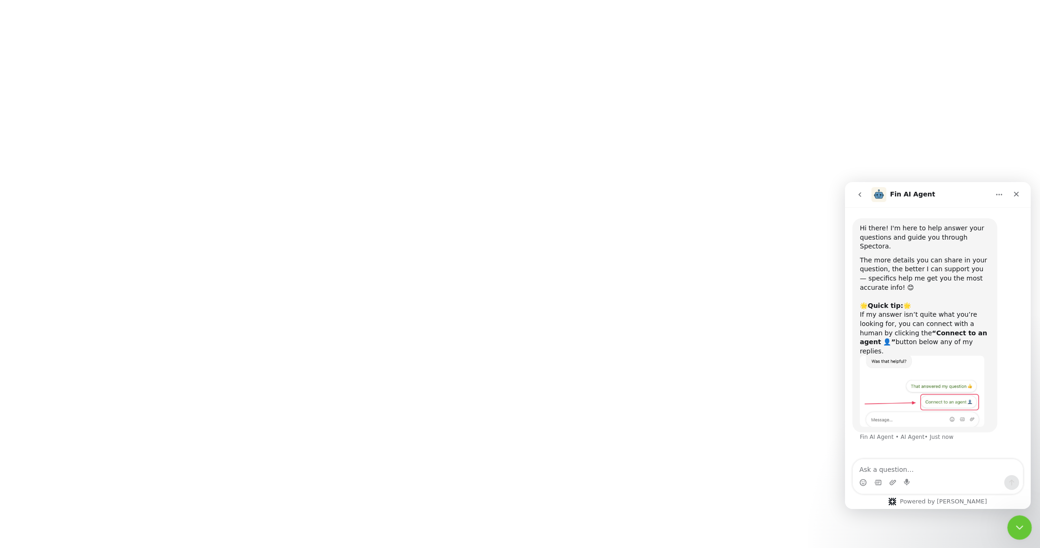
drag, startPoint x: 1025, startPoint y: 532, endPoint x: 1019, endPoint y: 522, distance: 10.8
click at [1026, 532] on div "Close Intercom Messenger" at bounding box center [1018, 526] width 22 height 22
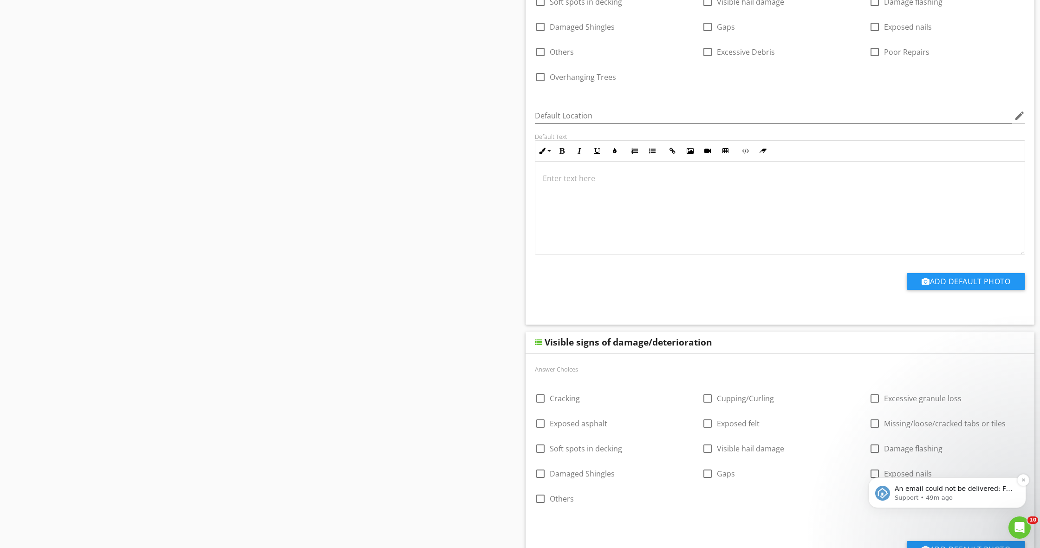
scroll to position [521, 0]
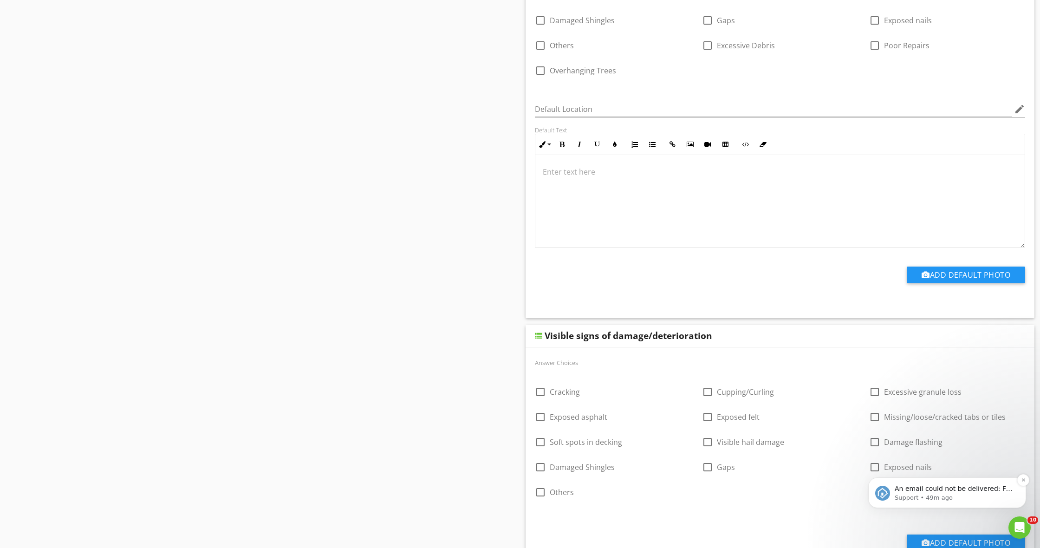
click at [956, 498] on p "Support • 49m ago" at bounding box center [955, 497] width 120 height 8
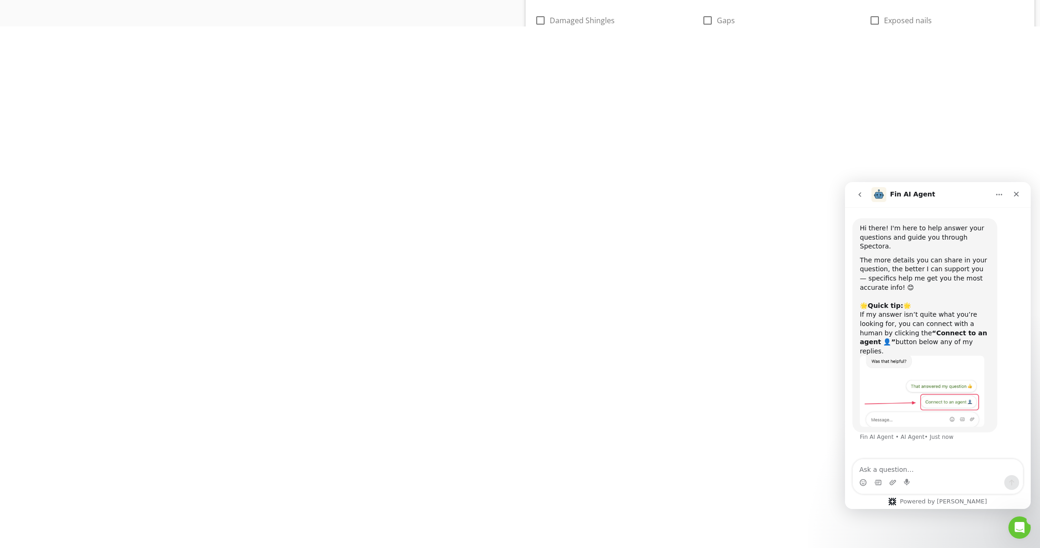
scroll to position [0, 0]
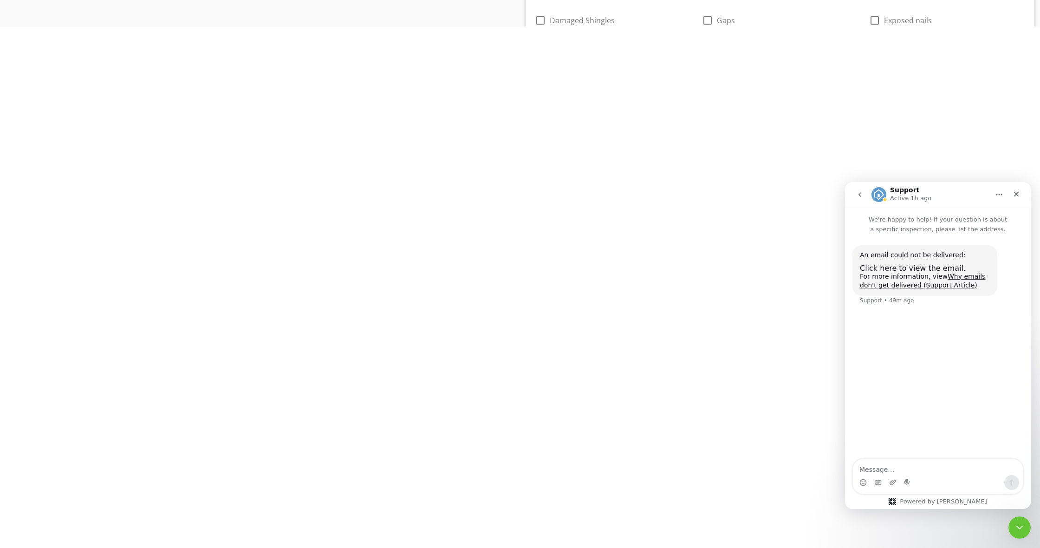
click at [860, 201] on button "go back" at bounding box center [860, 195] width 18 height 18
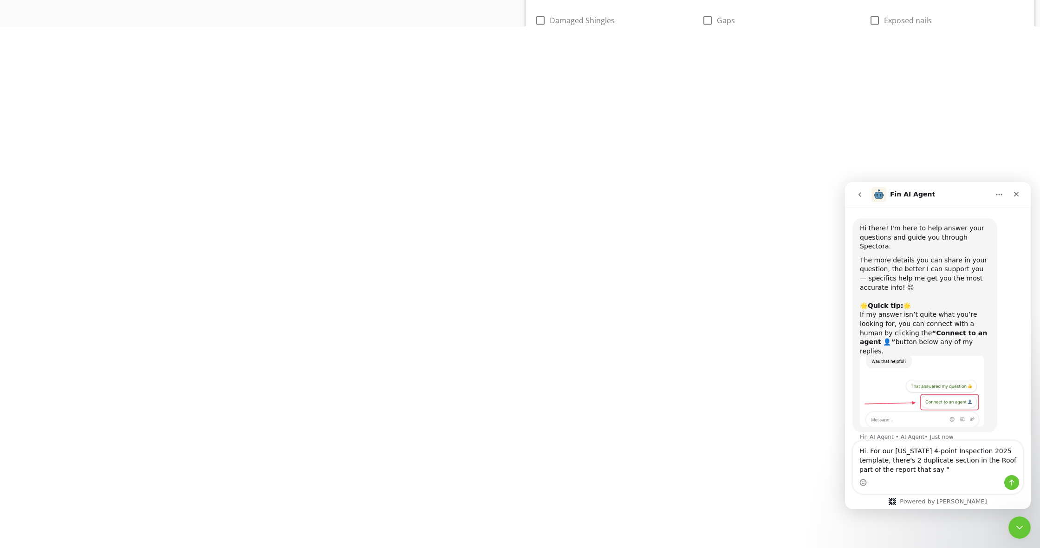
type textarea "Hi. For our Florida 4-point Inspection 2025 template, there's 2 duplicate secti…"
click at [503, 0] on html "SPECTORA Curtis Antoine NextGen Inspections Role: Inspector Change Role Dashboa…" at bounding box center [520, 0] width 1040 height 0
drag, startPoint x: 1024, startPoint y: 525, endPoint x: 1010, endPoint y: 518, distance: 16.0
click at [1025, 525] on div "Close Intercom Messenger" at bounding box center [1018, 526] width 22 height 22
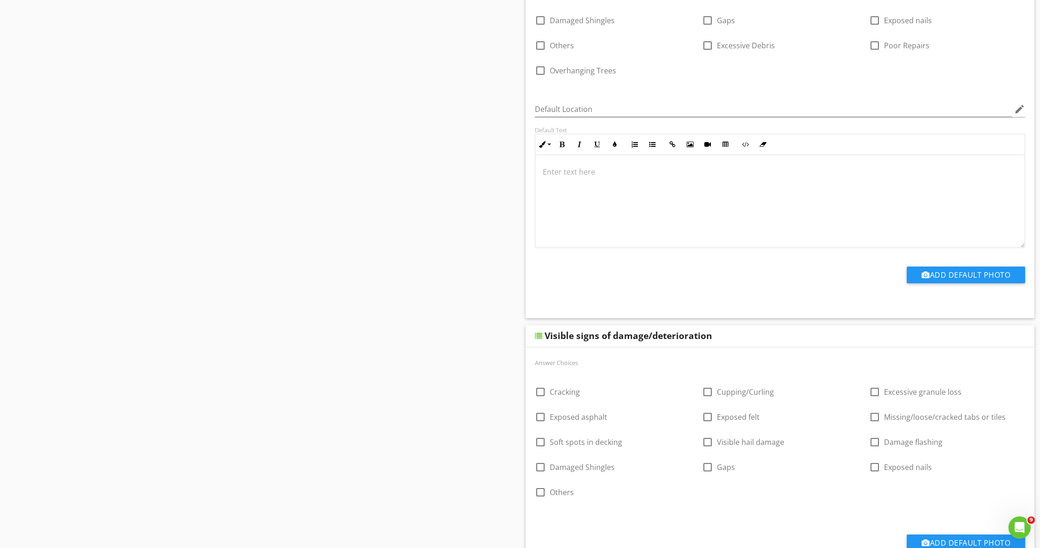
scroll to position [511, 0]
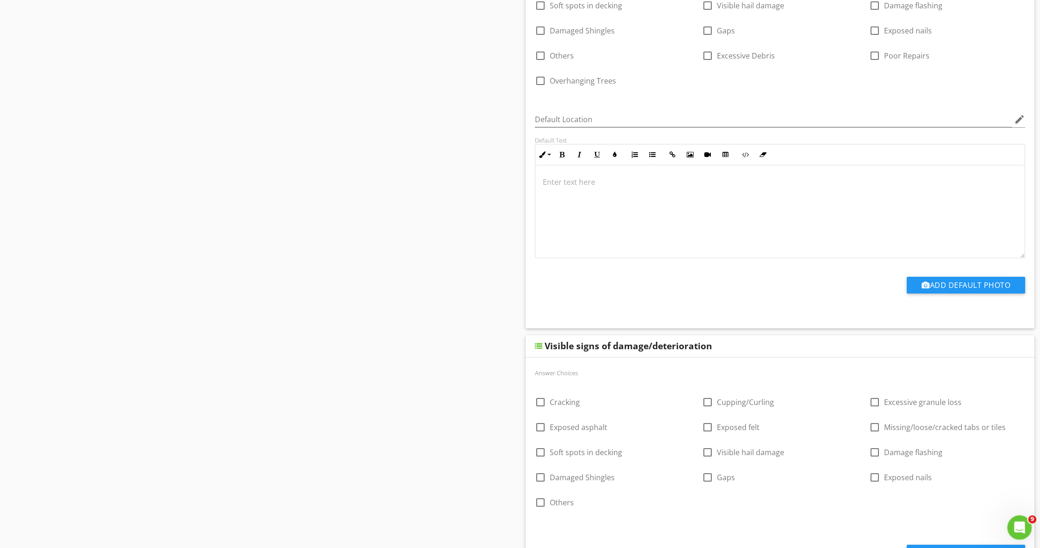
click at [1015, 531] on div "Open Intercom Messenger" at bounding box center [1018, 526] width 31 height 31
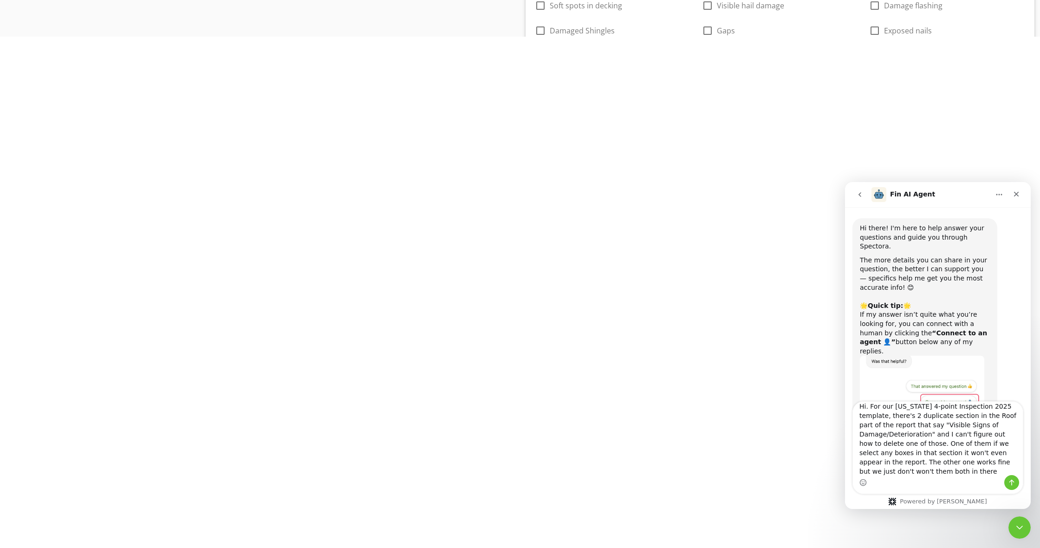
scroll to position [17, 0]
type textarea "Hi. For our Florida 4-point Inspection 2025 template, there's 2 duplicate secti…"
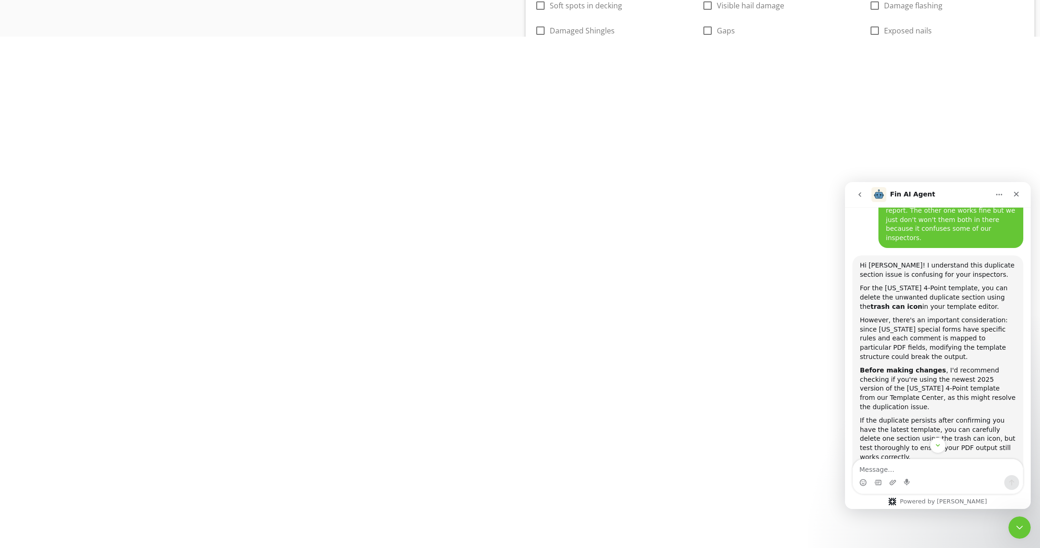
scroll to position [313, 0]
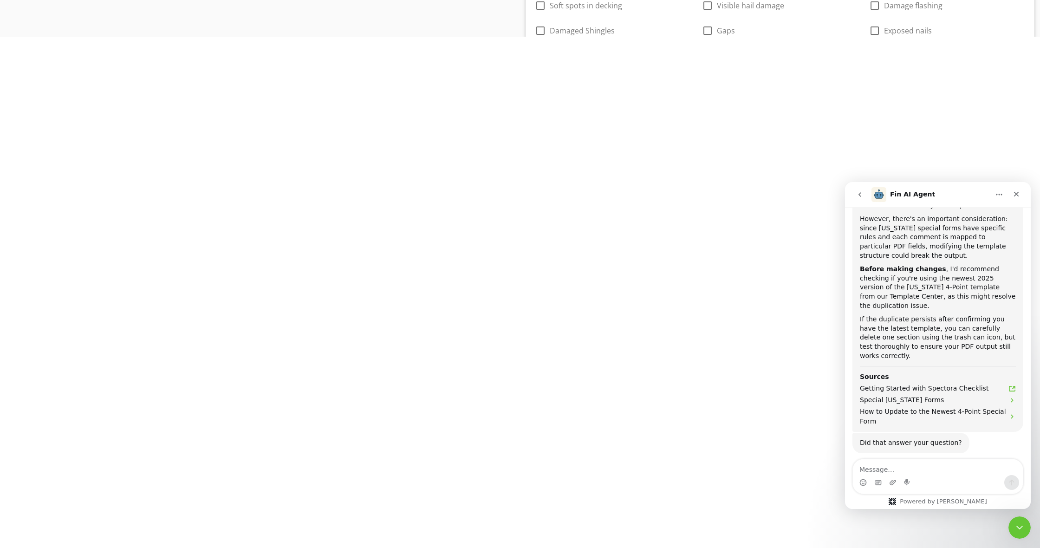
click at [962, 493] on button "Connect to an agent 👤" at bounding box center [973, 502] width 91 height 19
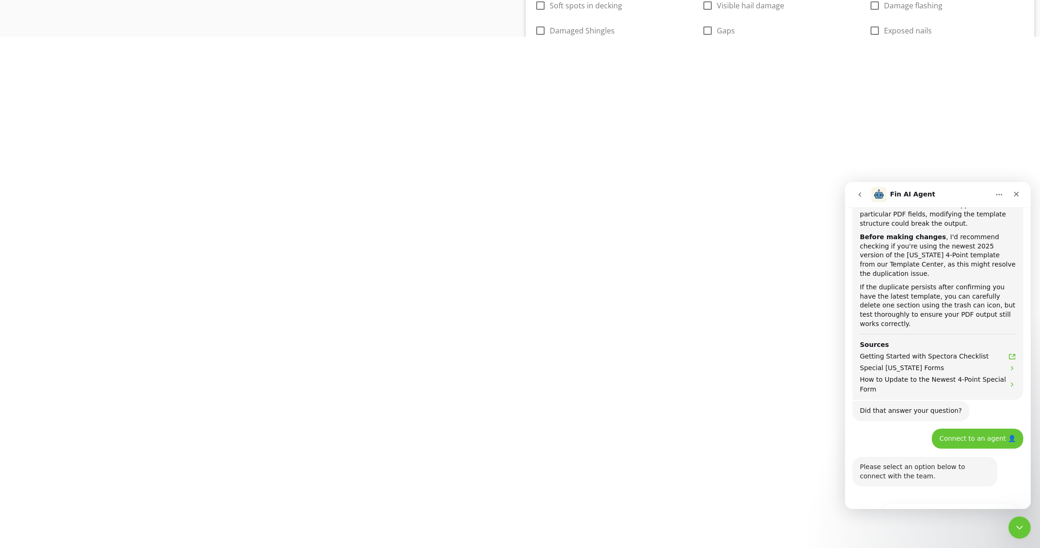
scroll to position [461, 0]
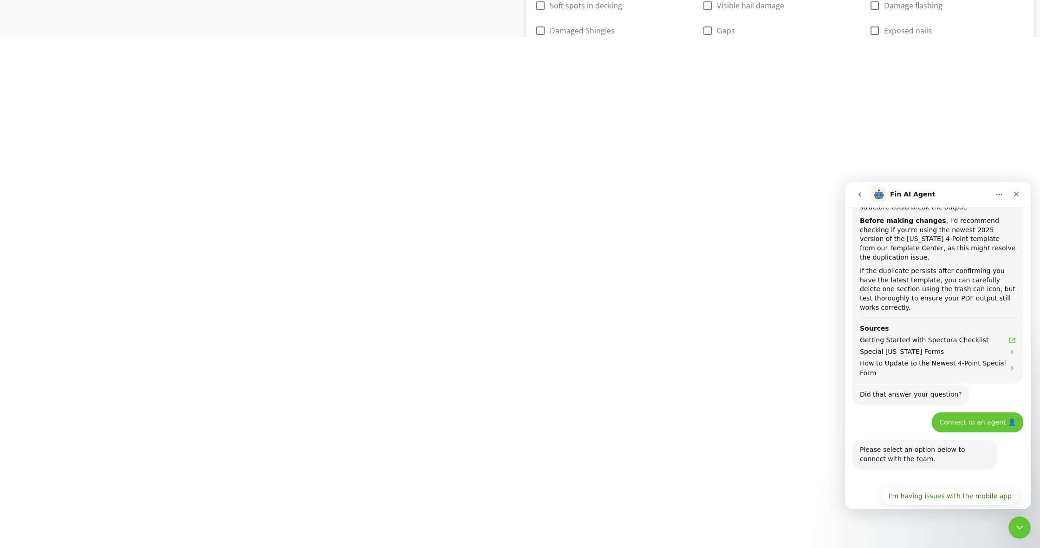
click at [912, 533] on button "I have questions about something else" at bounding box center [949, 542] width 140 height 19
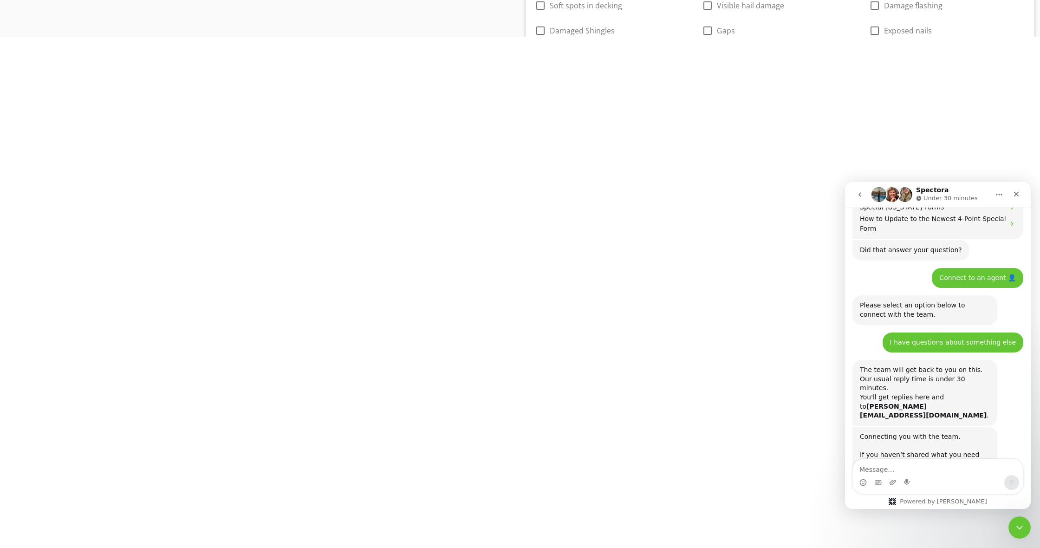
scroll to position [605, 0]
drag, startPoint x: 1024, startPoint y: 523, endPoint x: 1998, endPoint y: 1017, distance: 1092.0
click at [1025, 522] on div "Close Intercom Messenger" at bounding box center [1018, 526] width 22 height 22
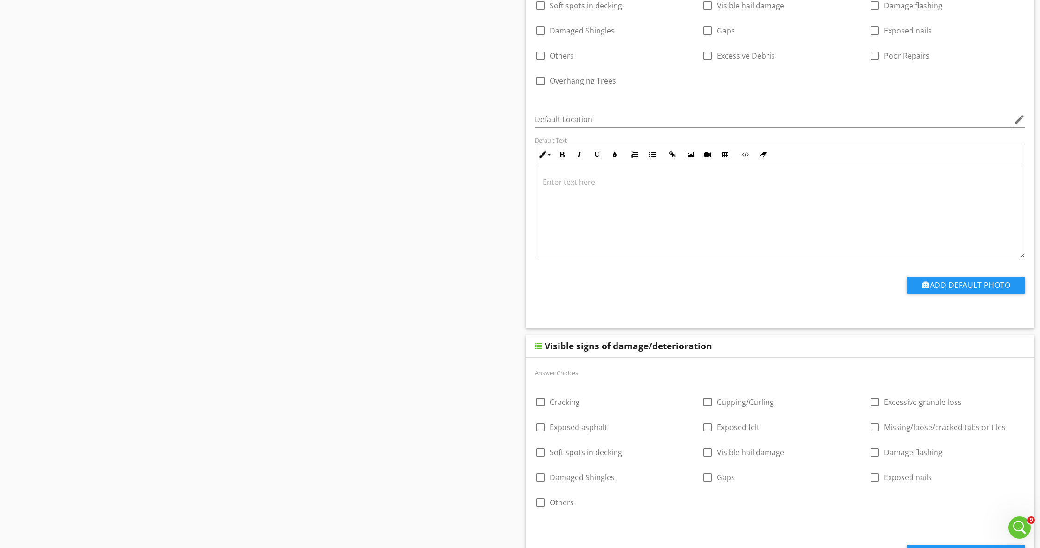
click at [1026, 350] on div "Visible signs of damage/deterioration" at bounding box center [779, 346] width 509 height 22
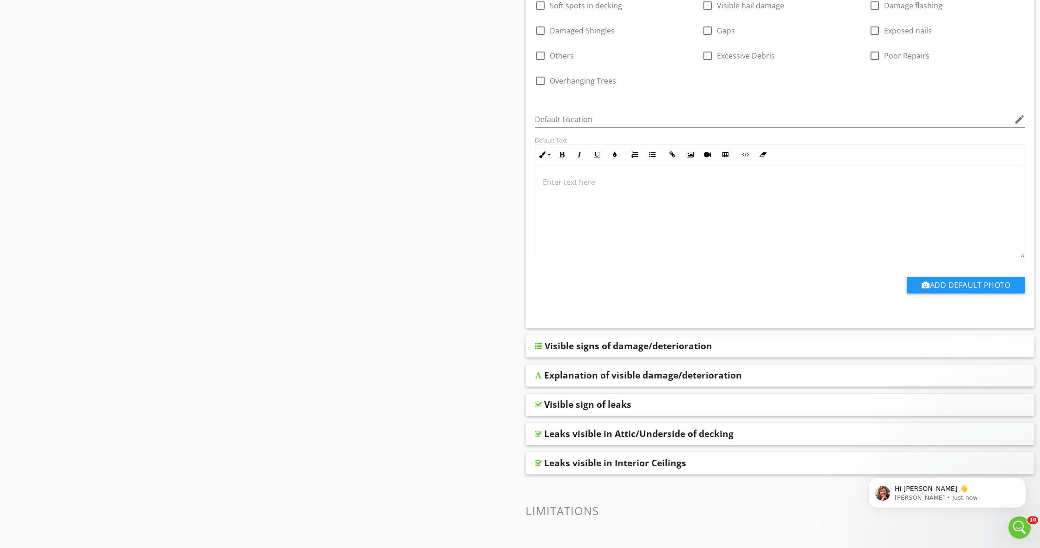
scroll to position [0, 0]
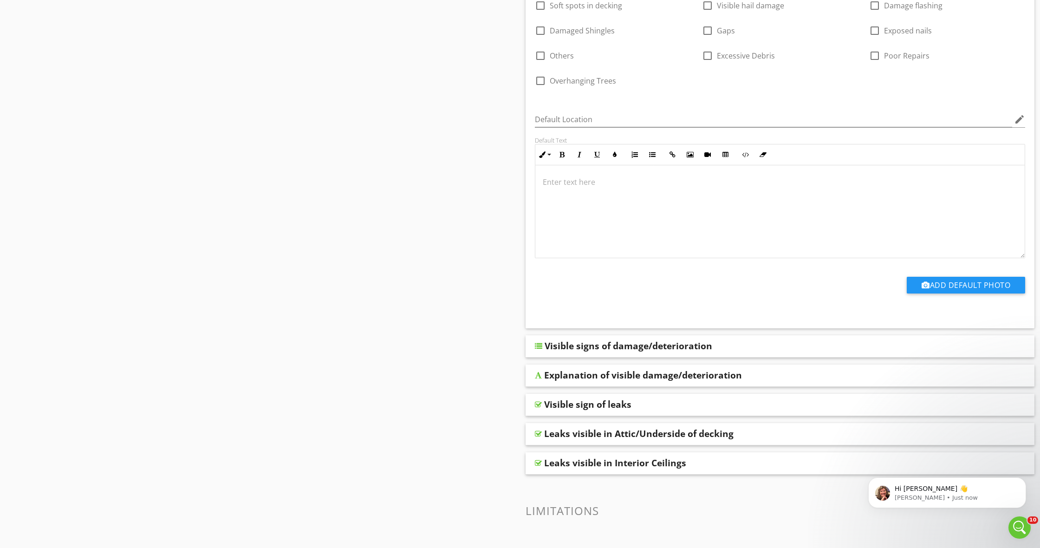
click at [538, 347] on div at bounding box center [538, 345] width 7 height 7
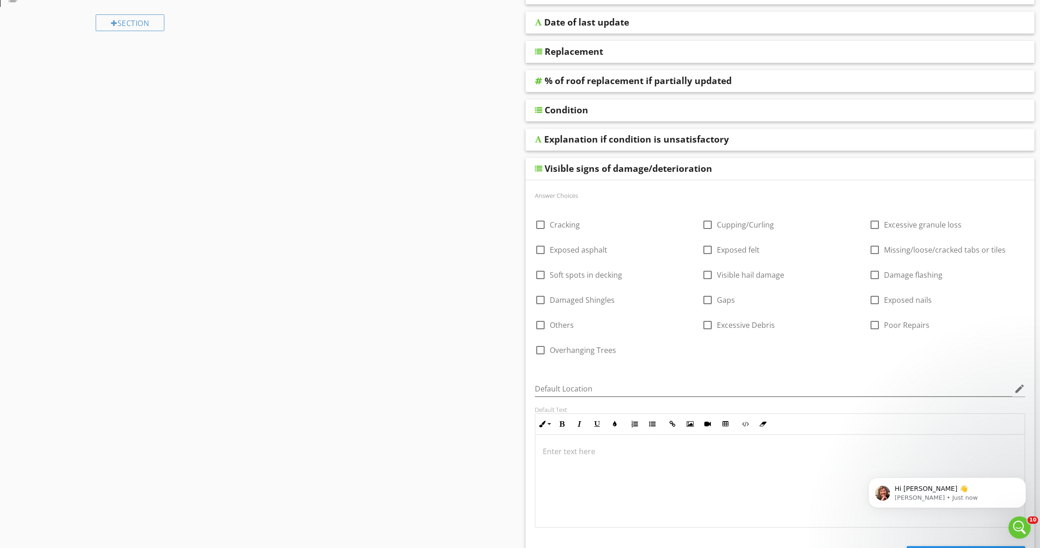
scroll to position [241, 0]
click at [943, 492] on p "Hi Curtis 👋" at bounding box center [955, 488] width 120 height 9
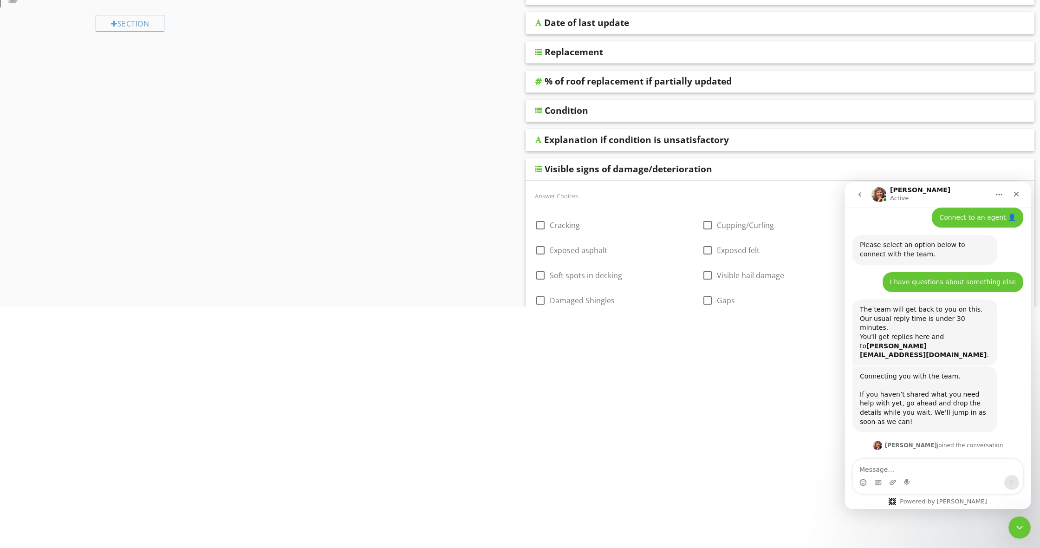
scroll to position [664, 0]
type textarea "Hey Shannon. Thanks"
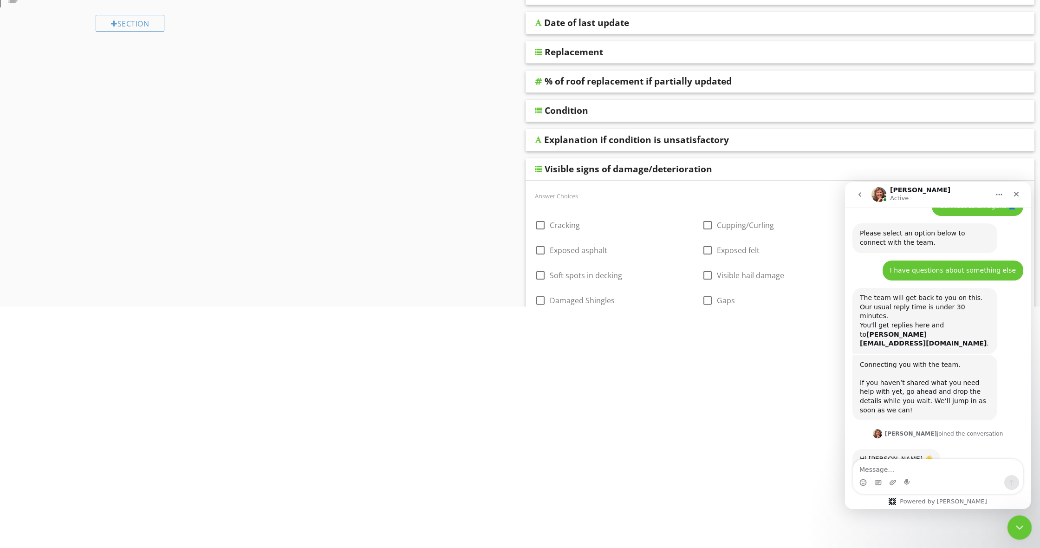
click at [1022, 530] on icon "Close Intercom Messenger" at bounding box center [1017, 525] width 11 height 11
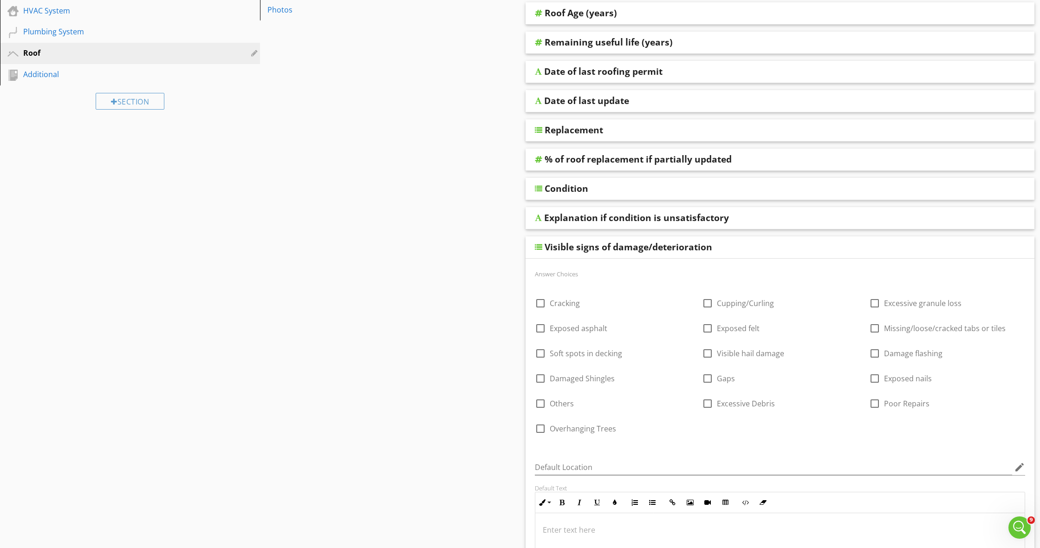
scroll to position [124, 0]
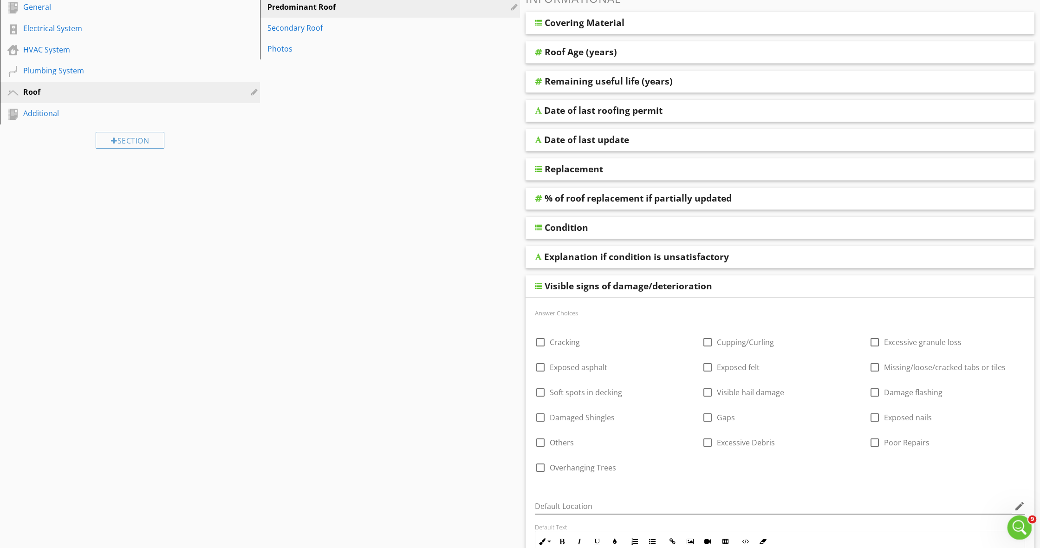
click at [1020, 522] on icon "Open Intercom Messenger" at bounding box center [1018, 526] width 15 height 15
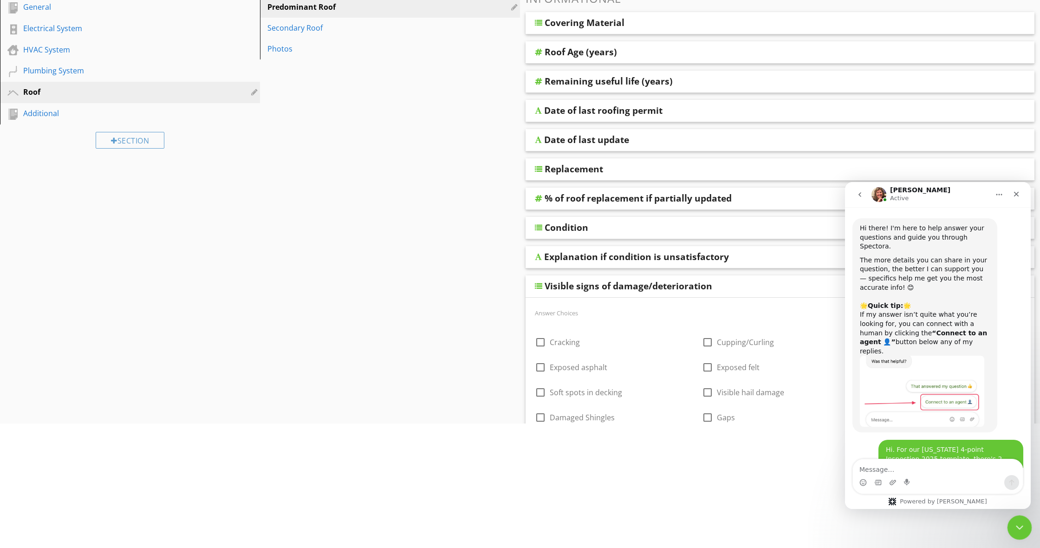
scroll to position [676, 0]
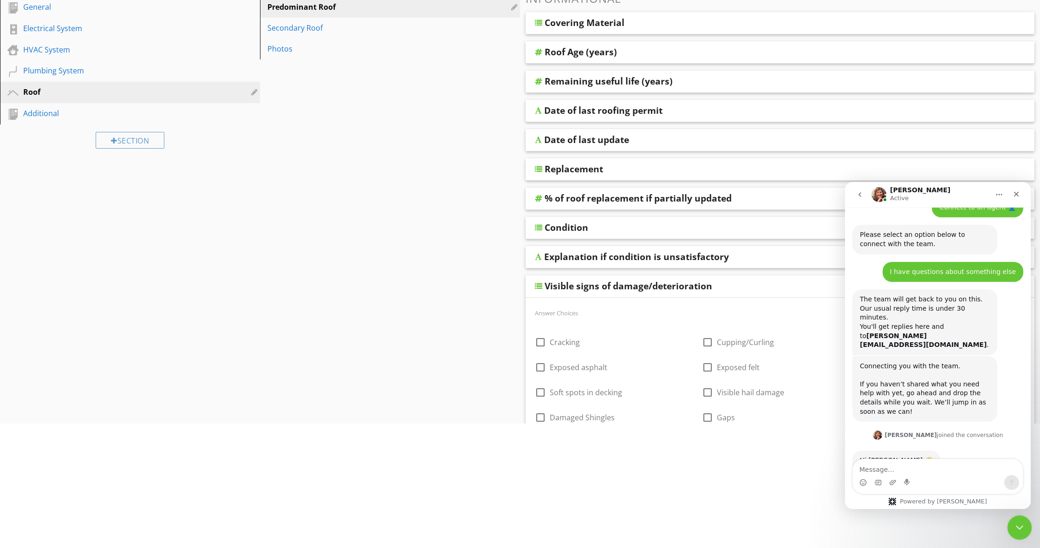
click at [1012, 526] on div "Close Intercom Messenger" at bounding box center [1018, 526] width 22 height 22
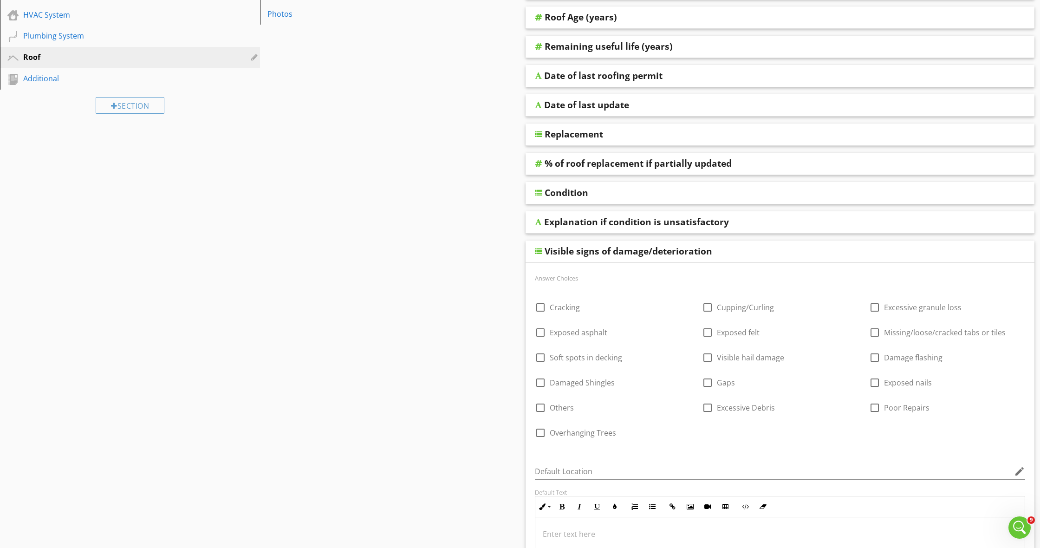
scroll to position [164, 0]
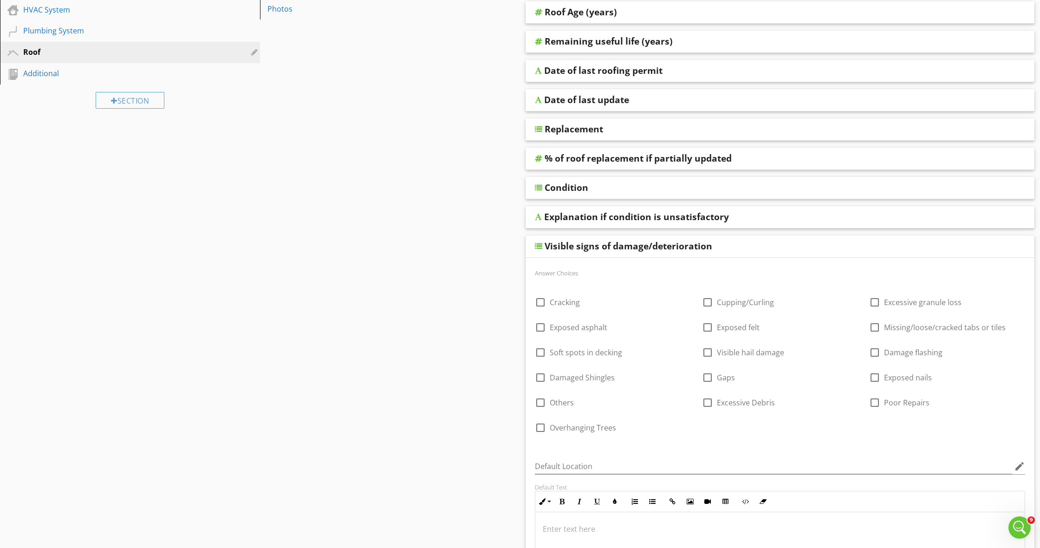
click at [770, 240] on div "Visible signs of damage/deterioration" at bounding box center [729, 245] width 368 height 11
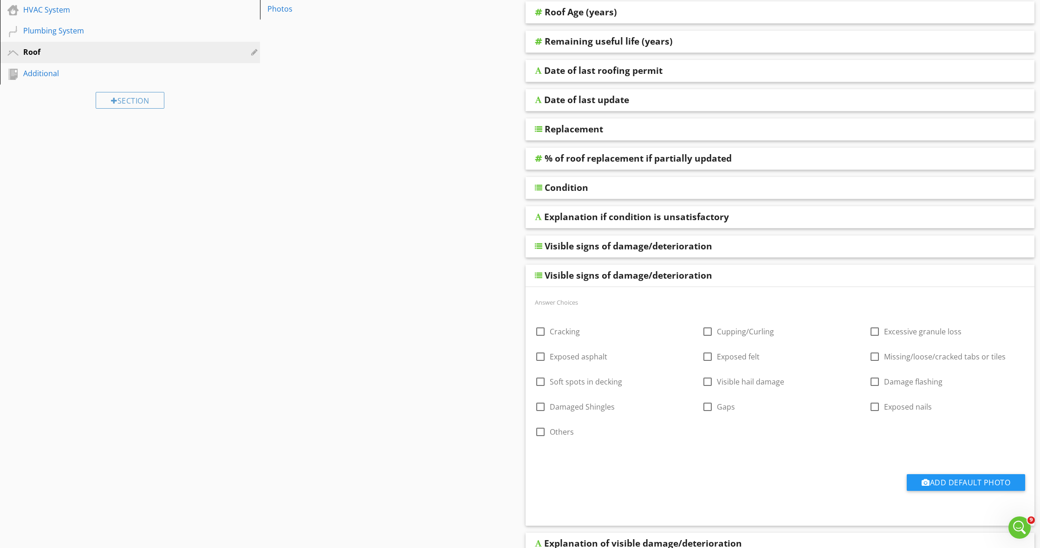
click at [752, 277] on div "Visible signs of damage/deterioration" at bounding box center [729, 275] width 368 height 11
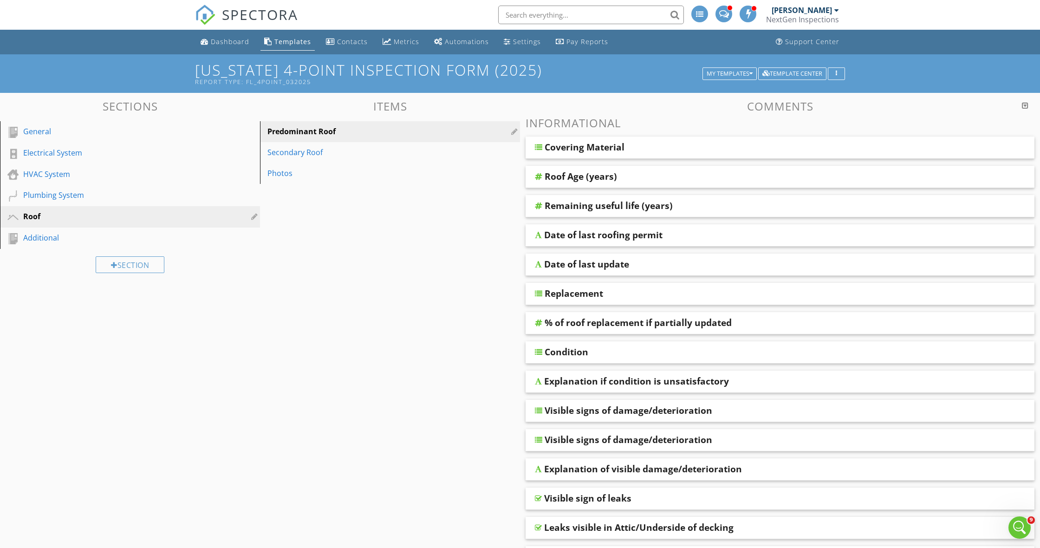
scroll to position [0, 0]
click at [1023, 107] on div at bounding box center [1025, 105] width 6 height 7
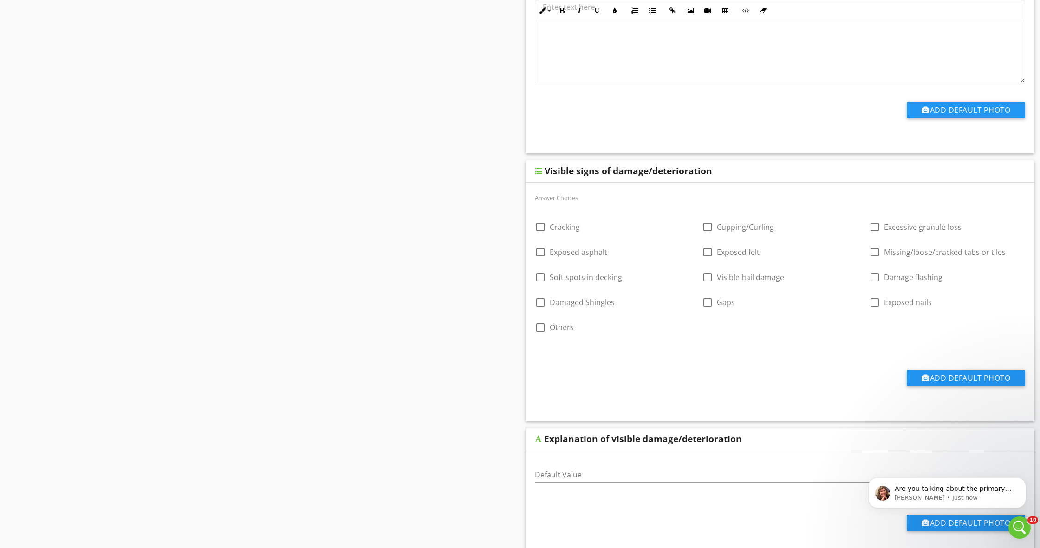
scroll to position [673, 0]
click at [951, 494] on p "Shannon • 3m ago" at bounding box center [955, 497] width 120 height 8
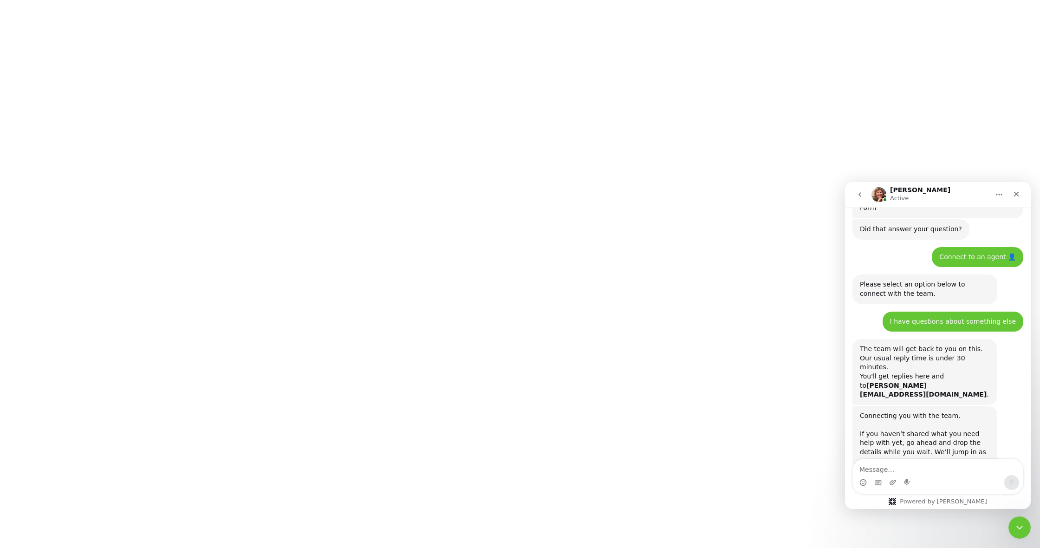
scroll to position [728, 0]
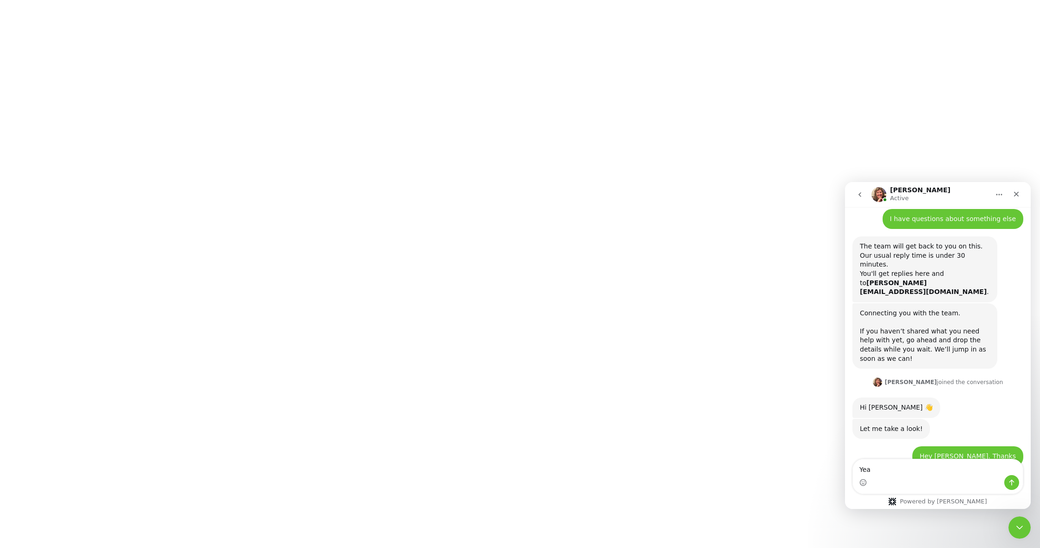
type textarea "Yeah"
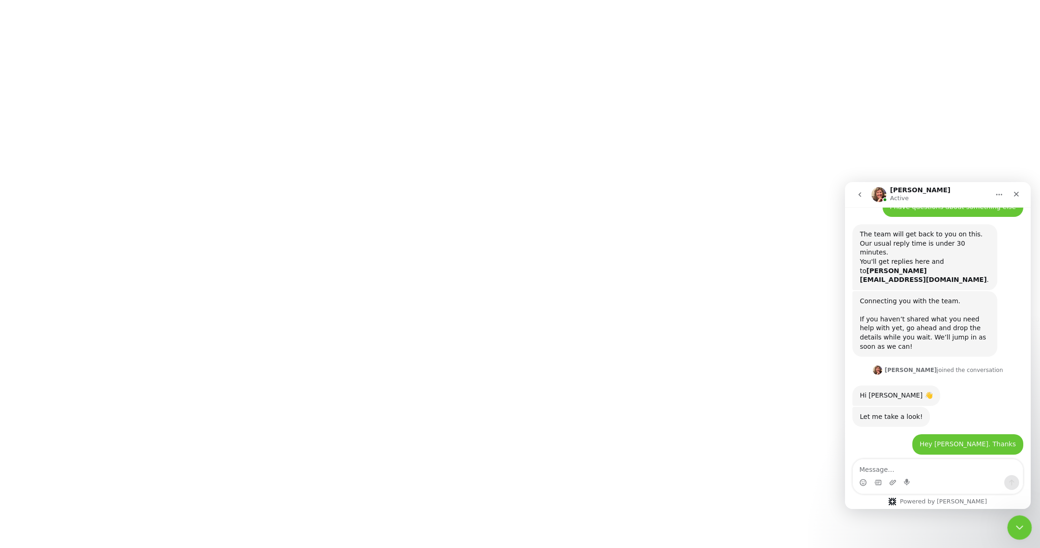
drag, startPoint x: 1011, startPoint y: 520, endPoint x: 1992, endPoint y: 1015, distance: 1098.9
click at [1010, 519] on div "Close Intercom Messenger" at bounding box center [1018, 526] width 22 height 22
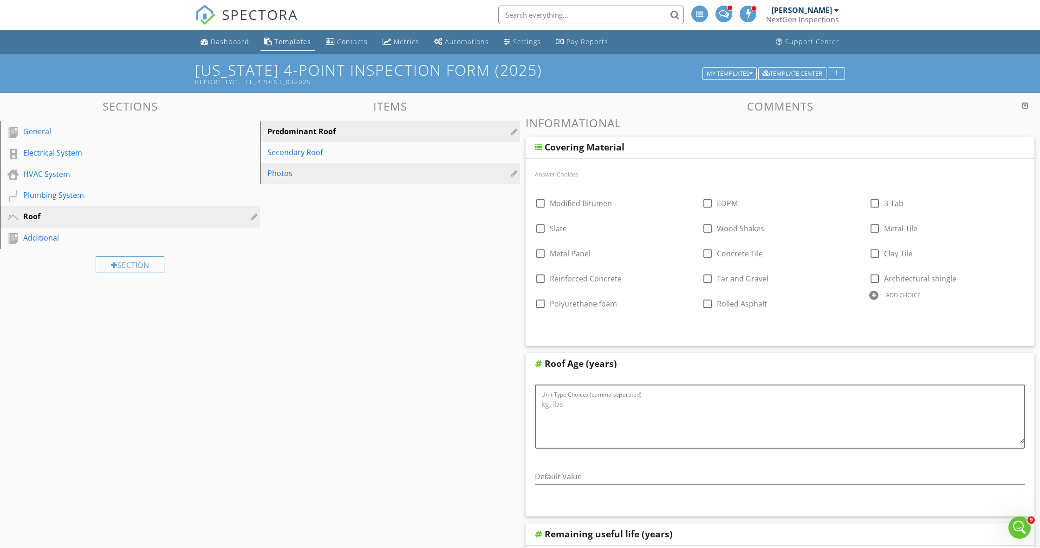
scroll to position [0, 0]
click at [298, 148] on div "Secondary Roof" at bounding box center [373, 152] width 213 height 11
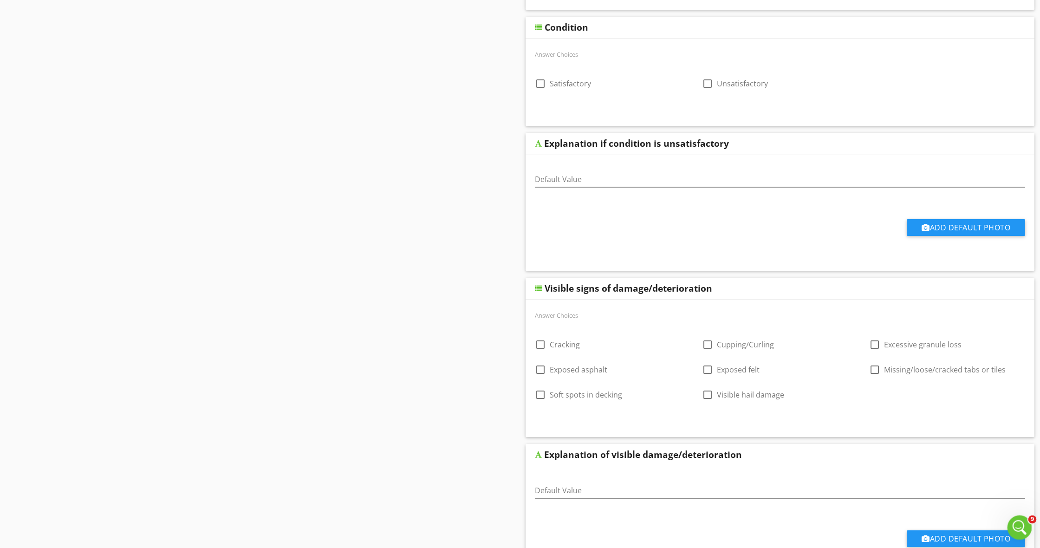
scroll to position [1127, 0]
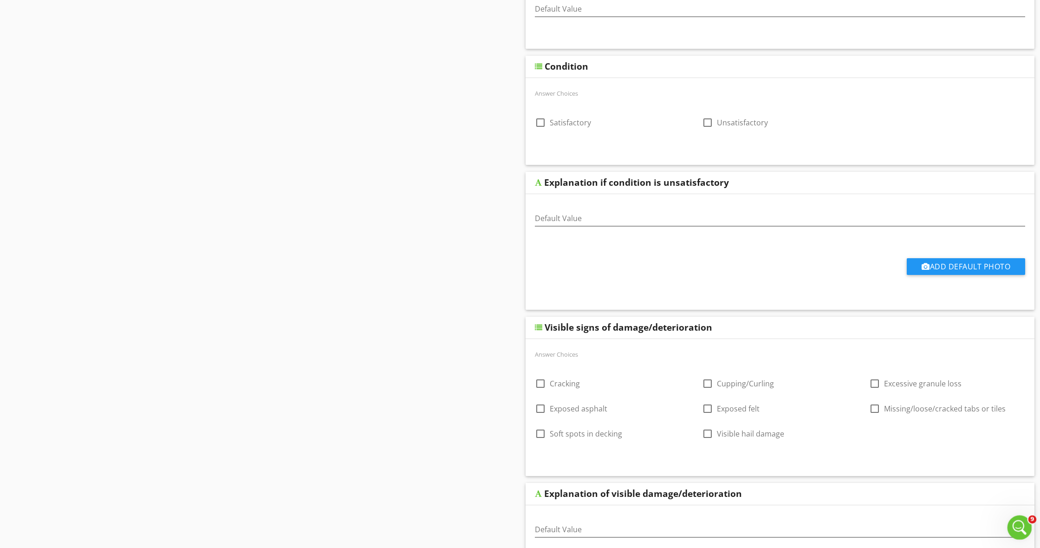
click at [1028, 520] on div "Open Intercom Messenger" at bounding box center [1018, 526] width 31 height 31
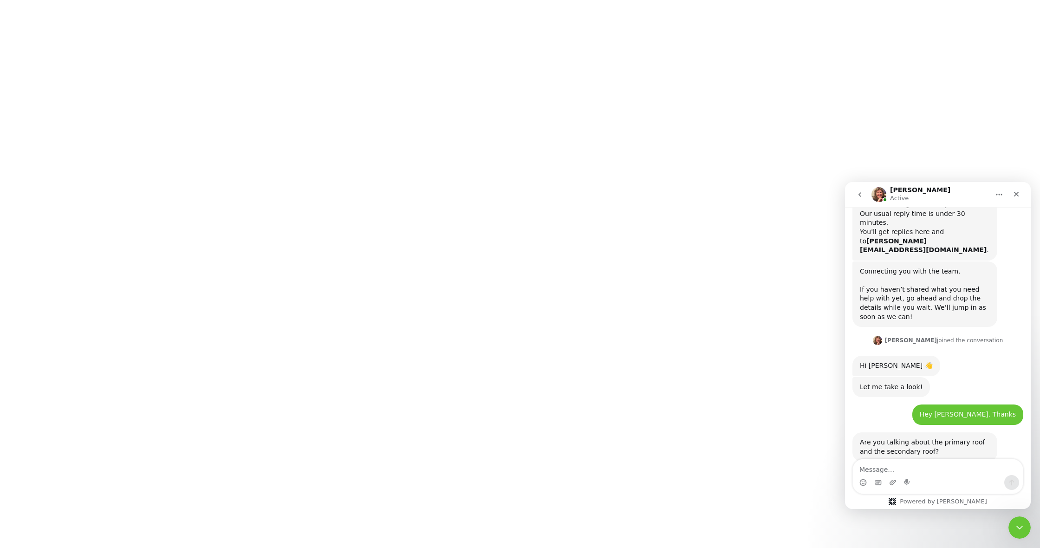
scroll to position [776, 0]
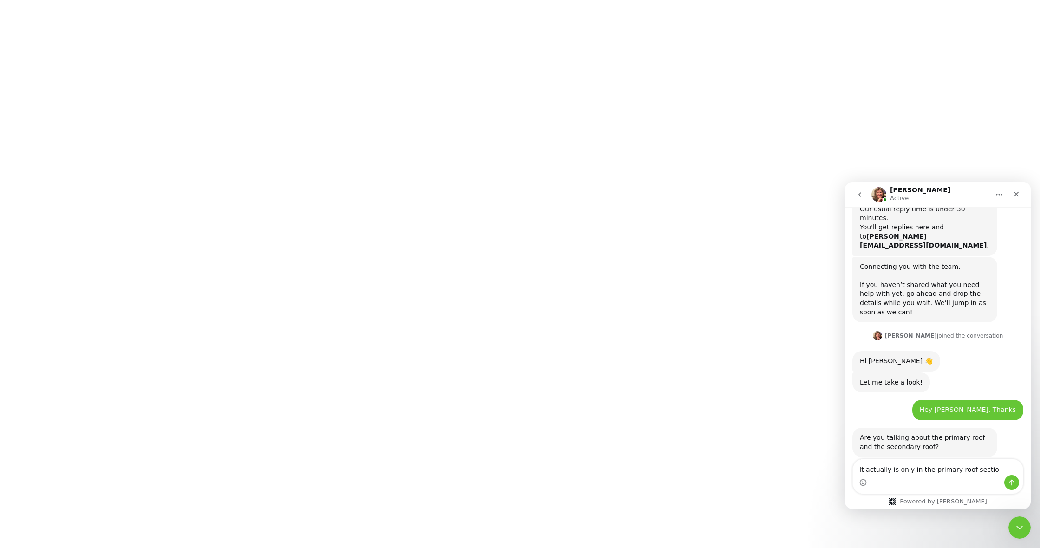
type textarea "It actually is only in the primary roof section"
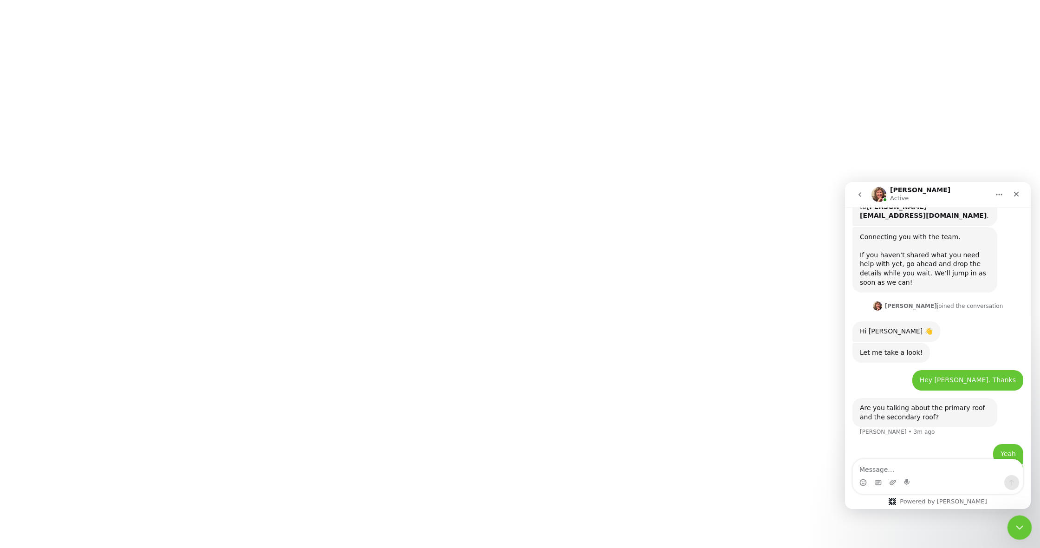
click at [1012, 521] on div "Close Intercom Messenger" at bounding box center [1018, 526] width 22 height 22
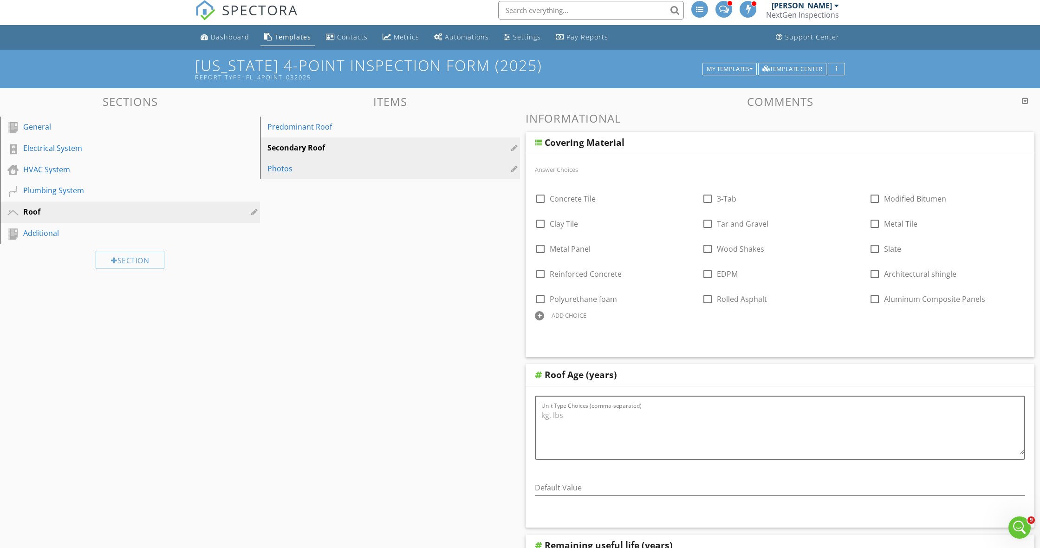
scroll to position [0, 0]
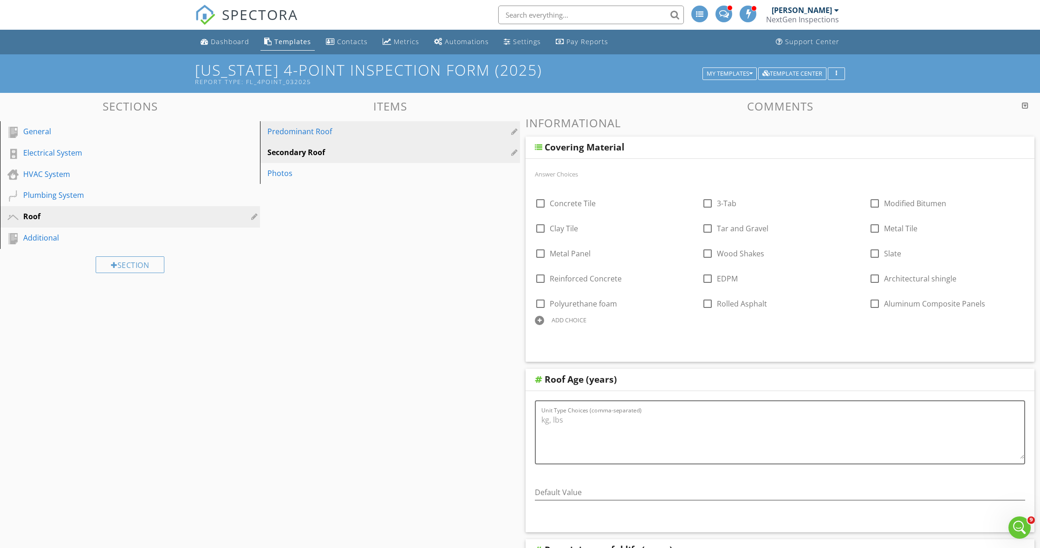
click at [322, 136] on div "Predominant Roof" at bounding box center [373, 131] width 213 height 11
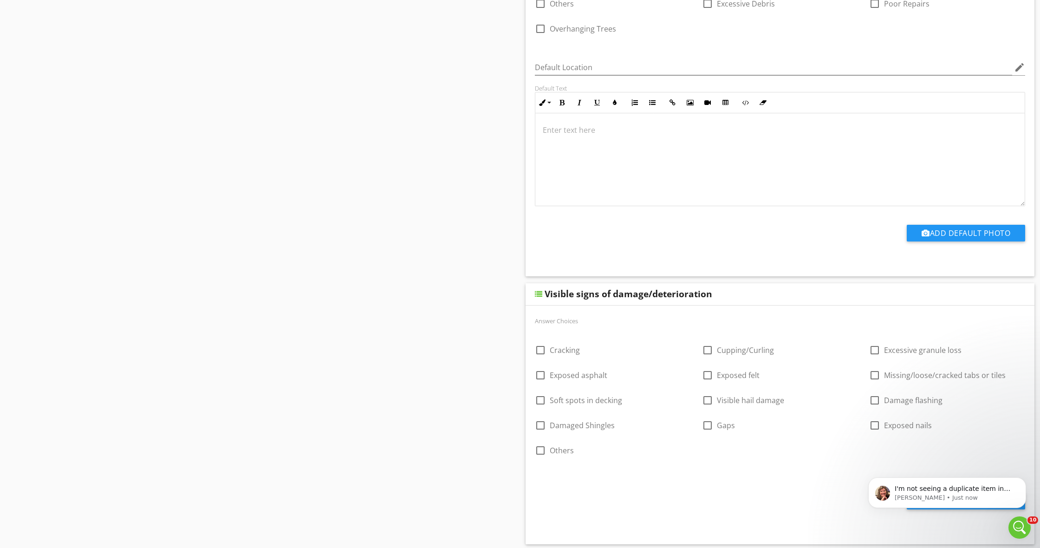
scroll to position [1614, 0]
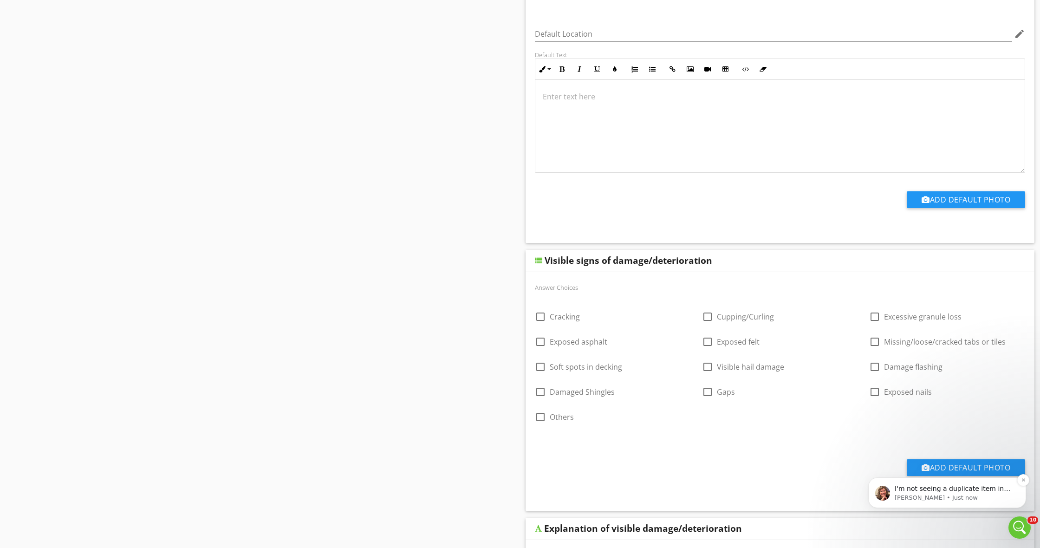
click at [936, 499] on p "[PERSON_NAME] • Just now" at bounding box center [955, 497] width 120 height 8
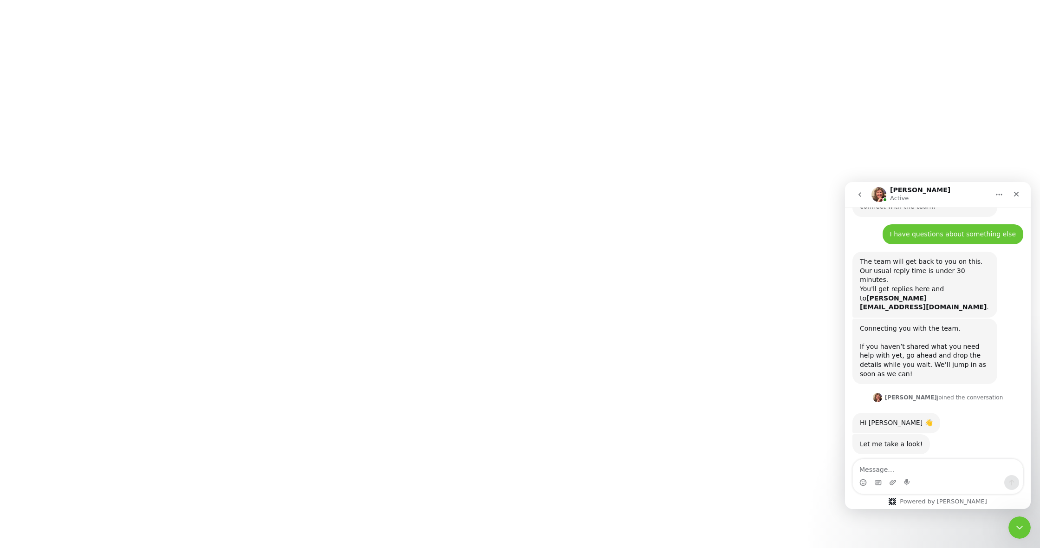
scroll to position [830, 0]
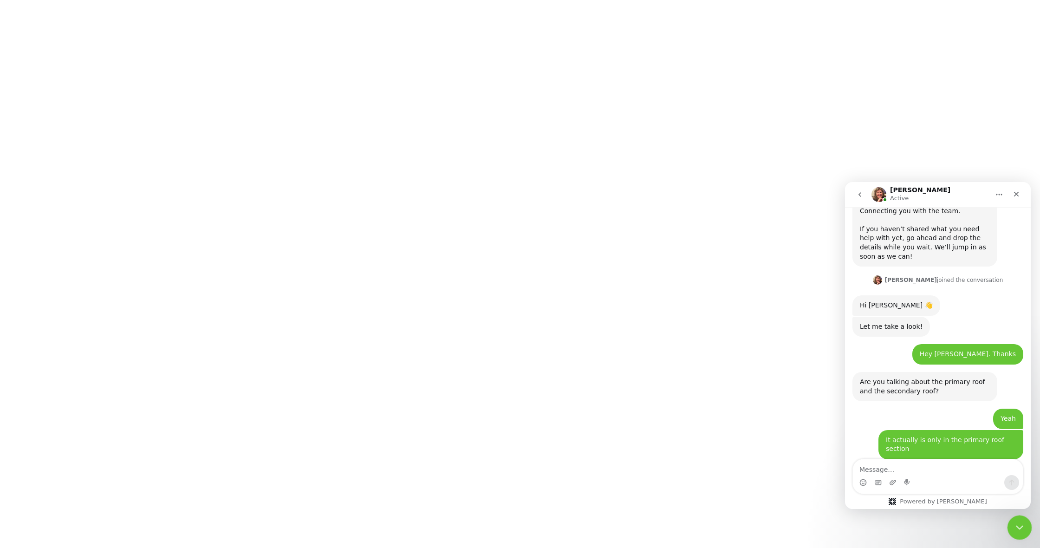
click at [1025, 524] on div "Close Intercom Messenger" at bounding box center [1018, 526] width 22 height 22
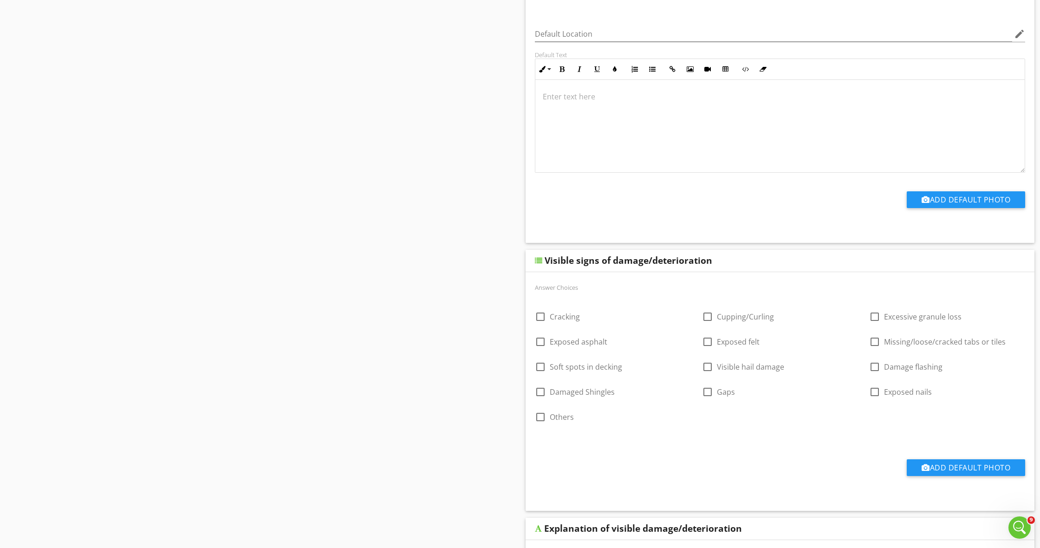
click at [781, 265] on div "Visible signs of damage/deterioration" at bounding box center [729, 260] width 368 height 11
click at [928, 254] on div "Visible signs of damage/deterioration" at bounding box center [779, 261] width 509 height 22
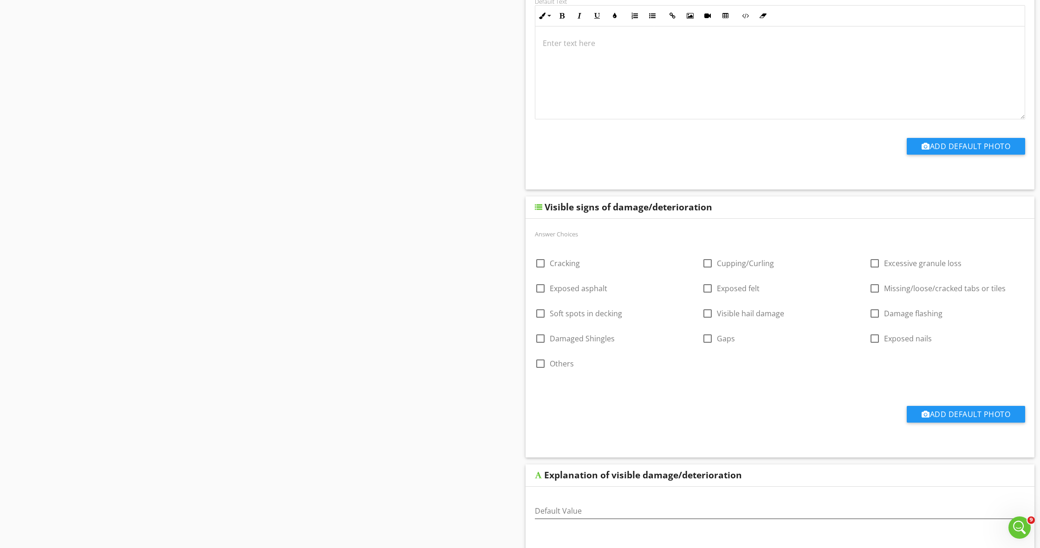
scroll to position [1689, 0]
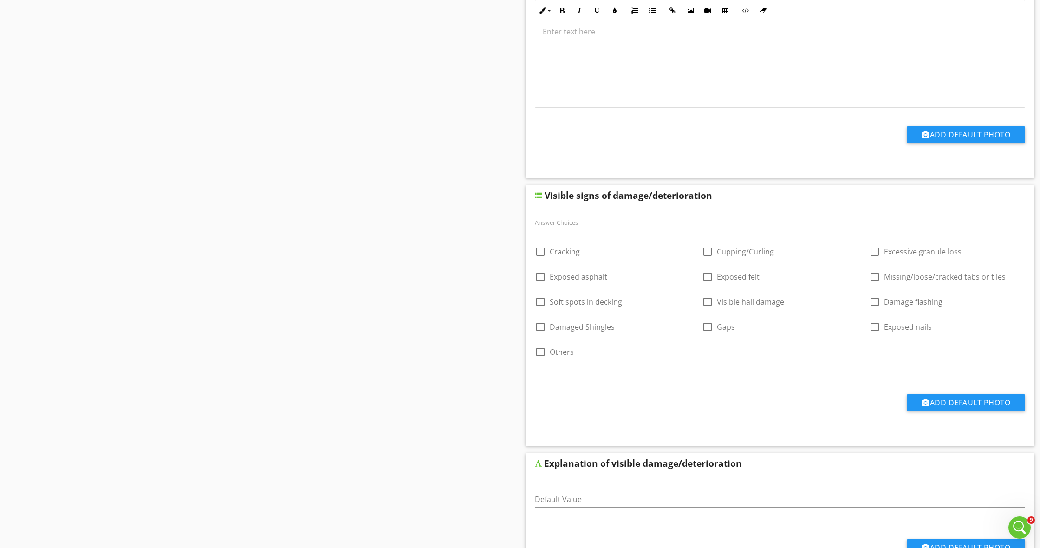
click at [770, 195] on div "Visible signs of damage/deterioration" at bounding box center [729, 195] width 368 height 11
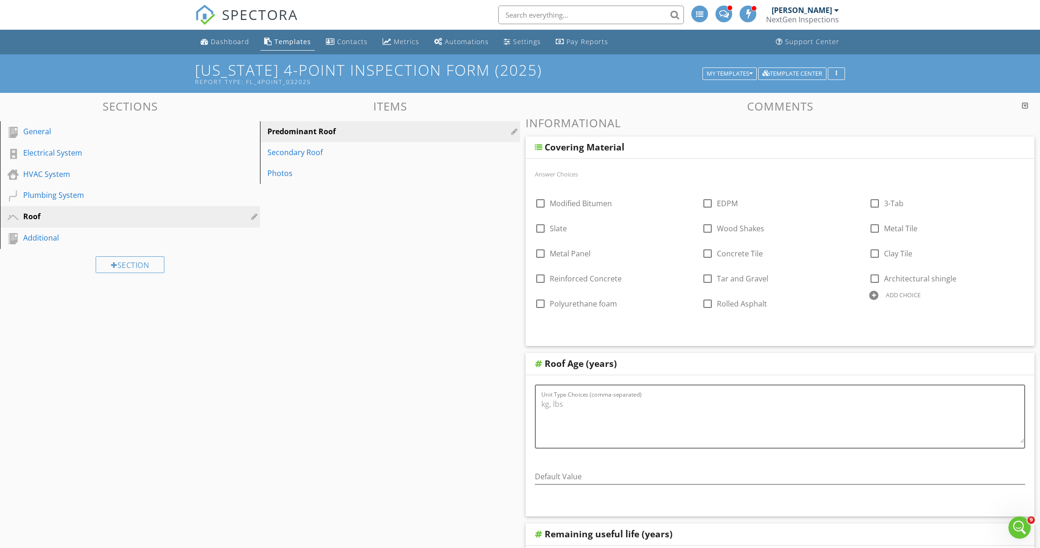
scroll to position [0, 0]
click at [1029, 106] on h3 "Comments" at bounding box center [779, 106] width 509 height 13
click at [1027, 107] on div at bounding box center [1025, 105] width 6 height 7
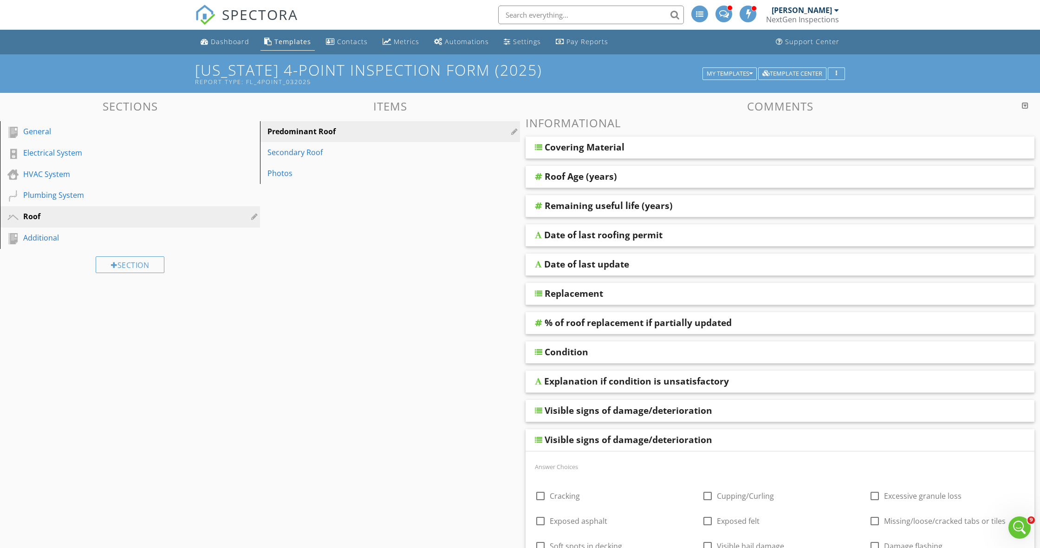
click at [792, 440] on div "Visible signs of damage/deterioration" at bounding box center [729, 439] width 368 height 11
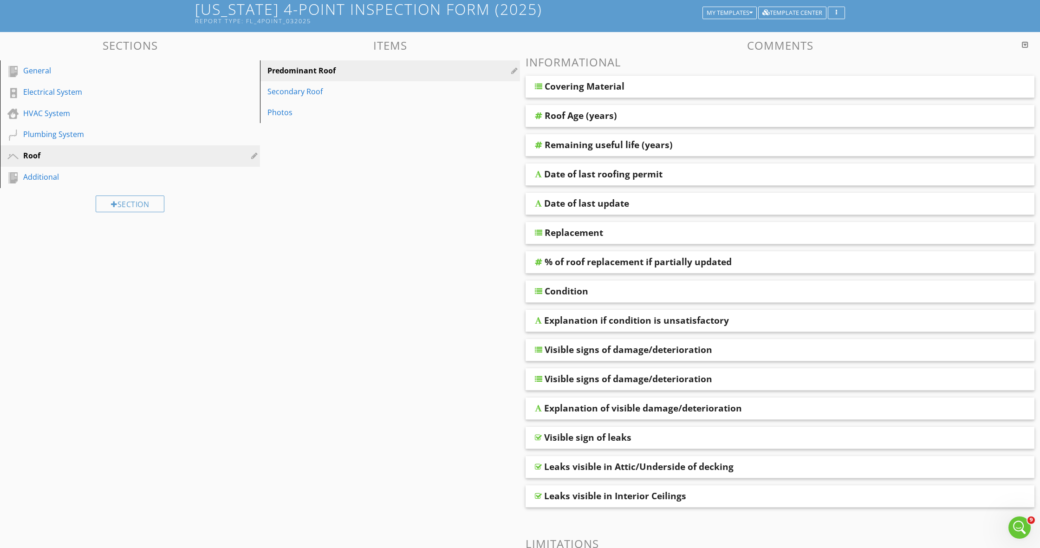
scroll to position [61, 0]
click at [1025, 529] on div "Open Intercom Messenger" at bounding box center [1018, 526] width 31 height 31
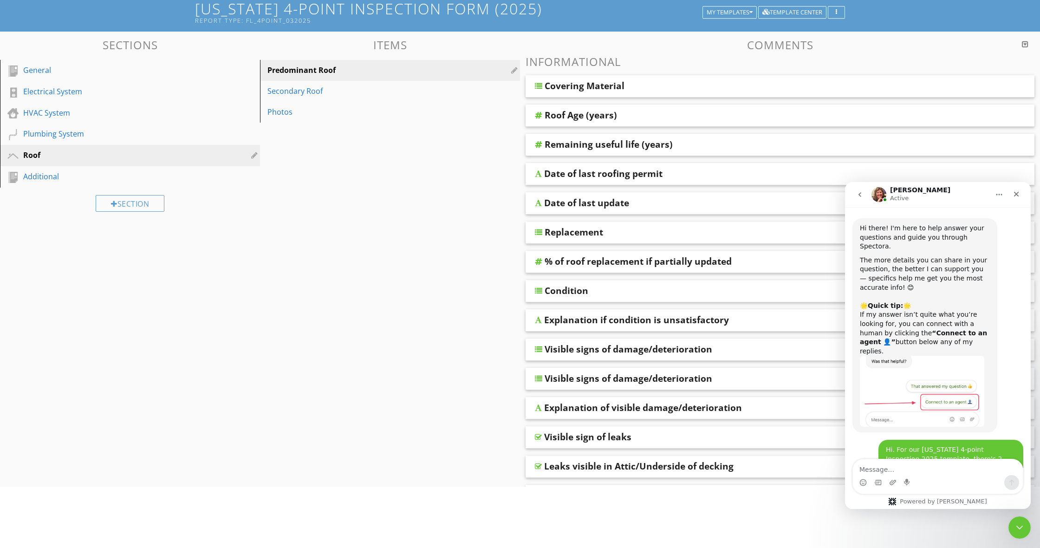
scroll to position [815, 0]
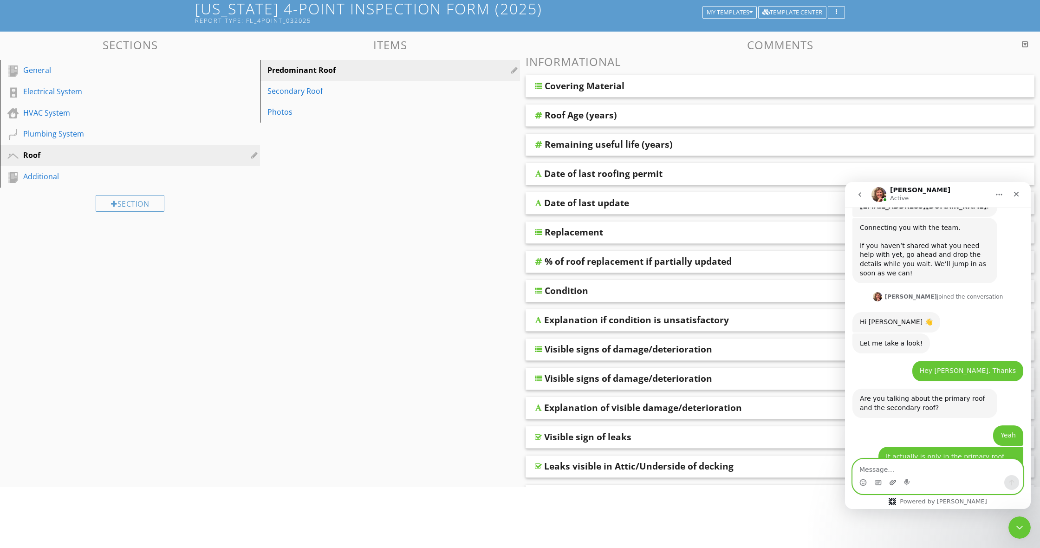
click at [890, 481] on icon "Upload attachment" at bounding box center [892, 482] width 7 height 7
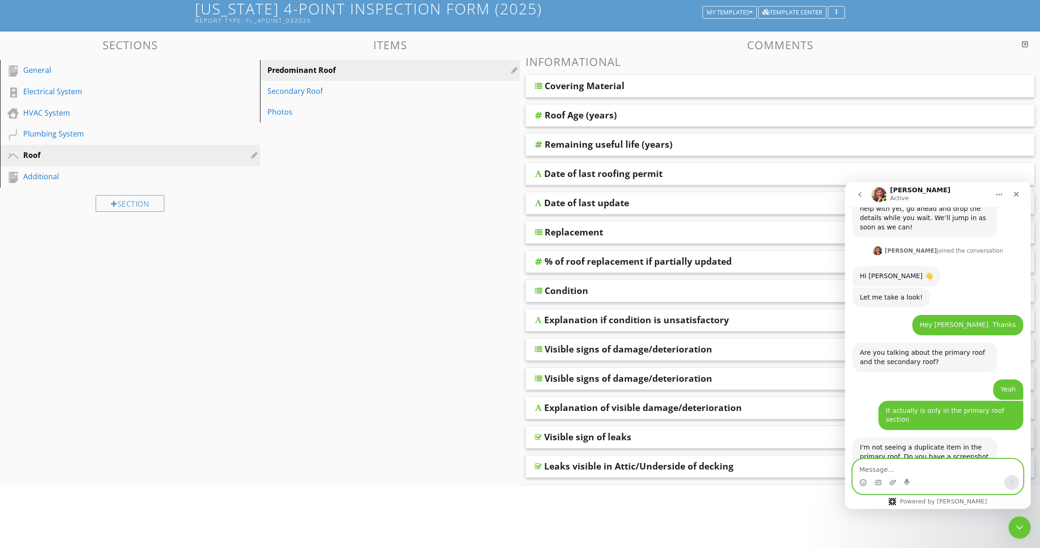
scroll to position [909, 0]
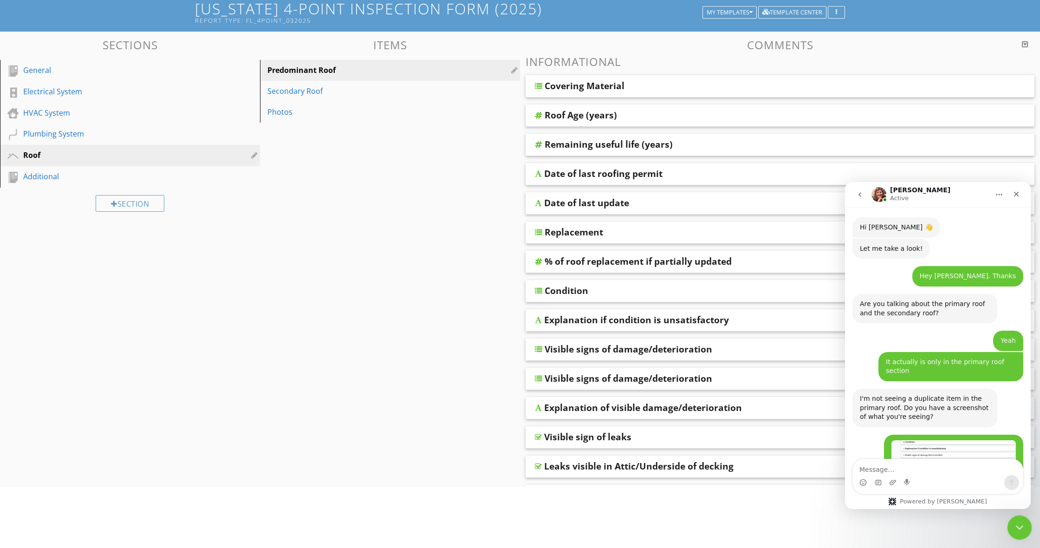
click at [1018, 525] on icon "Close Intercom Messenger" at bounding box center [1017, 525] width 11 height 11
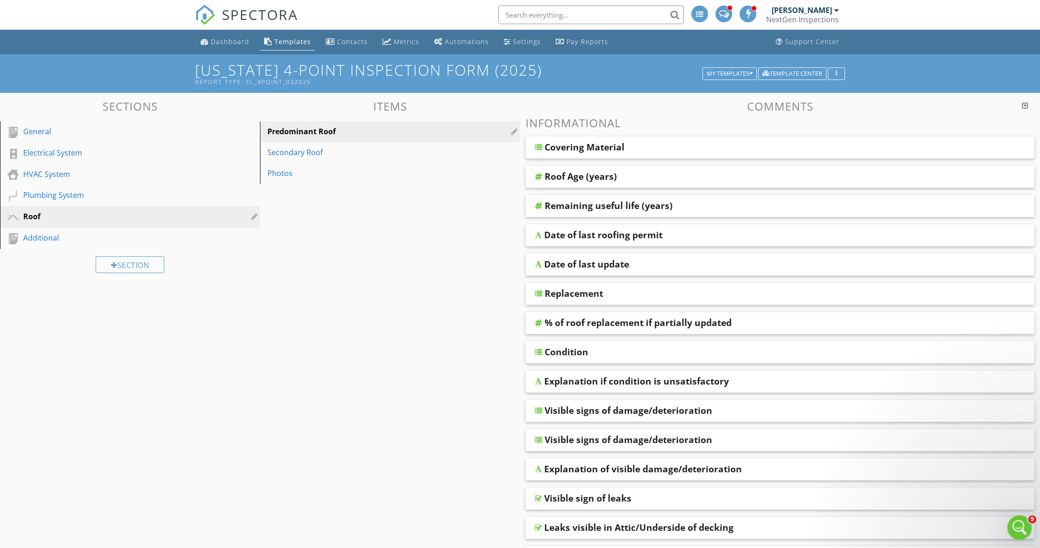
scroll to position [61, 0]
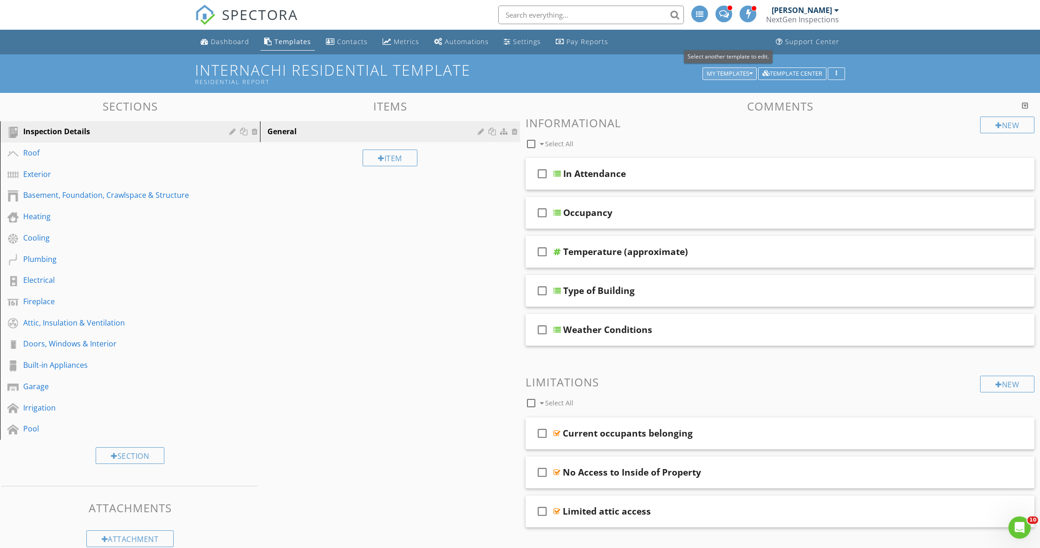
click at [728, 72] on div "My Templates" at bounding box center [730, 74] width 46 height 6
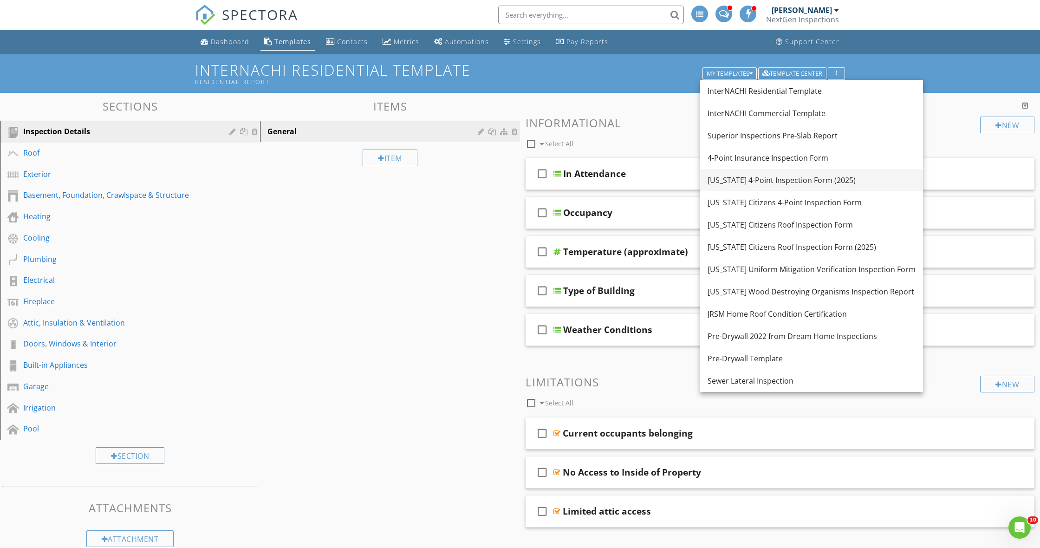
click at [747, 180] on div "[US_STATE] 4-Point Inspection Form (2025)" at bounding box center [811, 180] width 208 height 11
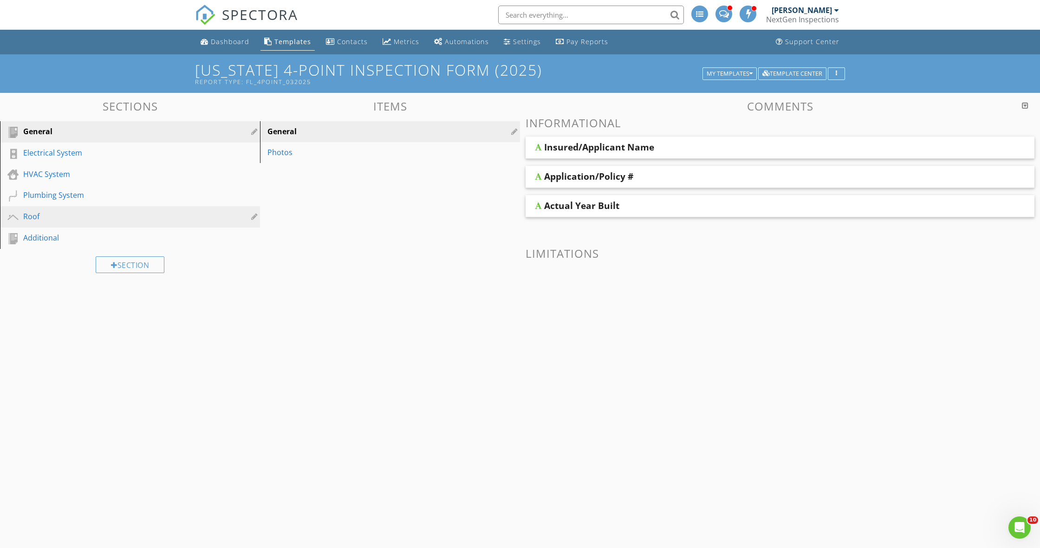
click at [91, 214] on div "Roof" at bounding box center [119, 216] width 193 height 11
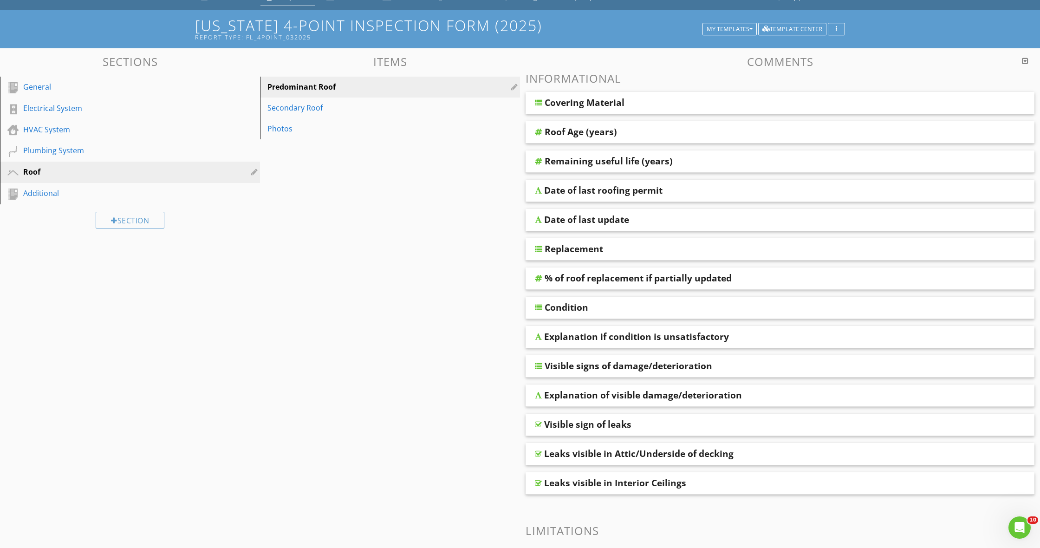
scroll to position [45, 0]
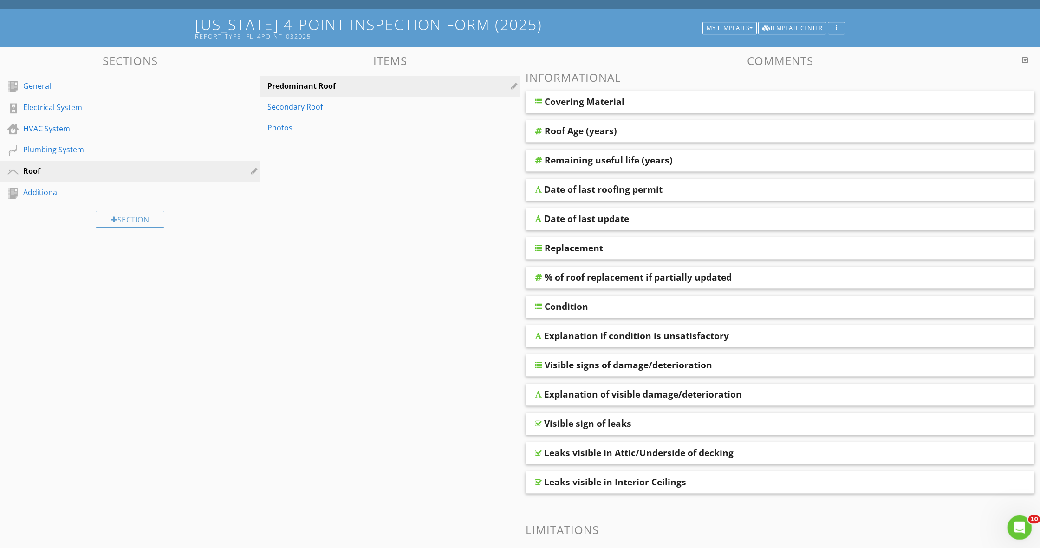
click at [1017, 520] on icon "Open Intercom Messenger" at bounding box center [1018, 526] width 15 height 15
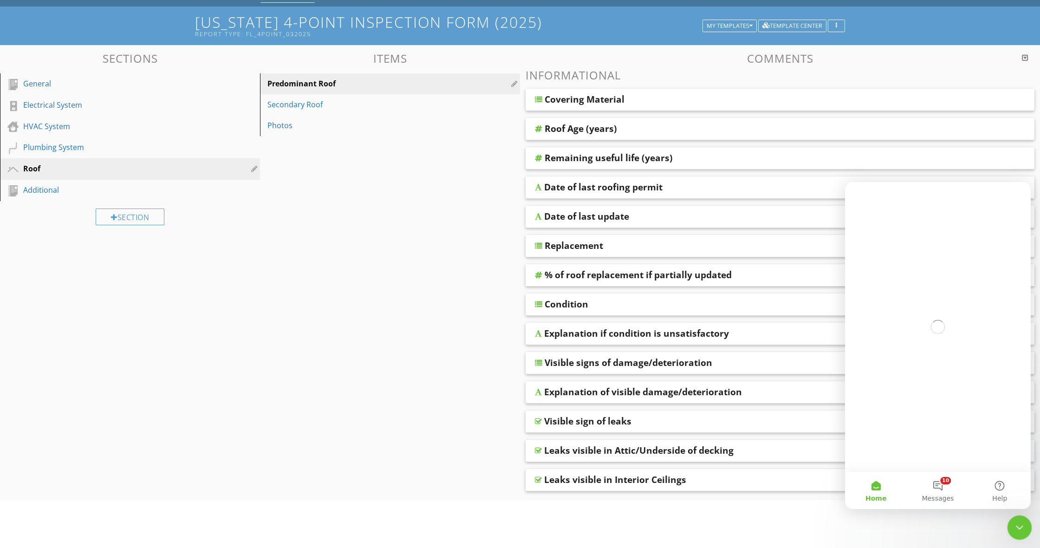
scroll to position [0, 0]
click at [948, 486] on button "10 Messages" at bounding box center [938, 490] width 62 height 37
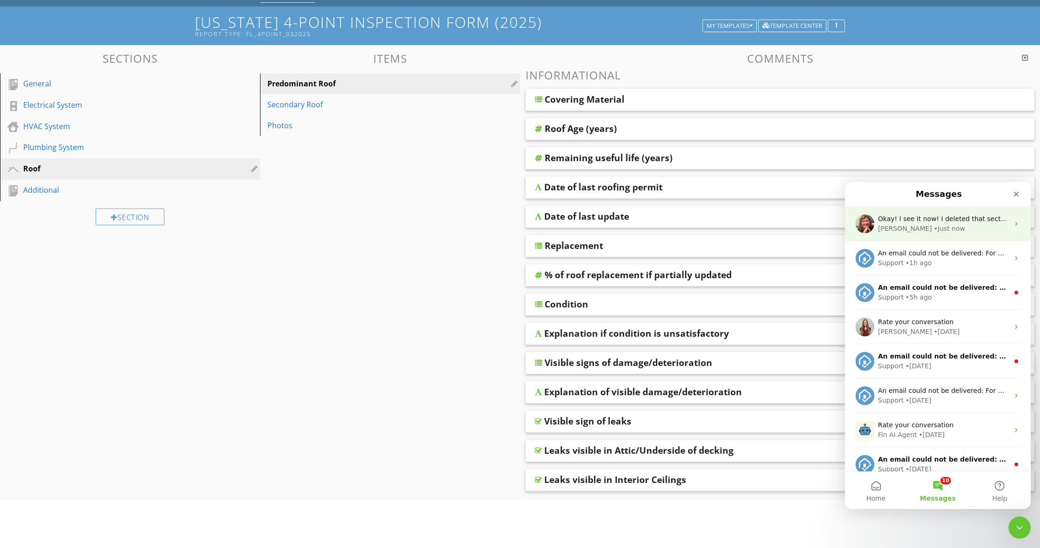
click at [951, 224] on div "[PERSON_NAME] • Just now" at bounding box center [943, 229] width 131 height 10
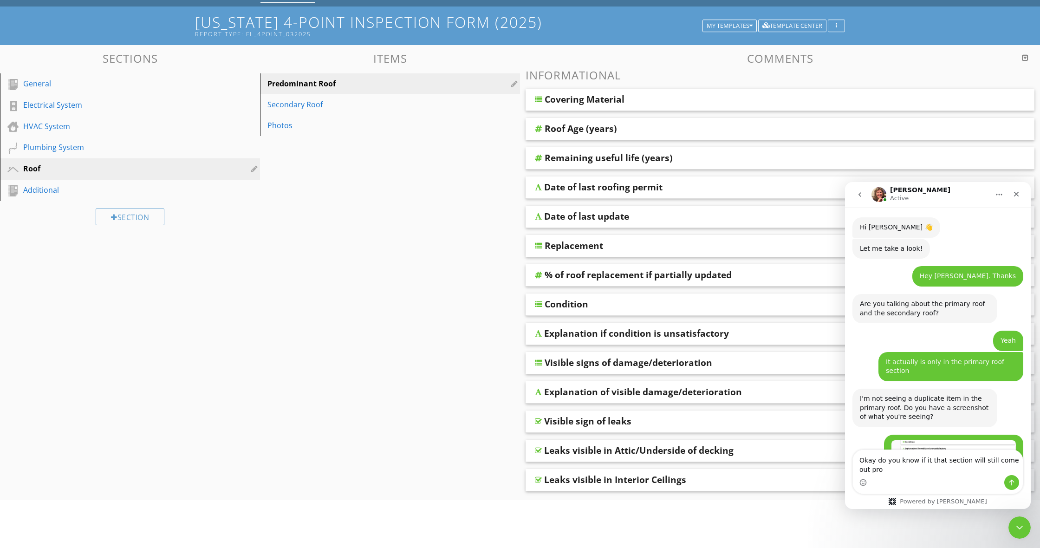
scroll to position [919, 0]
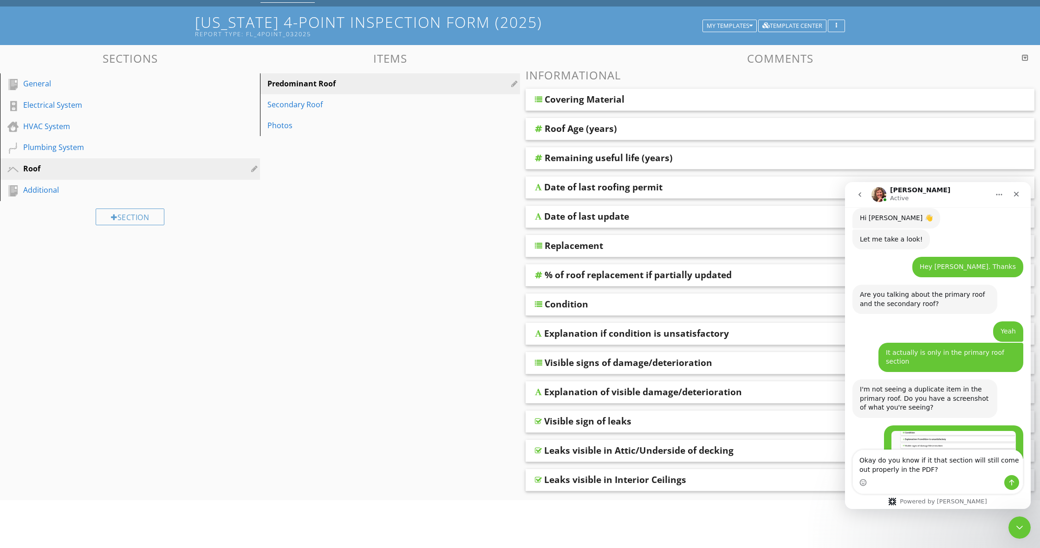
click at [927, 460] on textarea "Okay do you know if it that section will still come out properly in the PDF?" at bounding box center [938, 462] width 170 height 25
click at [871, 461] on textarea "Okay do you know if that section will still come out properly in the PDF?" at bounding box center [938, 462] width 170 height 25
click at [876, 461] on textarea "Okay do you know if that section will still come out properly in the PDF?" at bounding box center [938, 462] width 170 height 25
type textarea "Okay thanks. Do you know if that section will still come out properly in the PD…"
click at [1009, 480] on icon "Send a message…" at bounding box center [1011, 482] width 7 height 7
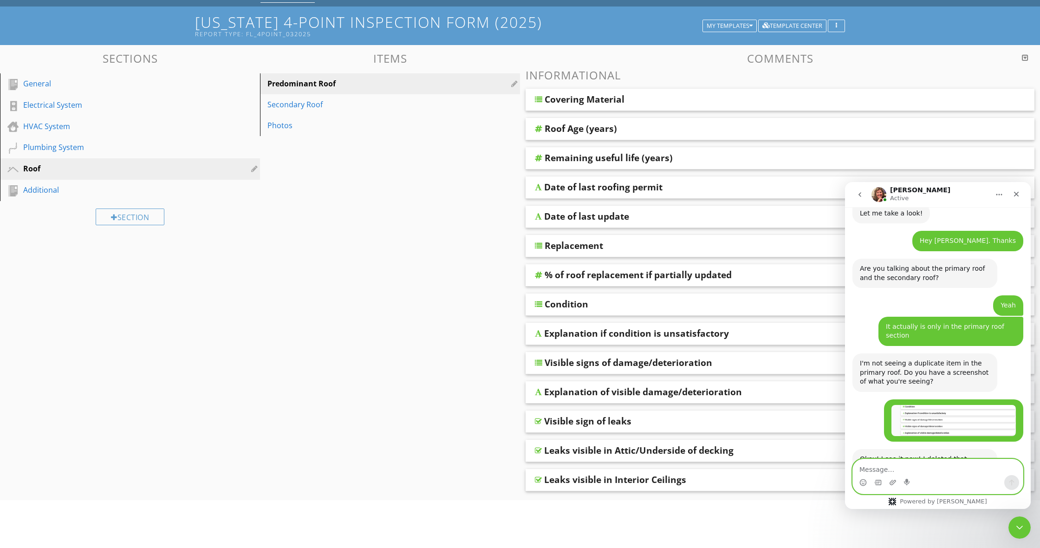
scroll to position [946, 0]
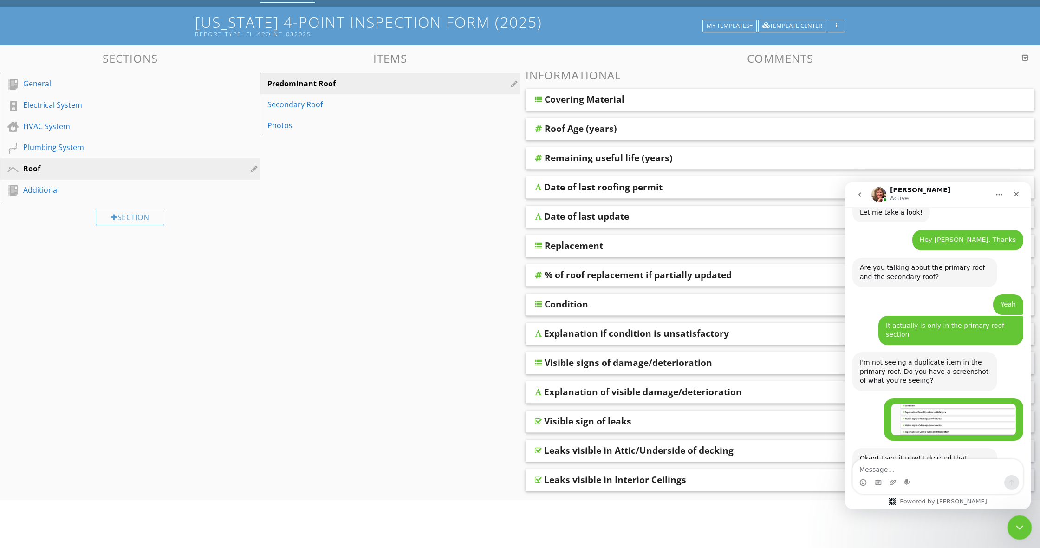
click at [1012, 527] on div "Close Intercom Messenger" at bounding box center [1018, 526] width 22 height 22
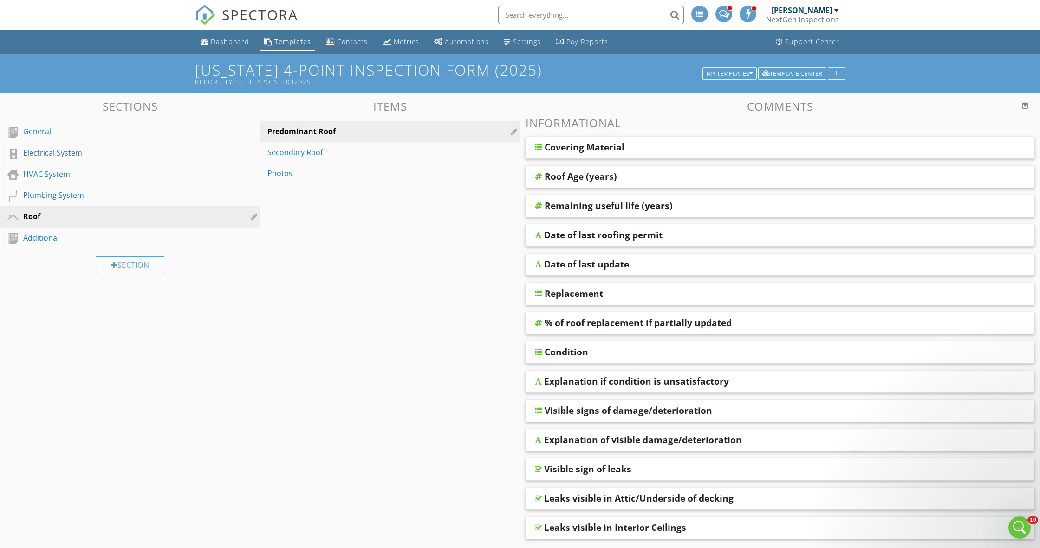
scroll to position [0, 0]
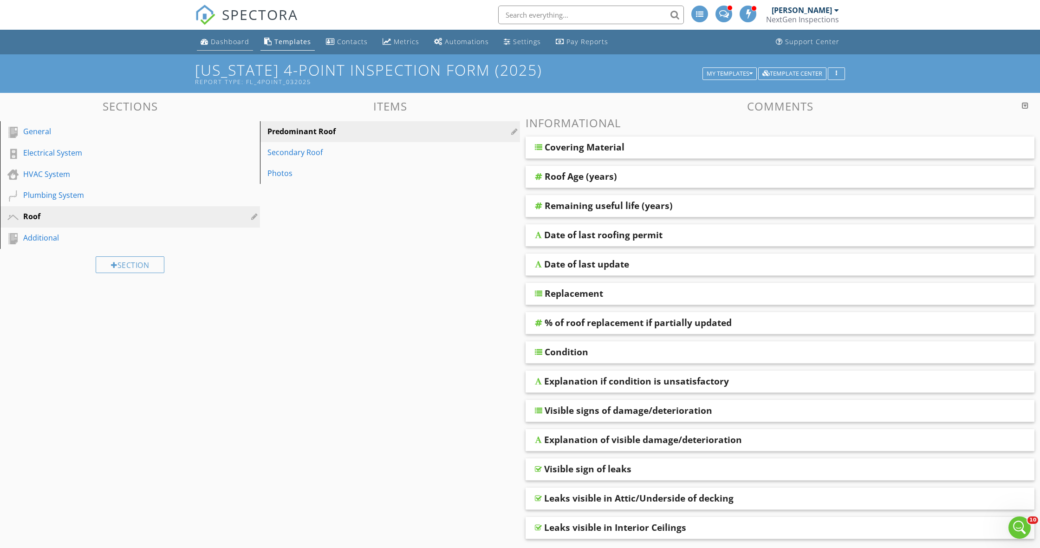
click at [232, 46] on link "Dashboard" at bounding box center [225, 41] width 56 height 17
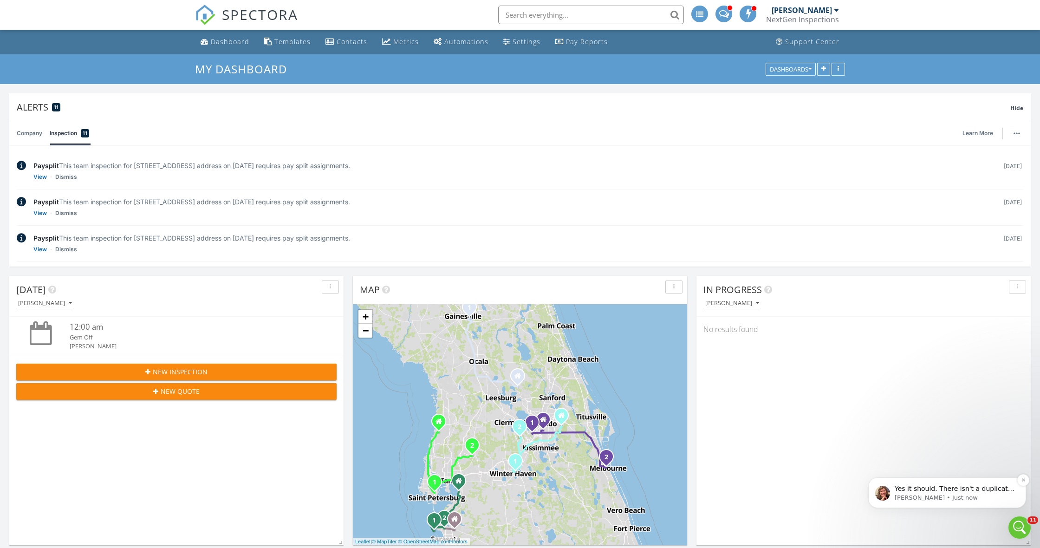
click at [982, 488] on p "Yes it should. There isn't a duplicate one in the template we have in the Templ…" at bounding box center [955, 488] width 120 height 9
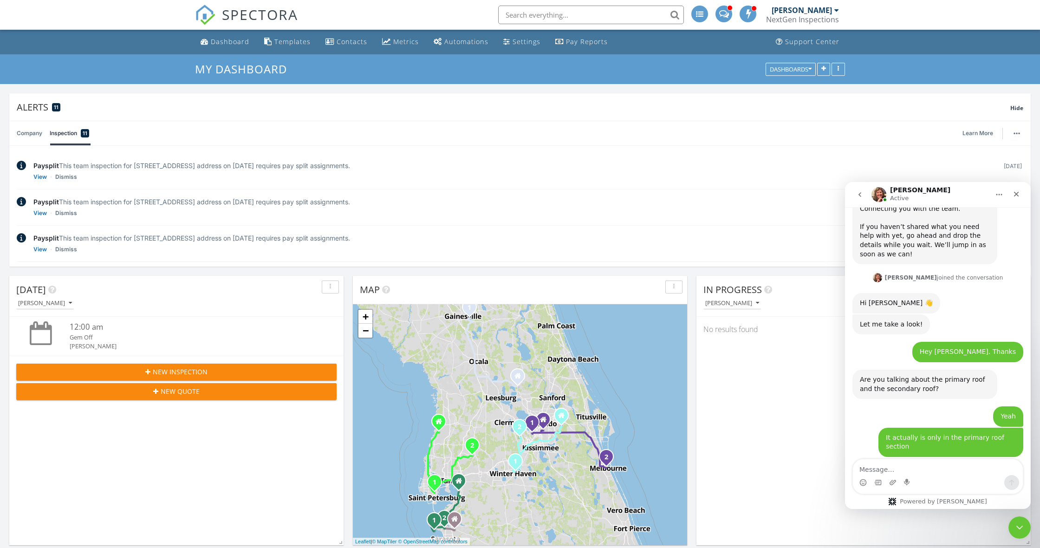
scroll to position [1015, 0]
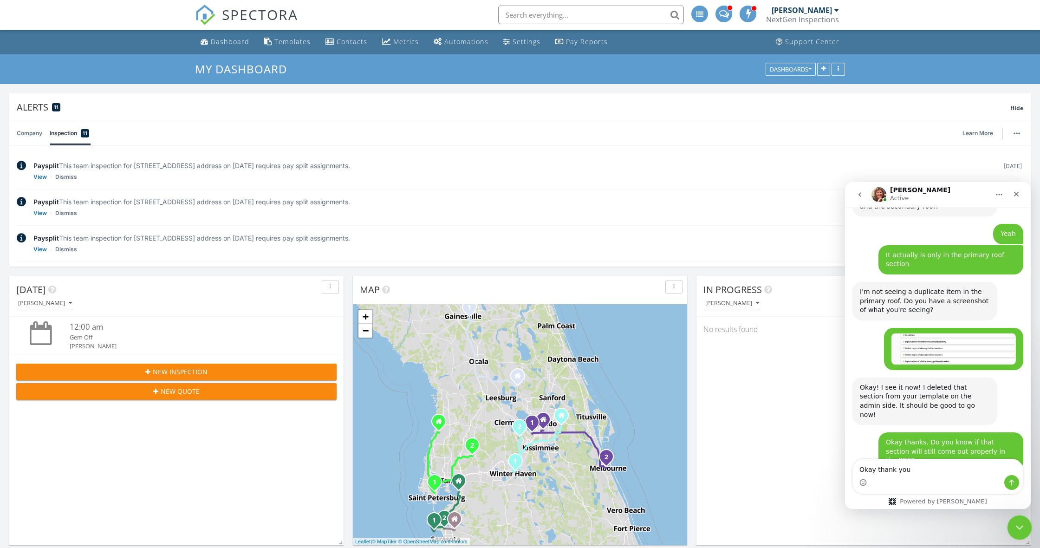
type textarea "Okay thank you!"
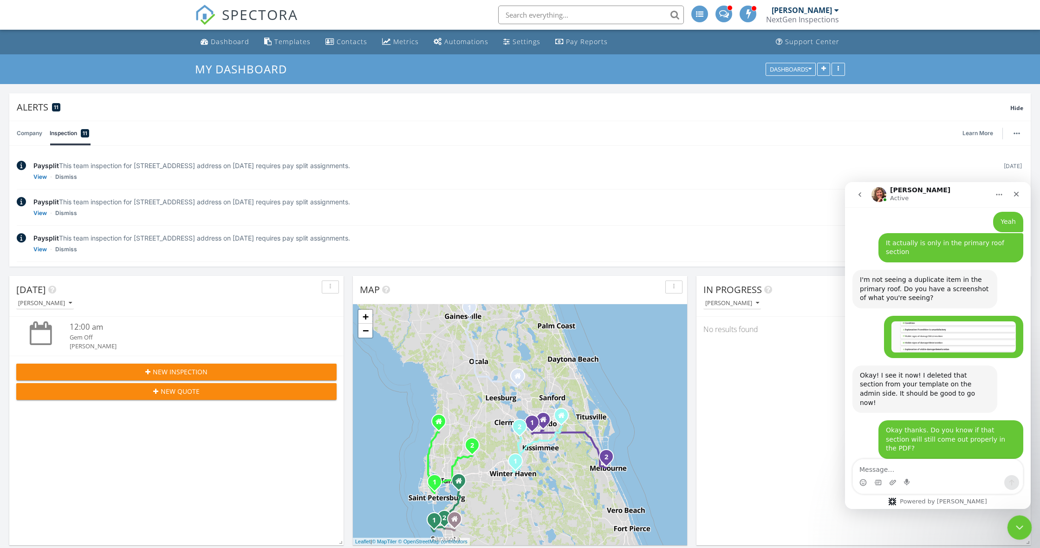
click at [1011, 519] on div "Close Intercom Messenger" at bounding box center [1018, 526] width 22 height 22
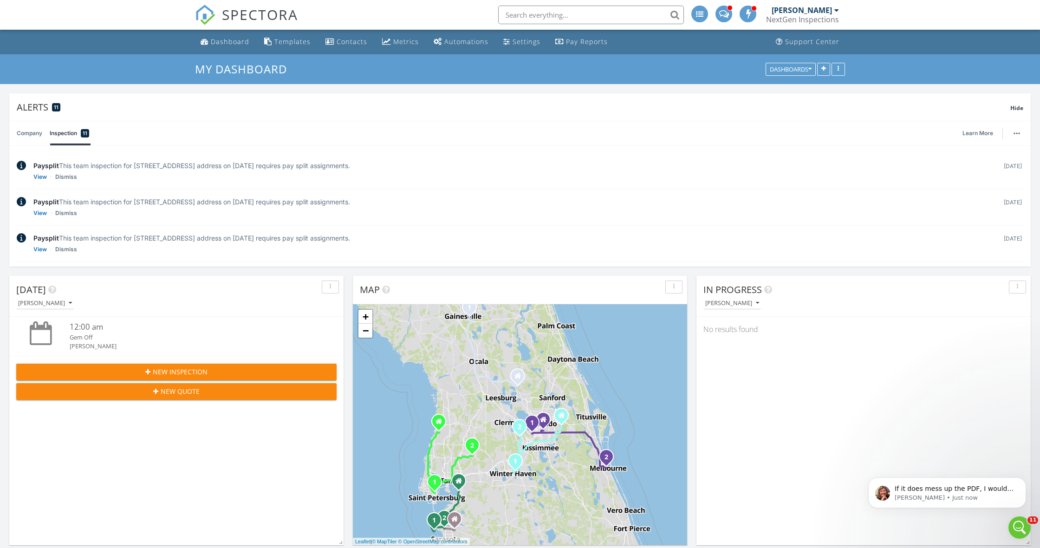
scroll to position [0, 0]
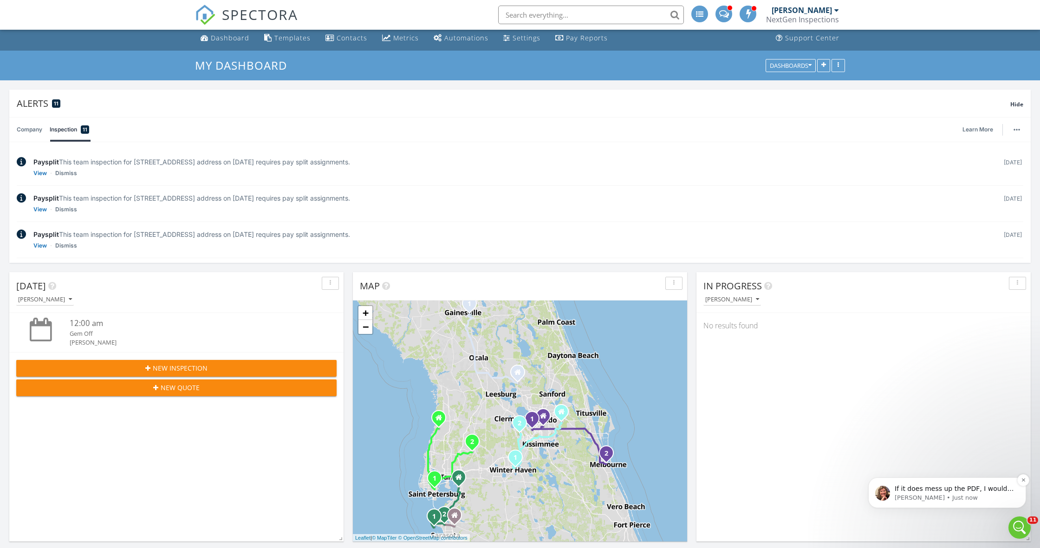
click at [936, 493] on p "If it does mess up the PDF, I would recommend downloading the template again fr…" at bounding box center [955, 488] width 120 height 9
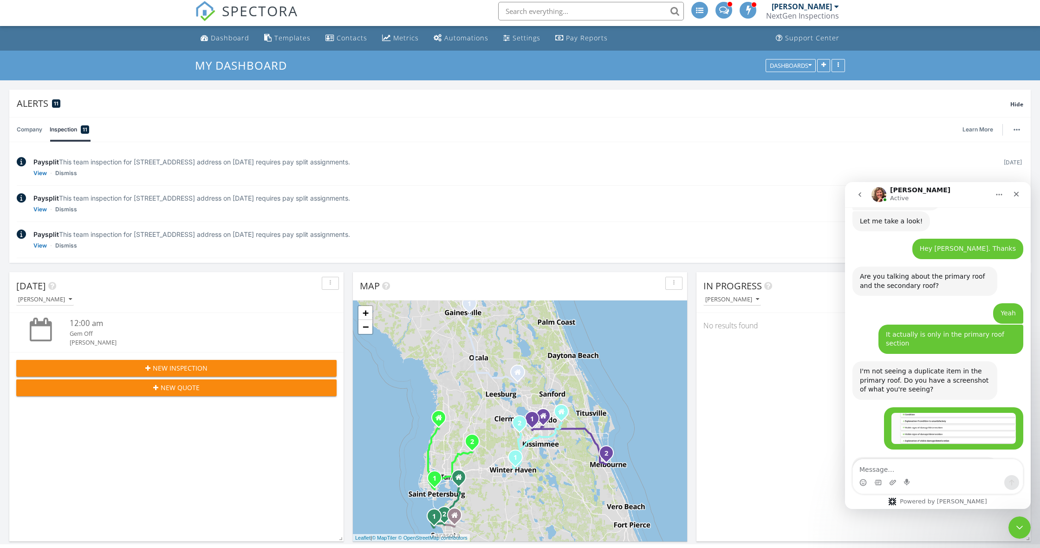
scroll to position [1087, 0]
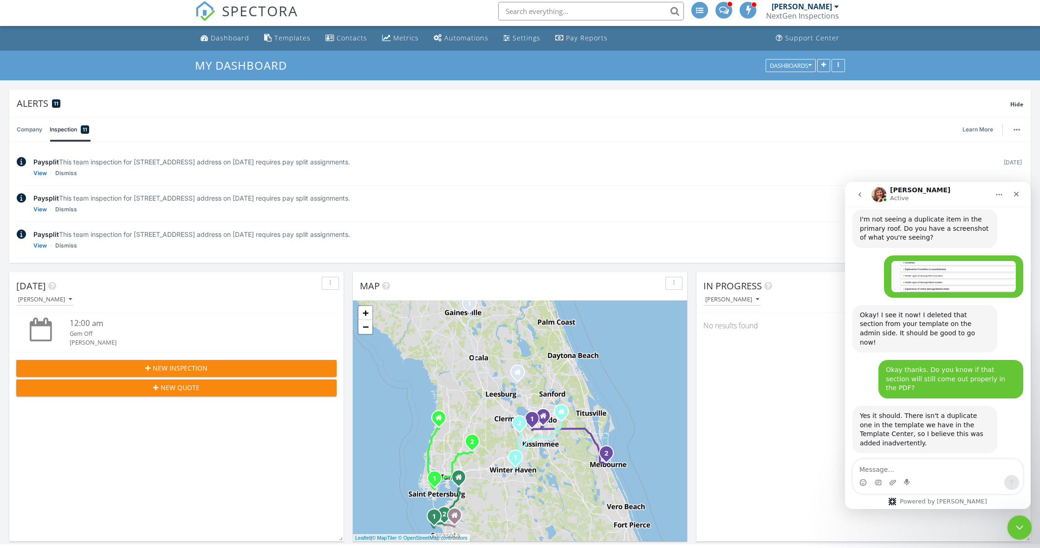
click at [1018, 524] on icon "Close Intercom Messenger" at bounding box center [1017, 525] width 11 height 11
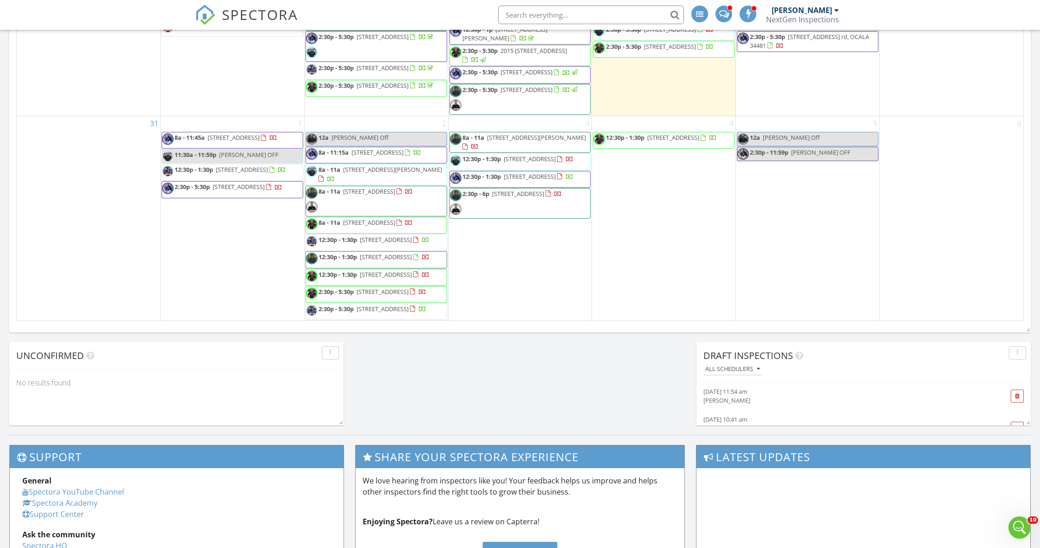
scroll to position [1332, 0]
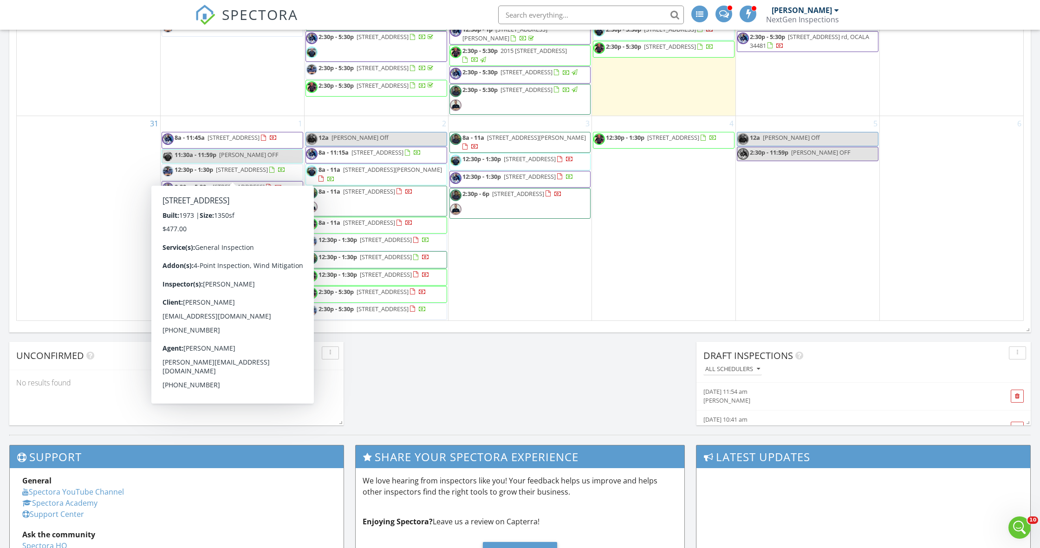
click at [221, 182] on span "142 Palmetto ave, 9, INDIALANTIC 32903" at bounding box center [239, 186] width 52 height 8
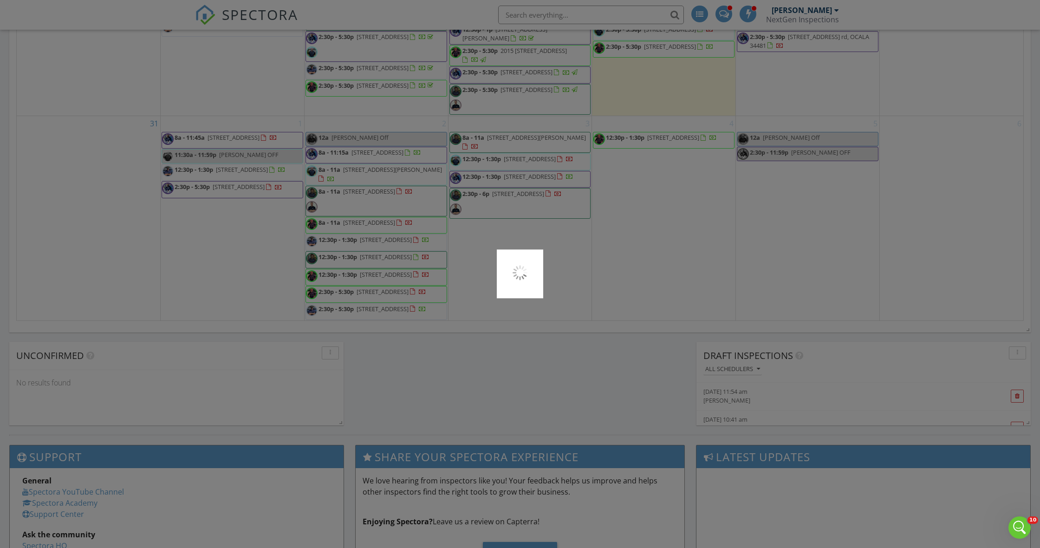
click at [221, 175] on div at bounding box center [520, 274] width 1040 height 548
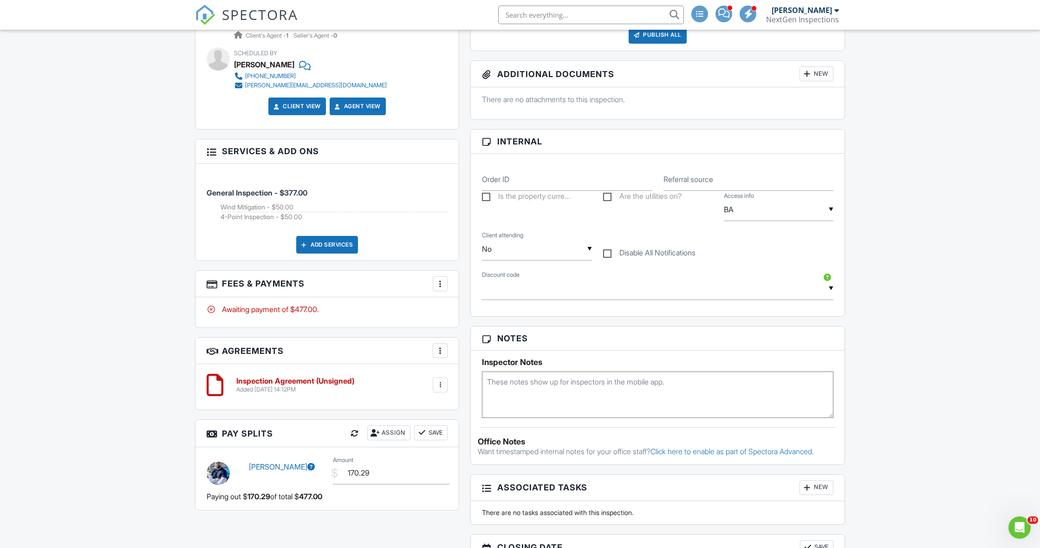
scroll to position [423, 0]
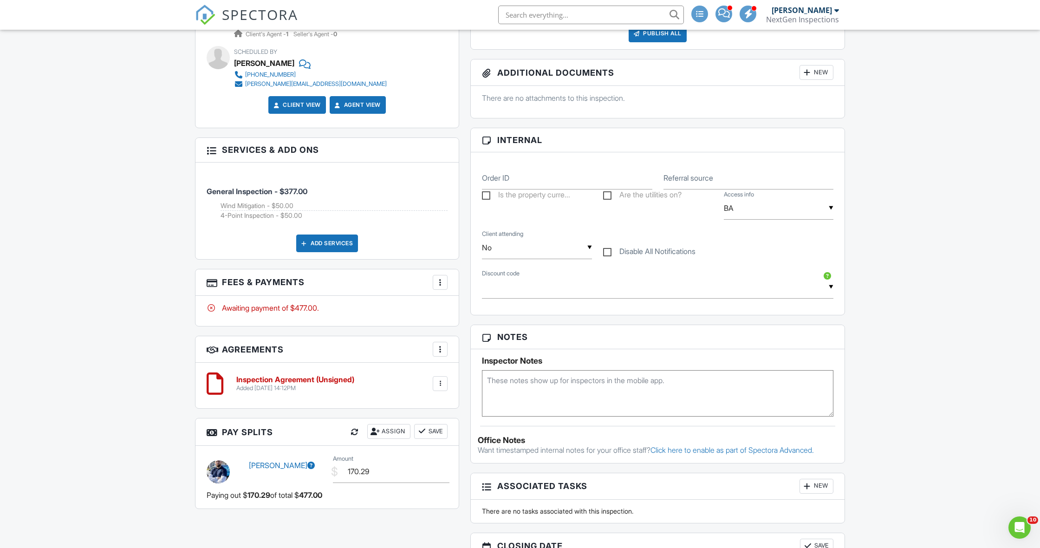
click at [315, 240] on div "Add Services" at bounding box center [327, 243] width 62 height 18
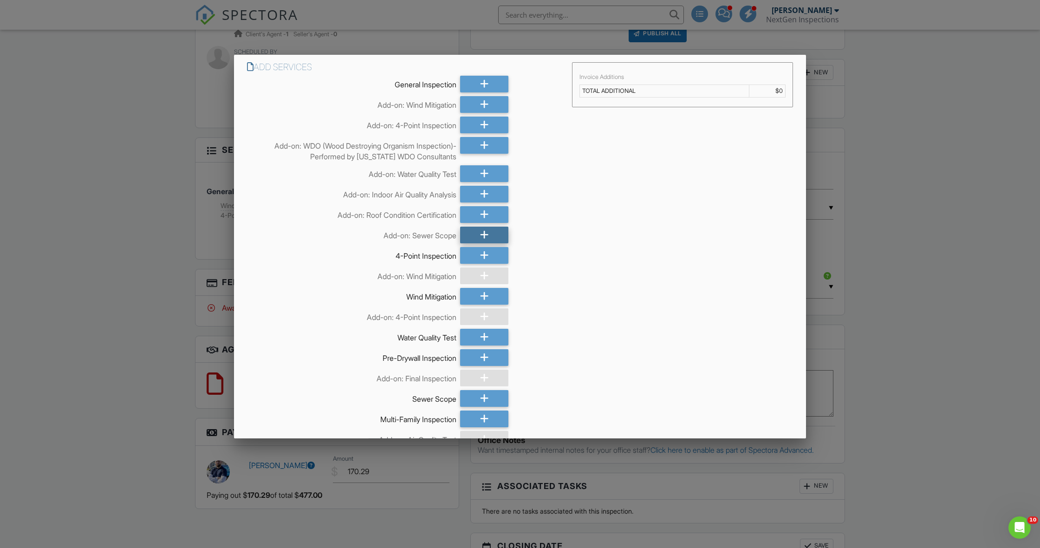
click at [480, 234] on icon at bounding box center [484, 235] width 9 height 17
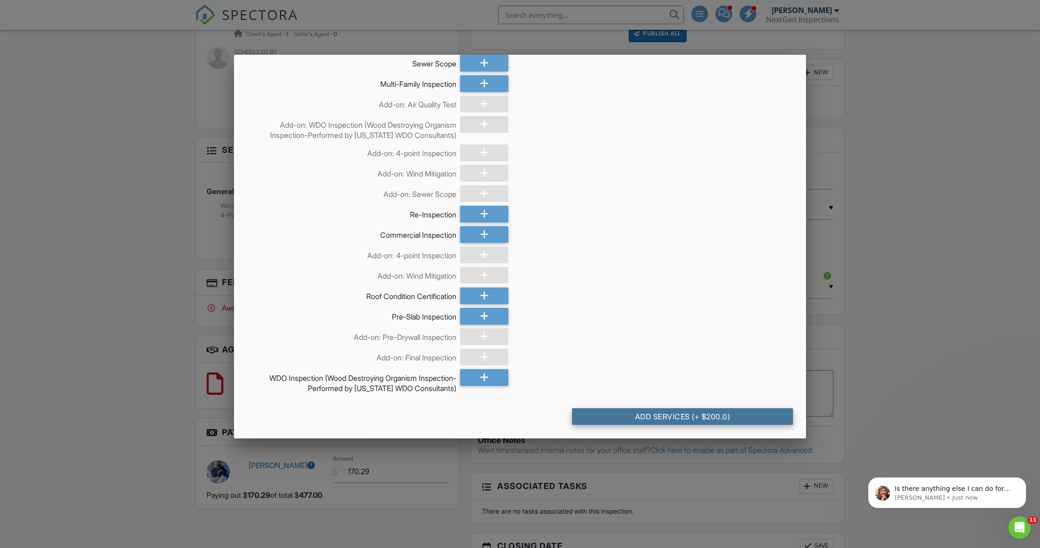
scroll to position [0, 0]
click at [646, 416] on div "Add Services (+ $200.0)" at bounding box center [682, 416] width 221 height 17
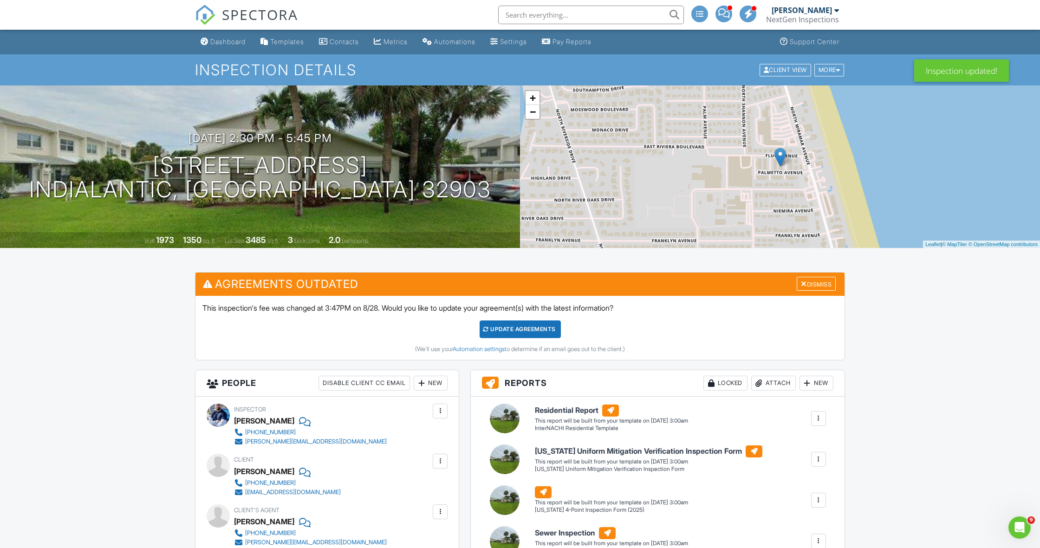
click at [491, 330] on div "Update Agreements" at bounding box center [520, 329] width 81 height 18
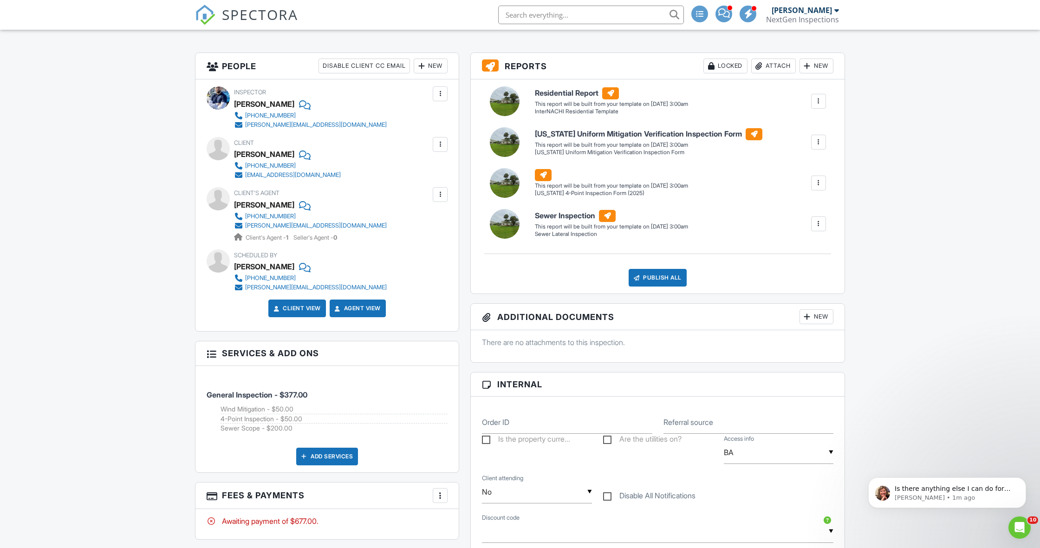
scroll to position [218, 0]
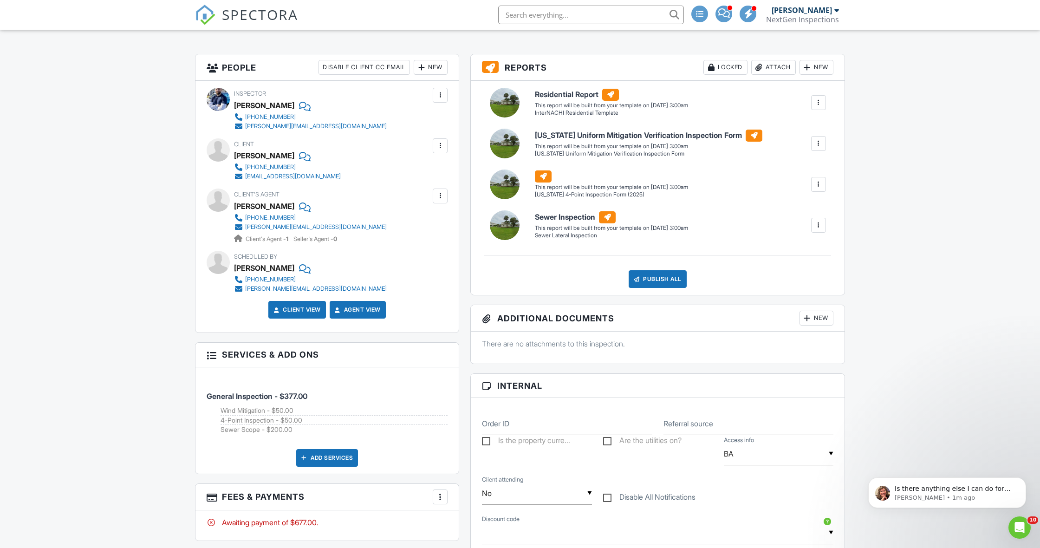
click at [441, 195] on div at bounding box center [439, 195] width 9 height 9
click at [406, 228] on div at bounding box center [402, 224] width 9 height 9
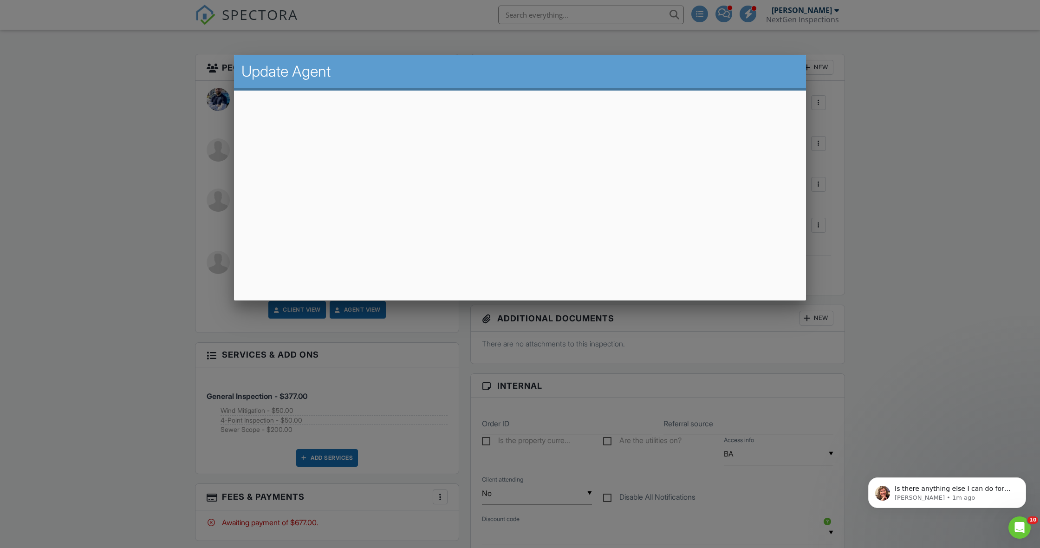
click at [32, 246] on div at bounding box center [520, 296] width 1040 height 685
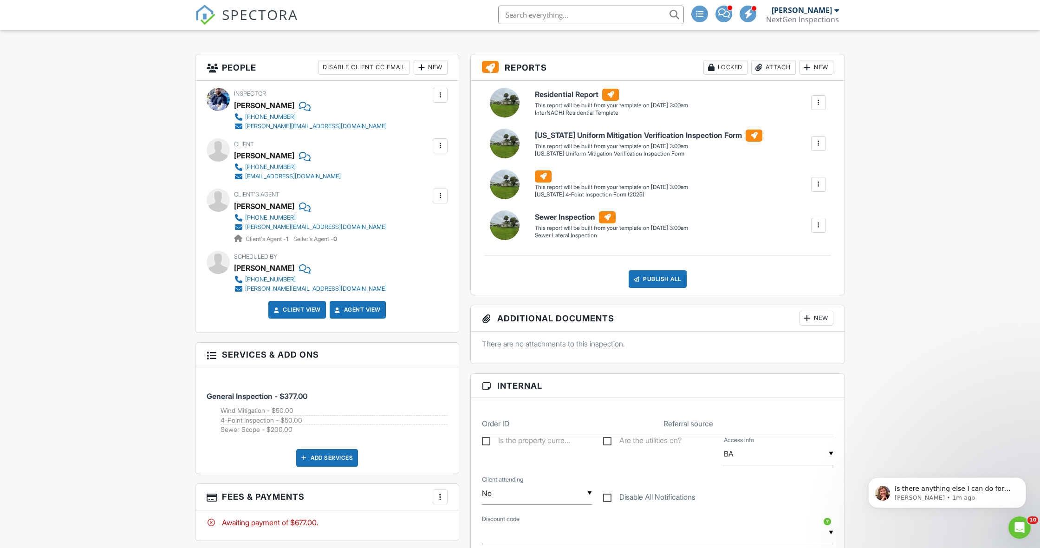
click at [430, 68] on div "New" at bounding box center [431, 67] width 34 height 15
click at [446, 140] on li "Client's Agent" at bounding box center [463, 141] width 91 height 23
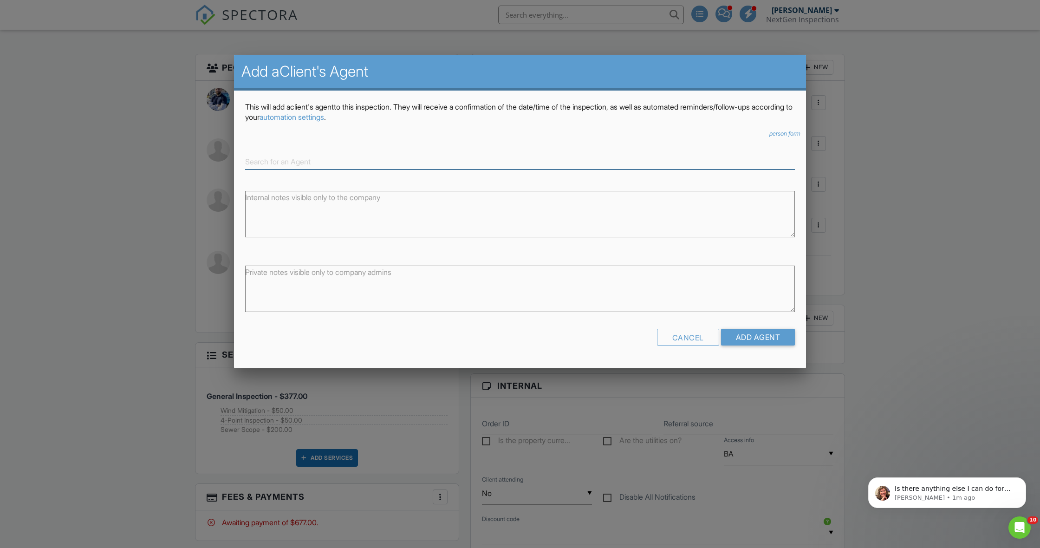
click at [395, 162] on input at bounding box center [520, 161] width 550 height 15
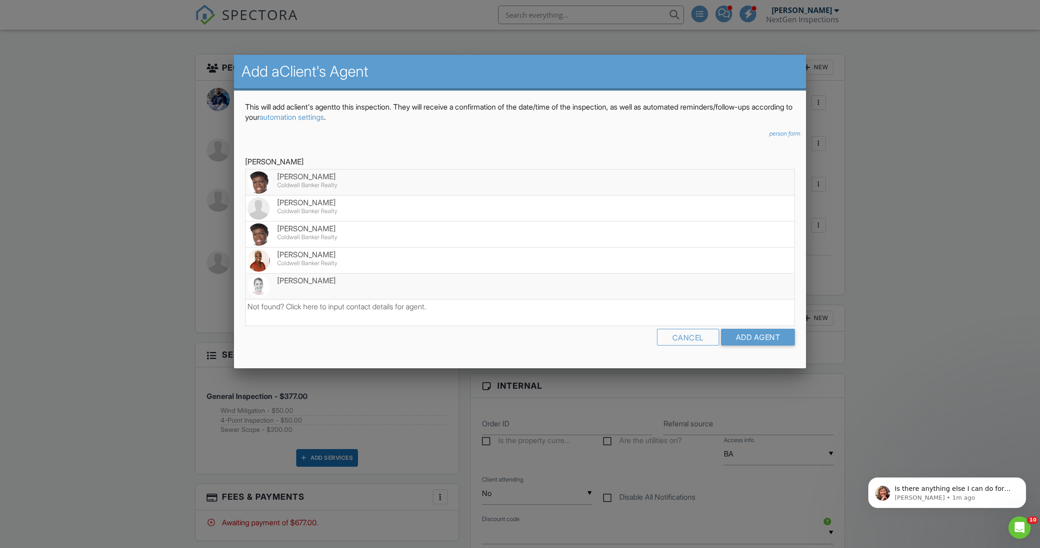
click at [317, 279] on div "[PERSON_NAME]" at bounding box center [519, 280] width 545 height 10
type input "[PERSON_NAME]"
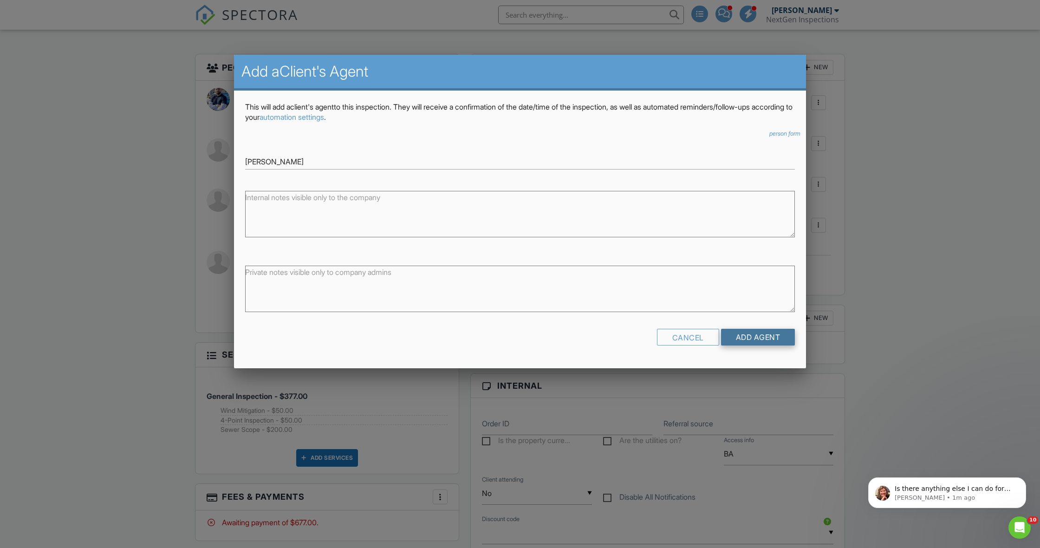
click at [738, 333] on input "Add Agent" at bounding box center [758, 337] width 74 height 17
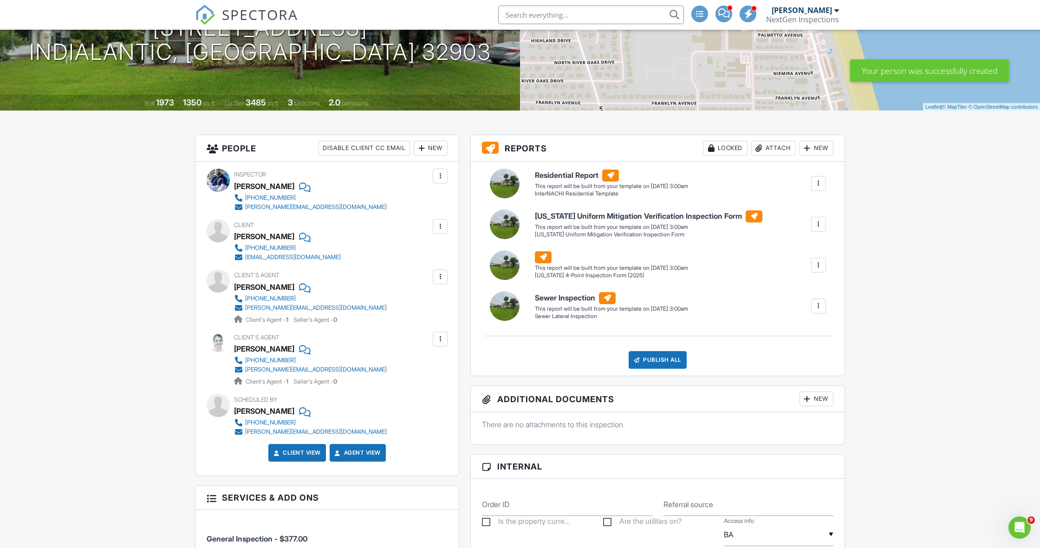
click at [436, 277] on div at bounding box center [439, 276] width 9 height 9
click at [430, 326] on li "Remove" at bounding box center [418, 328] width 47 height 23
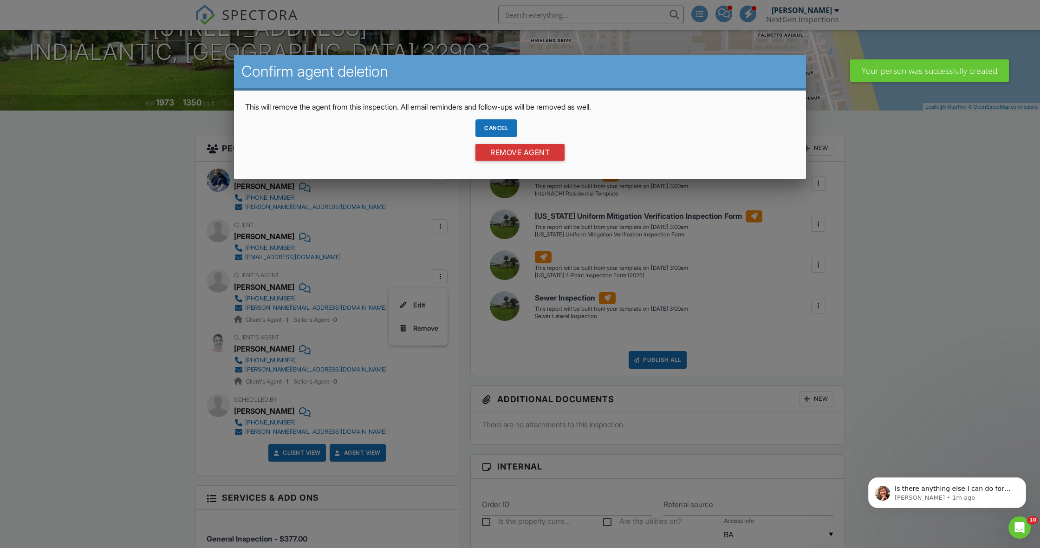
click at [546, 150] on input "Remove Agent" at bounding box center [519, 152] width 89 height 17
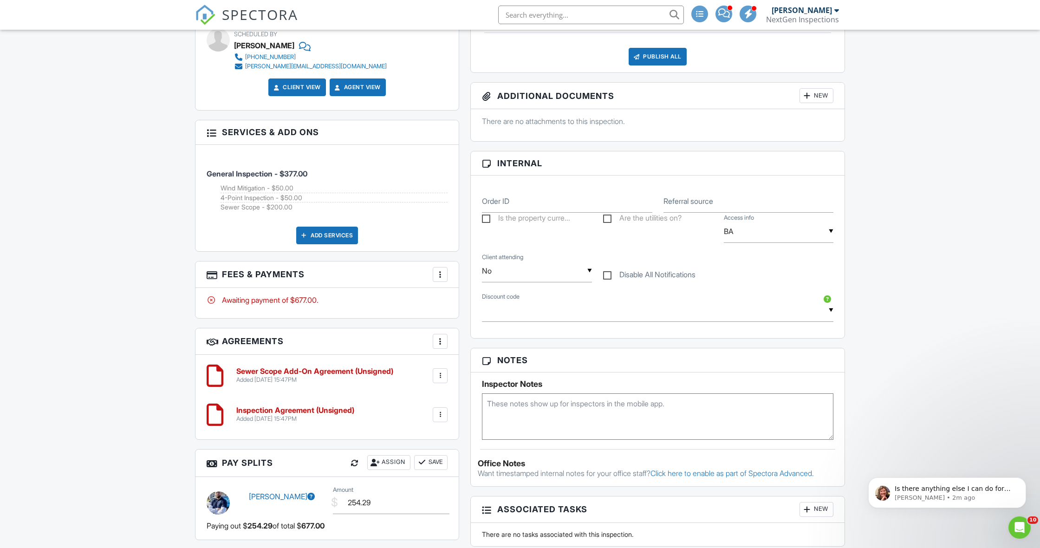
scroll to position [440, 0]
click at [441, 273] on div at bounding box center [439, 274] width 9 height 9
click at [483, 303] on li "Edit Fees & Payments" at bounding box center [486, 303] width 97 height 23
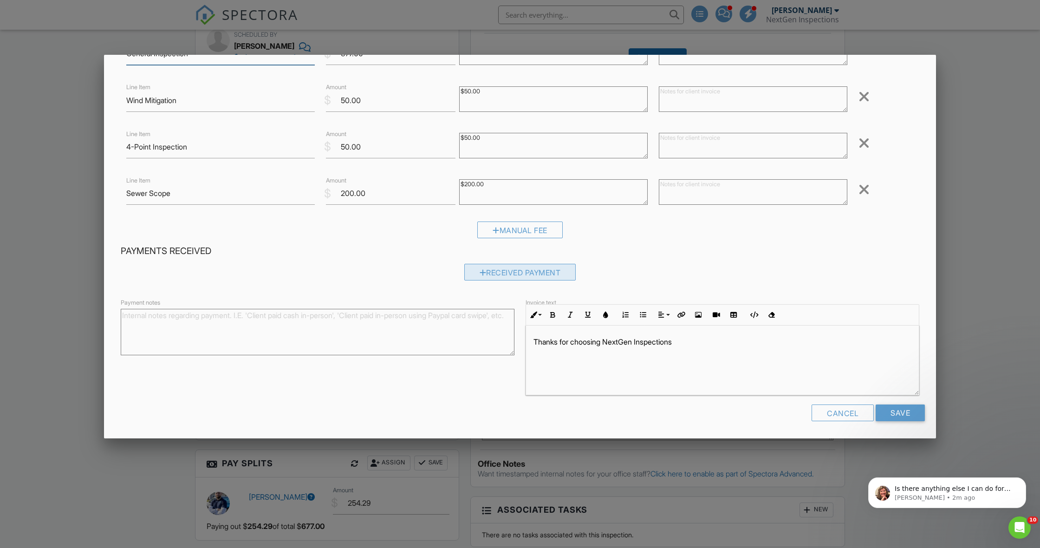
scroll to position [85, 0]
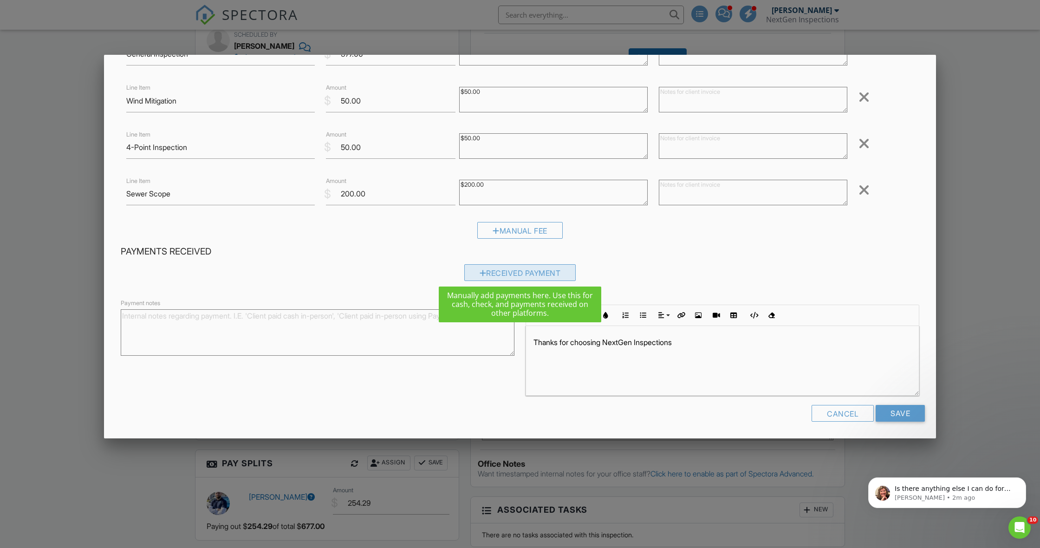
click at [492, 271] on div "Received Payment" at bounding box center [520, 272] width 112 height 17
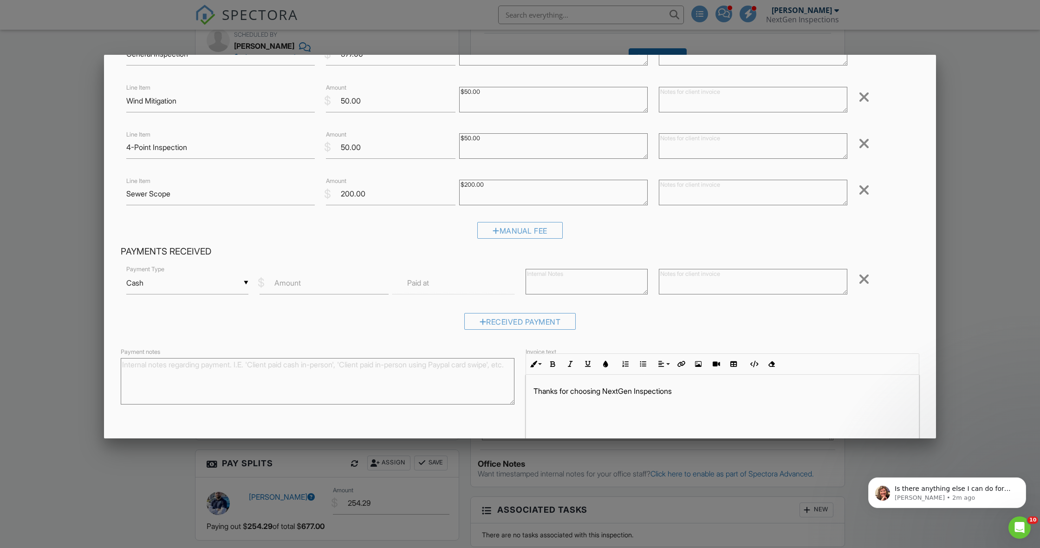
click at [227, 279] on div "▼ Cash Cash Check On-Site Card Other Cash Check On-Site Card Other" at bounding box center [187, 283] width 122 height 23
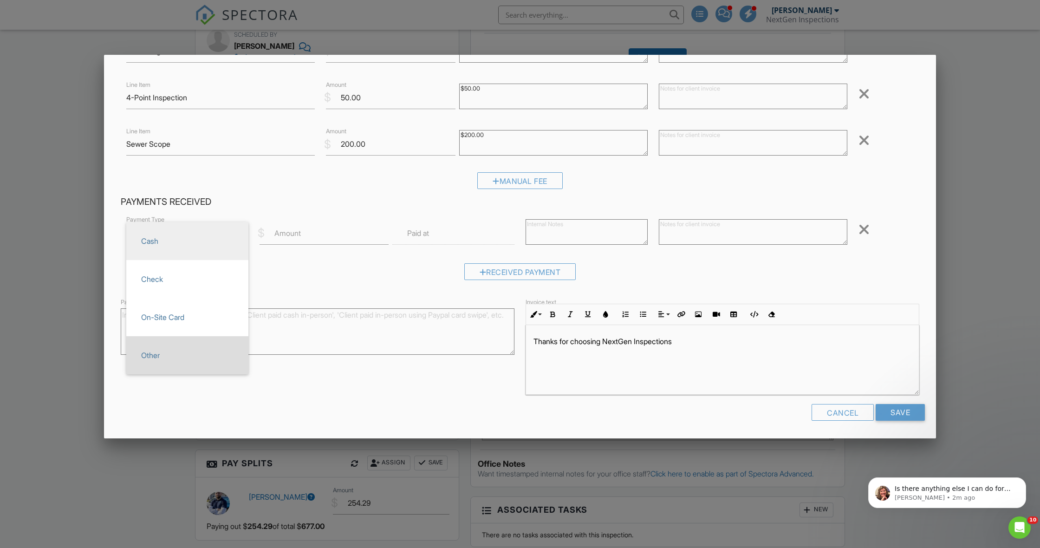
scroll to position [134, 0]
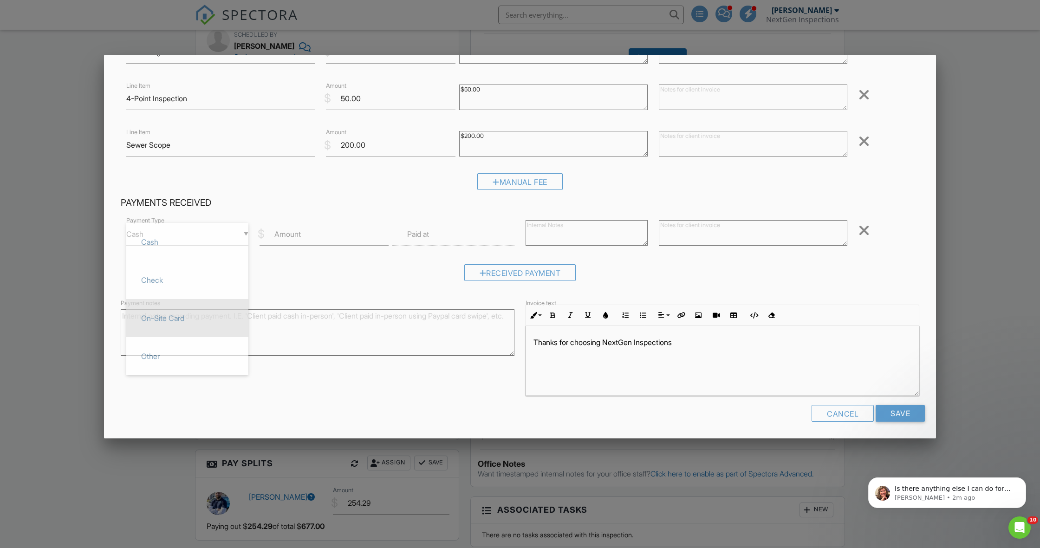
drag, startPoint x: 157, startPoint y: 346, endPoint x: 233, endPoint y: 300, distance: 88.9
click at [157, 346] on span "Other" at bounding box center [187, 355] width 107 height 23
type input "Other"
click at [299, 236] on label "Amount" at bounding box center [287, 234] width 26 height 10
click at [299, 236] on input "Amount" at bounding box center [324, 234] width 130 height 23
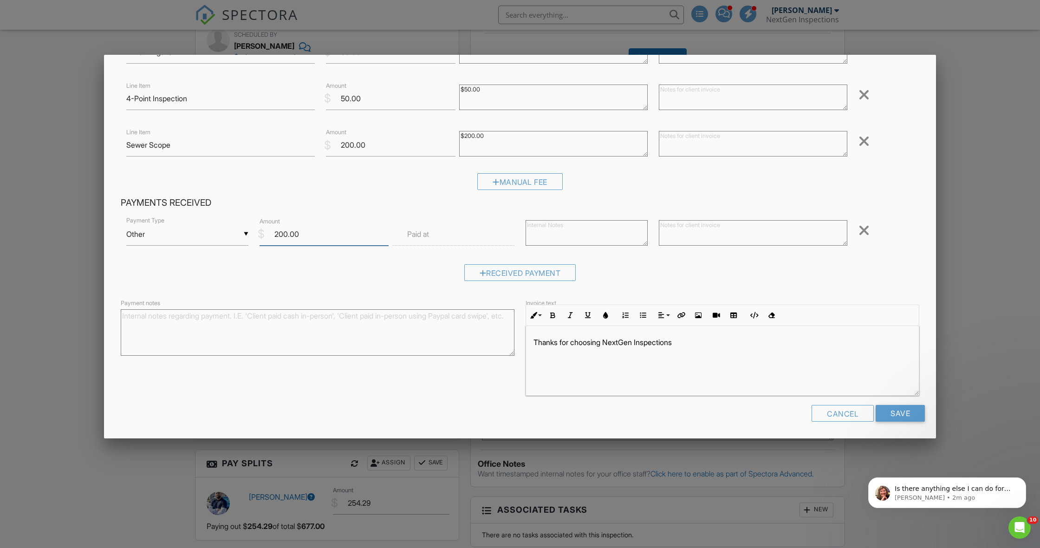
type input "200.00"
click at [432, 233] on input "text" at bounding box center [453, 234] width 122 height 23
type input "08/28/2025 12:00 PM"
click at [651, 270] on div "Received Payment" at bounding box center [520, 276] width 798 height 24
click at [592, 235] on textarea at bounding box center [586, 233] width 122 height 26
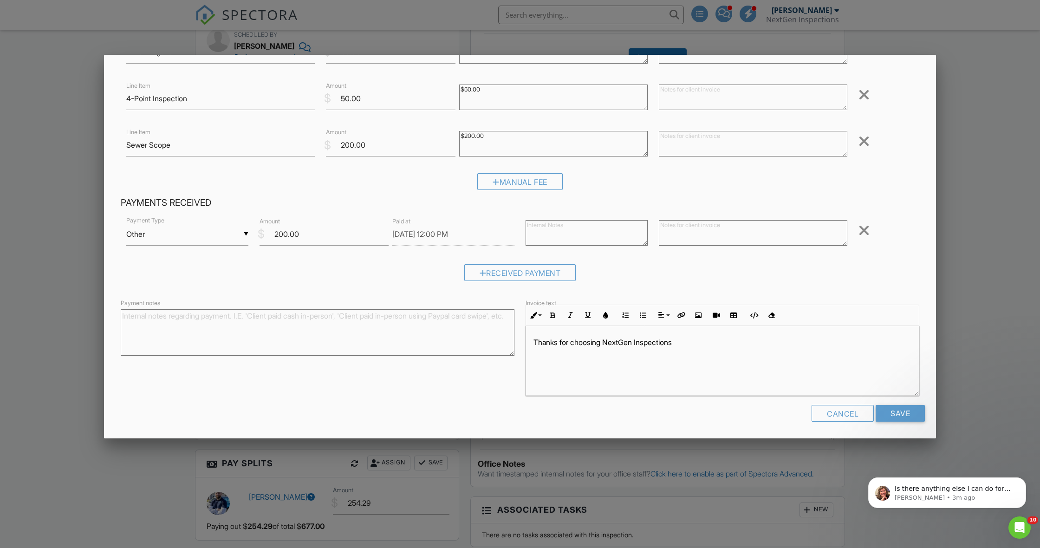
click at [677, 222] on textarea at bounding box center [753, 233] width 188 height 26
type textarea "Paid via Zelle by Realtor"
click at [562, 232] on textarea at bounding box center [586, 233] width 122 height 26
type textarea "P"
click at [899, 417] on input "Save" at bounding box center [900, 413] width 49 height 17
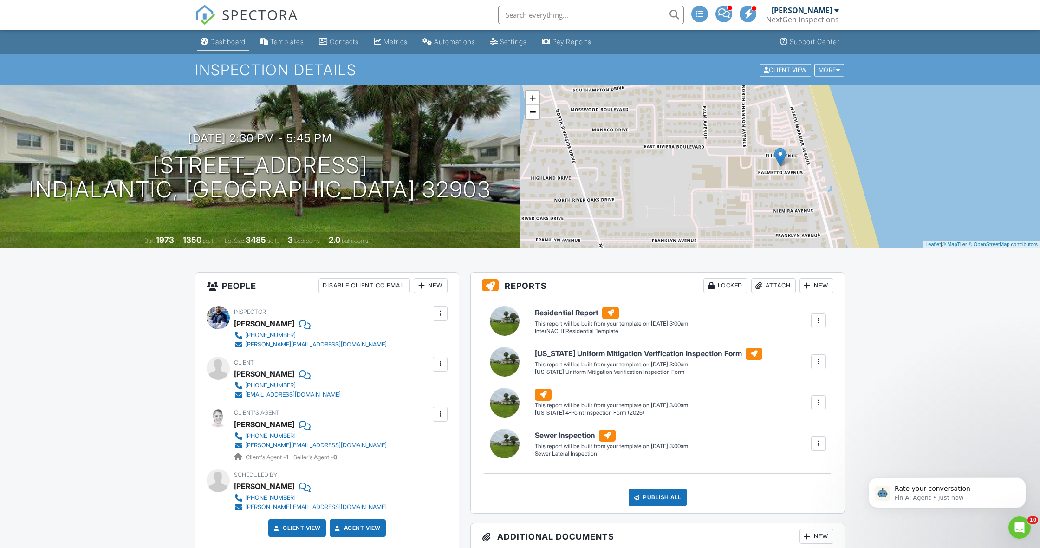
click at [232, 41] on div "Dashboard" at bounding box center [227, 42] width 35 height 8
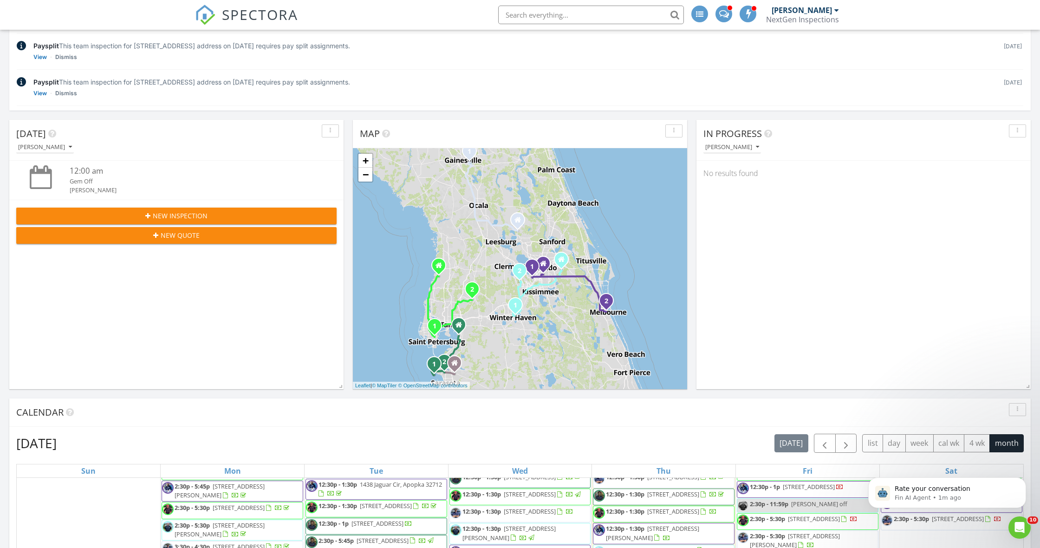
scroll to position [151, 0]
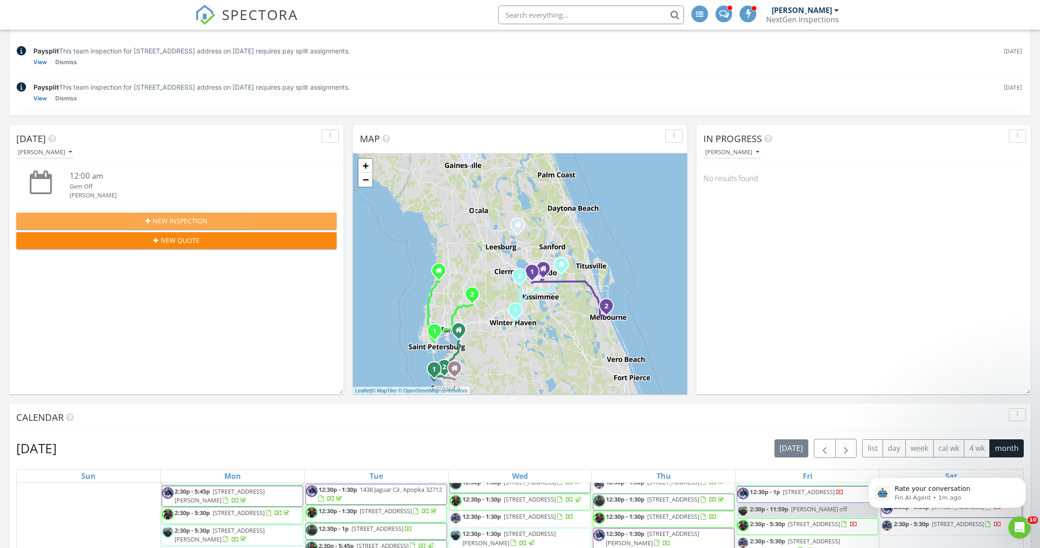
click at [156, 219] on span "New Inspection" at bounding box center [180, 221] width 55 height 10
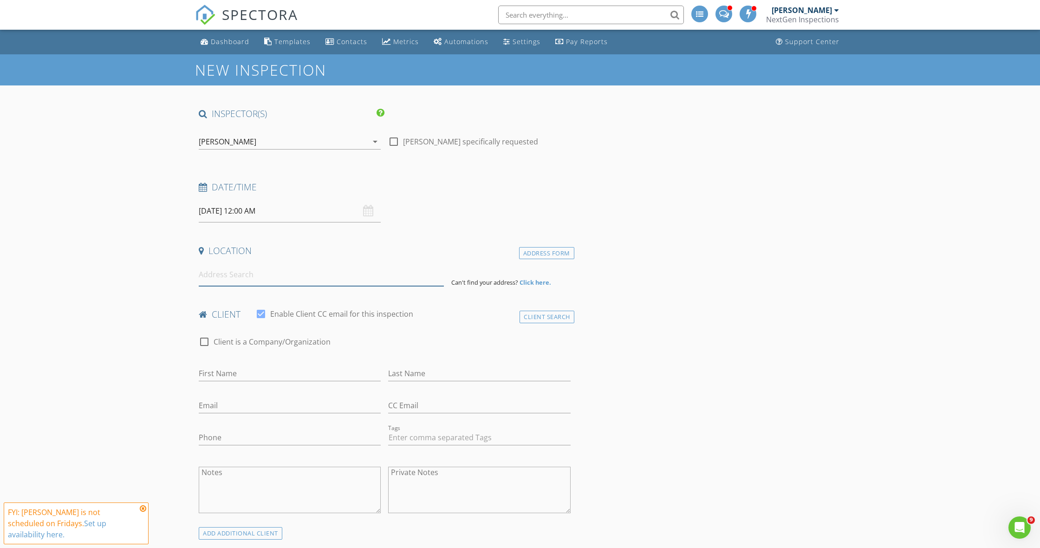
click at [381, 271] on input at bounding box center [321, 274] width 245 height 23
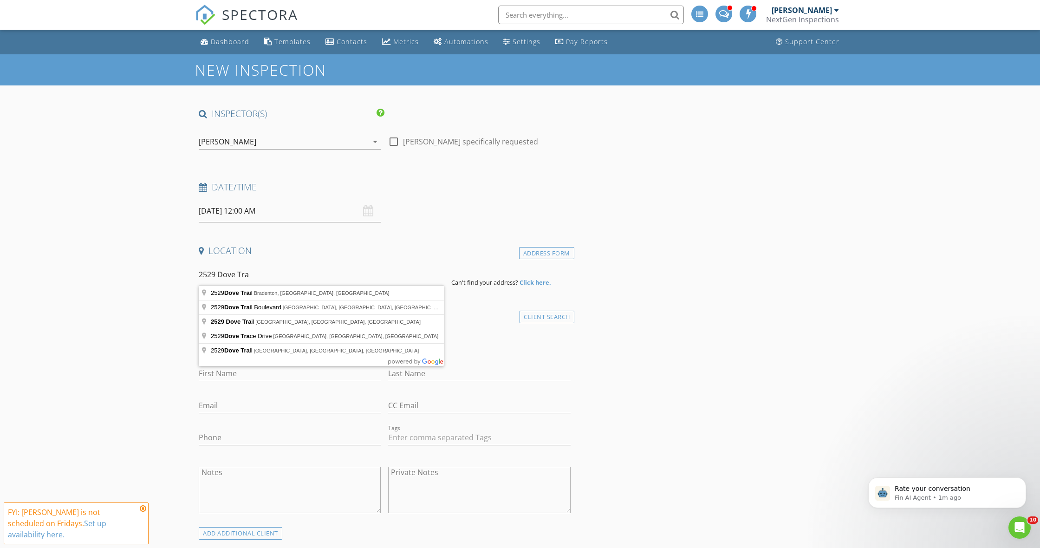
type input "[STREET_ADDRESS]"
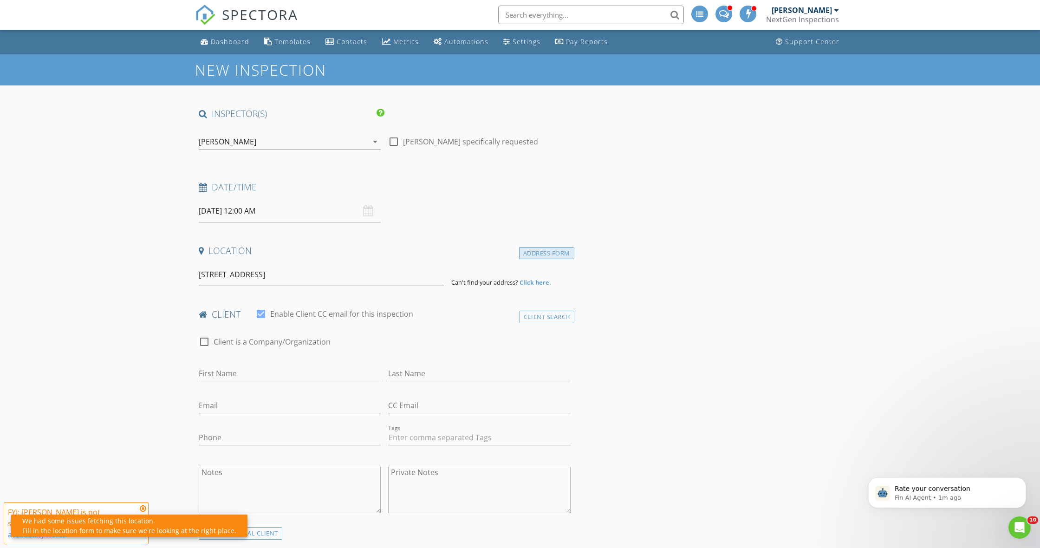
click at [551, 253] on div "Address Form" at bounding box center [546, 253] width 55 height 13
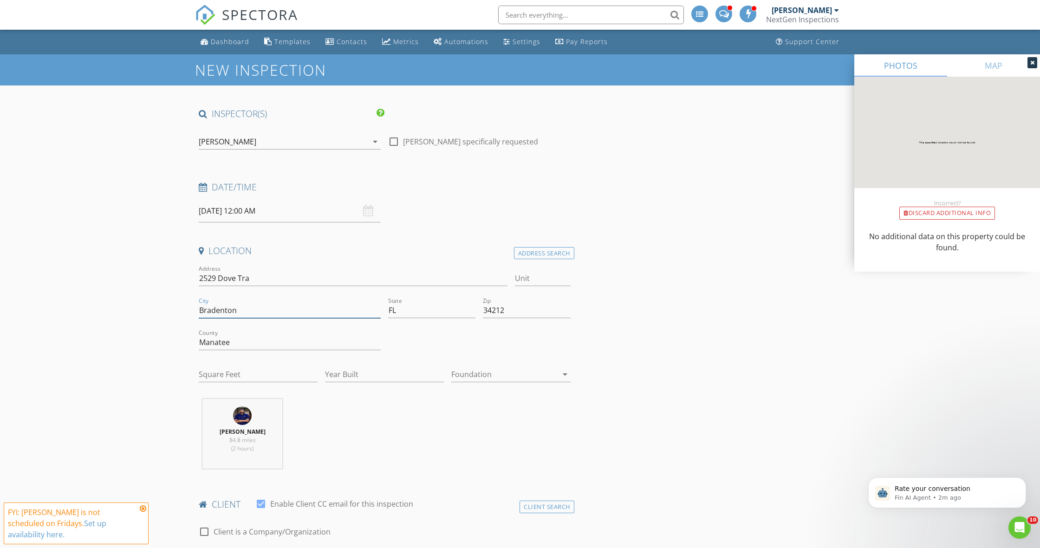
type input "Bradenton"
click at [216, 145] on div "[PERSON_NAME]" at bounding box center [228, 141] width 58 height 8
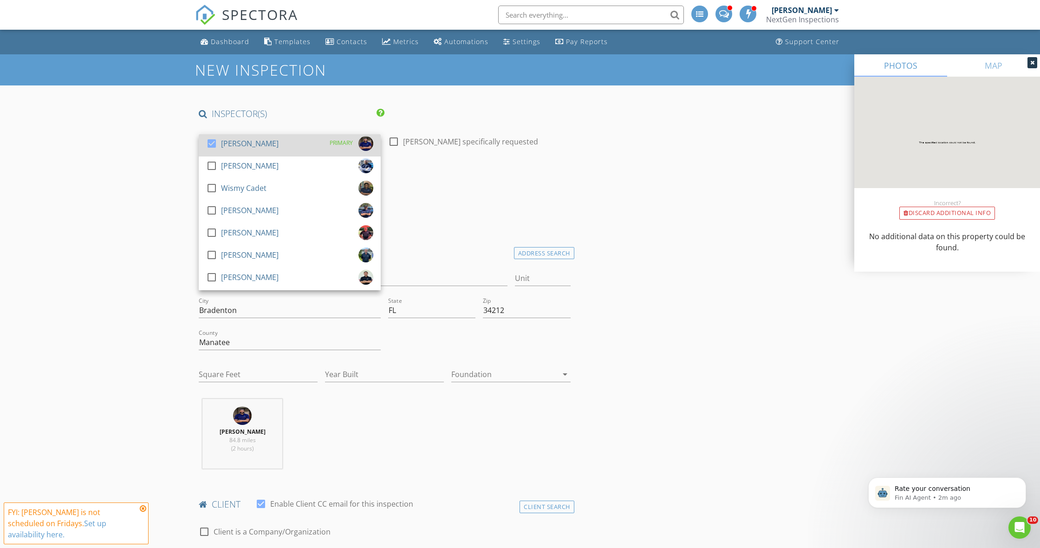
click at [216, 140] on div at bounding box center [212, 144] width 16 height 16
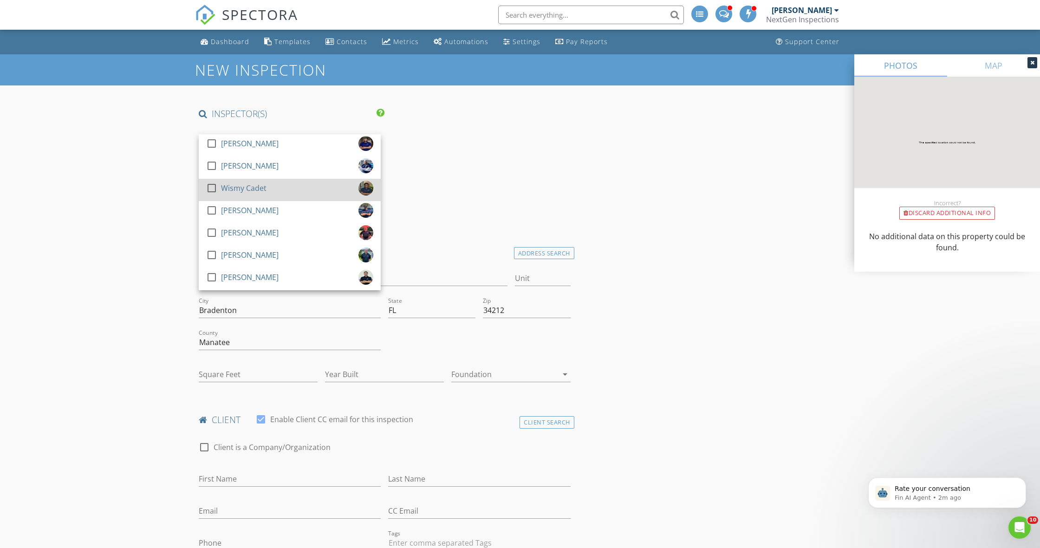
click at [215, 187] on div at bounding box center [212, 188] width 16 height 16
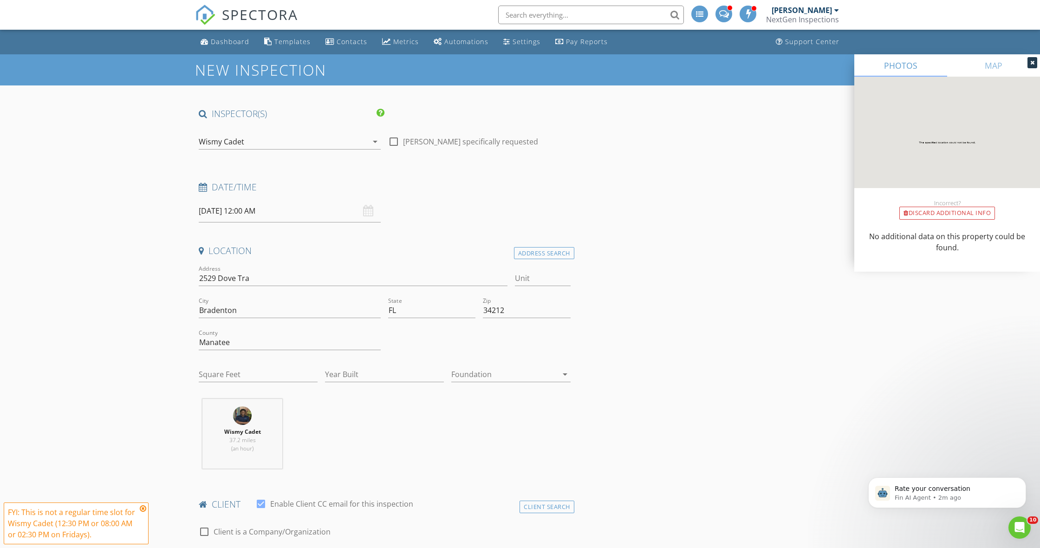
click at [227, 213] on input "[DATE] 12:00 AM" at bounding box center [290, 211] width 182 height 23
click at [286, 366] on input "00" at bounding box center [287, 369] width 57 height 19
type input "30"
type input "[DATE] 12:30 PM"
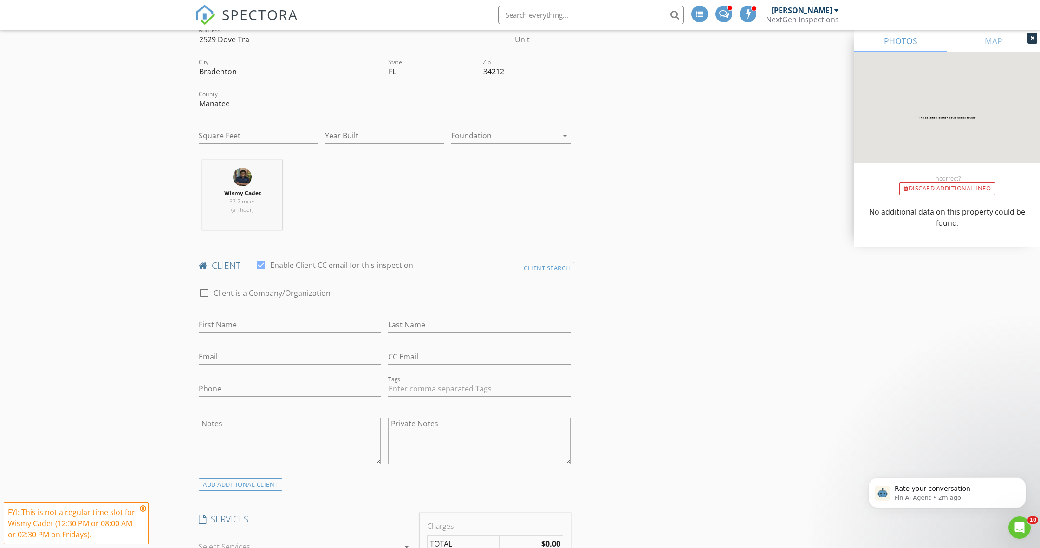
scroll to position [252, 0]
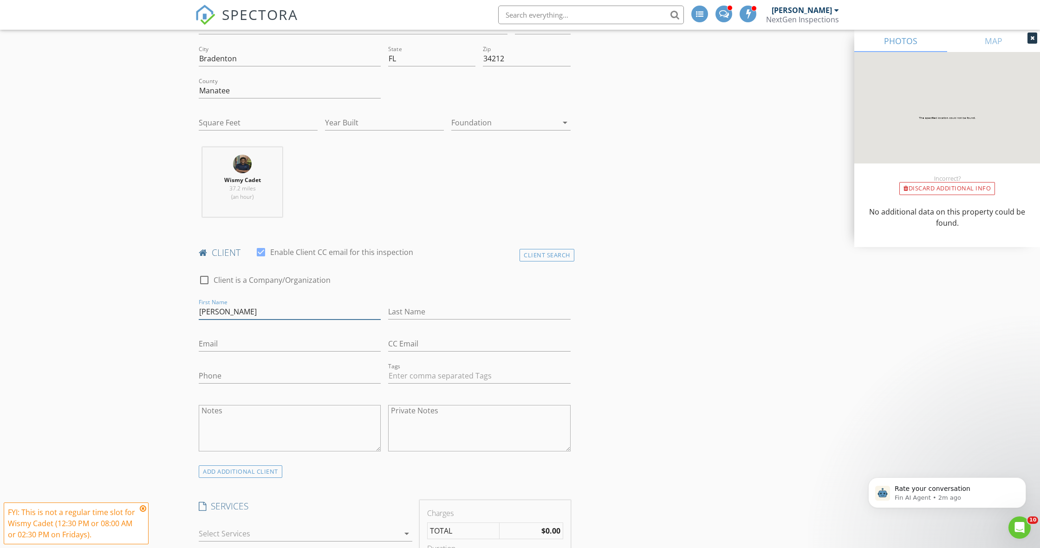
type input "[PERSON_NAME]"
click at [206, 343] on input "[EMAIL_ADDRESS][DOMAIN_NAME]" at bounding box center [290, 343] width 182 height 15
type input "[EMAIL_ADDRESS][DOMAIN_NAME]"
type input "[PHONE_NUMBER]"
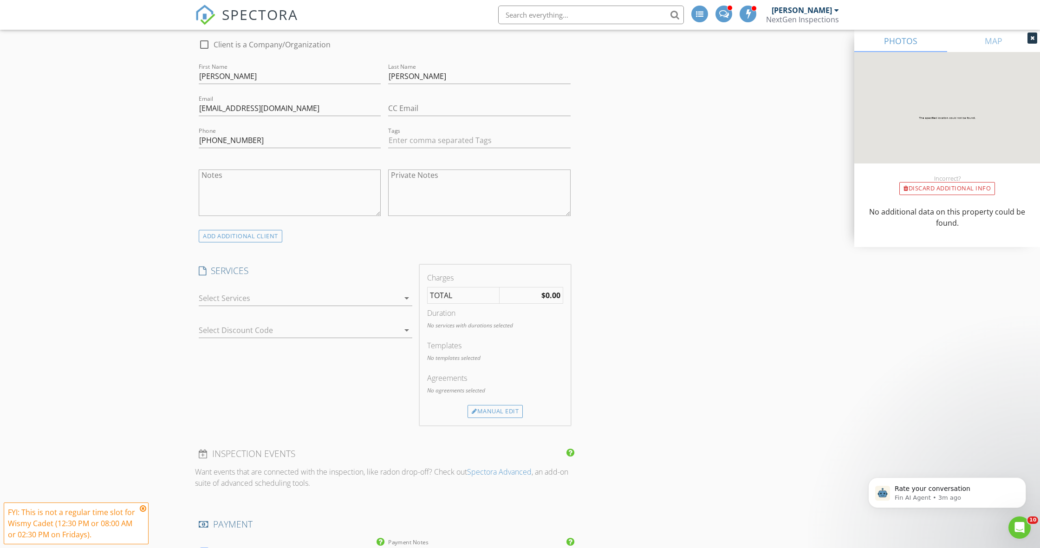
scroll to position [490, 0]
click at [224, 299] on div at bounding box center [299, 294] width 201 height 15
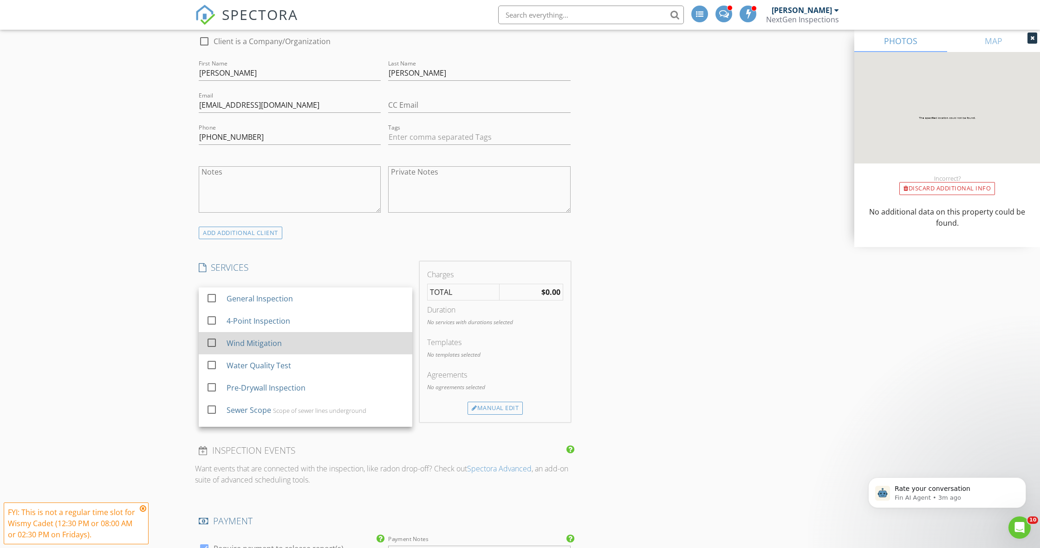
click at [211, 343] on div at bounding box center [212, 343] width 16 height 16
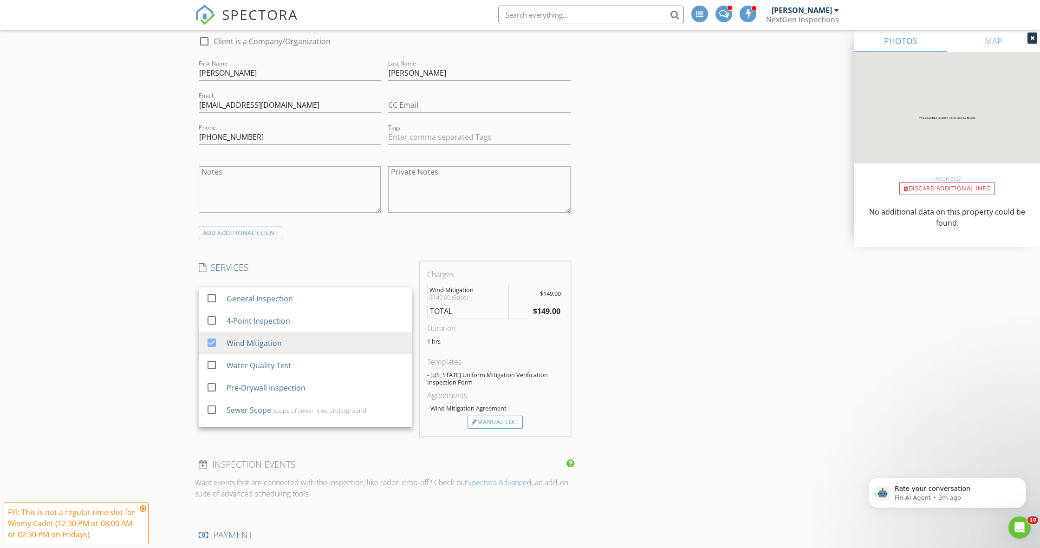
click at [169, 340] on div "New Inspection INSPECTOR(S) check_box_outline_blank [PERSON_NAME] check_box_out…" at bounding box center [520, 452] width 1040 height 1777
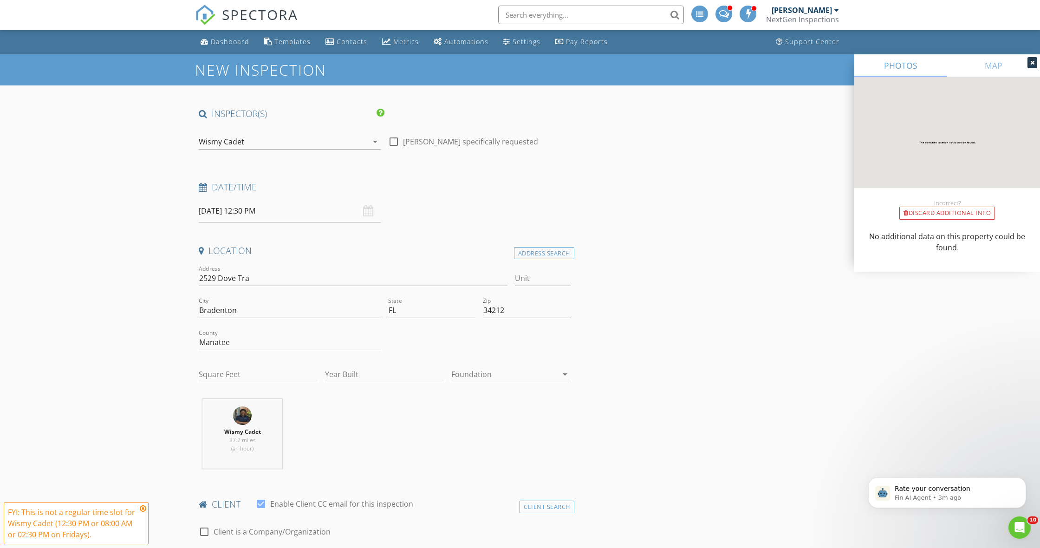
scroll to position [0, 0]
click at [226, 209] on input "[DATE] 12:30 PM" at bounding box center [290, 211] width 182 height 23
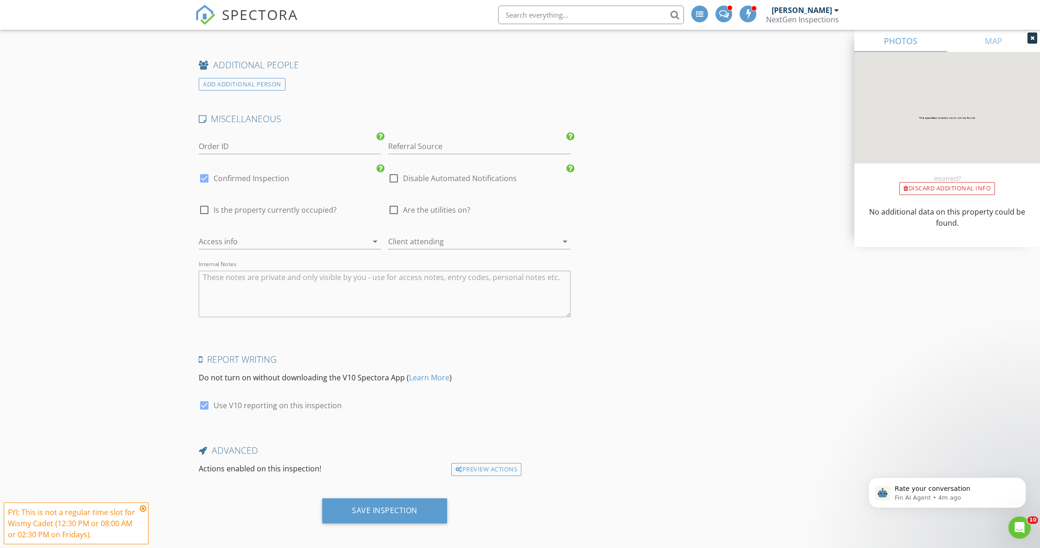
scroll to position [1279, 0]
click at [372, 499] on div "Save Inspection" at bounding box center [384, 511] width 125 height 25
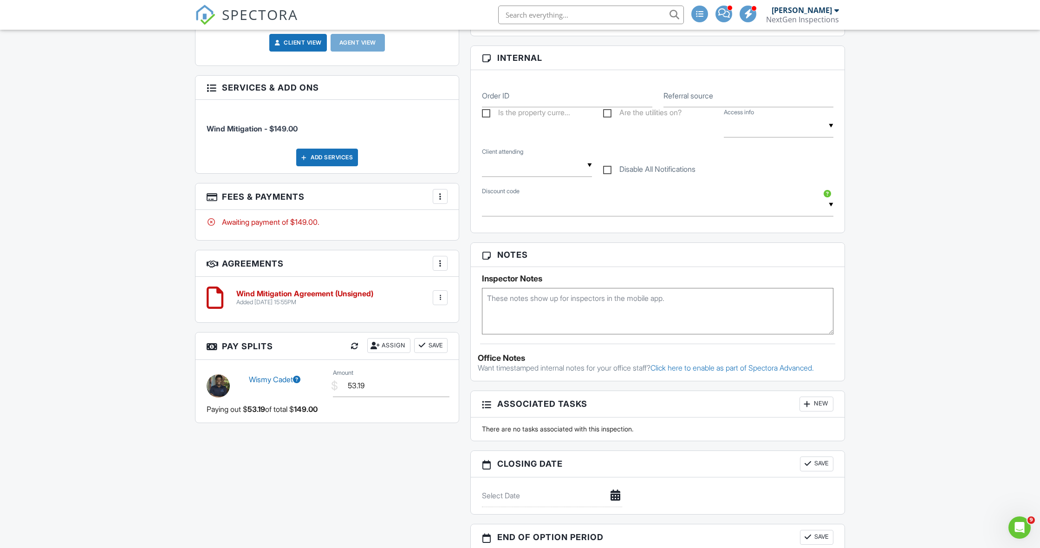
scroll to position [425, 0]
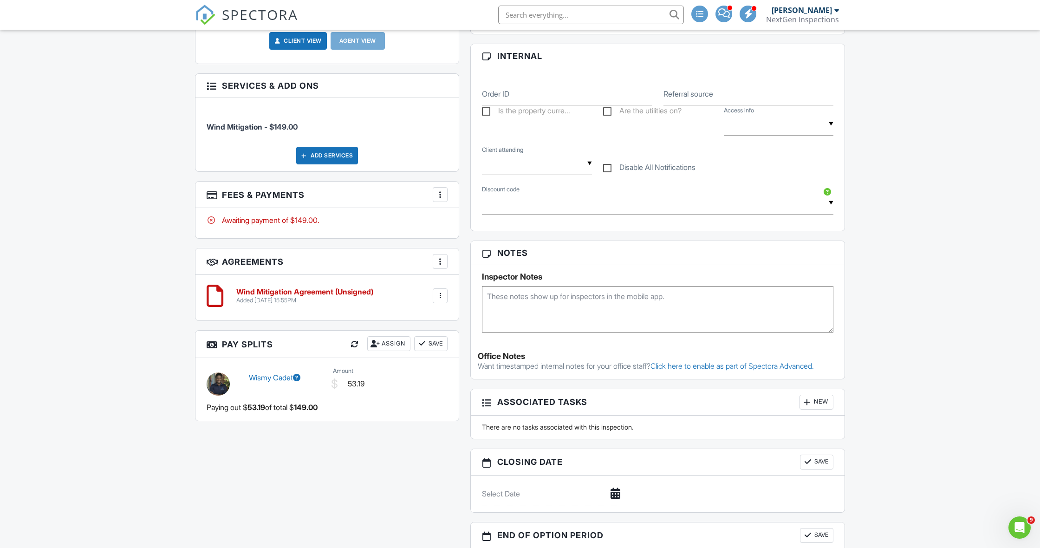
click at [564, 299] on textarea at bounding box center [657, 309] width 351 height 46
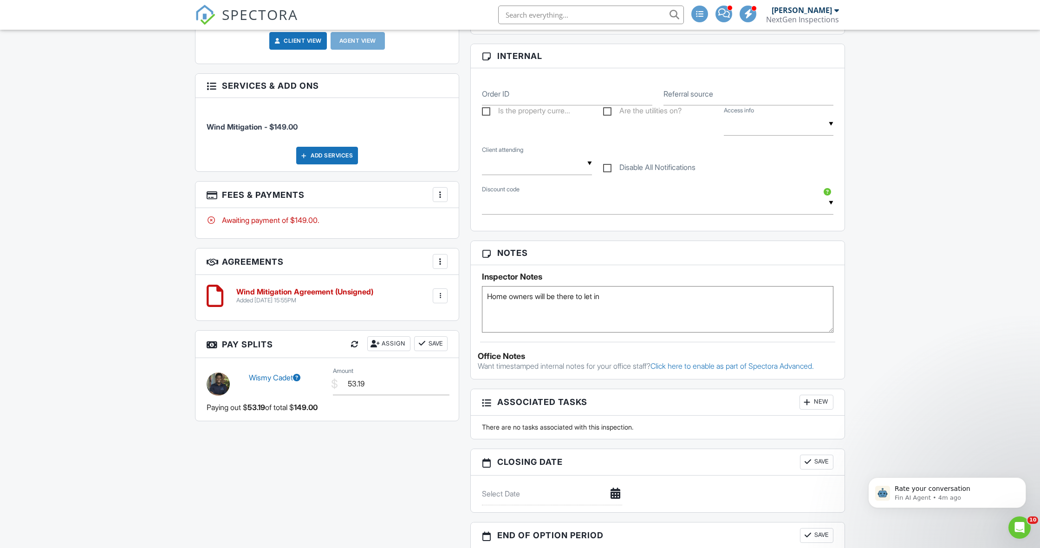
type textarea "Home owners will be there to let in"
click at [114, 293] on div "Dashboard Templates Contacts Metrics Automations Settings Pay Reports Support C…" at bounding box center [520, 181] width 1040 height 1155
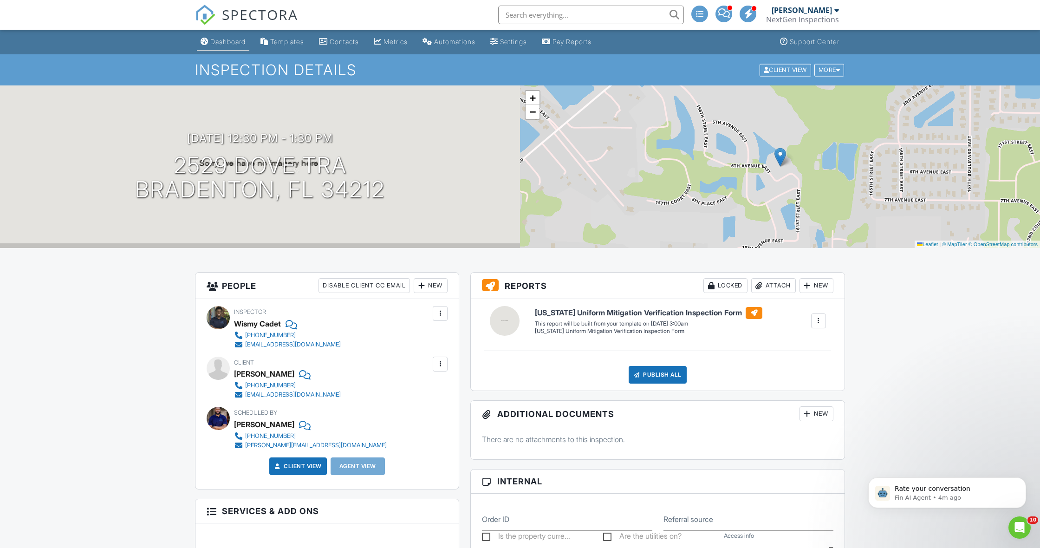
click at [238, 46] on link "Dashboard" at bounding box center [223, 41] width 52 height 17
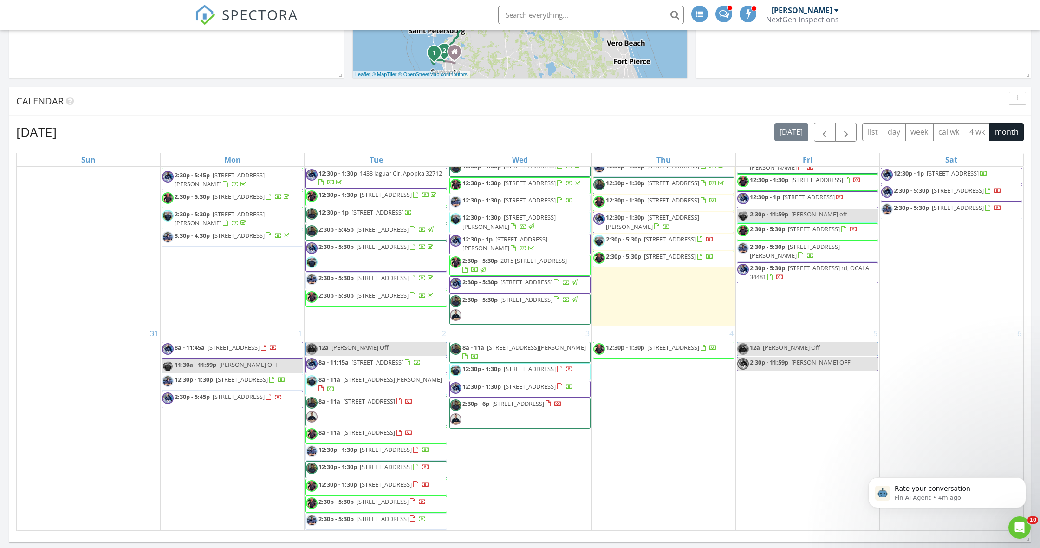
scroll to position [1178, 0]
click at [808, 119] on span "8a - 12p 101 Ocean Way N, Palm Coast 32137" at bounding box center [790, 105] width 107 height 28
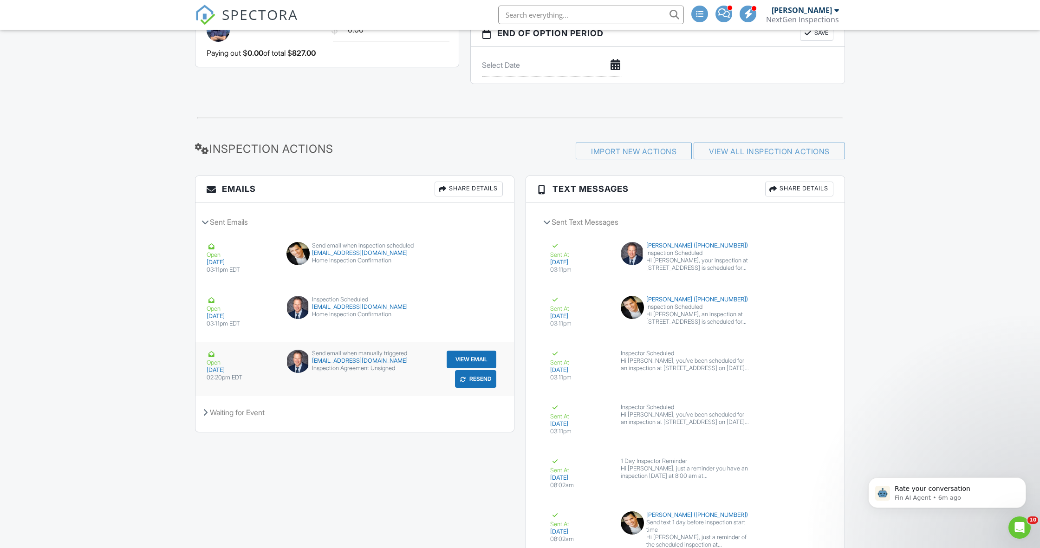
scroll to position [928, 0]
click at [462, 358] on button "View Email" at bounding box center [472, 359] width 50 height 18
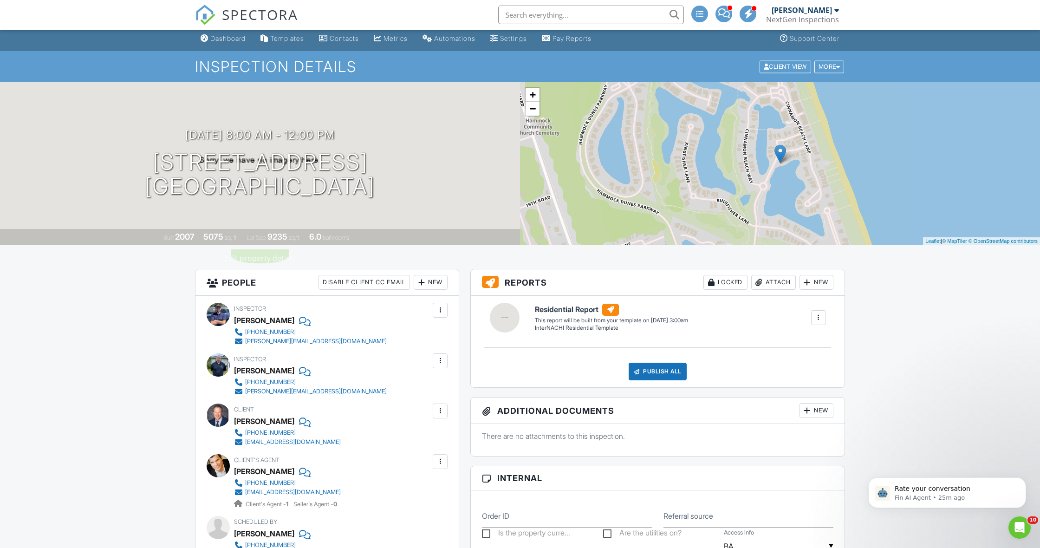
scroll to position [3, 0]
click at [214, 38] on div "Dashboard" at bounding box center [227, 39] width 35 height 8
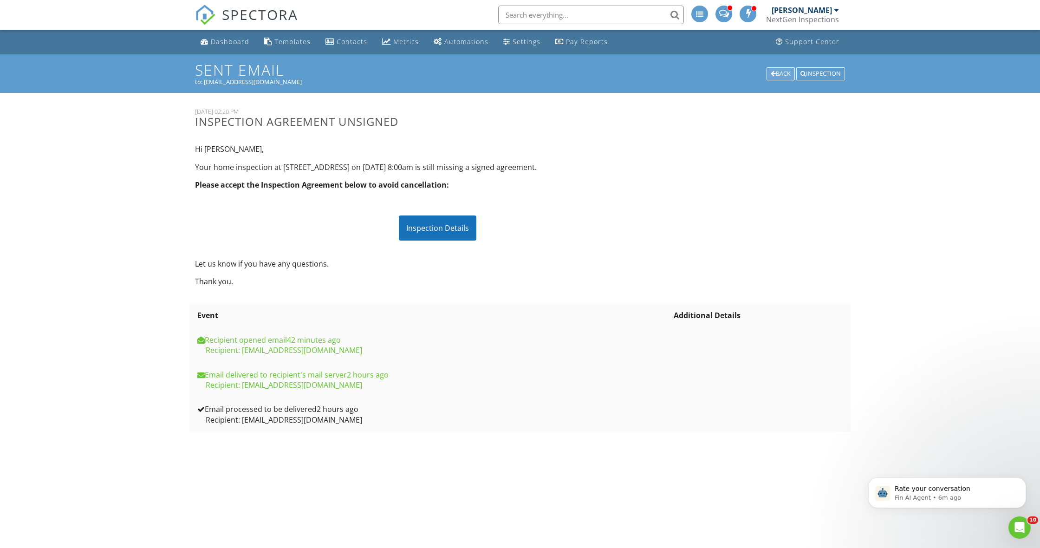
click at [778, 71] on div "Back" at bounding box center [780, 73] width 28 height 13
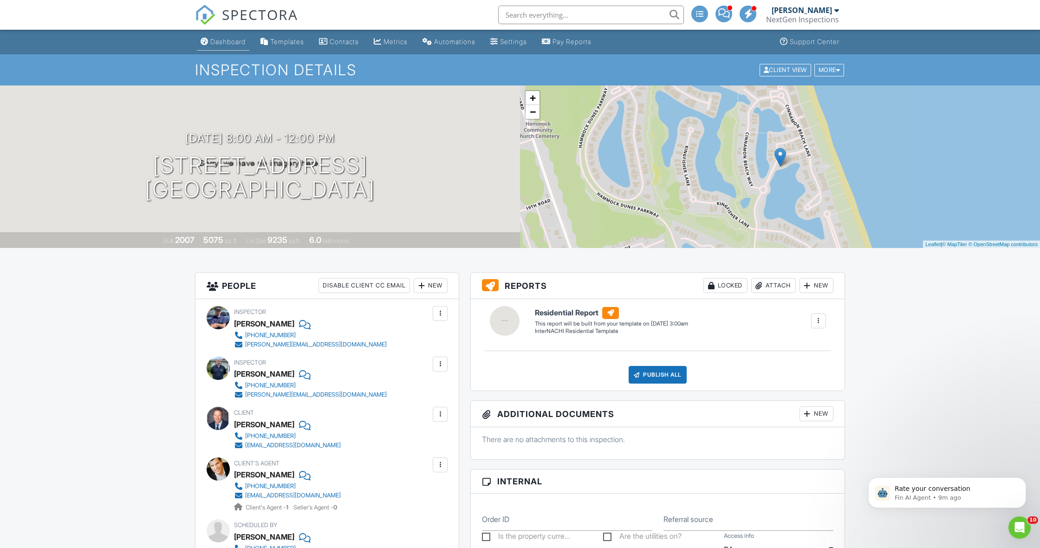
click at [221, 47] on link "Dashboard" at bounding box center [223, 41] width 52 height 17
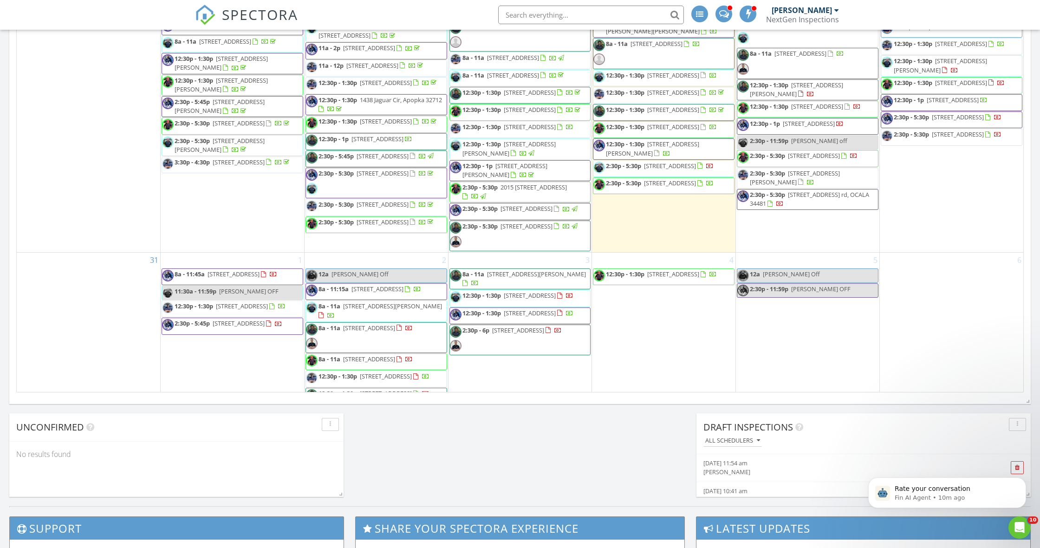
scroll to position [1065, 0]
click at [606, 398] on div "August 2025 today list day week cal wk 4 wk month Sun Mon Tue Wed Thu Fri Sat 2…" at bounding box center [519, 188] width 1021 height 422
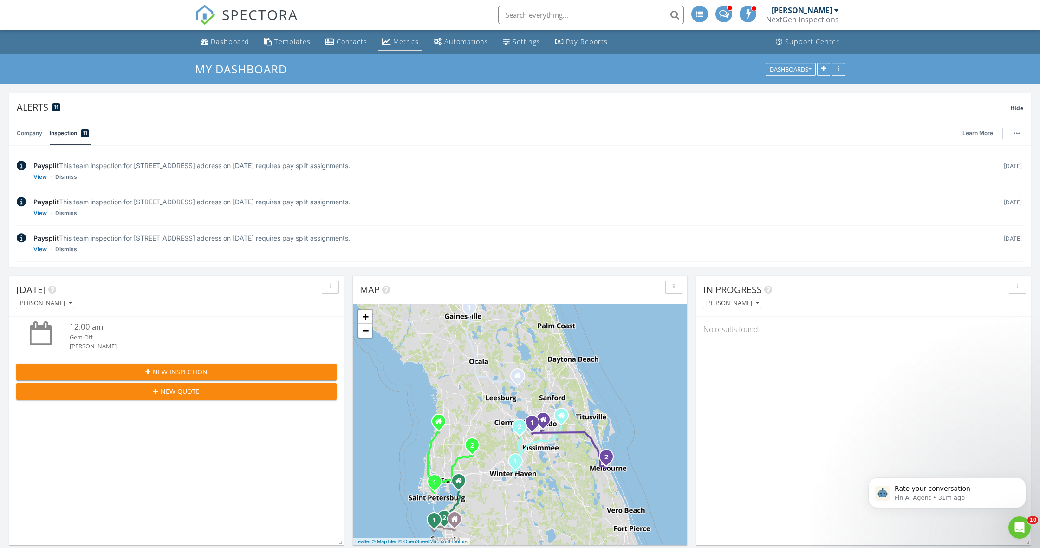
click at [402, 42] on div "Metrics" at bounding box center [406, 41] width 26 height 9
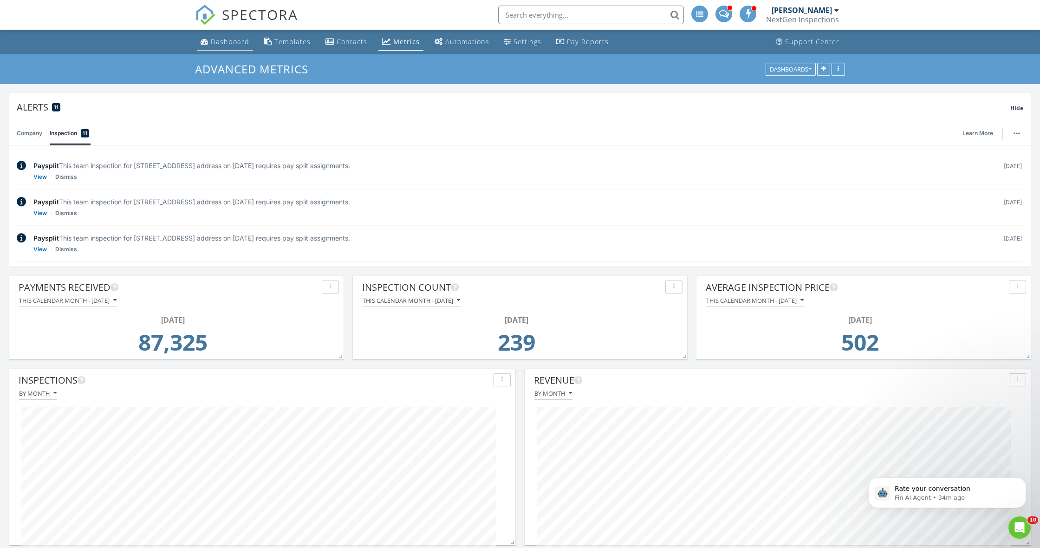
click at [229, 38] on div "Dashboard" at bounding box center [230, 41] width 39 height 9
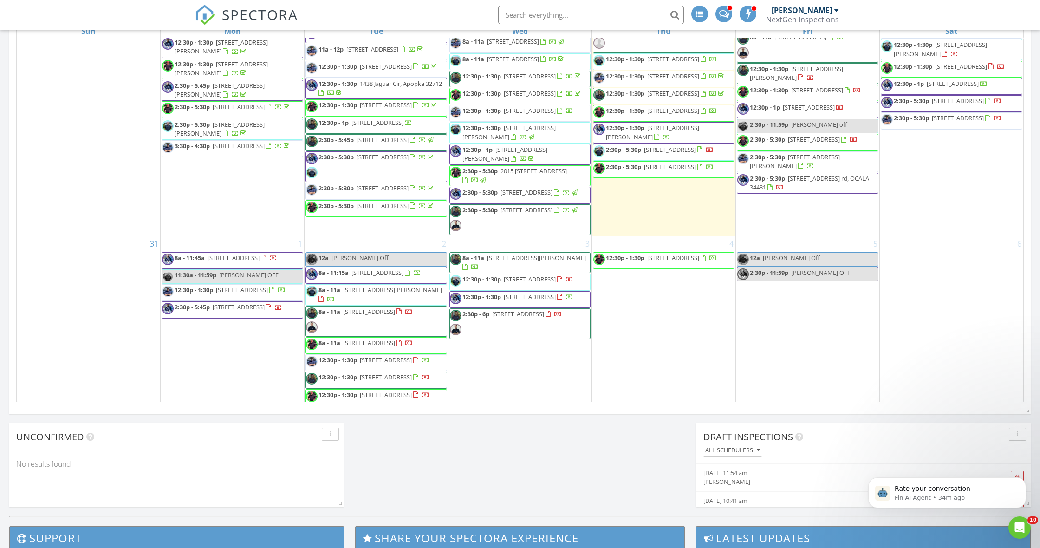
scroll to position [1094, 0]
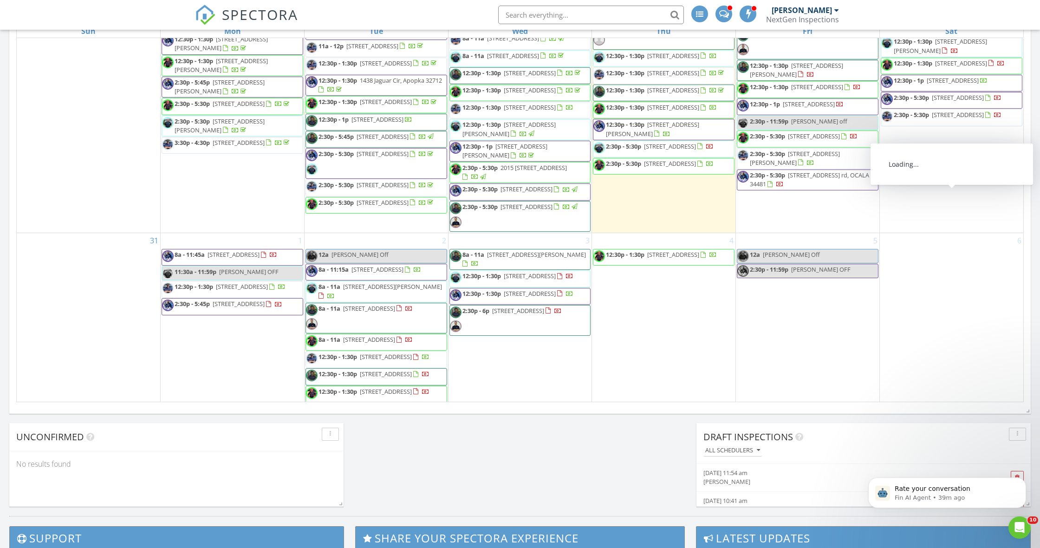
click at [829, 13] on div "[PERSON_NAME]" at bounding box center [802, 10] width 60 height 9
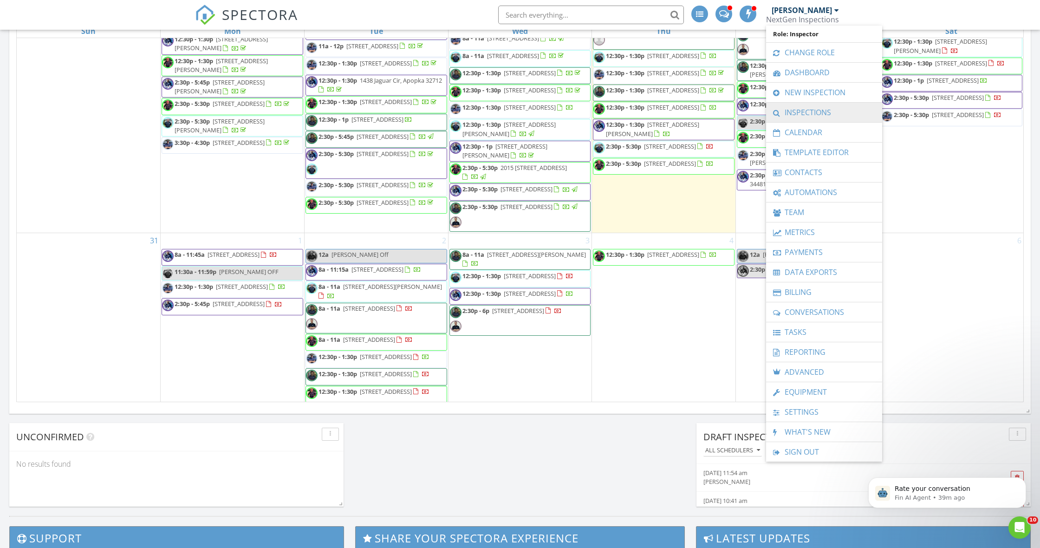
click at [810, 113] on link "Inspections" at bounding box center [824, 112] width 107 height 19
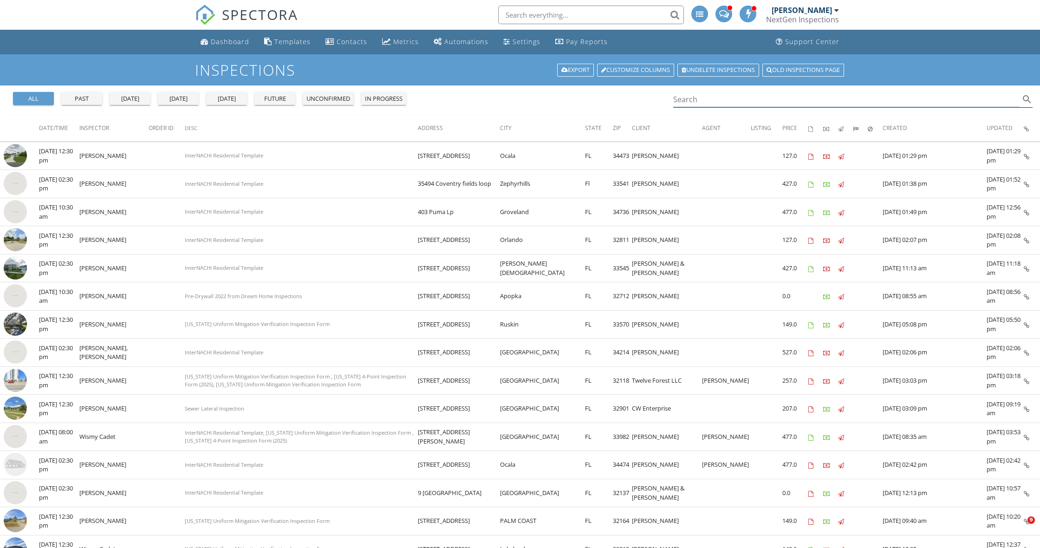
click at [809, 103] on input "Search" at bounding box center [846, 99] width 346 height 15
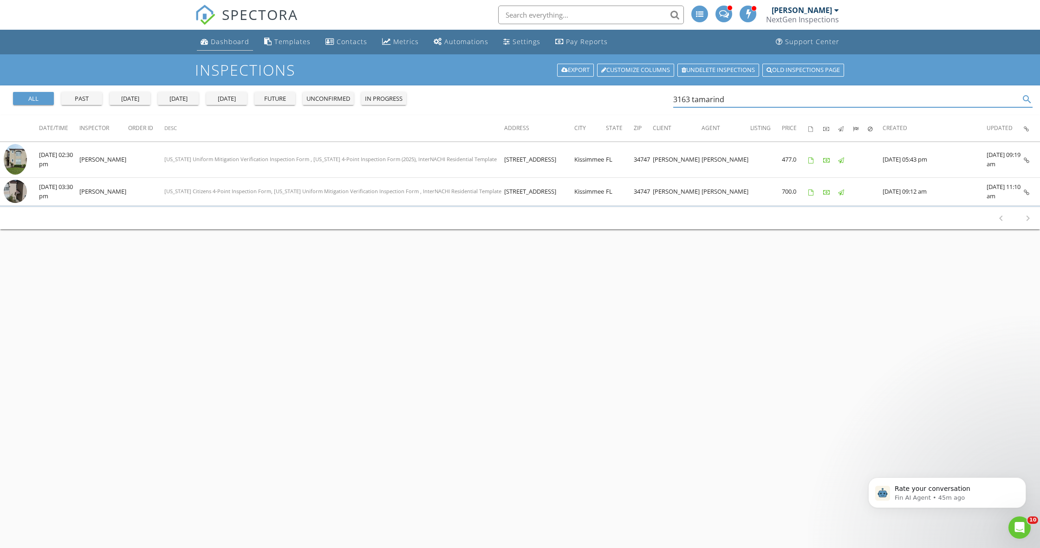
type input "3163 tamarind"
click at [218, 40] on div "Dashboard" at bounding box center [230, 41] width 39 height 9
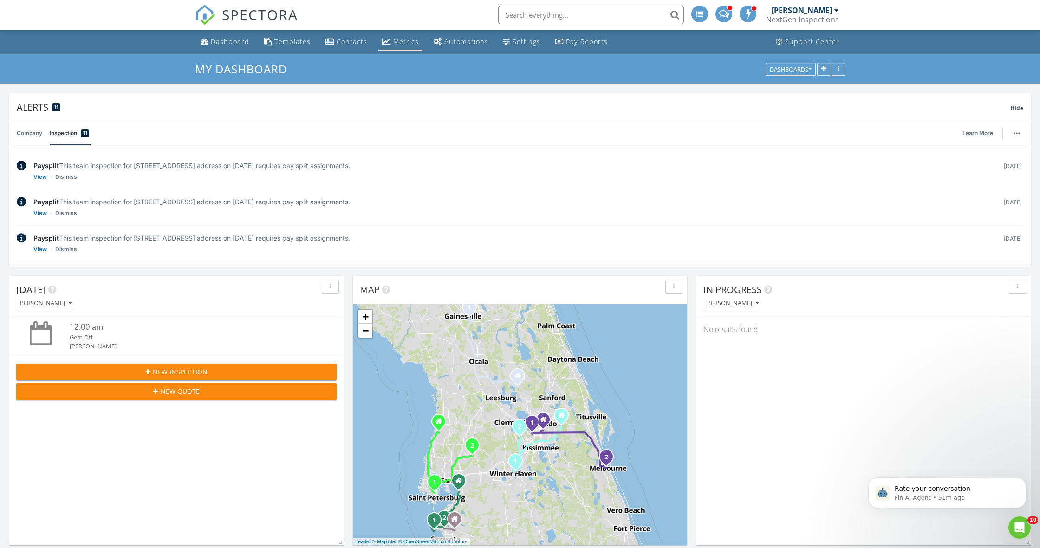
click at [398, 41] on div "Metrics" at bounding box center [406, 41] width 26 height 9
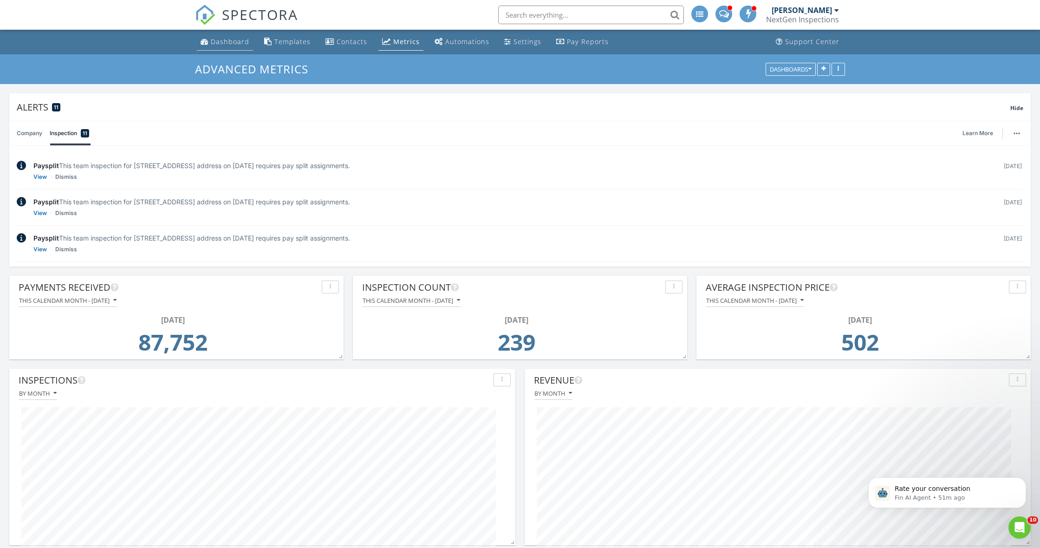
click at [232, 41] on div "Dashboard" at bounding box center [230, 41] width 39 height 9
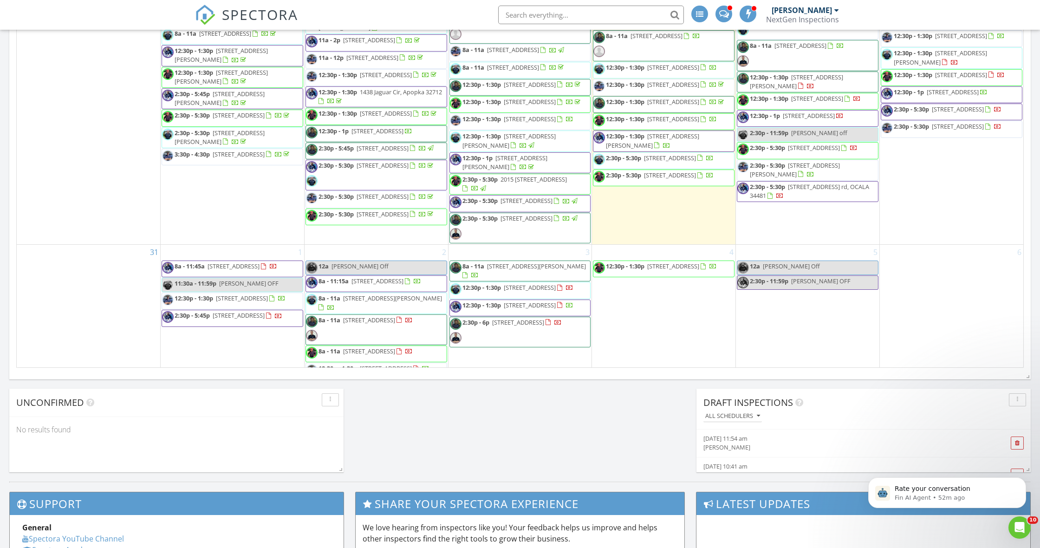
scroll to position [1069, 0]
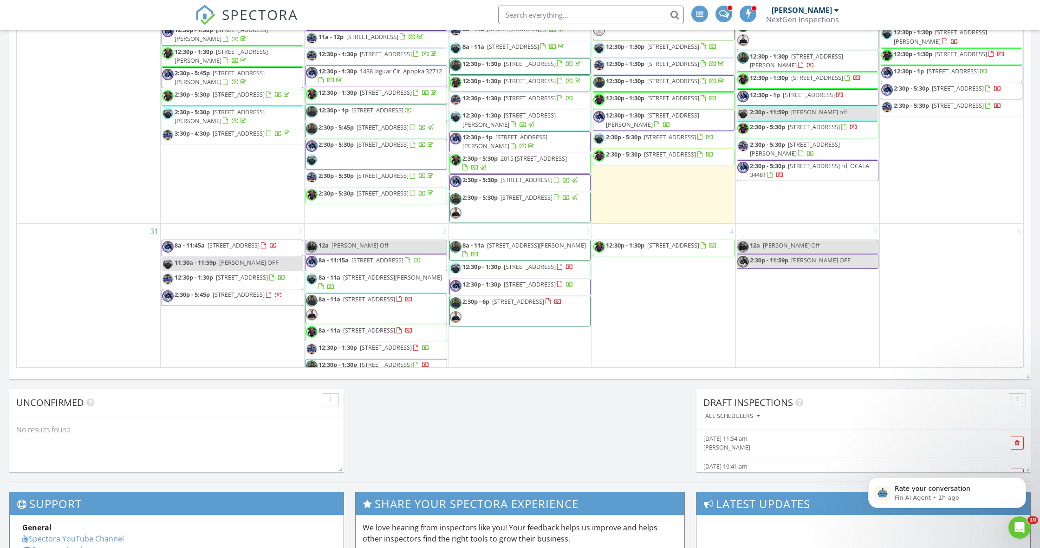
click at [837, 69] on span "2529 Dove Tra, Bradenton 34212" at bounding box center [796, 60] width 93 height 17
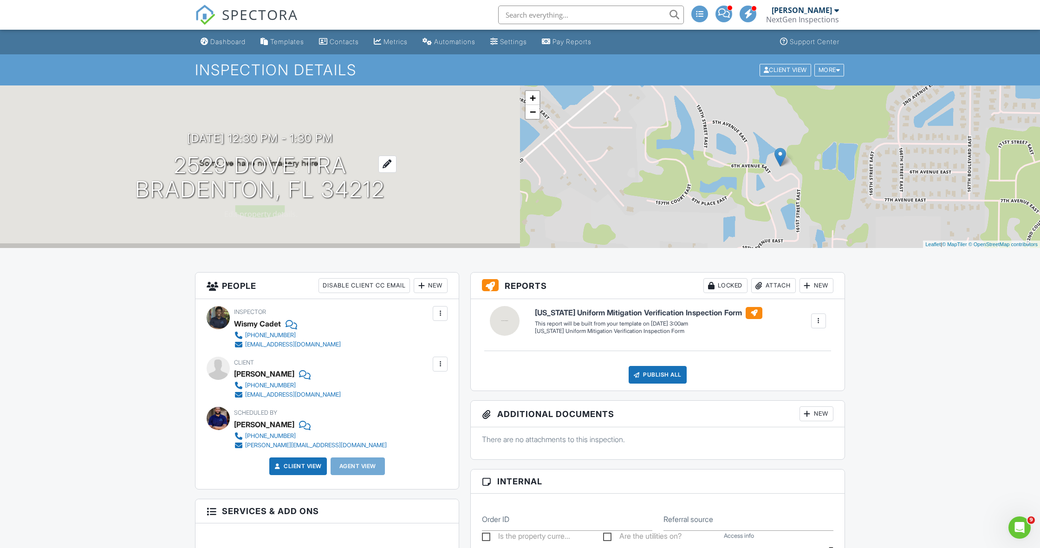
click at [237, 157] on h1 "2529 Dove Tra [GEOGRAPHIC_DATA], FL 34212" at bounding box center [260, 177] width 250 height 49
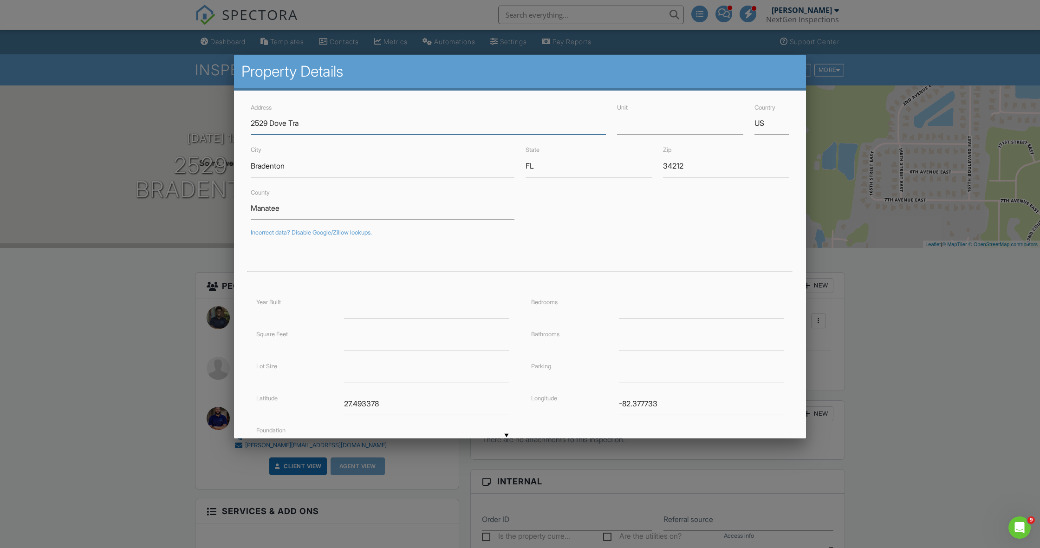
click at [267, 124] on input "2529 Dove Tra" at bounding box center [428, 123] width 355 height 23
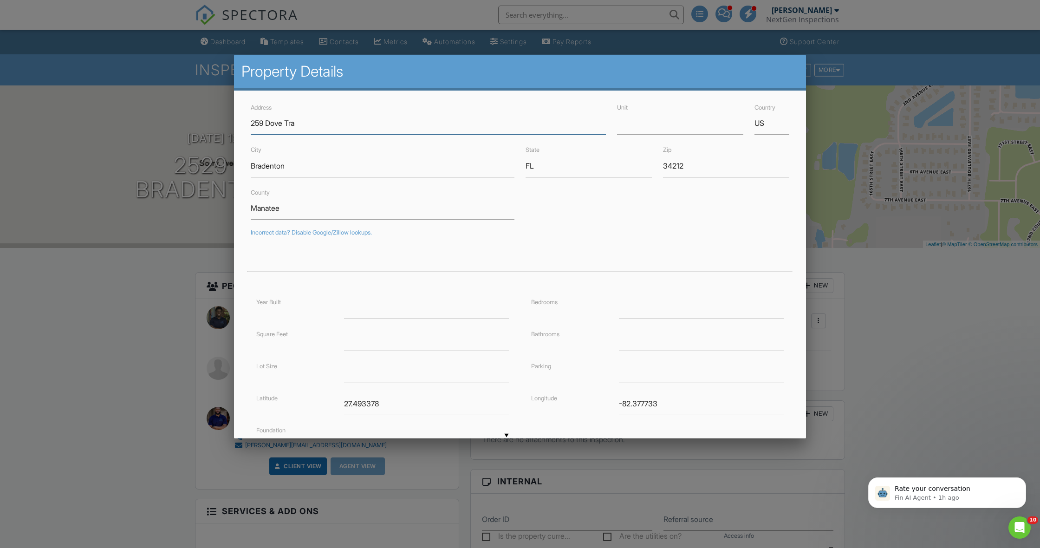
scroll to position [0, 0]
click at [318, 124] on input "259 Dove Tra" at bounding box center [428, 122] width 355 height 23
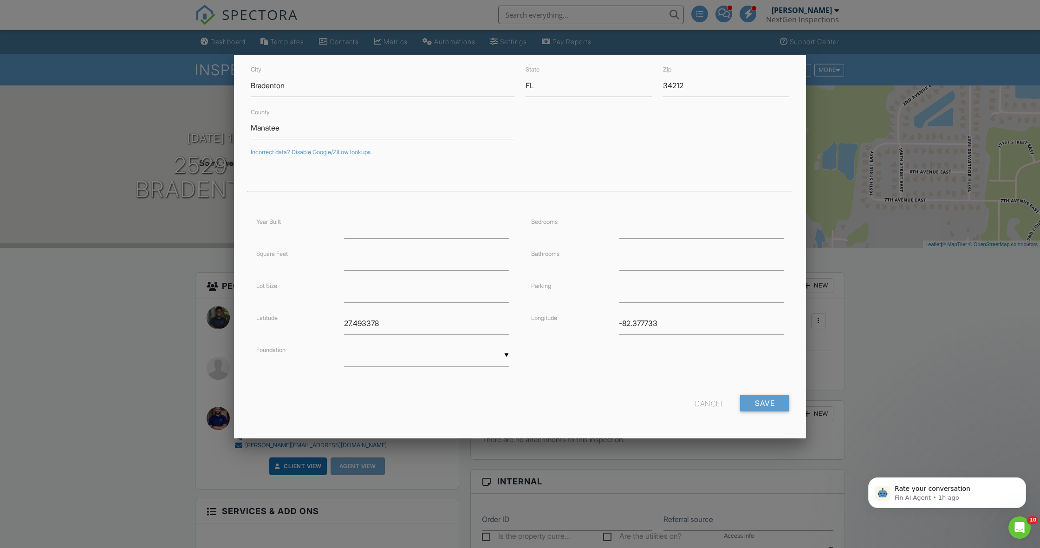
scroll to position [80, 0]
type input "259 Dove Trail"
click at [755, 400] on input "Save" at bounding box center [764, 403] width 49 height 17
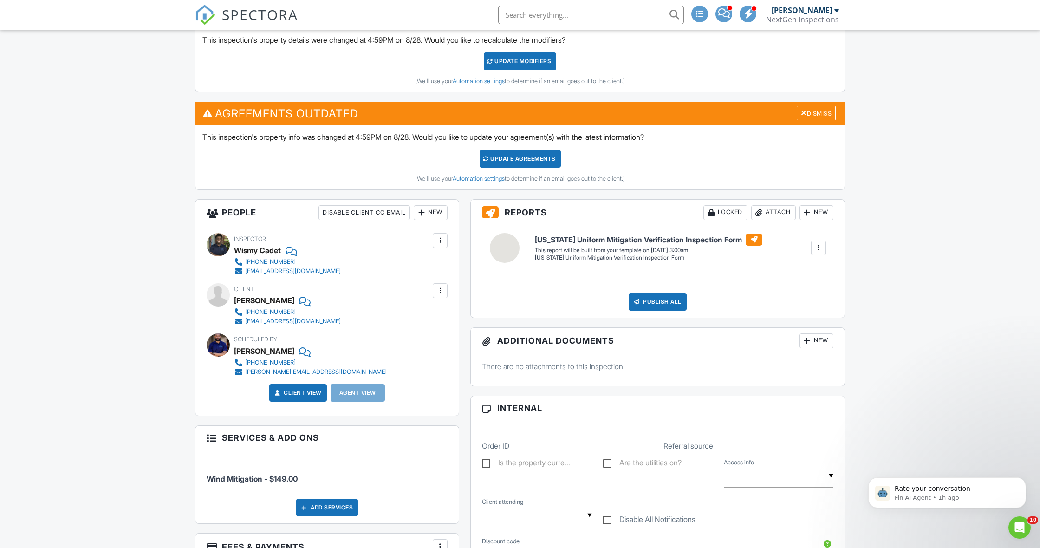
scroll to position [275, 0]
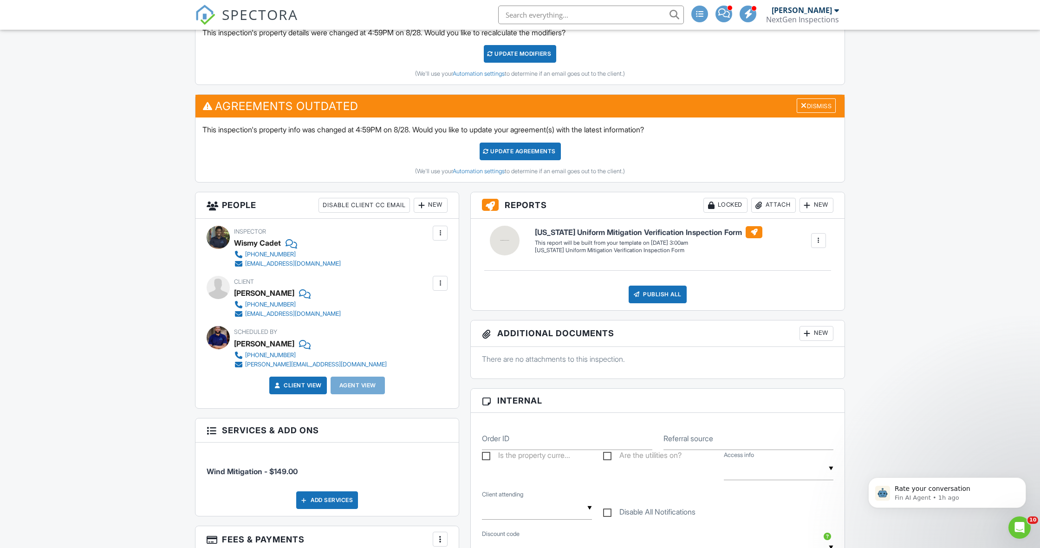
click at [541, 152] on div "Update Agreements" at bounding box center [520, 152] width 81 height 18
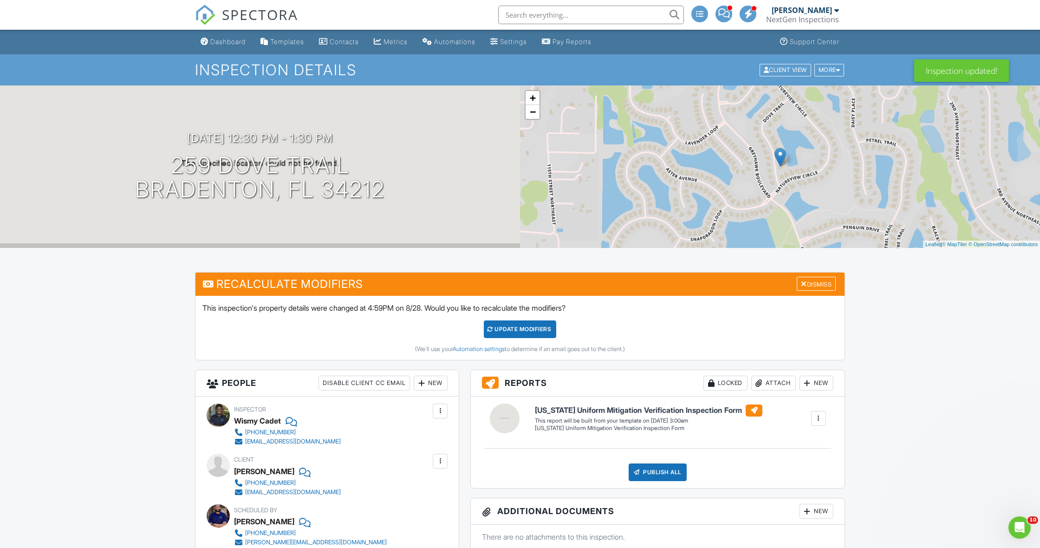
click at [809, 17] on div "NextGen Inspections" at bounding box center [802, 19] width 73 height 9
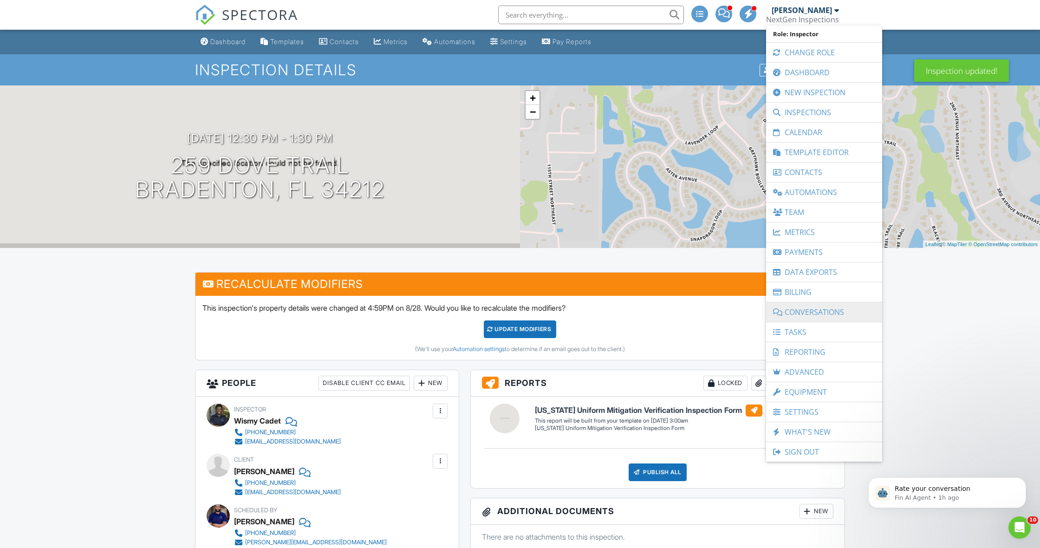
click at [827, 307] on link "Conversations" at bounding box center [824, 311] width 107 height 19
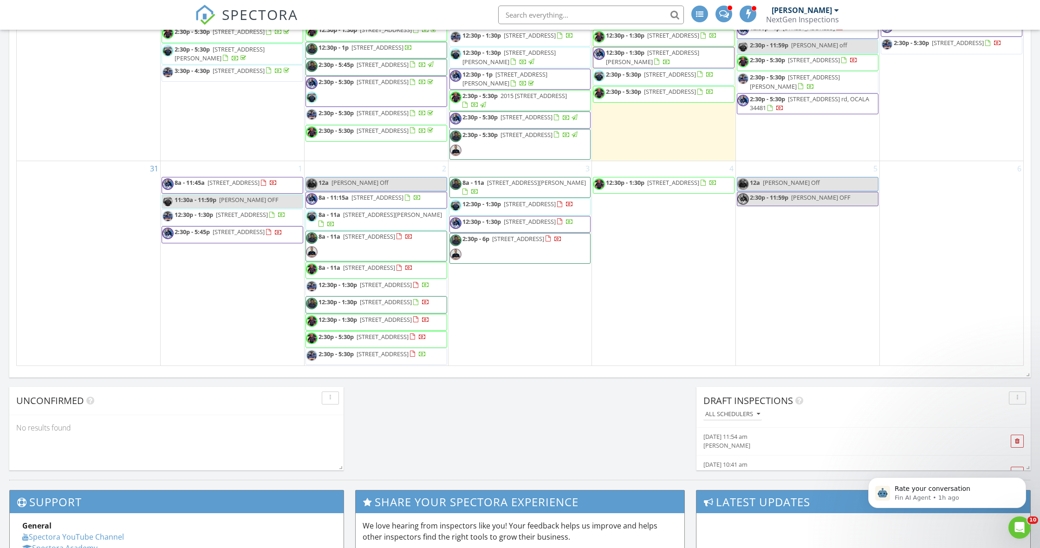
scroll to position [1146, 0]
click at [8, 122] on div "Today Curtis Antoine 12:00 am Gem Off Curtis Antoine New Inspection New Quote M…" at bounding box center [520, 57] width 1040 height 845
